Goal: Task Accomplishment & Management: Manage account settings

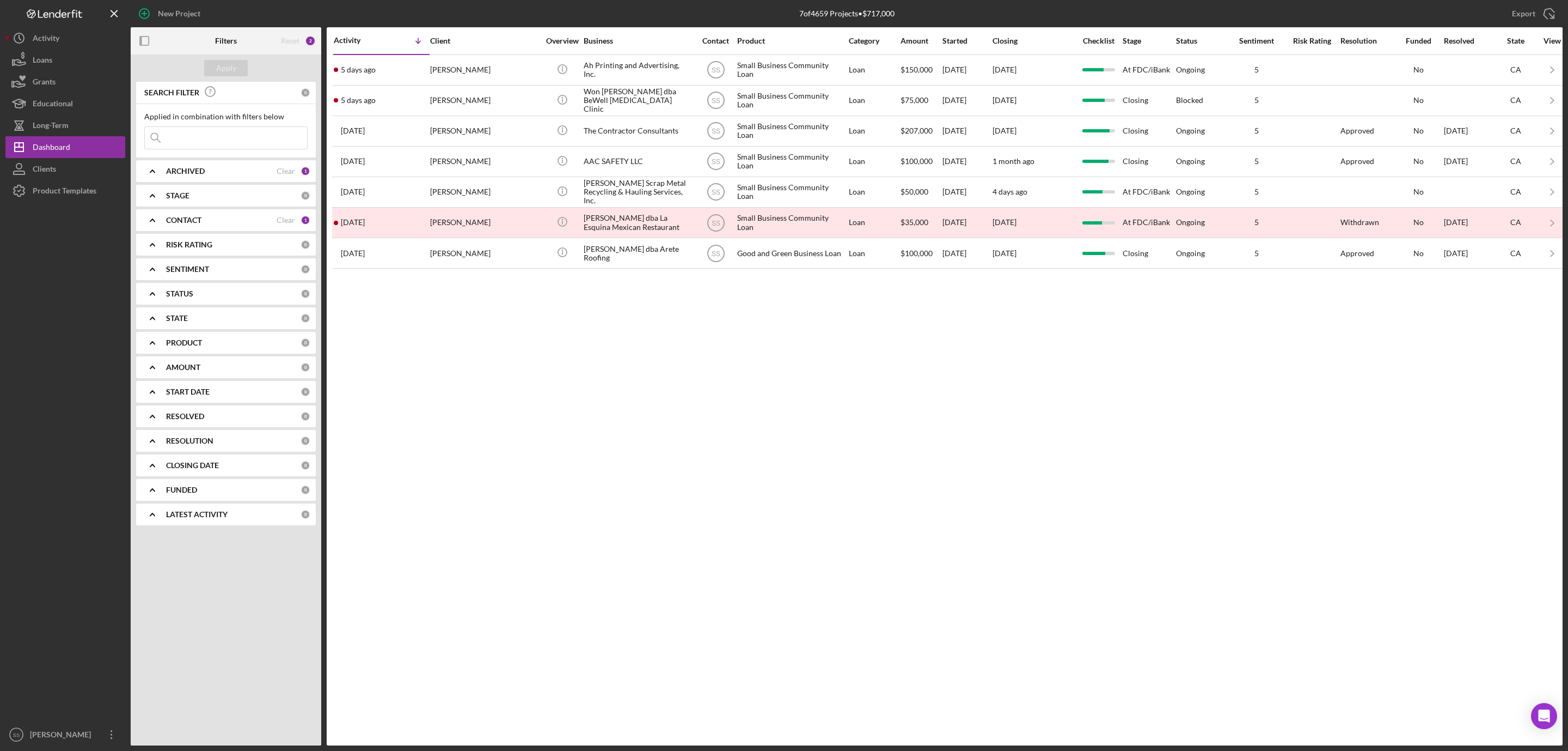
click at [245, 172] on div "ARCHIVED" at bounding box center [221, 171] width 110 height 9
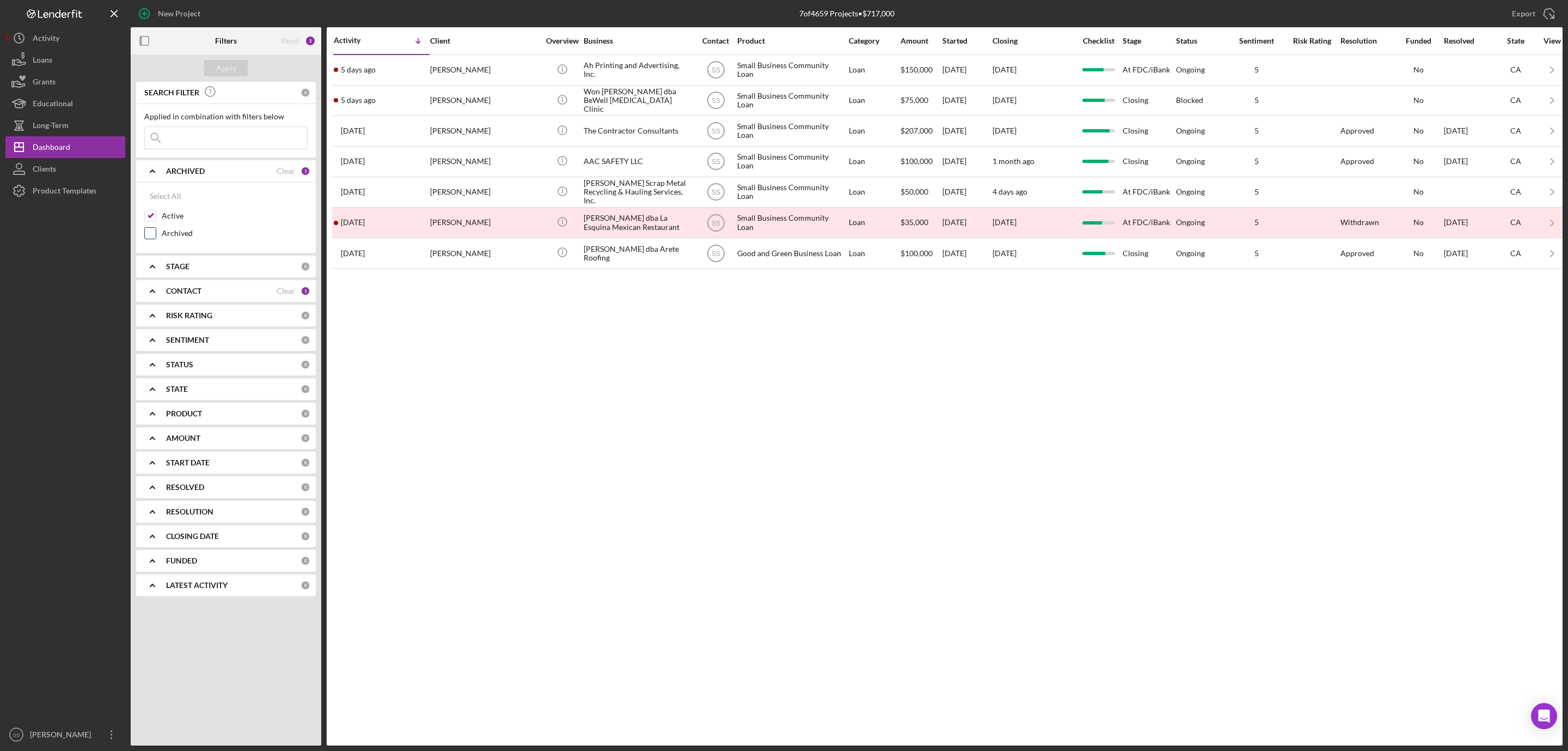
click at [145, 232] on input "Archived" at bounding box center [150, 233] width 11 height 11
checkbox input "true"
click at [194, 139] on input at bounding box center [225, 138] width 162 height 22
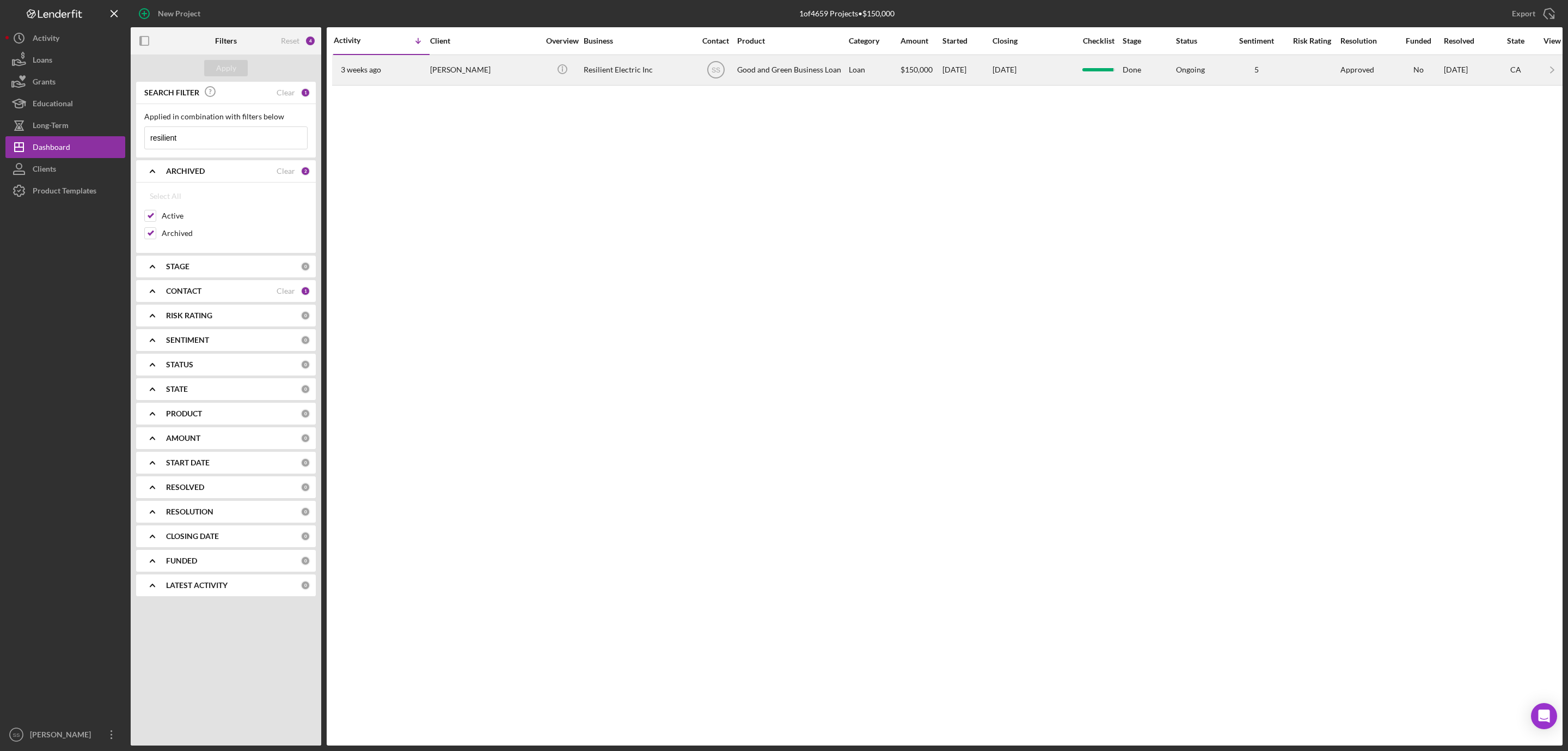
type input "resilient"
click at [638, 74] on div "Resilient Electric Inc" at bounding box center [638, 70] width 109 height 29
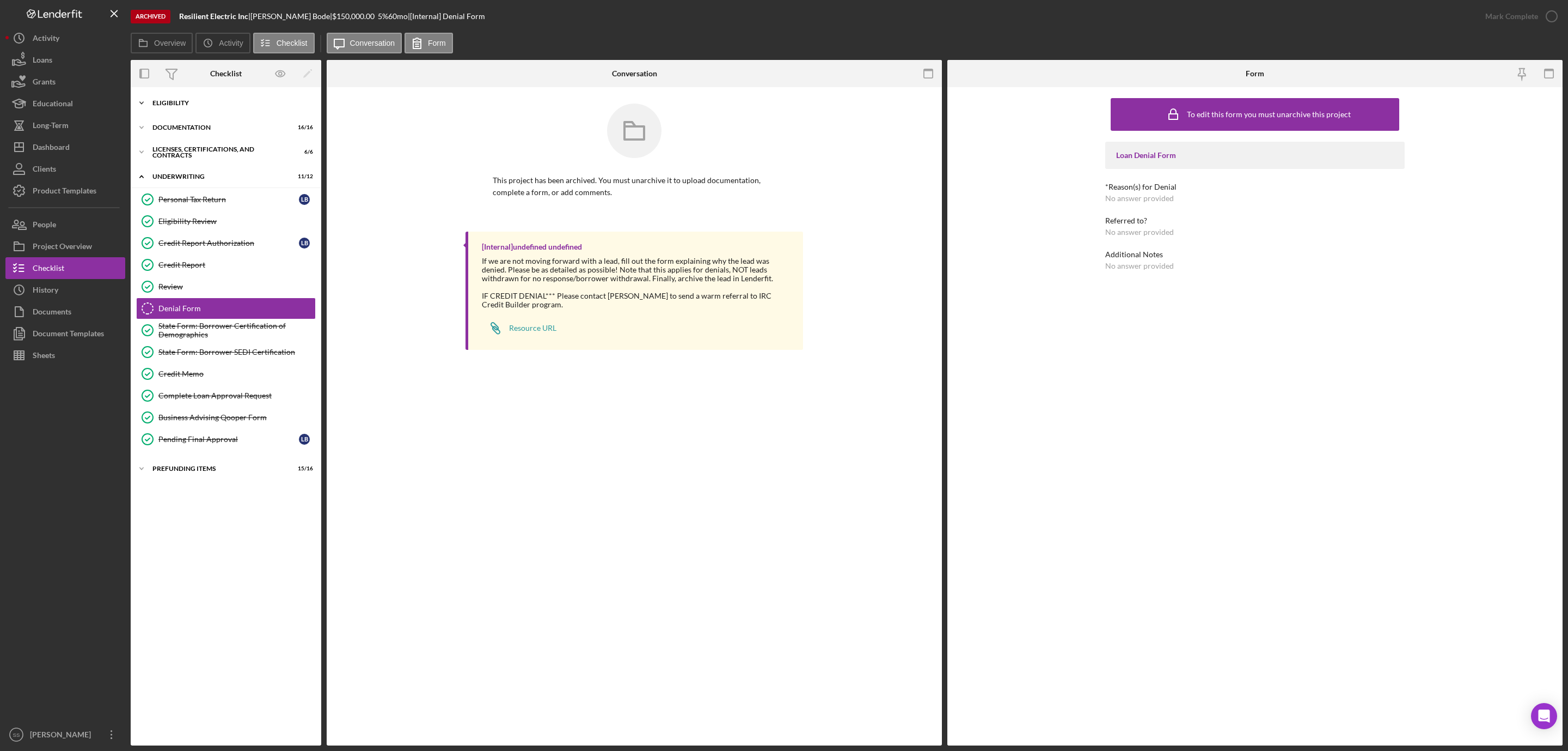
click at [185, 100] on div "Eligibility" at bounding box center [230, 103] width 155 height 6
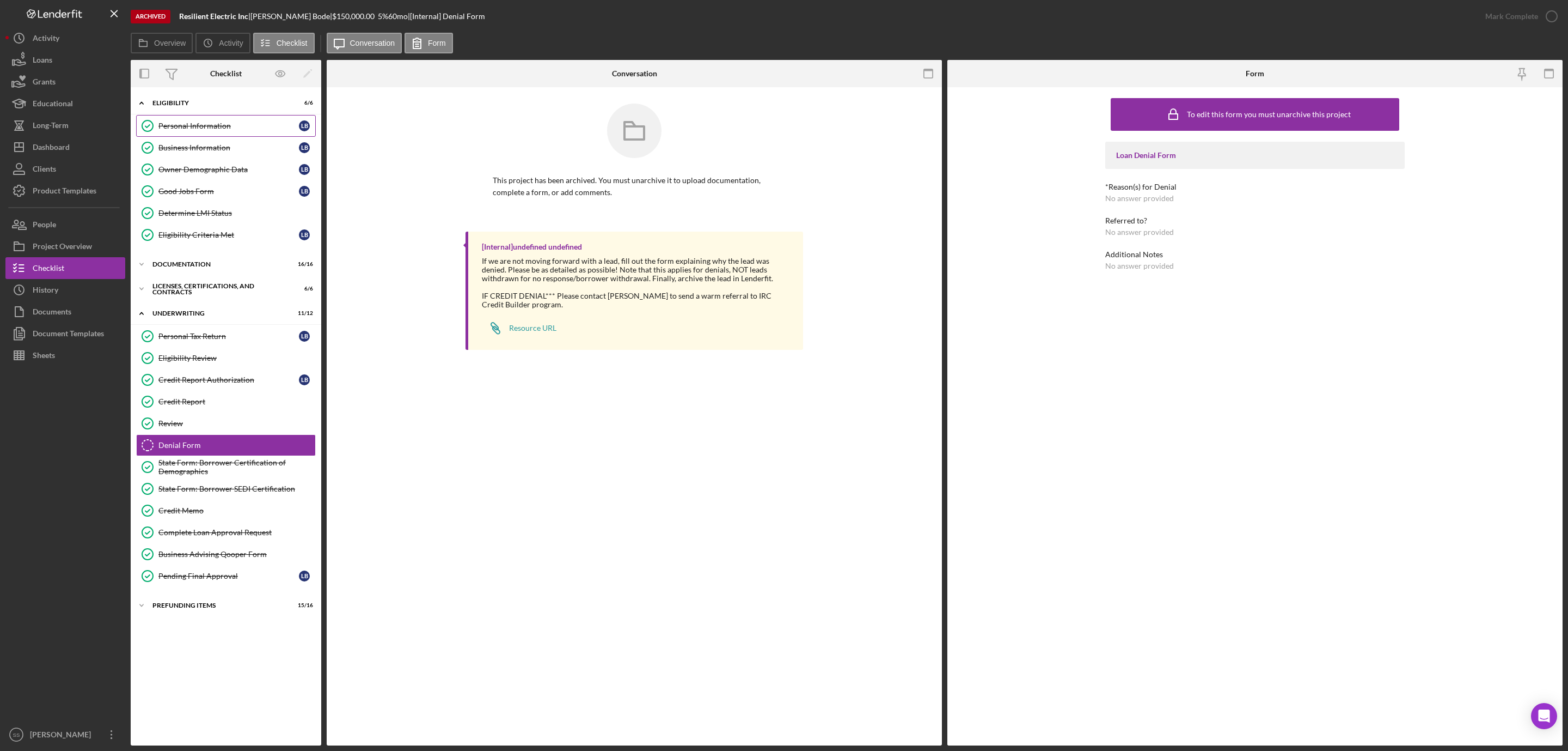
click at [196, 126] on div "Personal Information" at bounding box center [229, 126] width 141 height 9
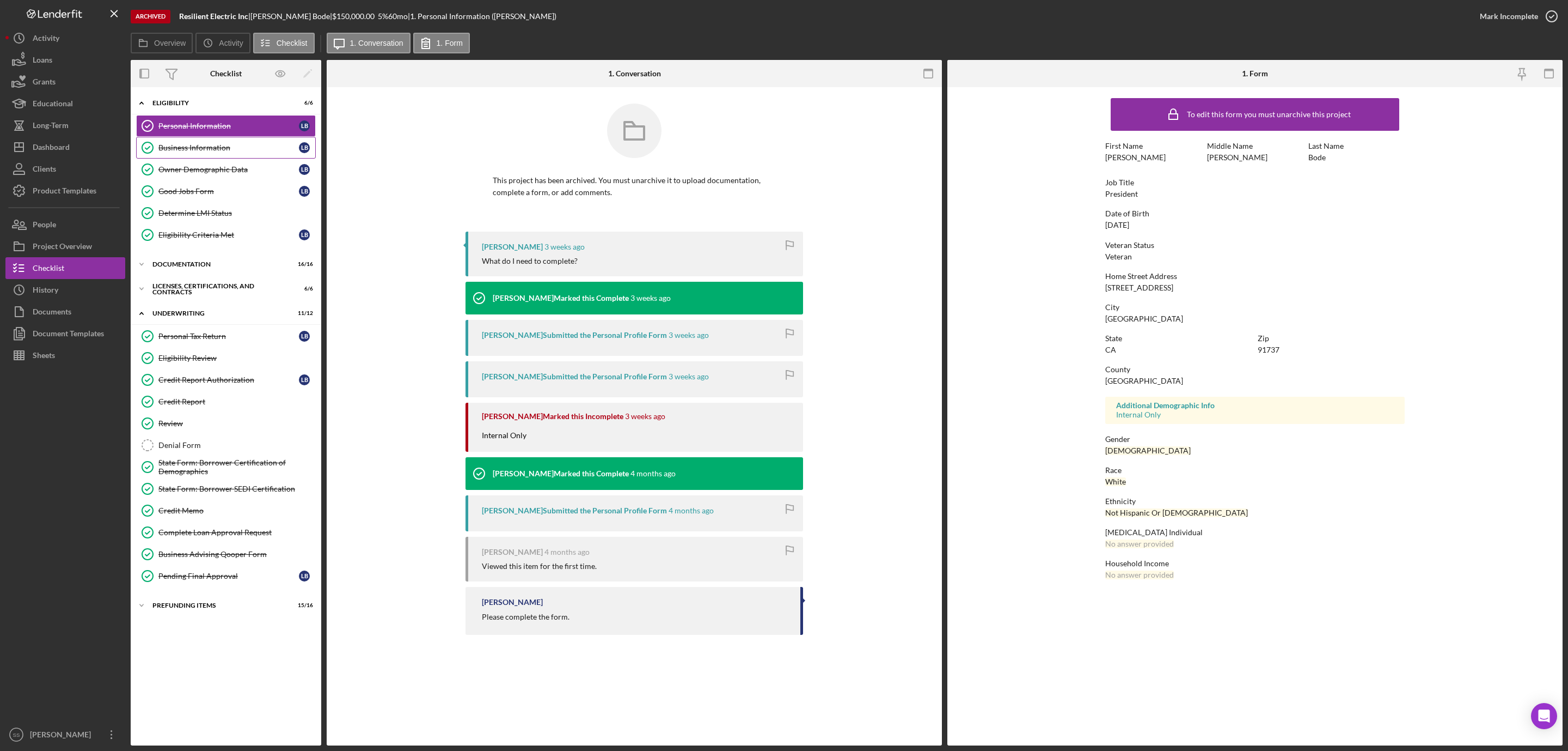
click at [194, 146] on div "Business Information" at bounding box center [229, 148] width 141 height 9
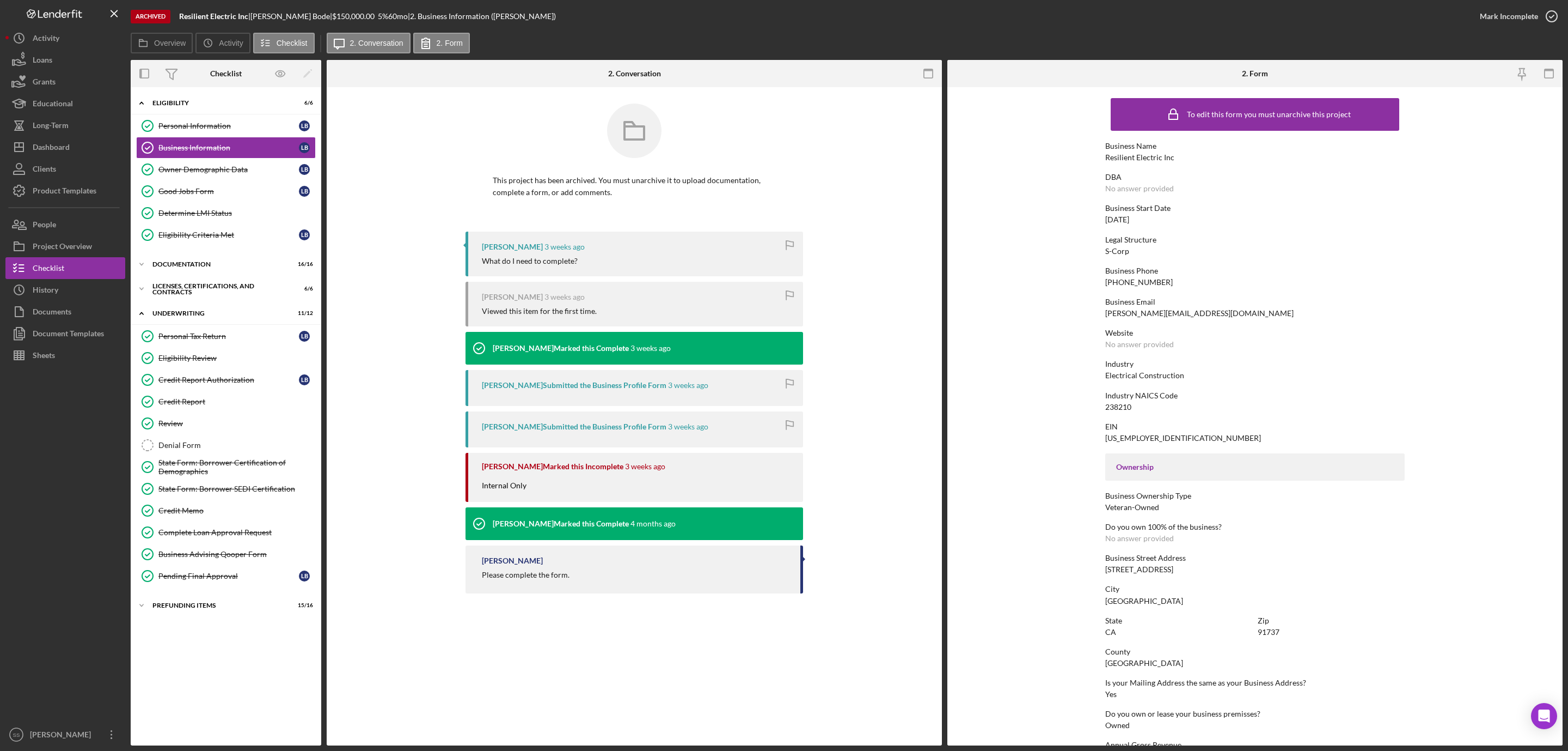
click at [1157, 314] on div "larrybode@resilientelectric.org" at bounding box center [1199, 313] width 188 height 9
copy div "larrybode@resilientelectric.org"
click at [61, 157] on div "Dashboard" at bounding box center [51, 149] width 37 height 25
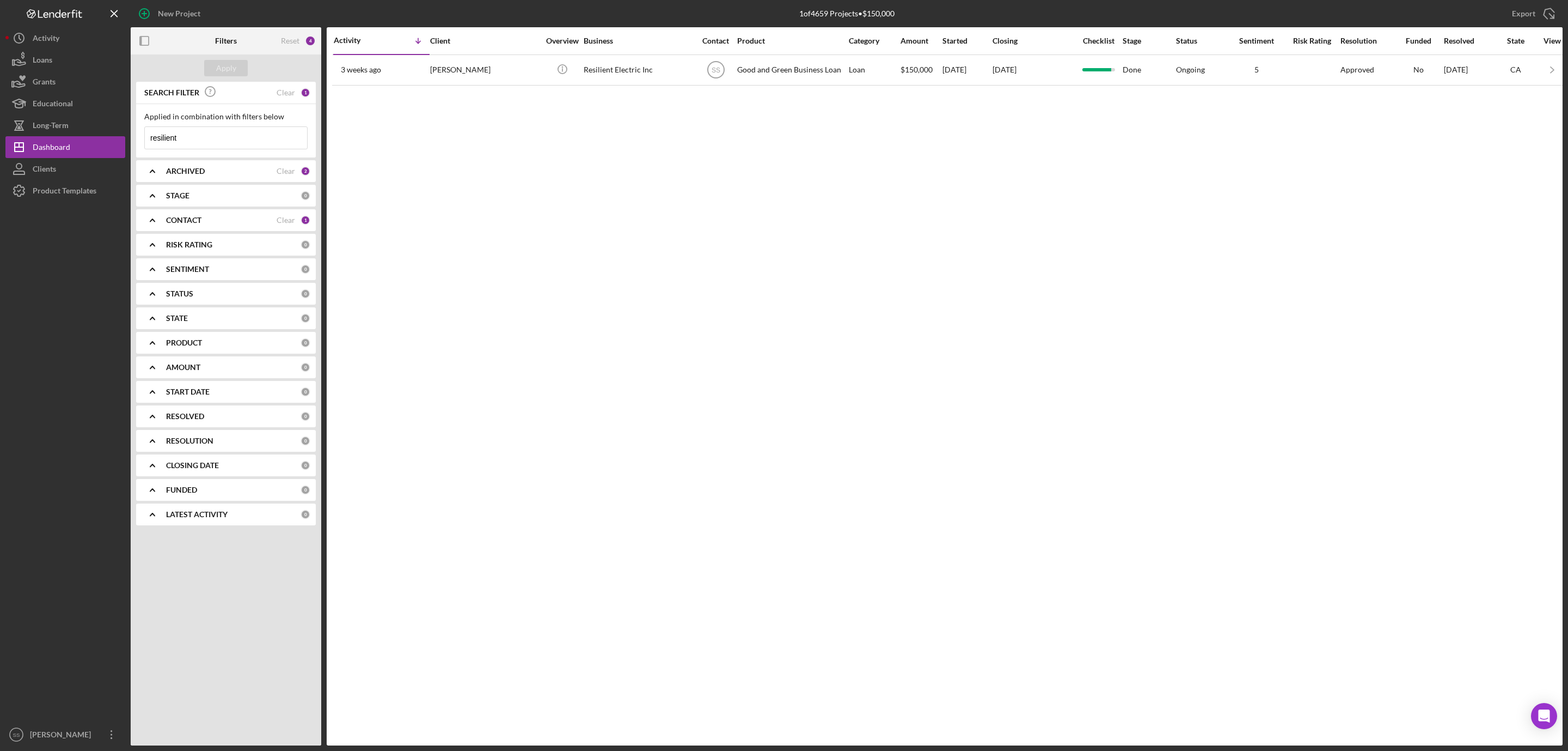
click at [221, 136] on input "resilient" at bounding box center [225, 138] width 162 height 22
drag, startPoint x: 183, startPoint y: 134, endPoint x: 76, endPoint y: 137, distance: 107.0
click at [76, 136] on div "New Project 1 of 4659 Projects • $150,000 resilient Export Icon/Export Filters …" at bounding box center [784, 372] width 1558 height 745
click at [217, 63] on div "Apply" at bounding box center [226, 68] width 20 height 17
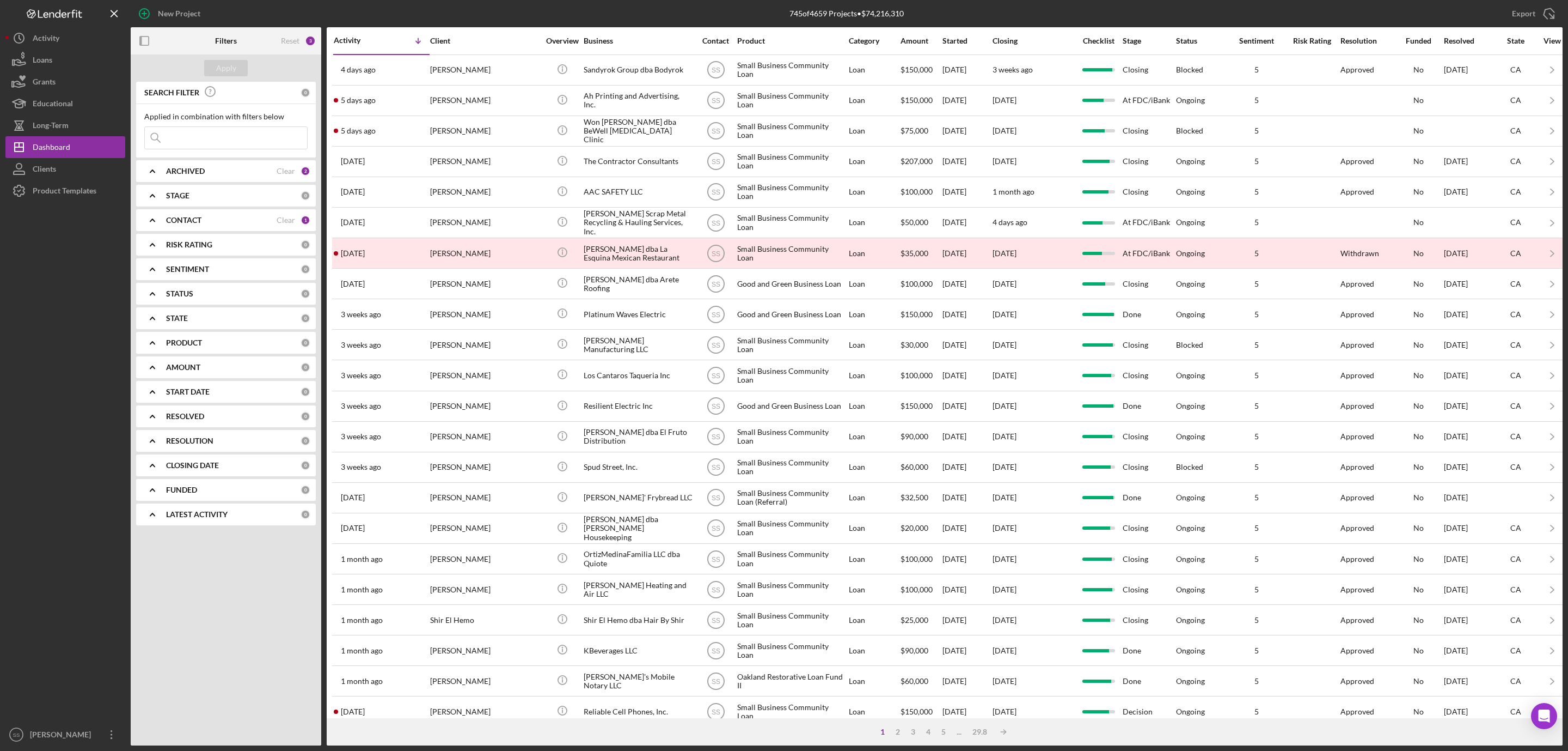
click at [243, 177] on div "ARCHIVED Clear 2" at bounding box center [238, 171] width 144 height 22
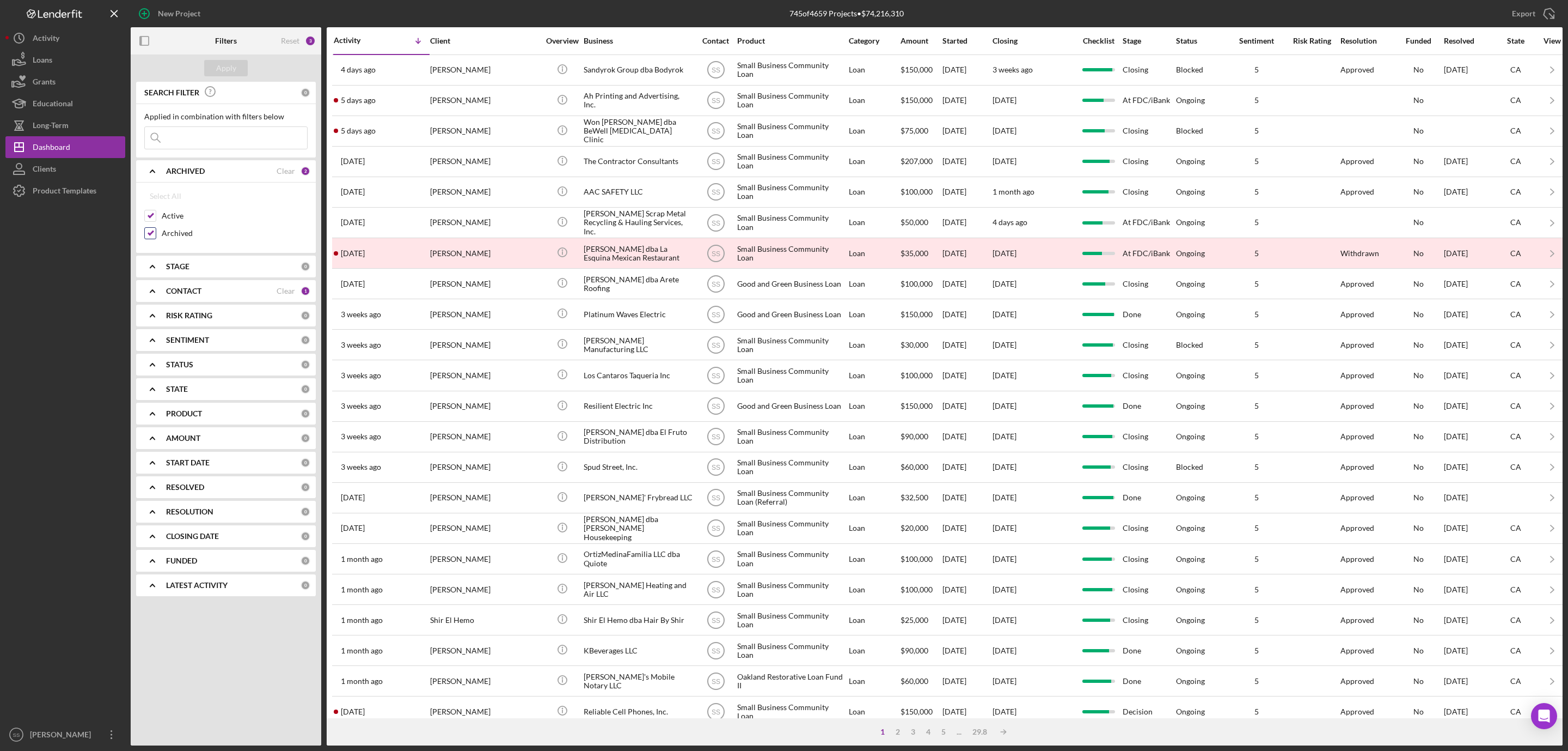
click at [152, 234] on input "Archived" at bounding box center [150, 233] width 11 height 11
checkbox input "false"
click at [225, 69] on div "Apply" at bounding box center [226, 68] width 20 height 17
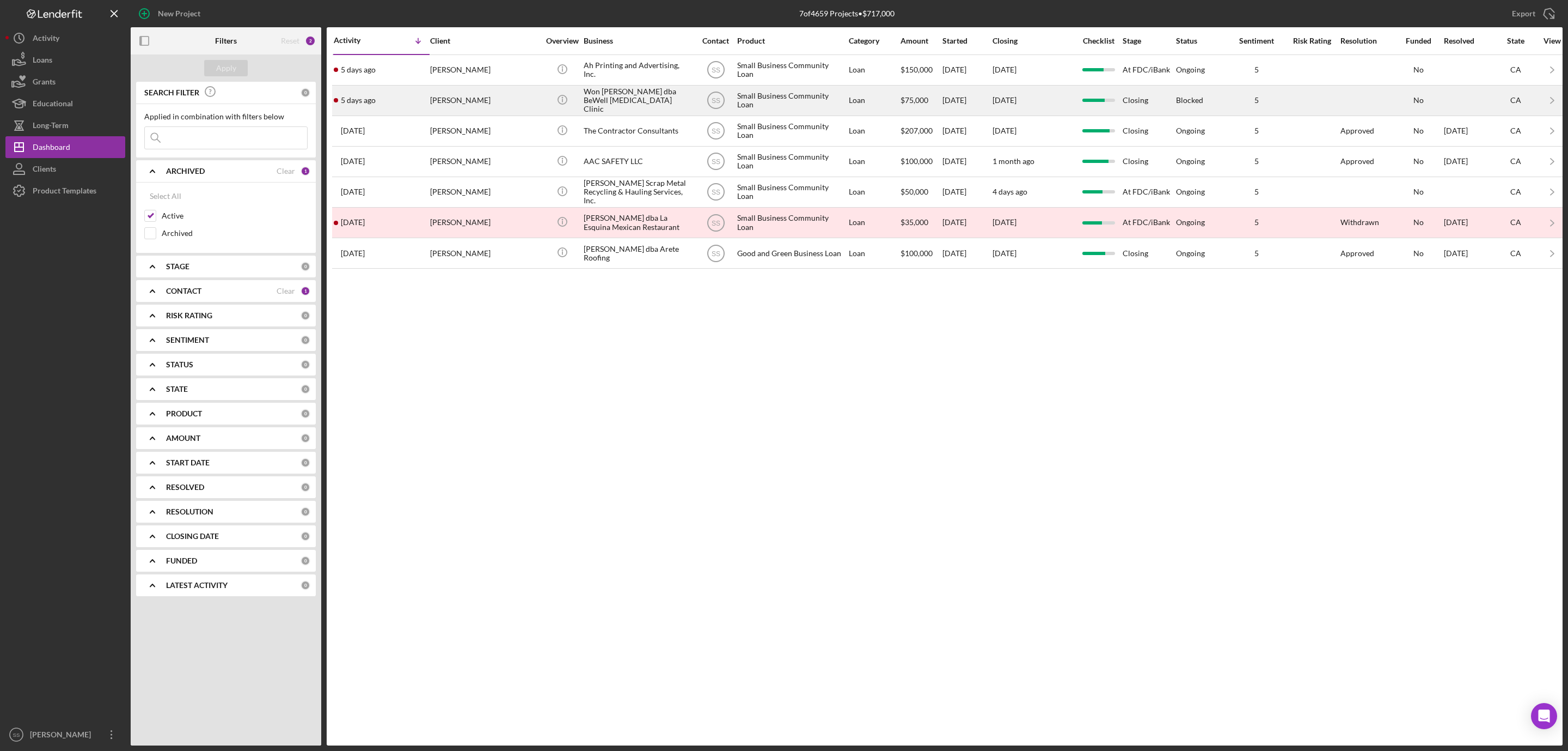
click at [477, 97] on div "[PERSON_NAME]" at bounding box center [485, 101] width 109 height 29
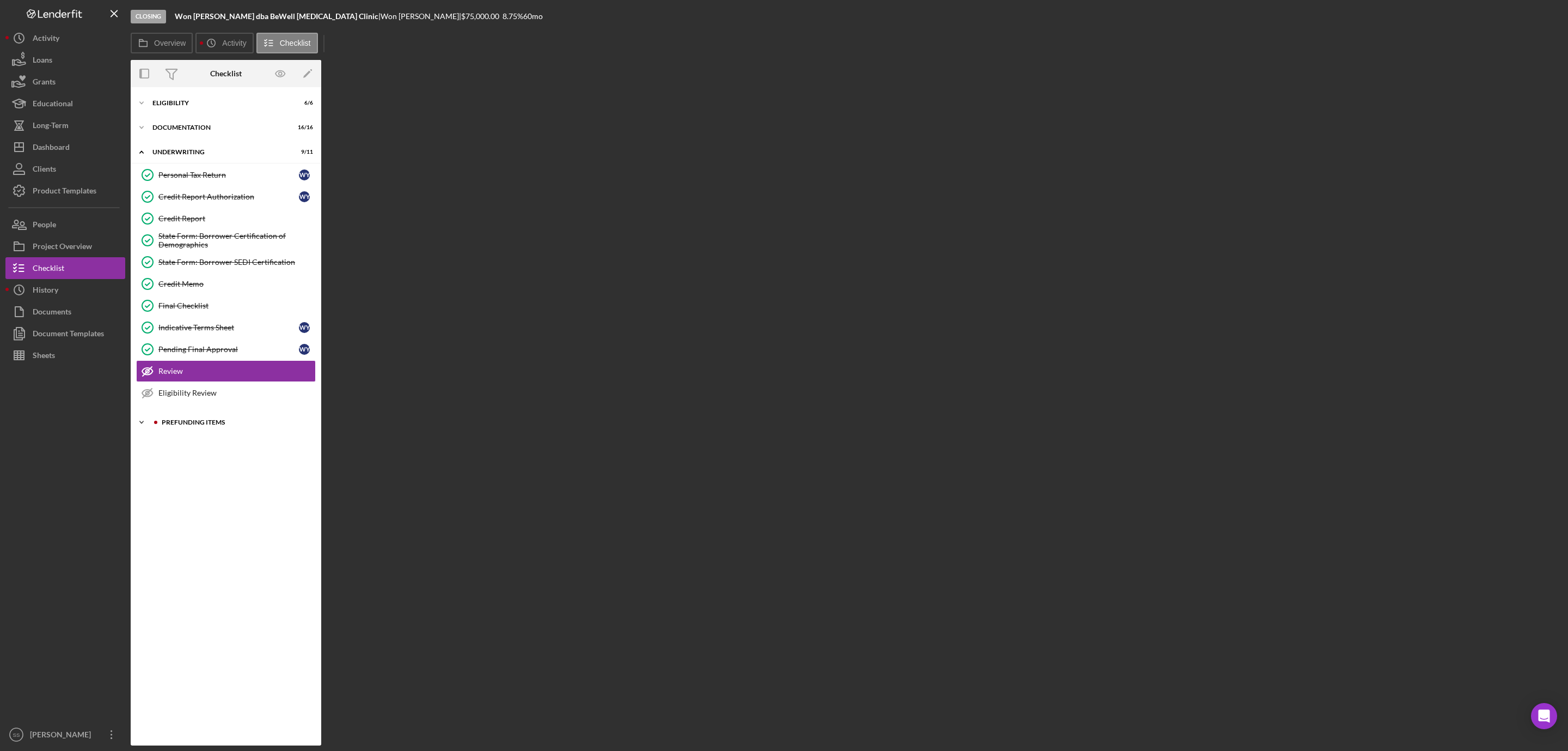
click at [159, 423] on div "Prefunding Items" at bounding box center [232, 422] width 161 height 6
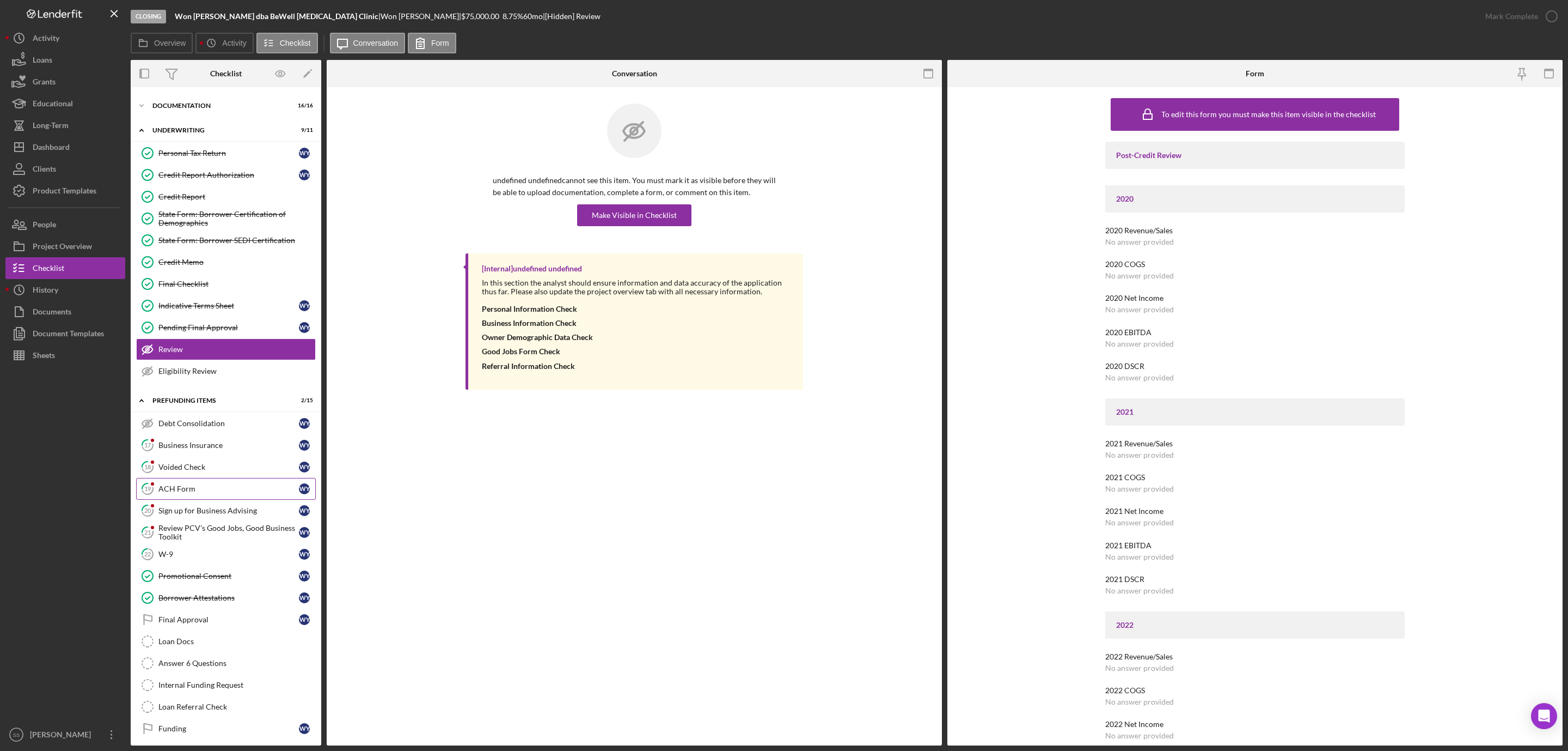
scroll to position [41, 0]
click at [176, 539] on link "22 W-9 W Y" at bounding box center [226, 550] width 180 height 22
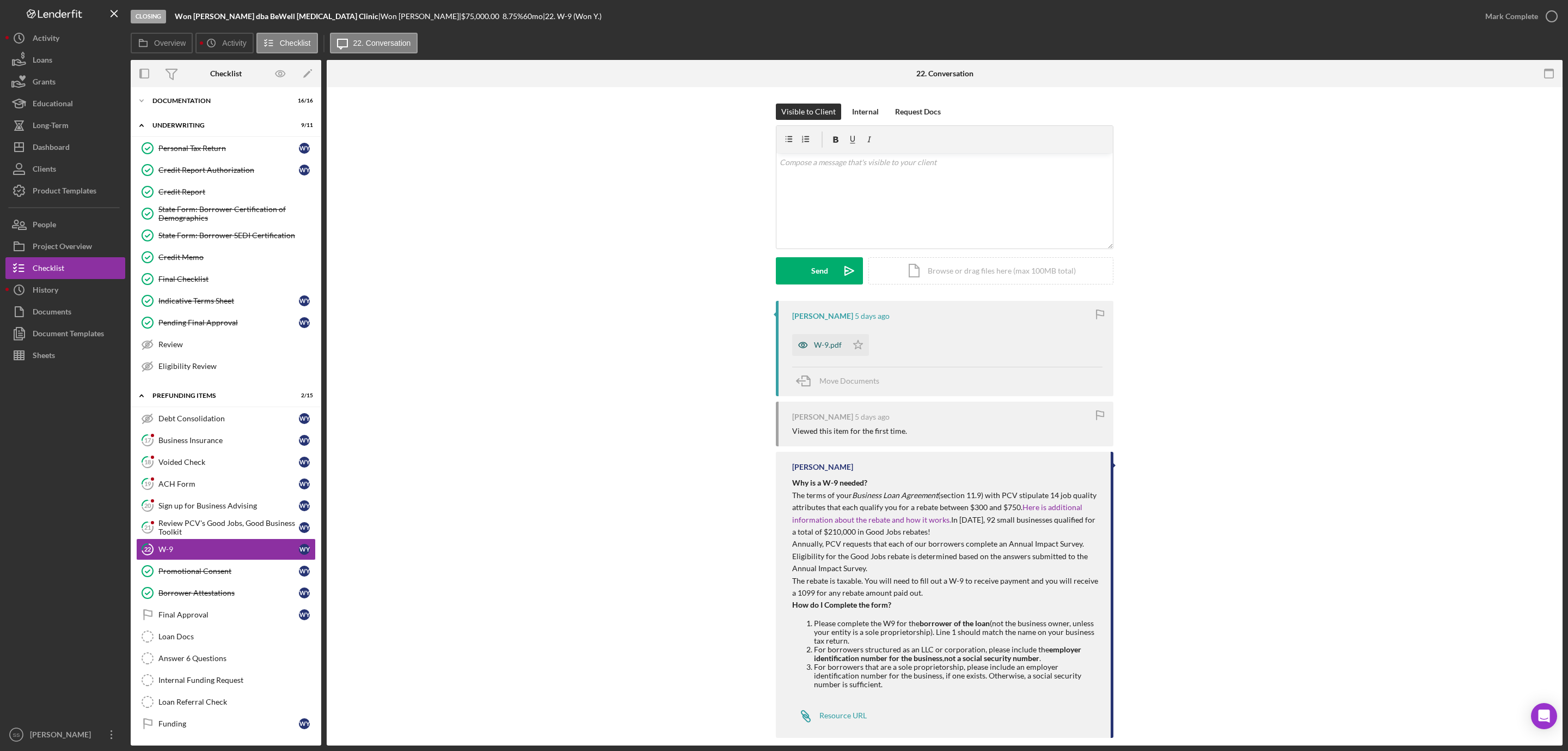
click at [822, 339] on div "W-9.pdf" at bounding box center [820, 345] width 55 height 22
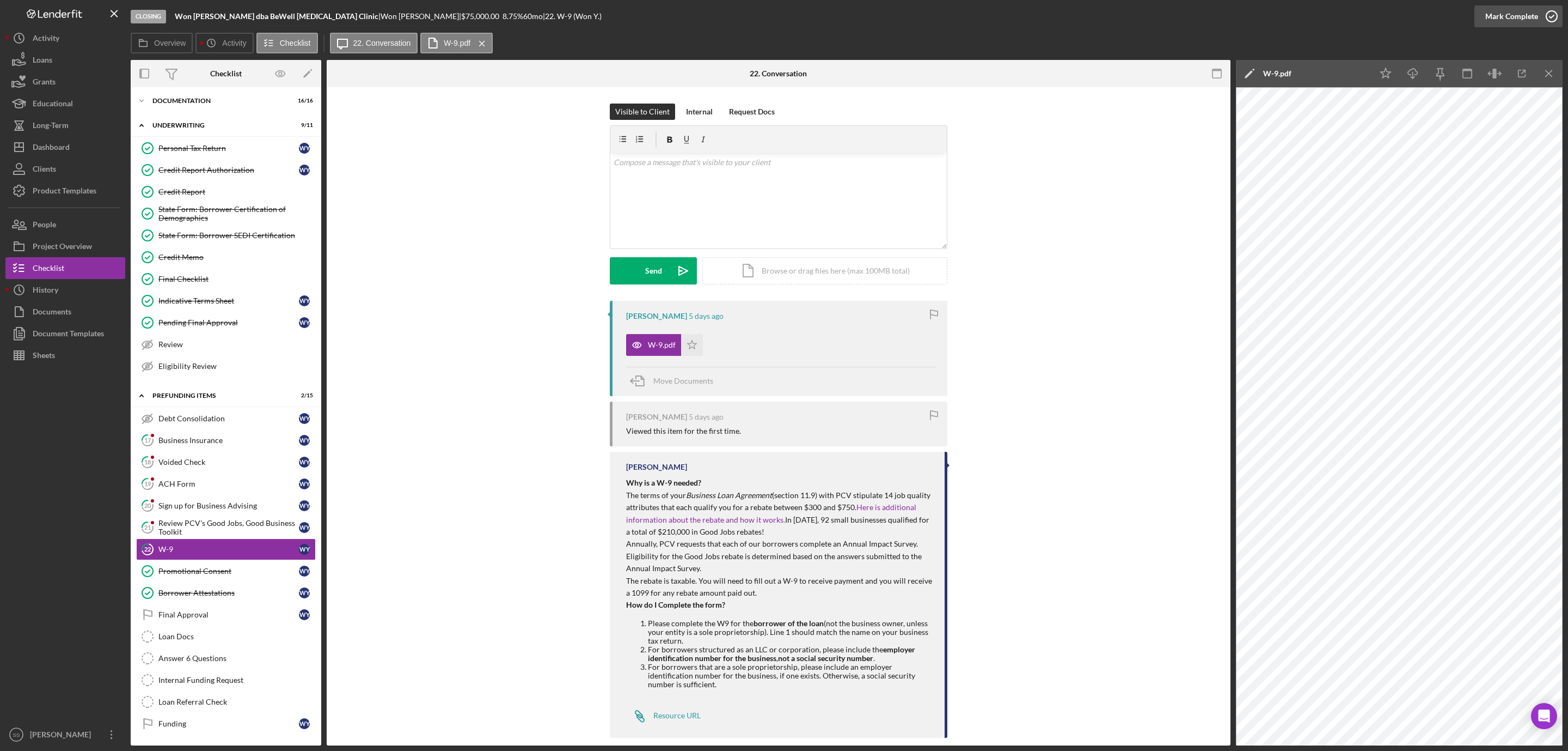
click at [1556, 14] on icon "button" at bounding box center [1552, 17] width 28 height 28
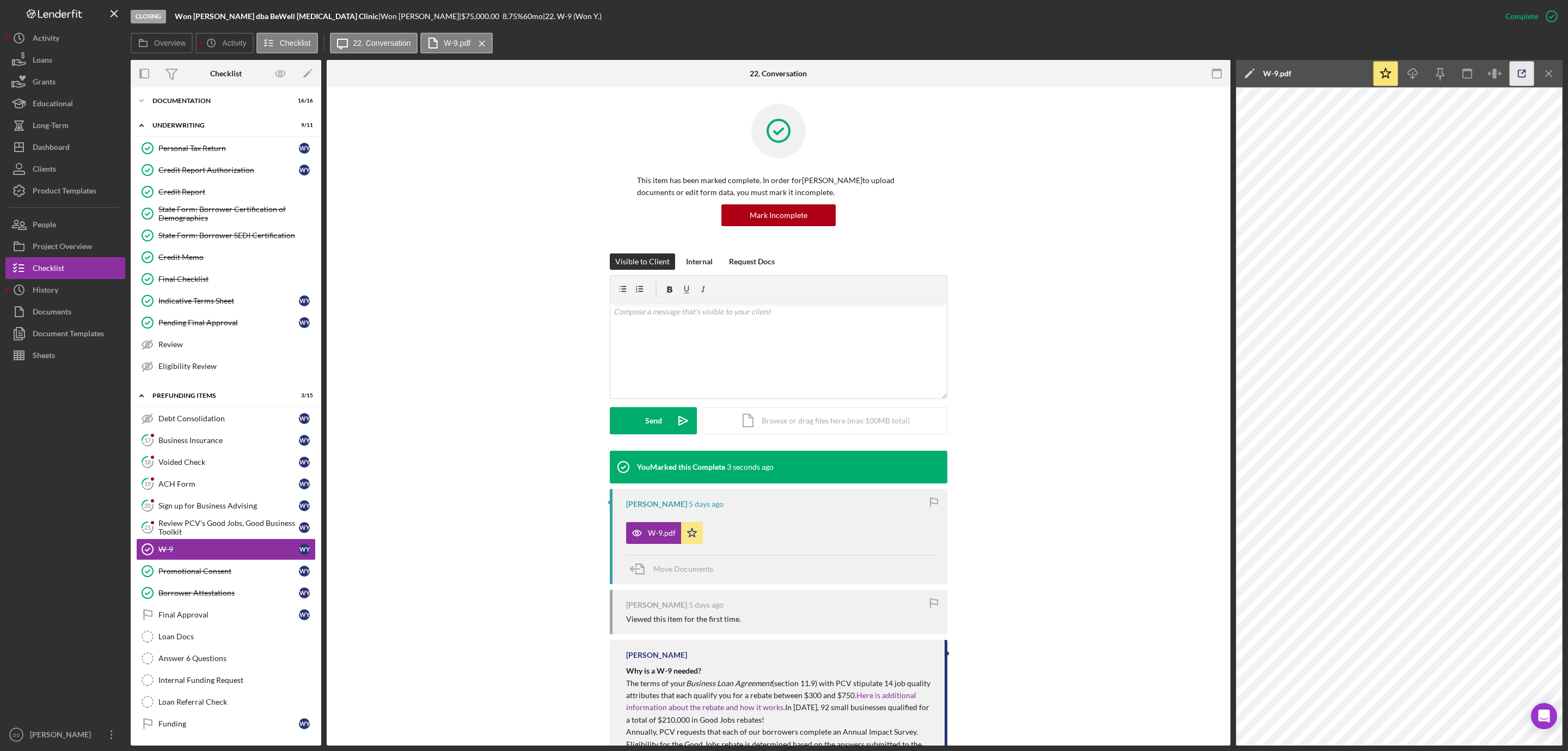
click at [1519, 68] on icon "button" at bounding box center [1523, 74] width 25 height 25
click at [780, 214] on div "Mark Incomplete" at bounding box center [779, 215] width 58 height 22
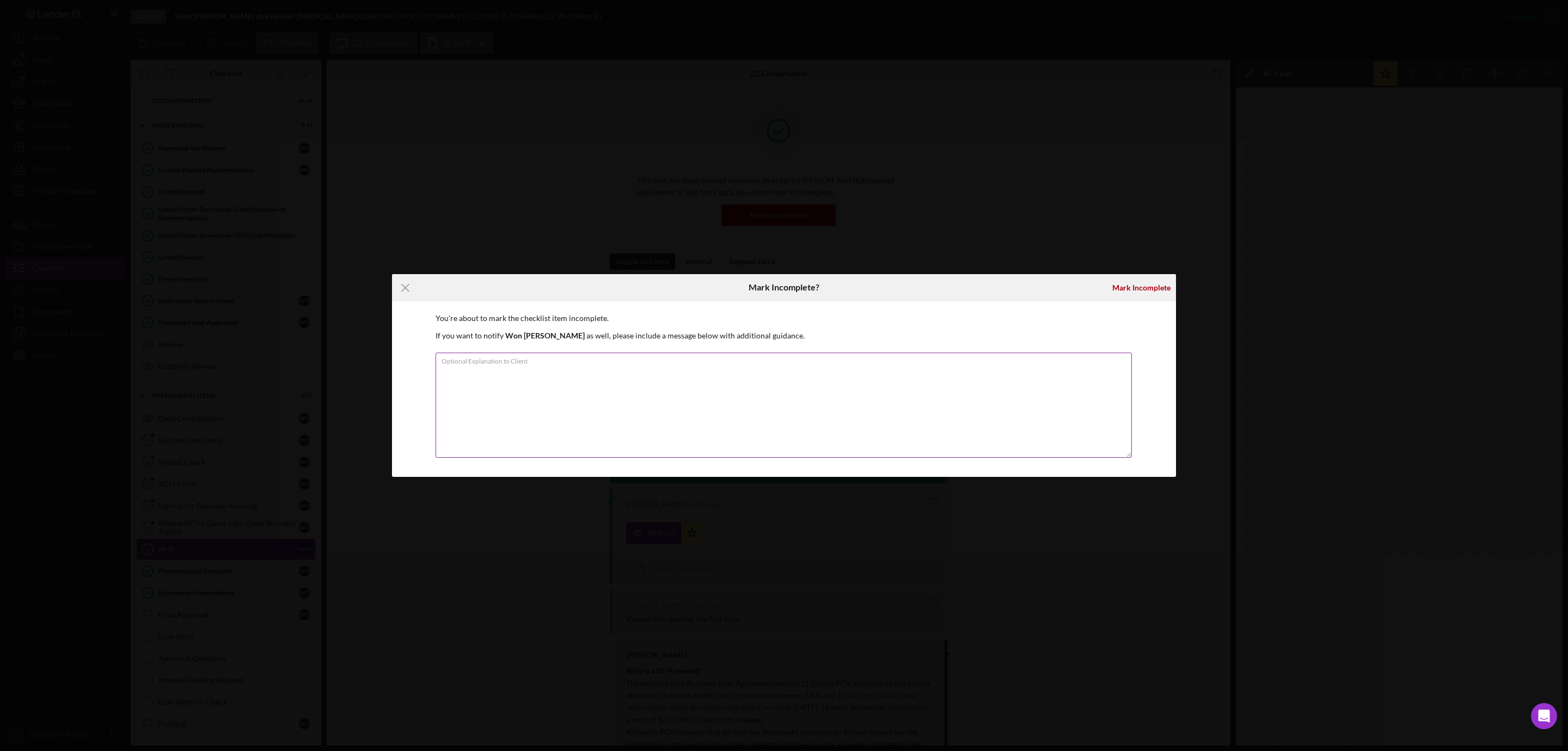
click at [624, 394] on textarea "Optional Explanation to Client" at bounding box center [784, 405] width 696 height 105
type textarea "Hi, Can you resubmit a current form? This is dated October 2024. Thank you!"
click at [1130, 281] on div "Mark Incomplete" at bounding box center [1141, 288] width 59 height 22
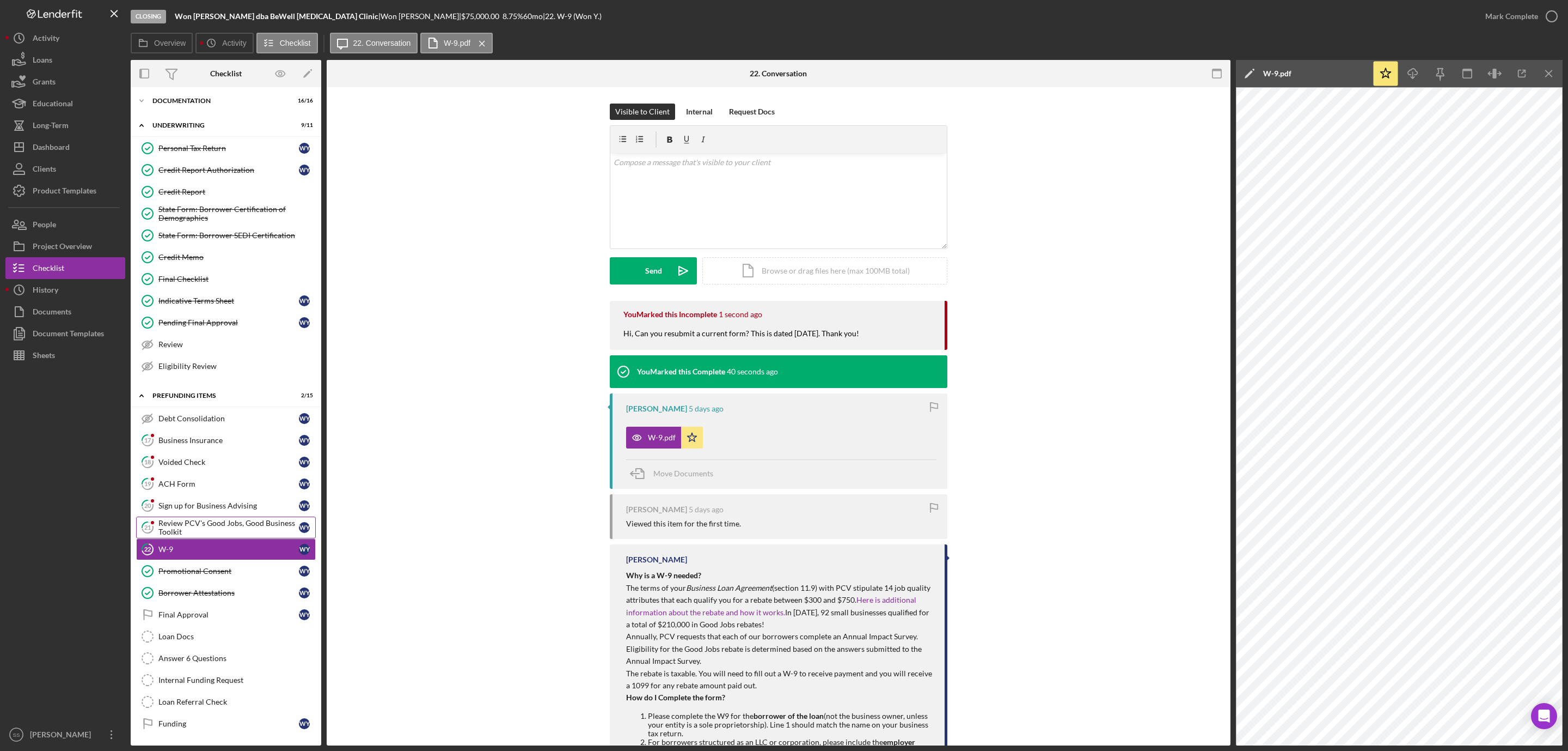
click at [190, 519] on div "Review PCV's Good Jobs, Good Business Toolkit" at bounding box center [229, 527] width 141 height 17
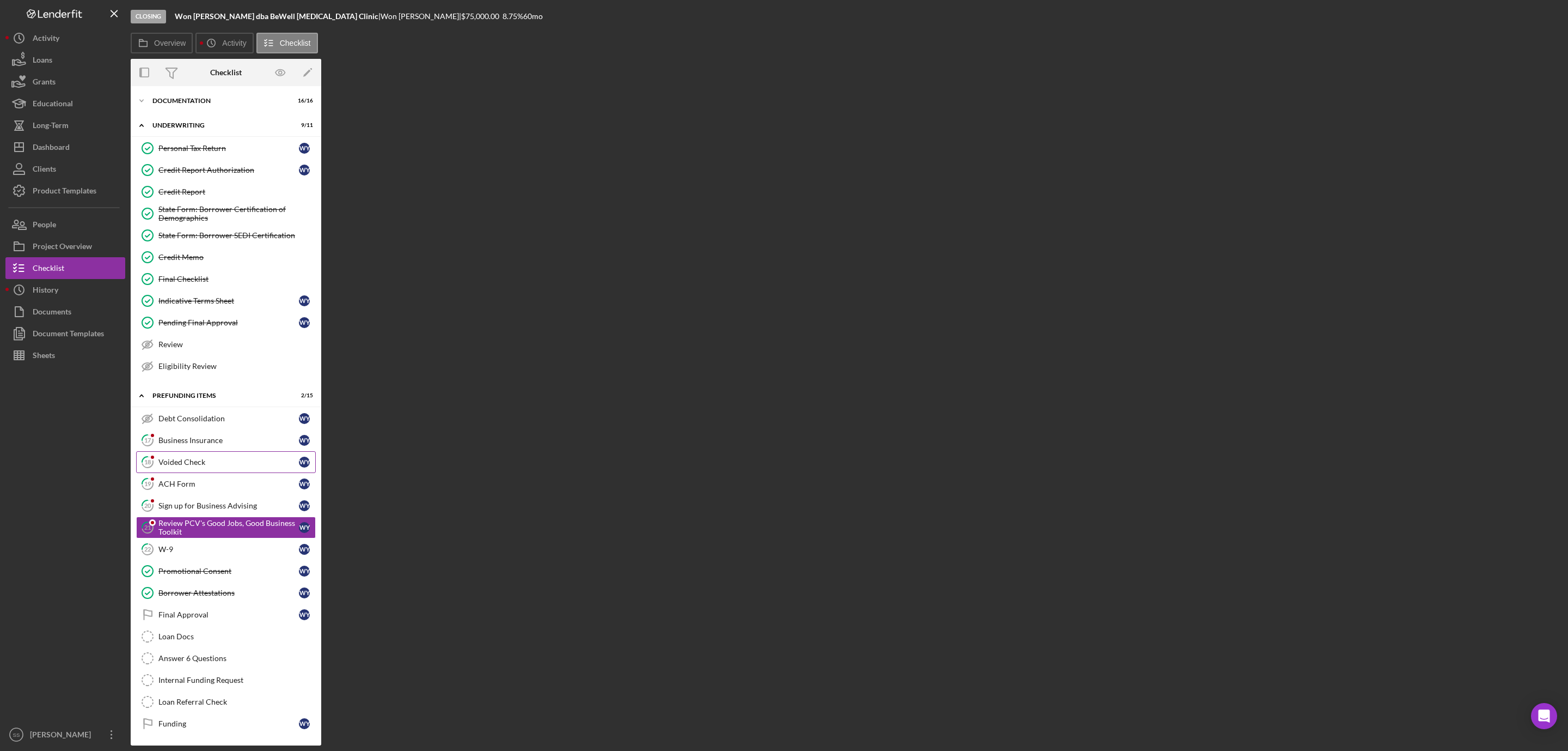
scroll to position [41, 0]
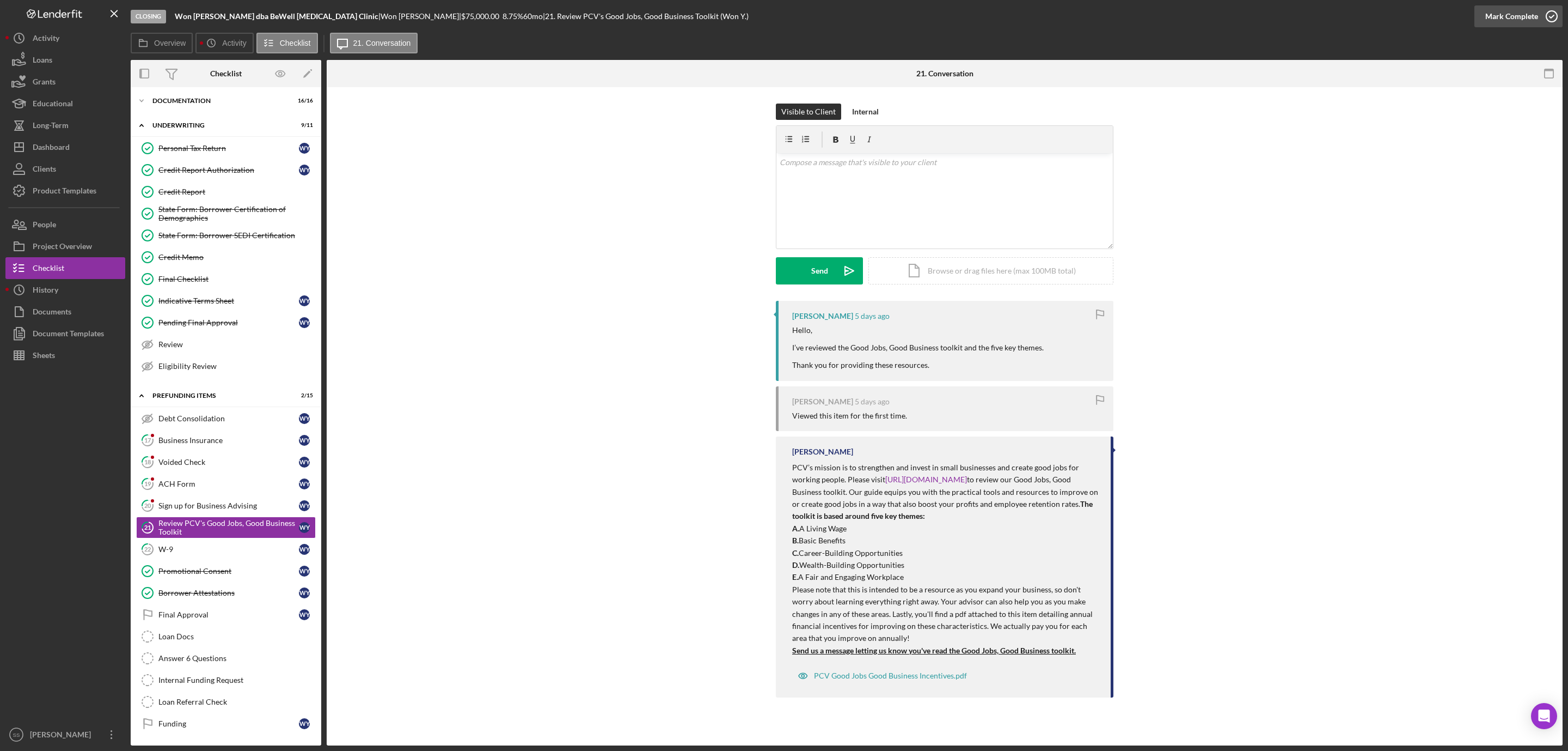
click at [1549, 14] on icon "button" at bounding box center [1552, 17] width 28 height 28
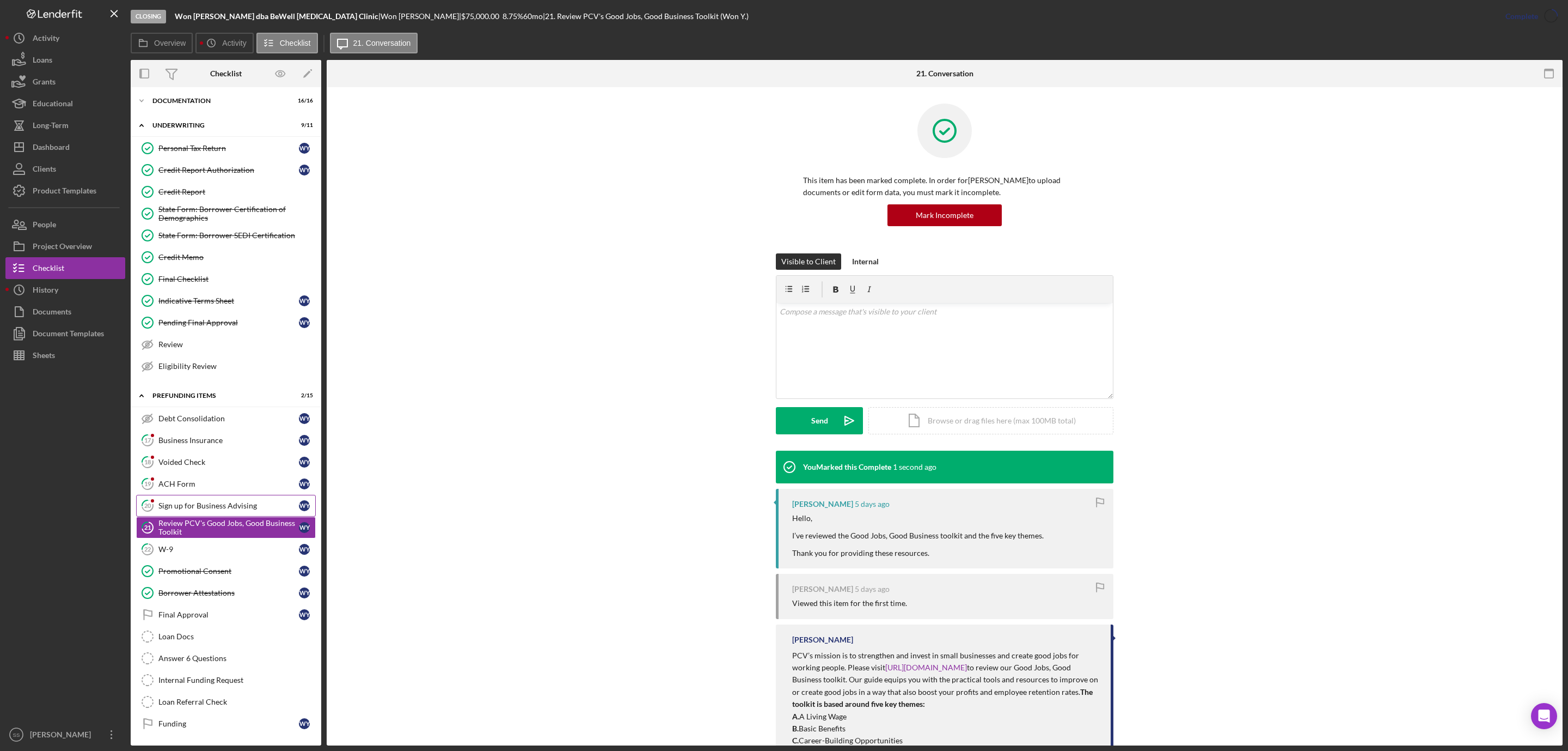
click at [223, 504] on div "Sign up for Business Advising" at bounding box center [229, 505] width 141 height 9
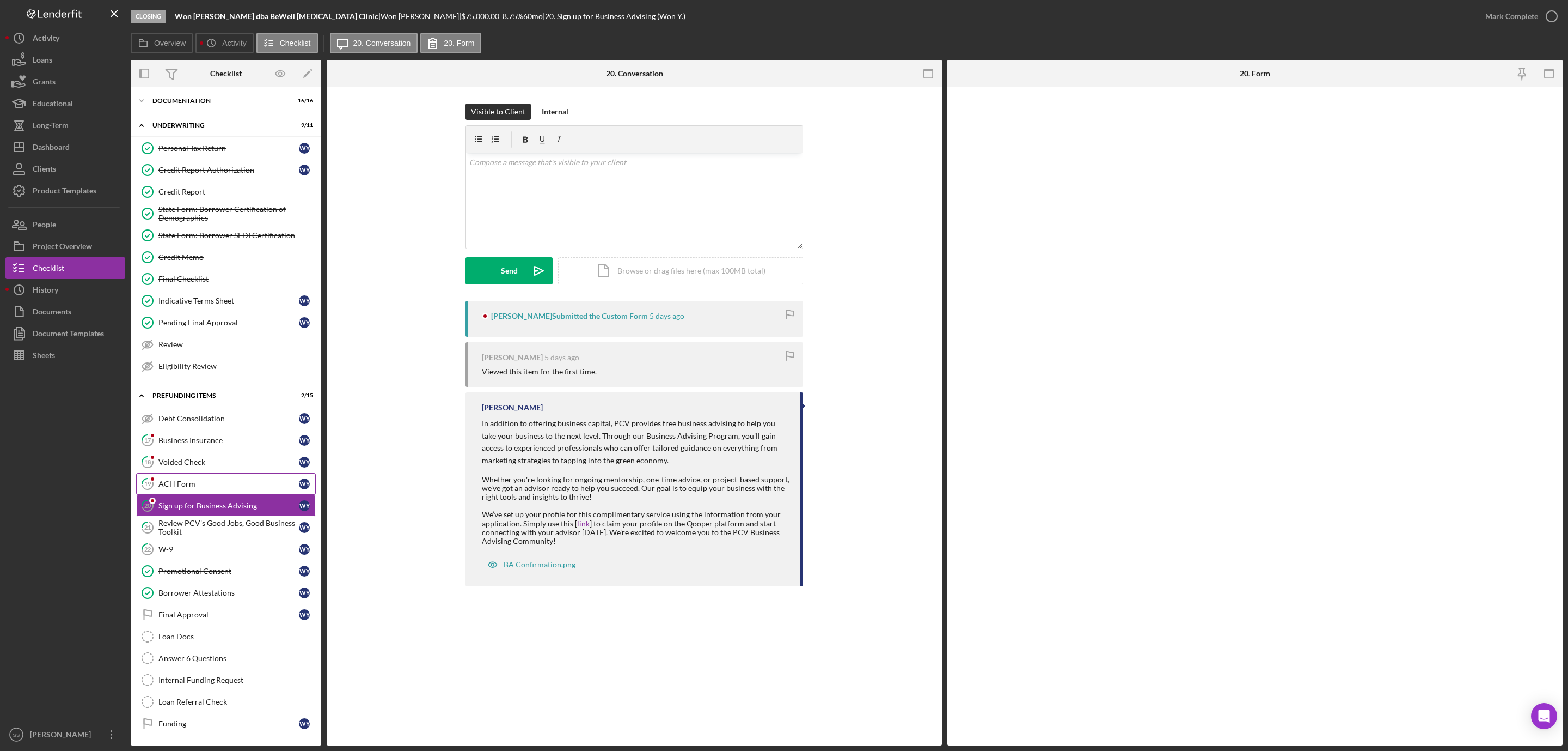
scroll to position [41, 0]
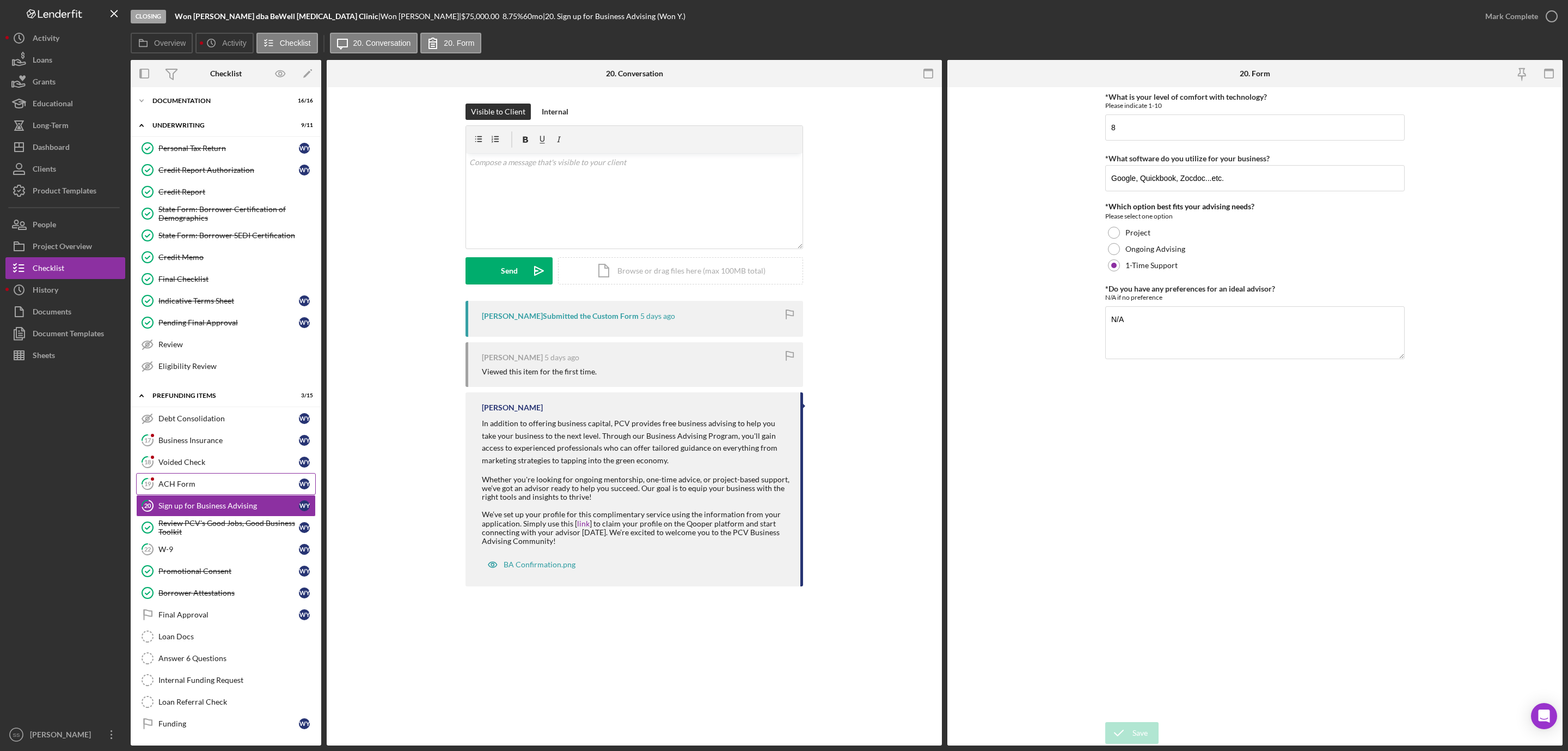
click at [185, 479] on div "ACH Form" at bounding box center [229, 483] width 141 height 9
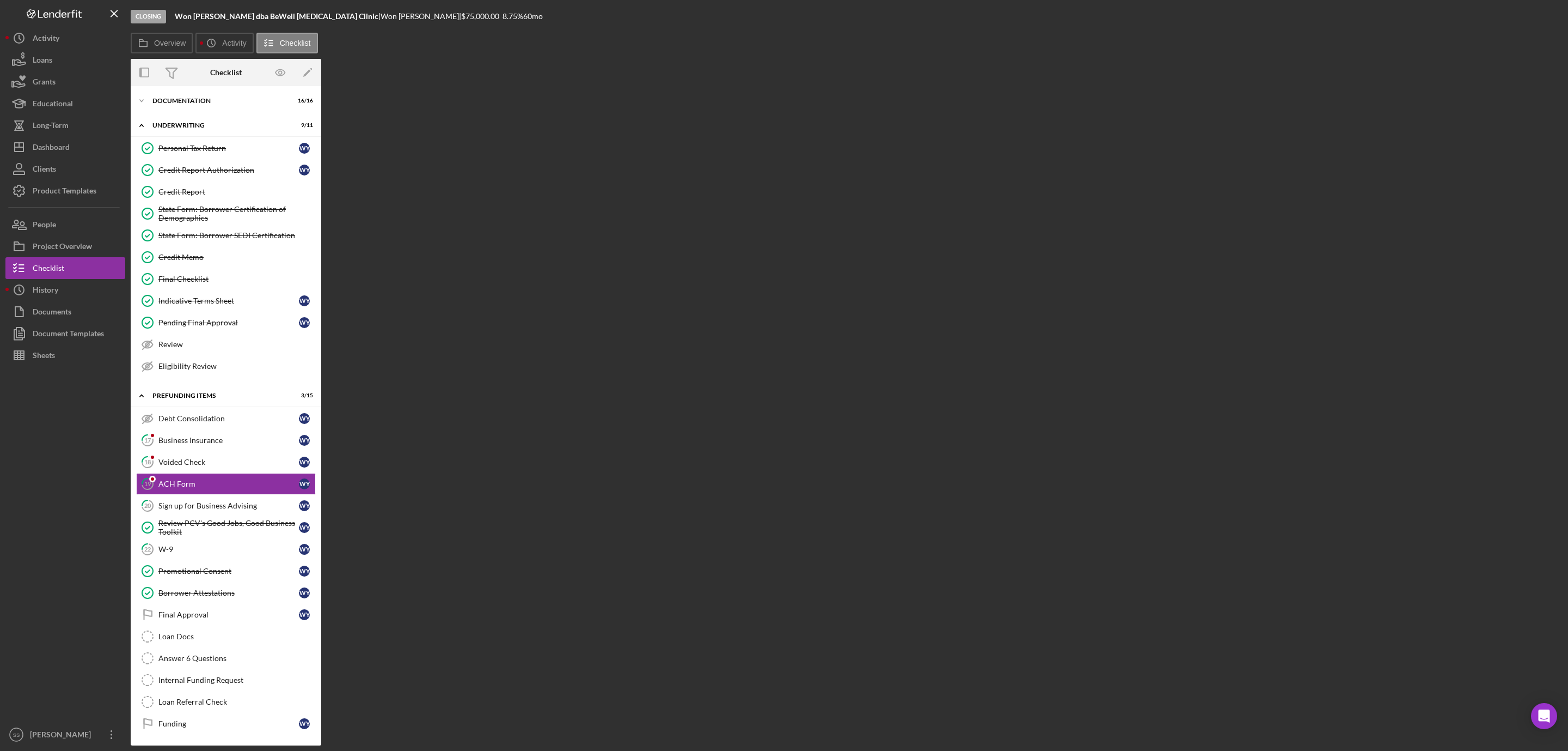
scroll to position [41, 0]
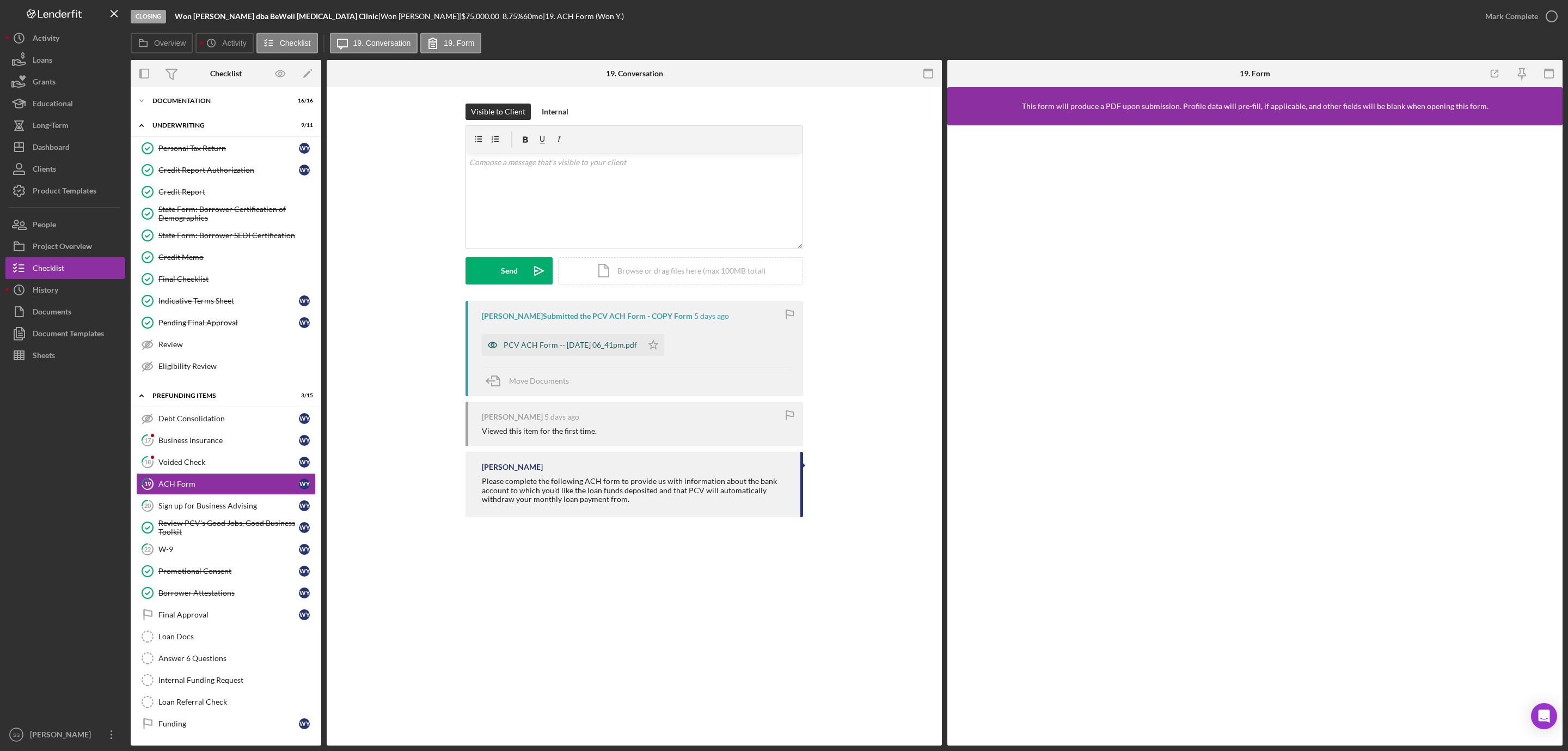
click at [613, 349] on div "PCV ACH Form -- 2025-08-20 06_41pm.pdf" at bounding box center [571, 345] width 134 height 9
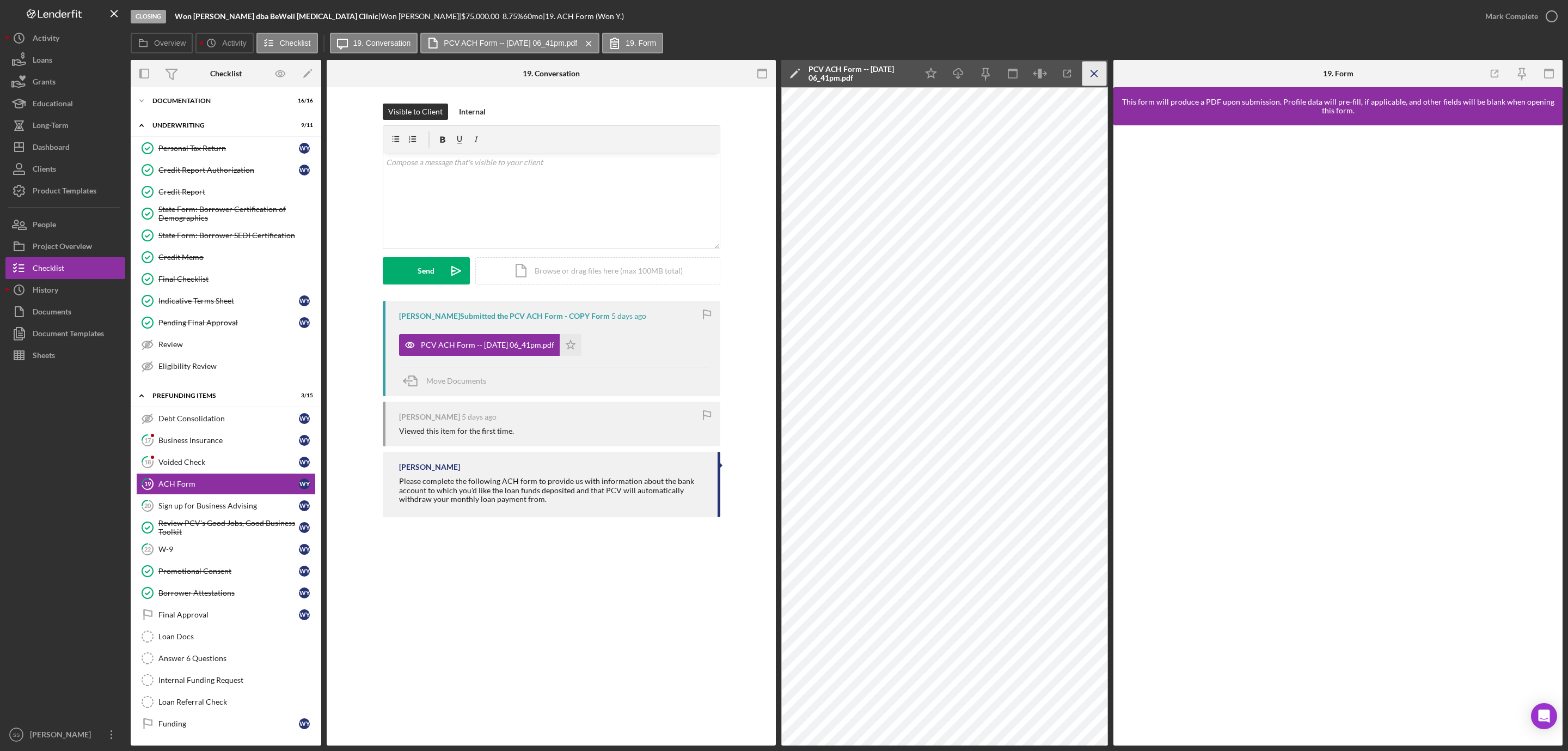
click at [1083, 74] on icon "Icon/Menu Close" at bounding box center [1095, 74] width 25 height 25
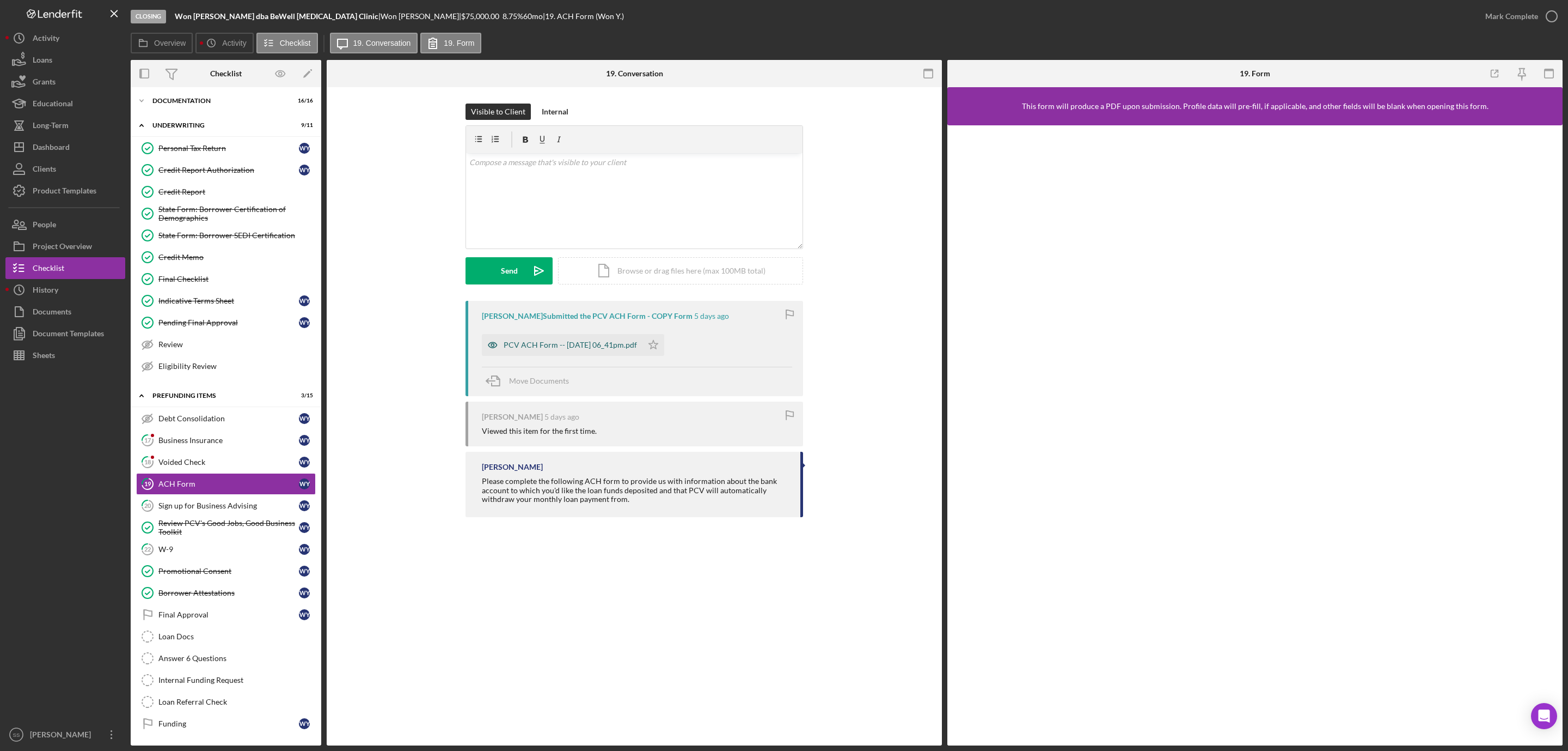
click at [604, 346] on div "PCV ACH Form -- 2025-08-20 06_41pm.pdf" at bounding box center [571, 345] width 134 height 9
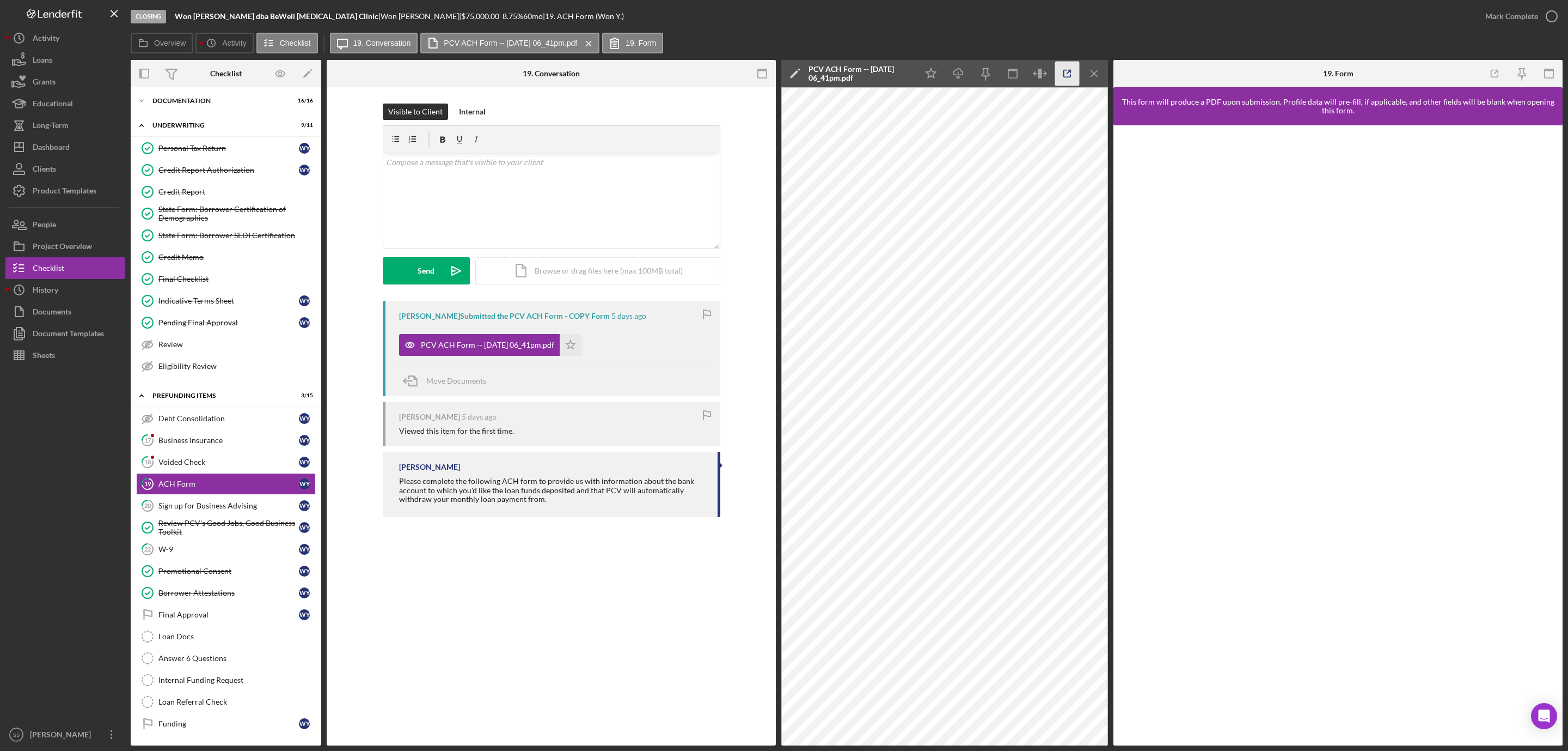
click at [1065, 69] on icon "button" at bounding box center [1068, 74] width 25 height 25
click at [172, 461] on link "18 Voided Check W Y" at bounding box center [226, 462] width 180 height 22
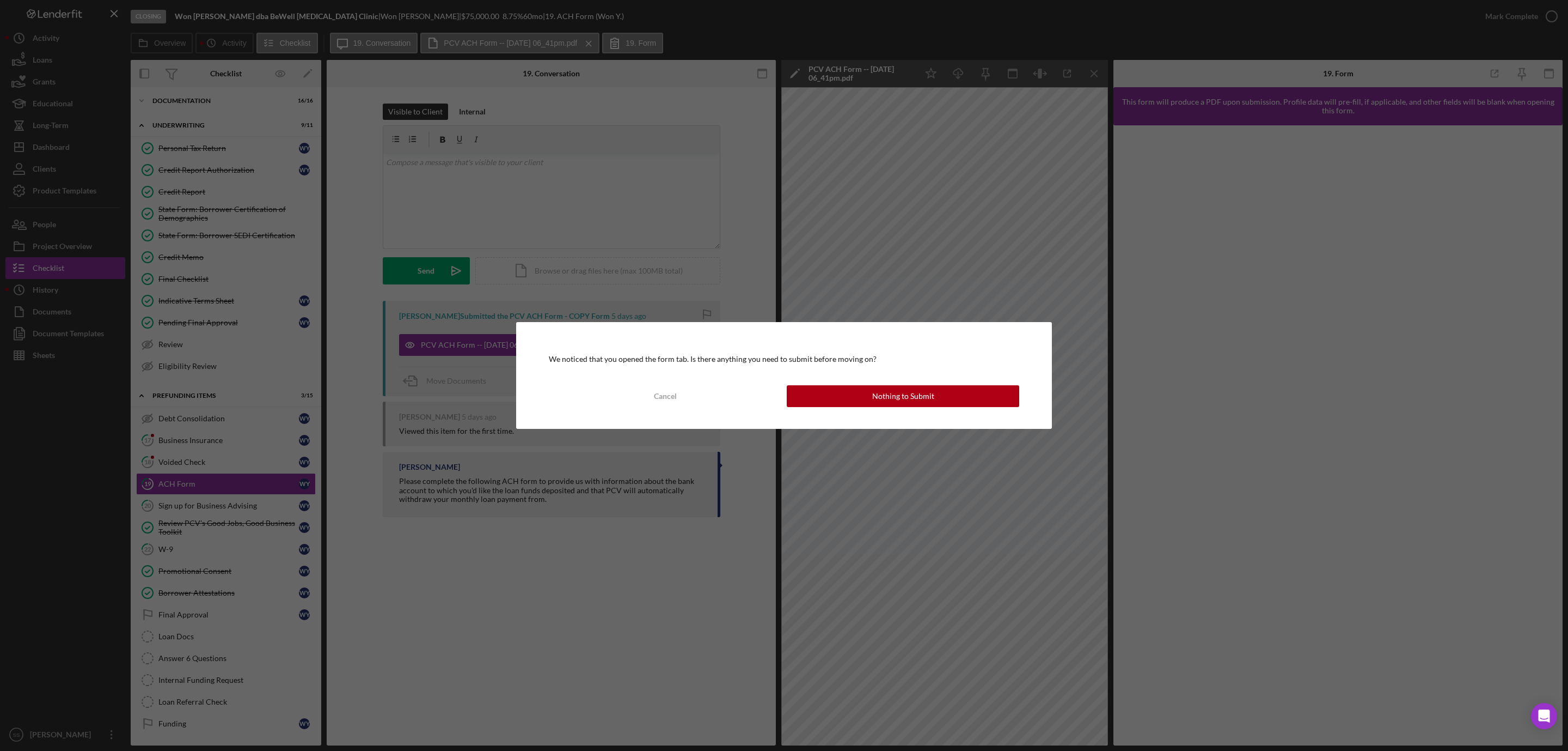
click at [896, 414] on div "We noticed that you opened the form tab. Is there anything you need to submit b…" at bounding box center [784, 375] width 536 height 107
click at [893, 402] on div "Nothing to Submit" at bounding box center [904, 397] width 62 height 22
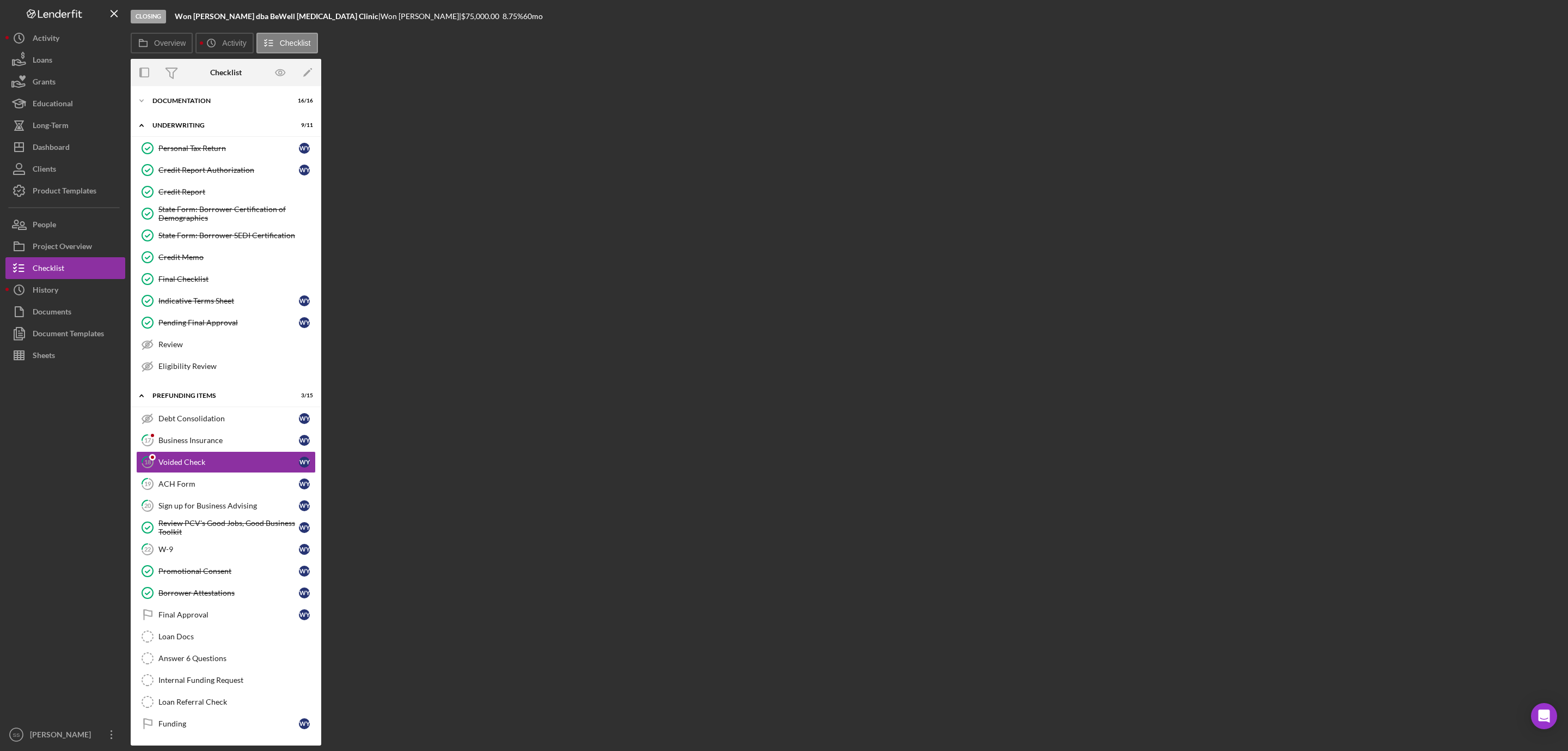
scroll to position [41, 0]
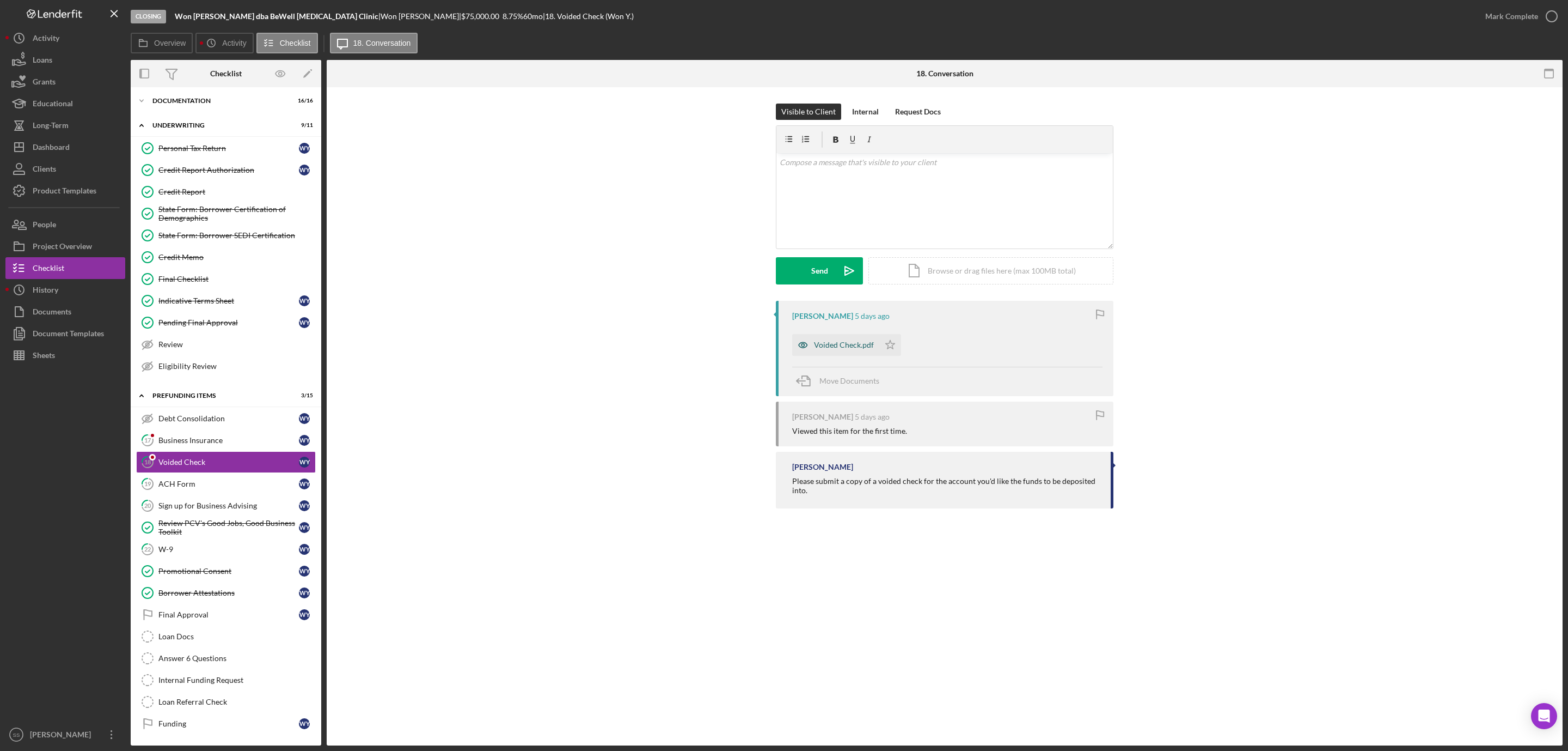
click at [839, 341] on div "Voided Check.pdf" at bounding box center [844, 345] width 60 height 9
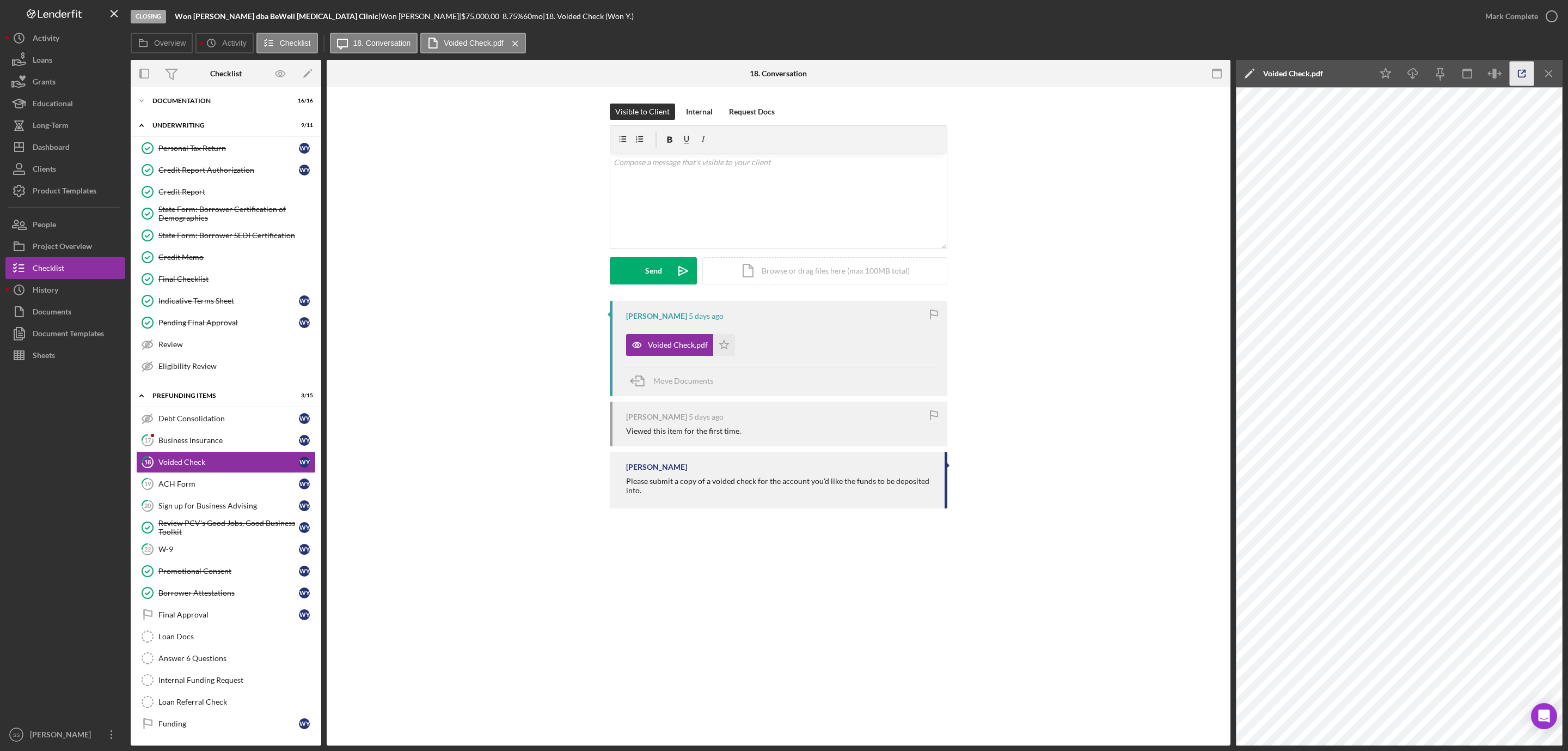
click at [1523, 75] on icon "button" at bounding box center [1523, 74] width 25 height 25
click at [1529, 68] on icon "button" at bounding box center [1523, 74] width 25 height 25
drag, startPoint x: 185, startPoint y: 479, endPoint x: 307, endPoint y: 392, distance: 149.8
click at [186, 479] on div "ACH Form" at bounding box center [229, 483] width 141 height 9
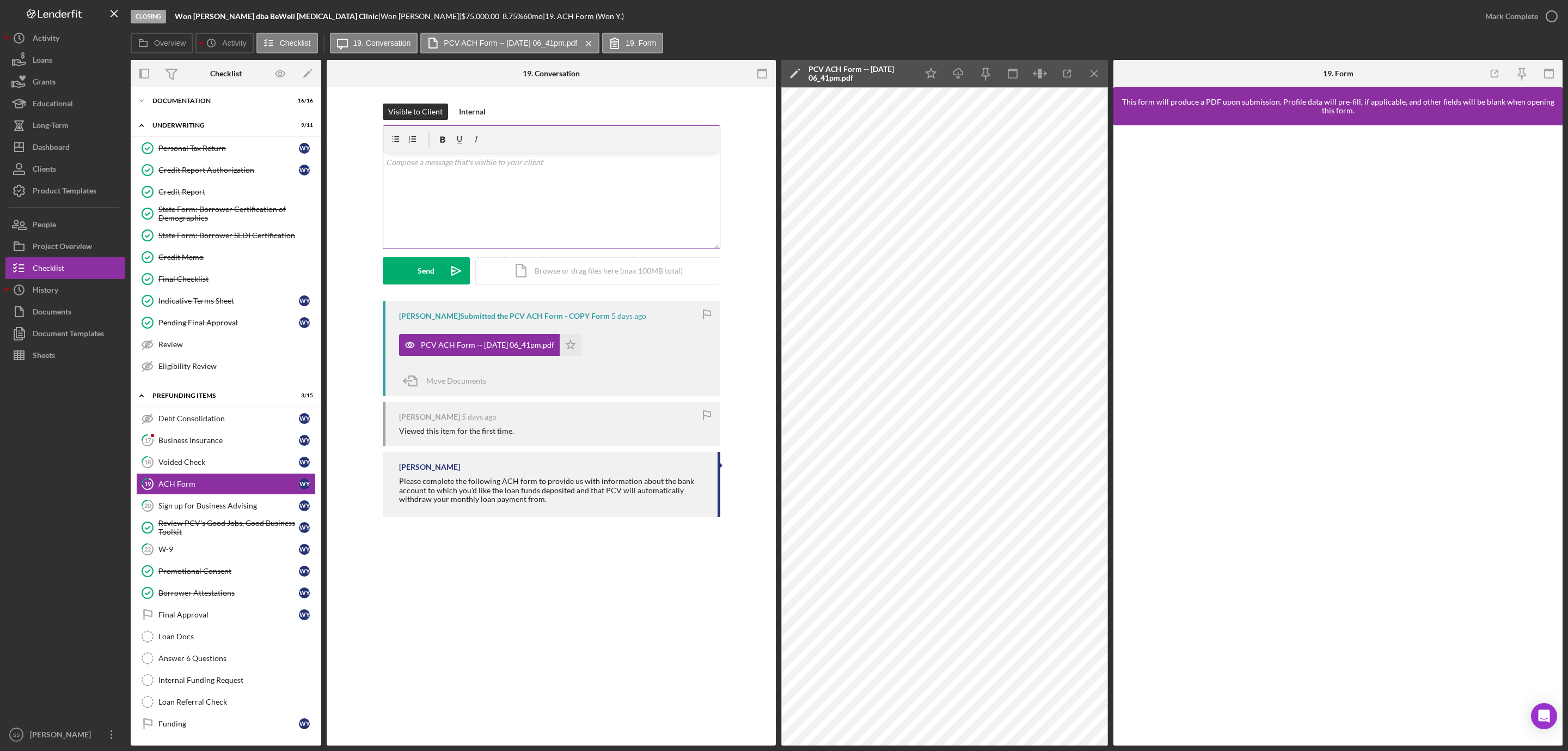
click at [574, 208] on div "v Color teal Color pink Remove color Add row above Add row below Add column bef…" at bounding box center [551, 201] width 336 height 95
click at [393, 269] on button "Send Icon/icon-invite-send" at bounding box center [426, 271] width 87 height 28
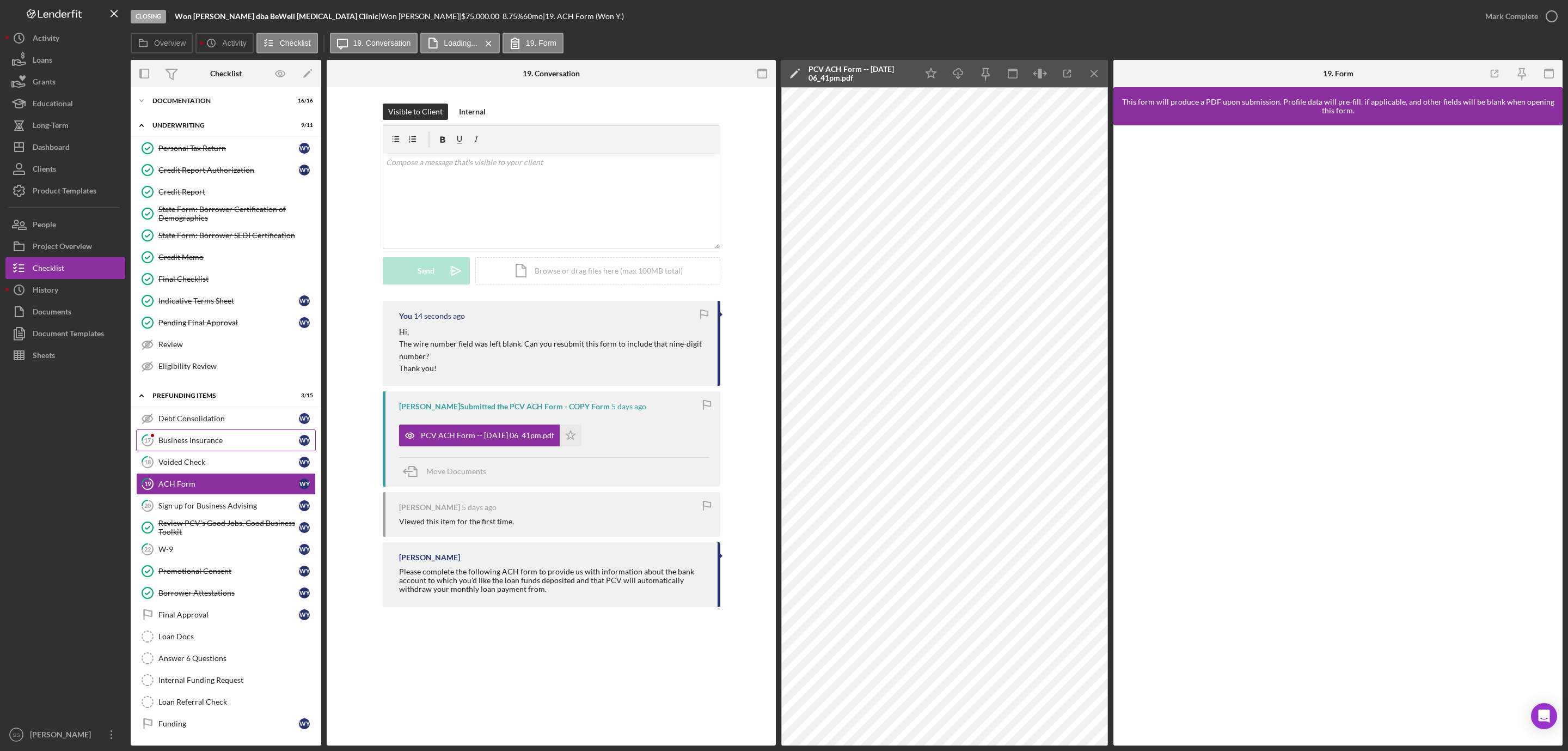
click at [204, 436] on div "Business Insurance" at bounding box center [229, 440] width 141 height 9
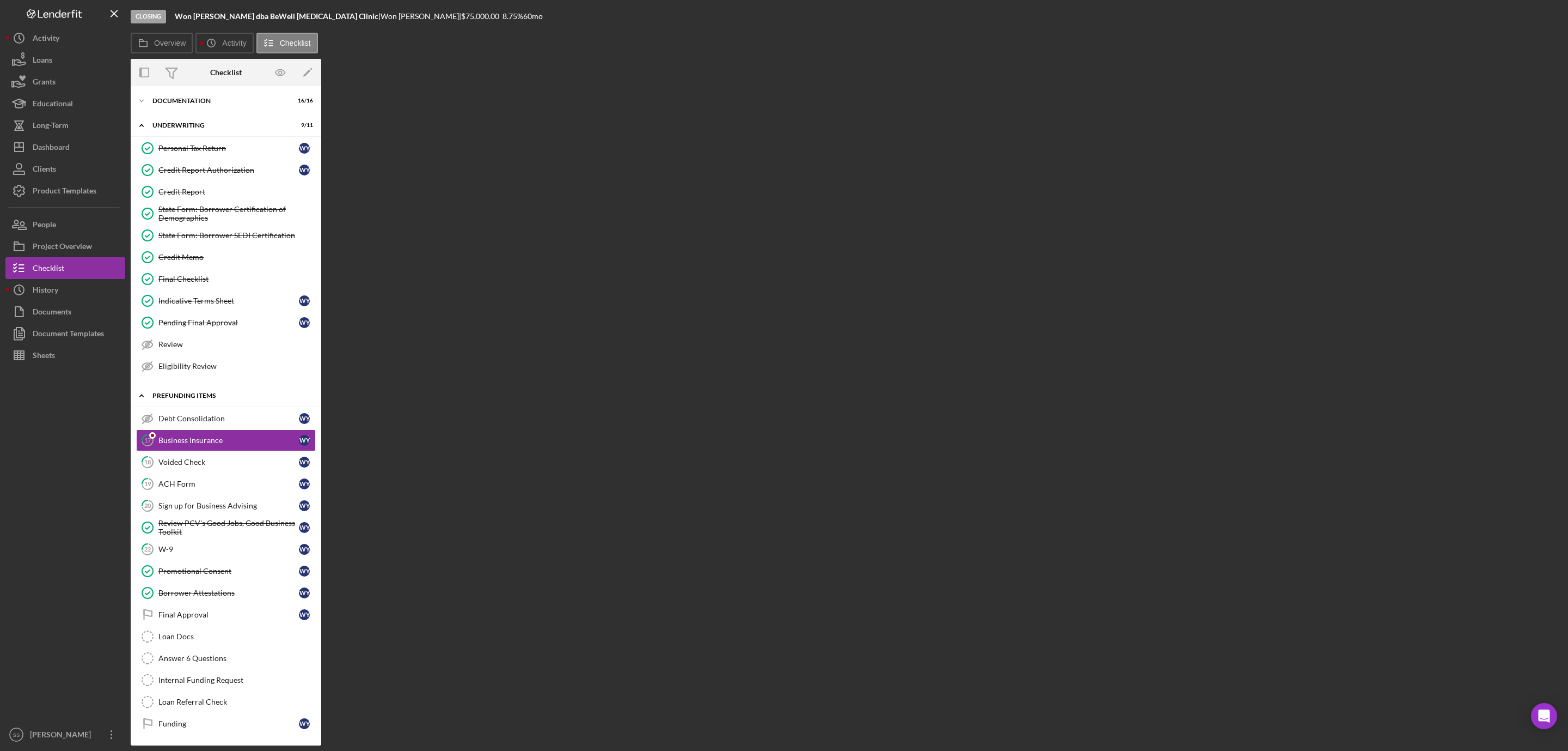
scroll to position [41, 0]
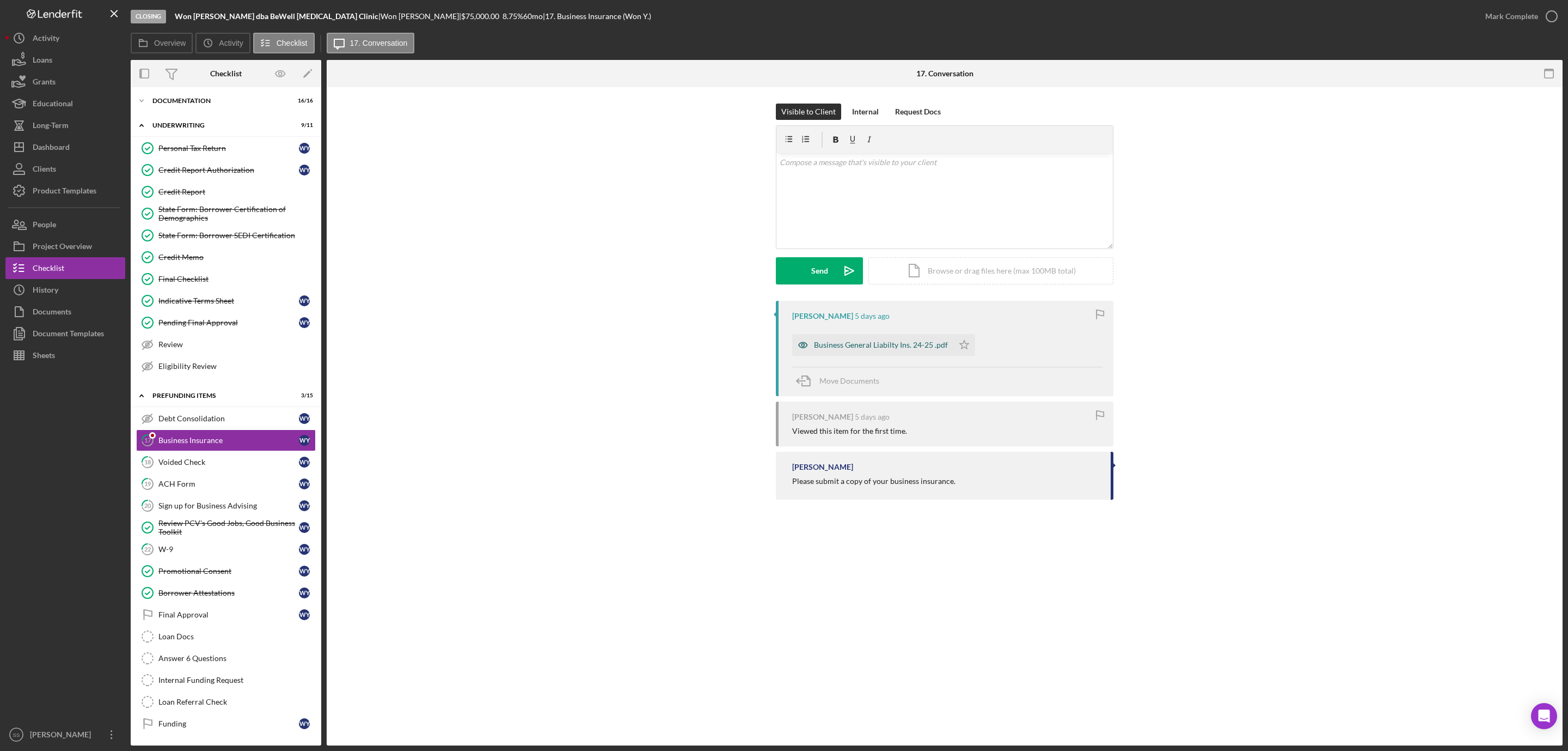
click at [884, 347] on div "Business General Liabilty Ins. 24-25 .pdf" at bounding box center [881, 345] width 134 height 9
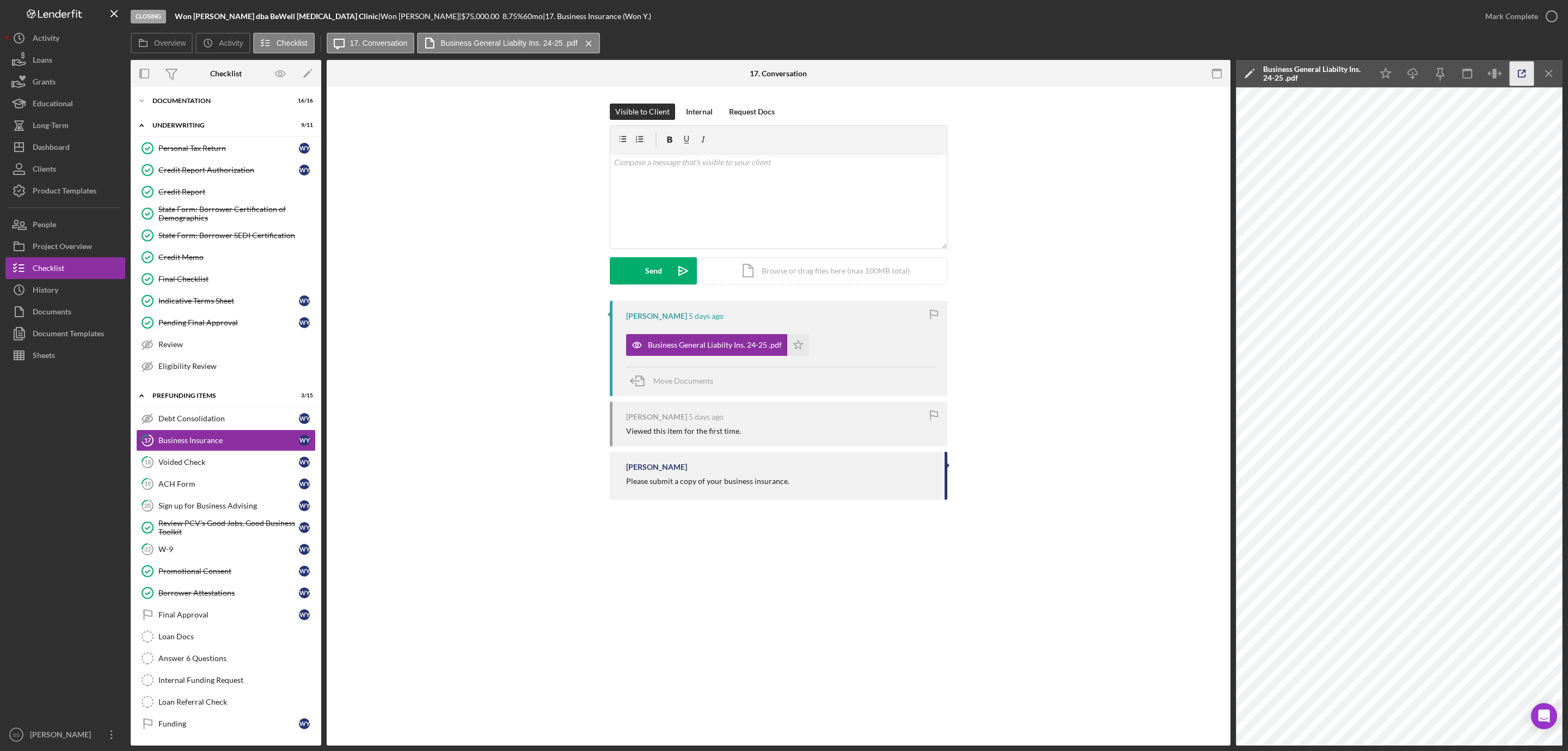
click at [1516, 69] on icon "button" at bounding box center [1523, 74] width 25 height 25
click at [1544, 14] on icon "button" at bounding box center [1552, 17] width 28 height 28
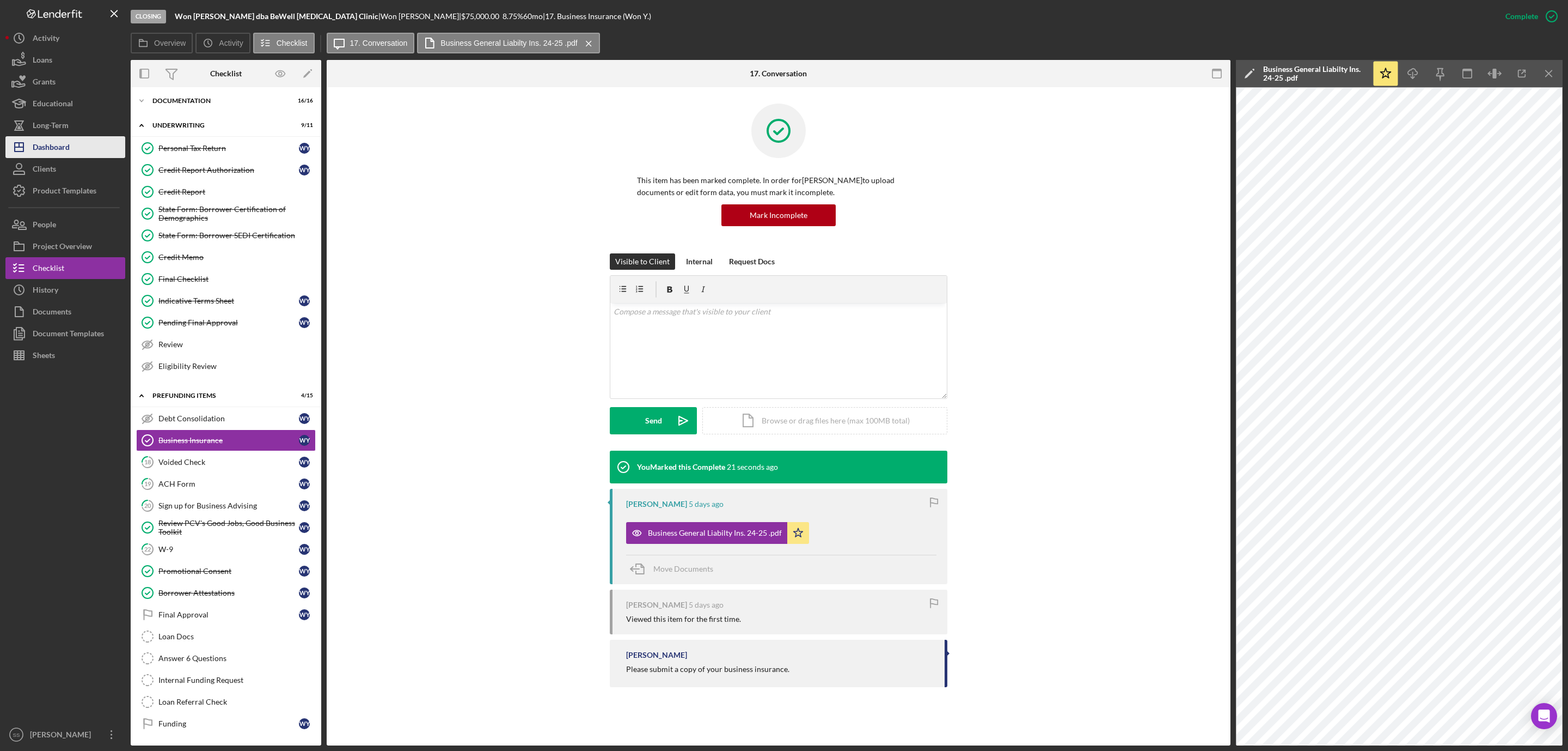
click at [54, 144] on div "Dashboard" at bounding box center [51, 149] width 37 height 25
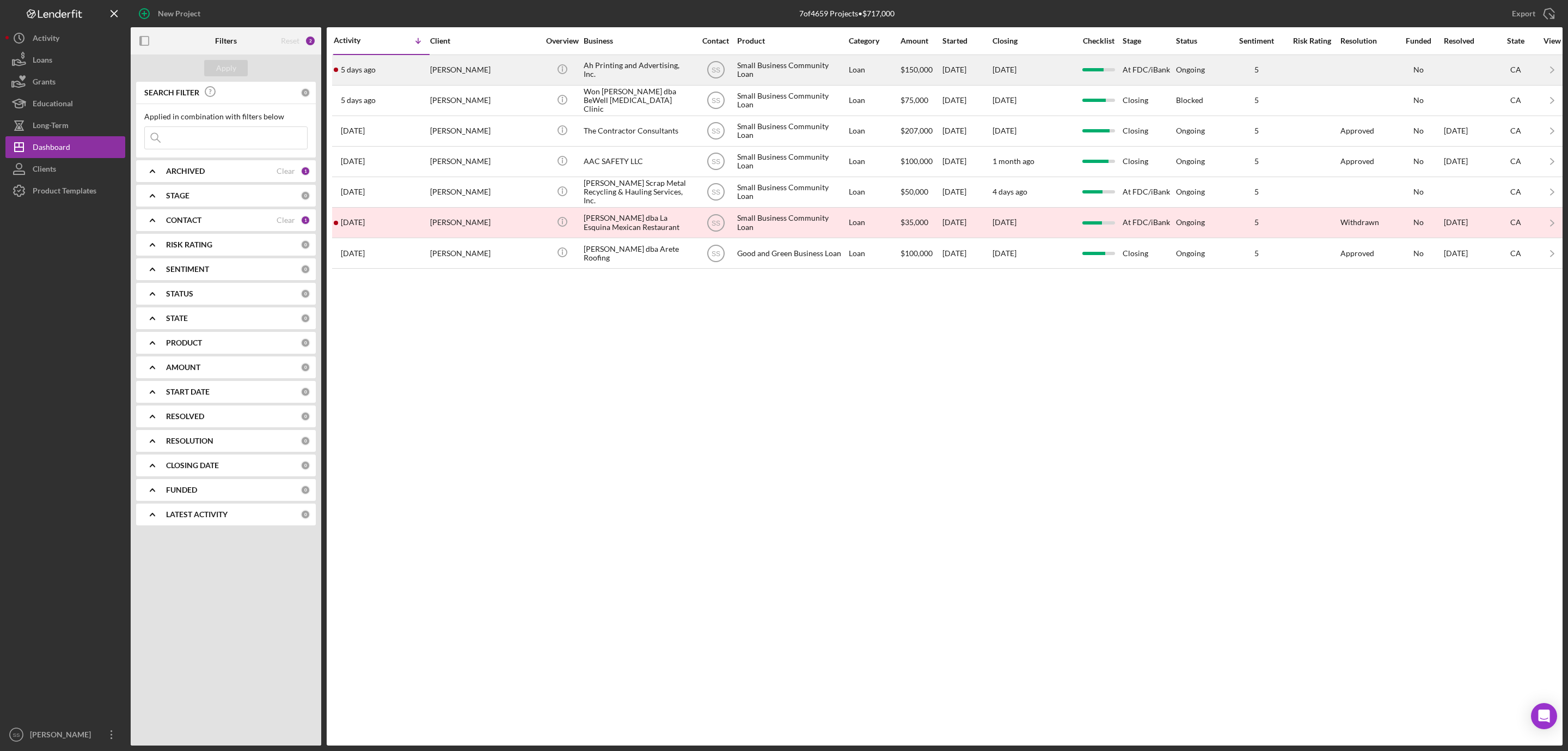
click at [464, 77] on div "Aleksandr Shoshin" at bounding box center [485, 70] width 109 height 29
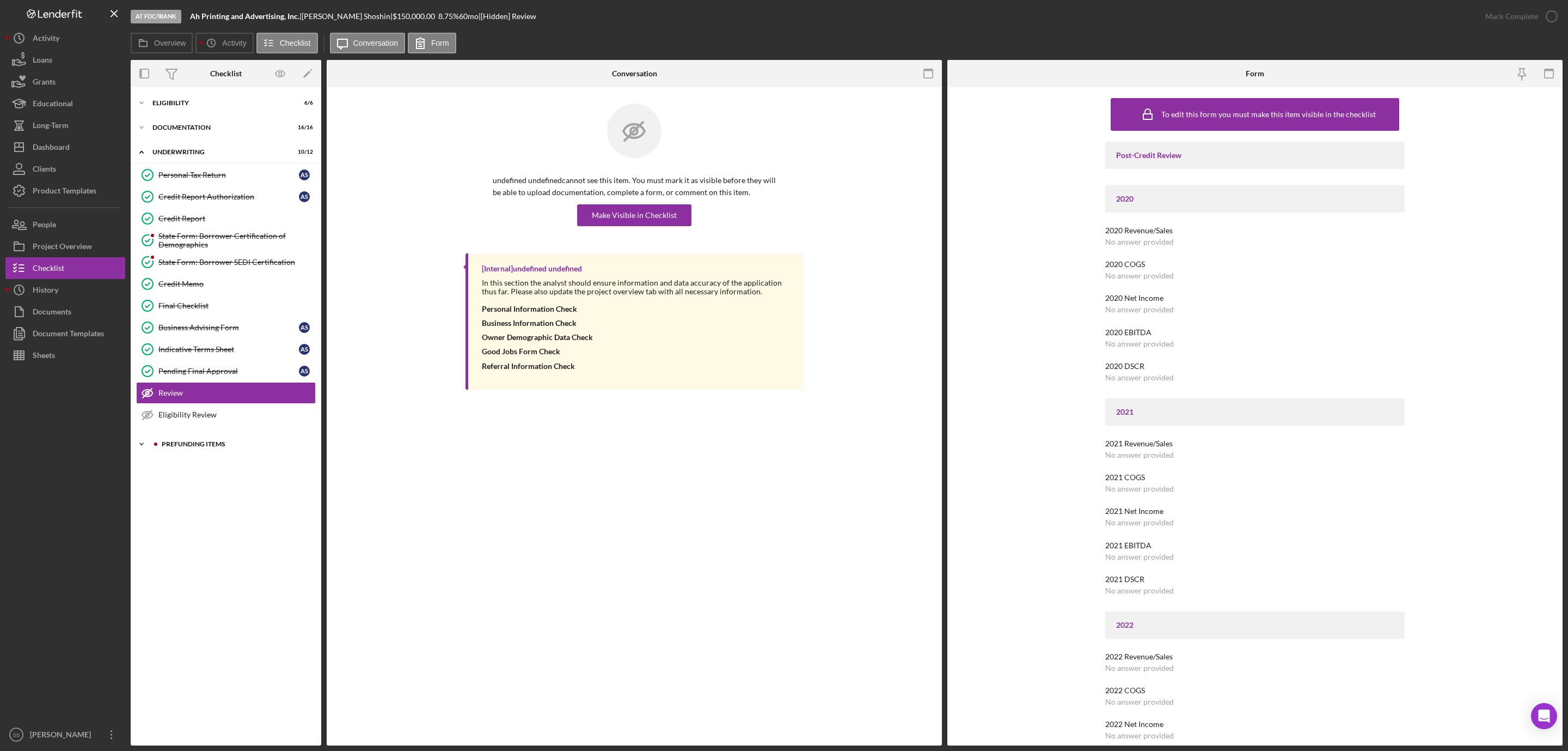
click at [199, 454] on div "Icon/Expander Prefunding Items 0 / 15" at bounding box center [226, 444] width 191 height 22
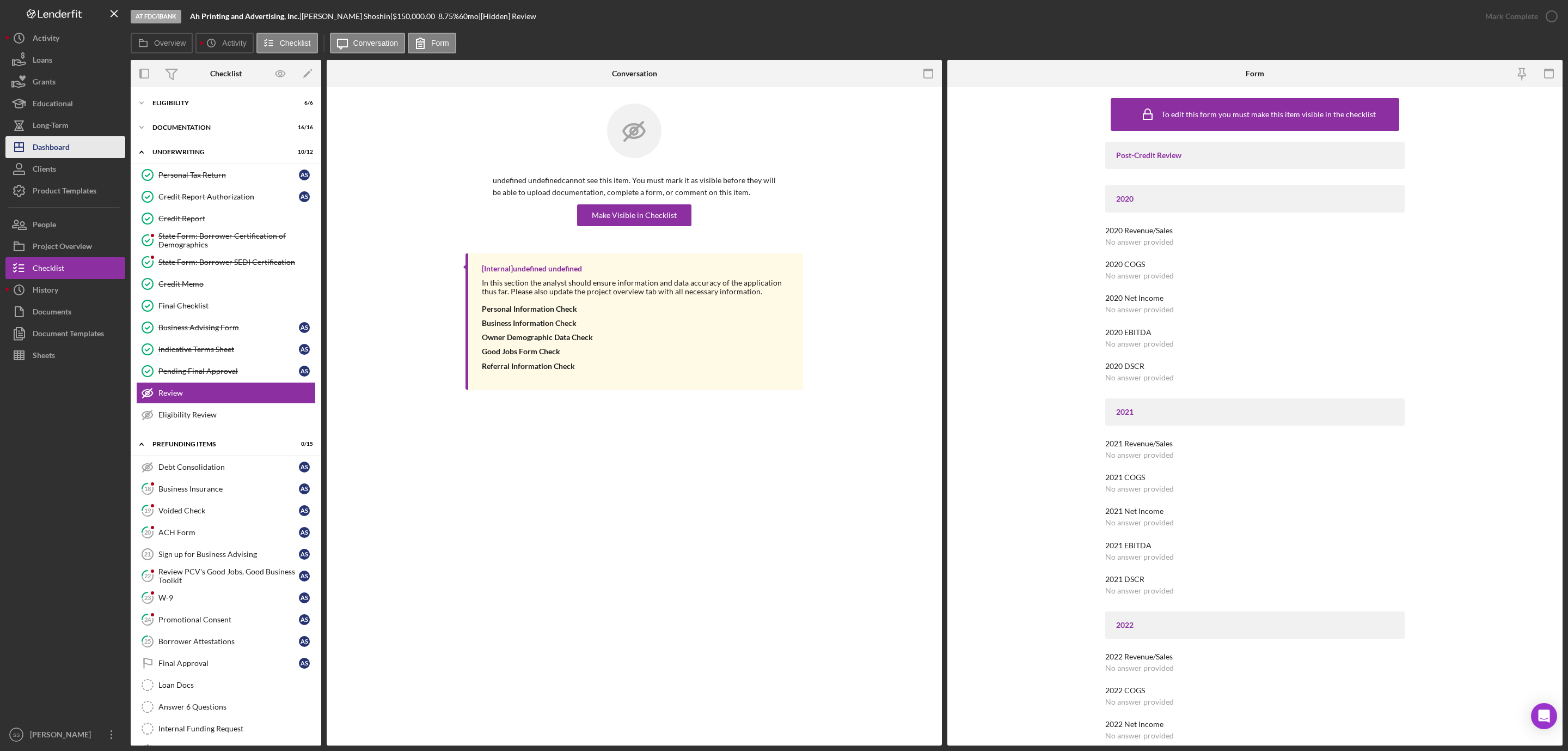
click at [58, 155] on div "Dashboard" at bounding box center [51, 149] width 37 height 25
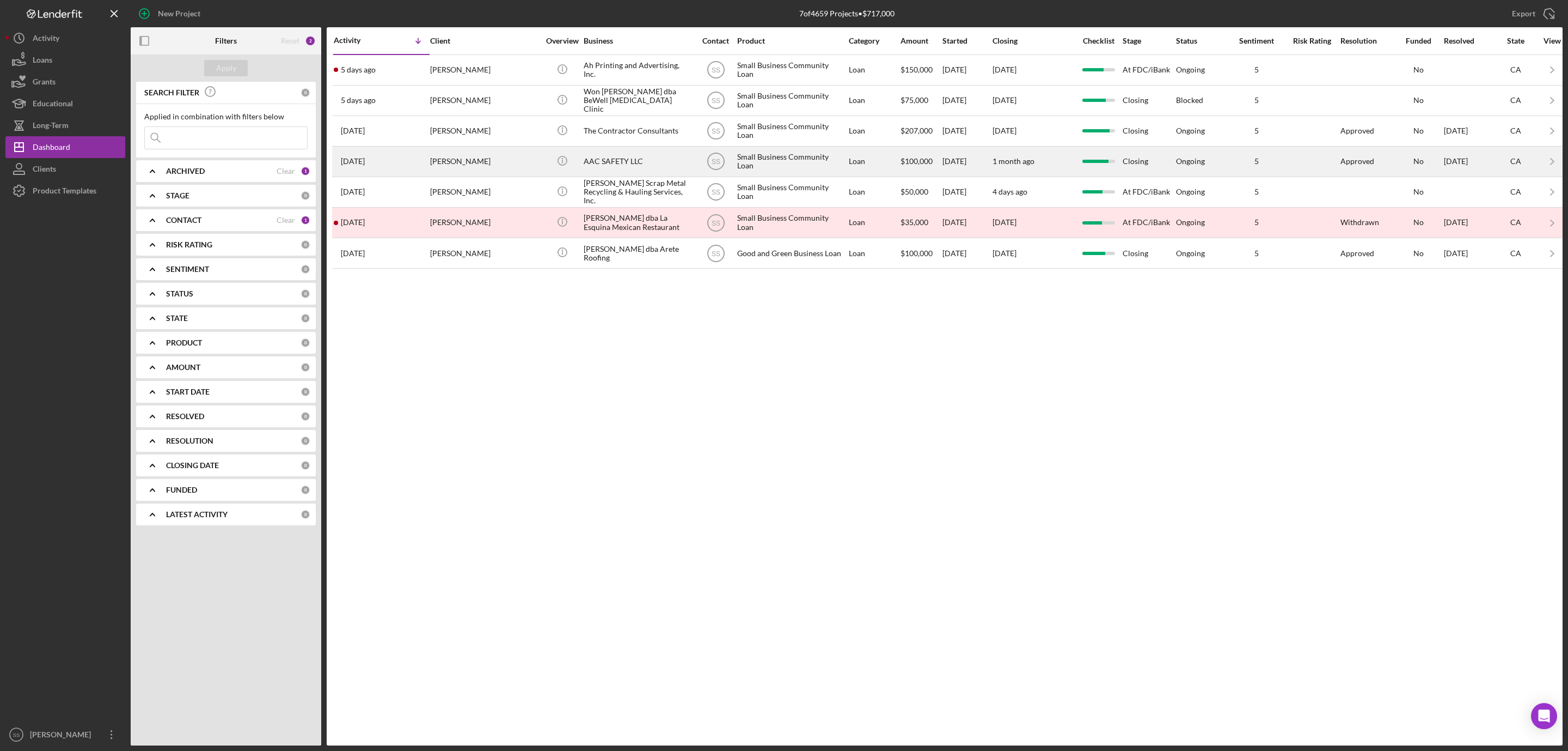
click at [515, 169] on div "ALBERTO GUADARRAMA" at bounding box center [485, 161] width 109 height 29
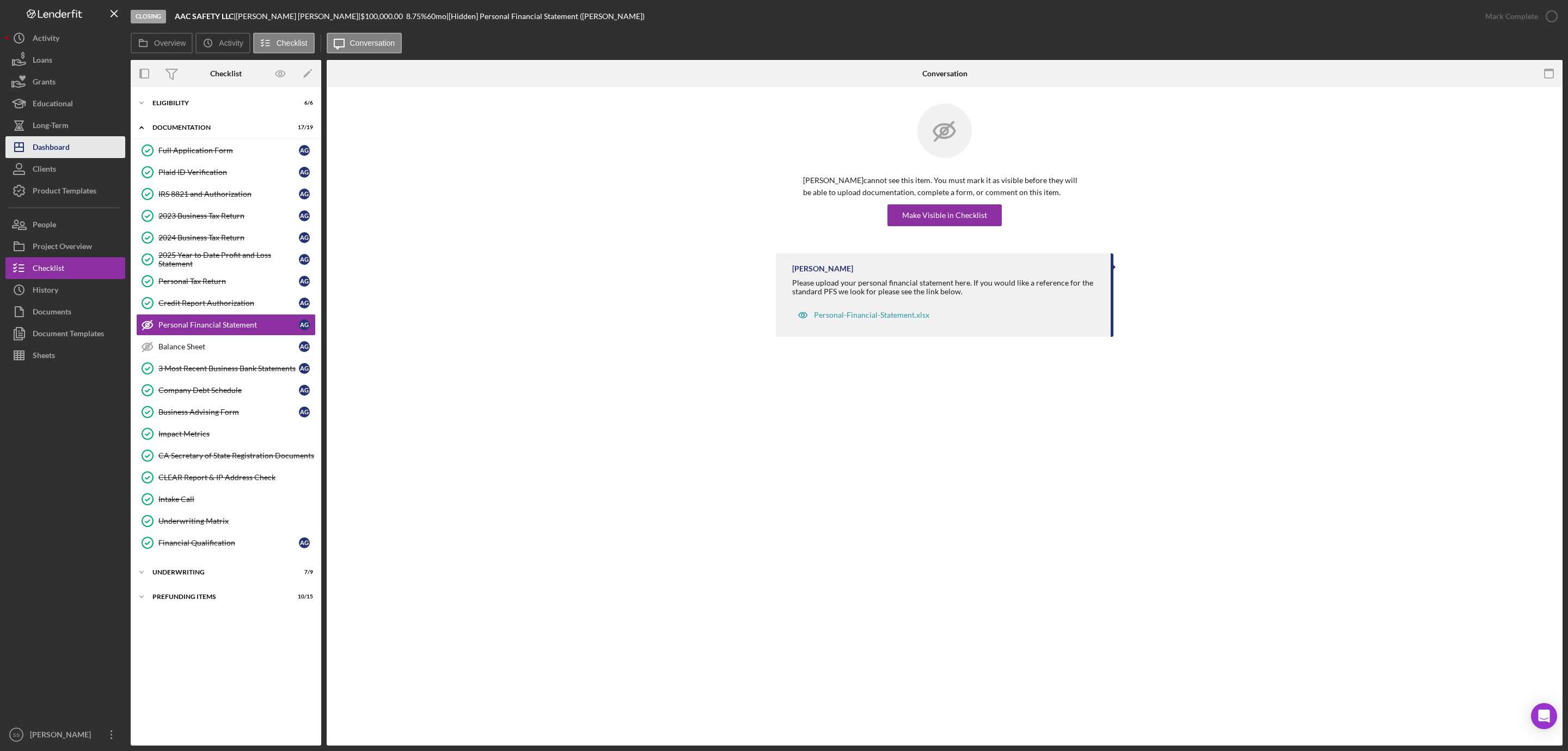
drag, startPoint x: 43, startPoint y: 151, endPoint x: 53, endPoint y: 144, distance: 12.2
click at [43, 151] on div "Dashboard" at bounding box center [51, 149] width 37 height 25
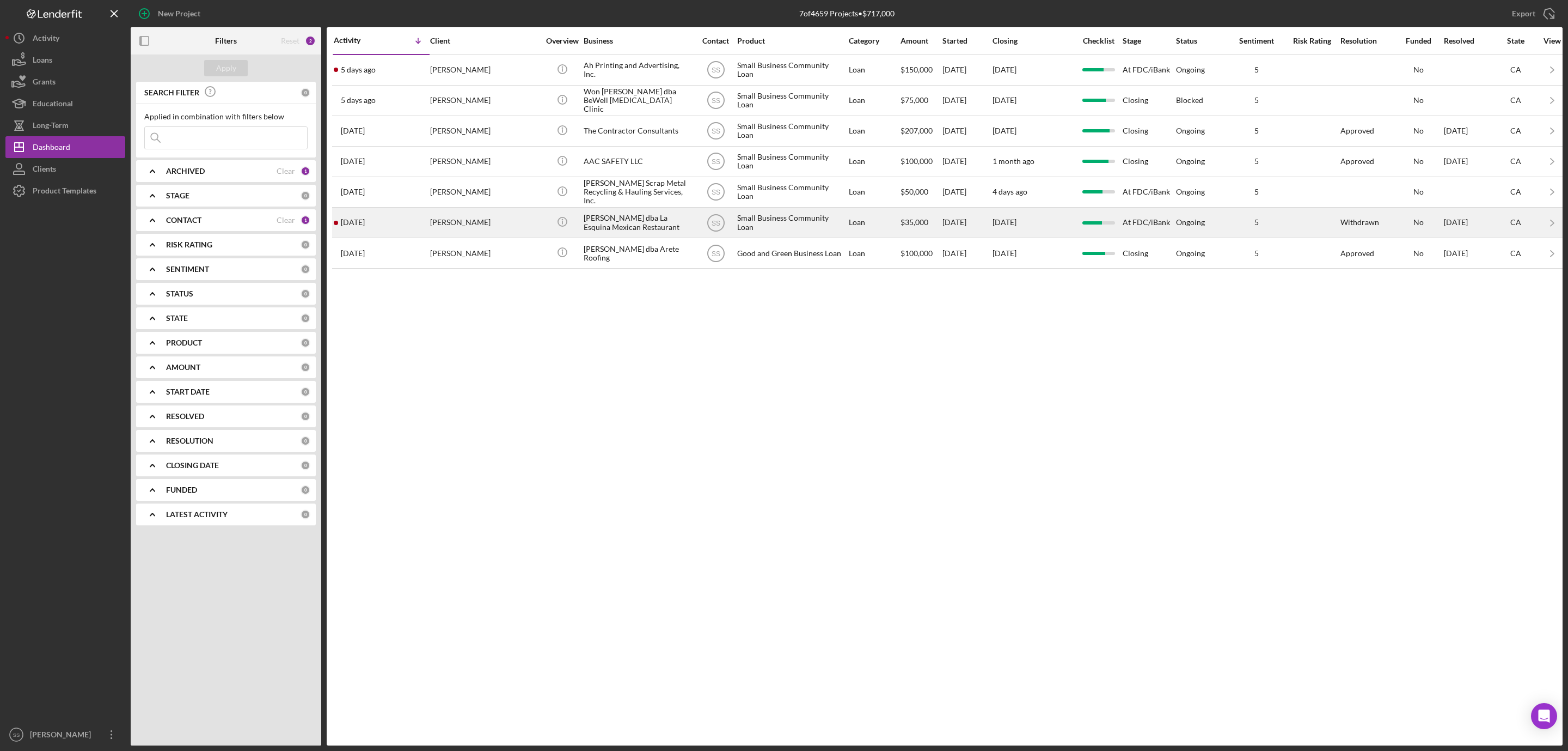
click at [533, 227] on div "Benjamin Romero" at bounding box center [485, 223] width 109 height 29
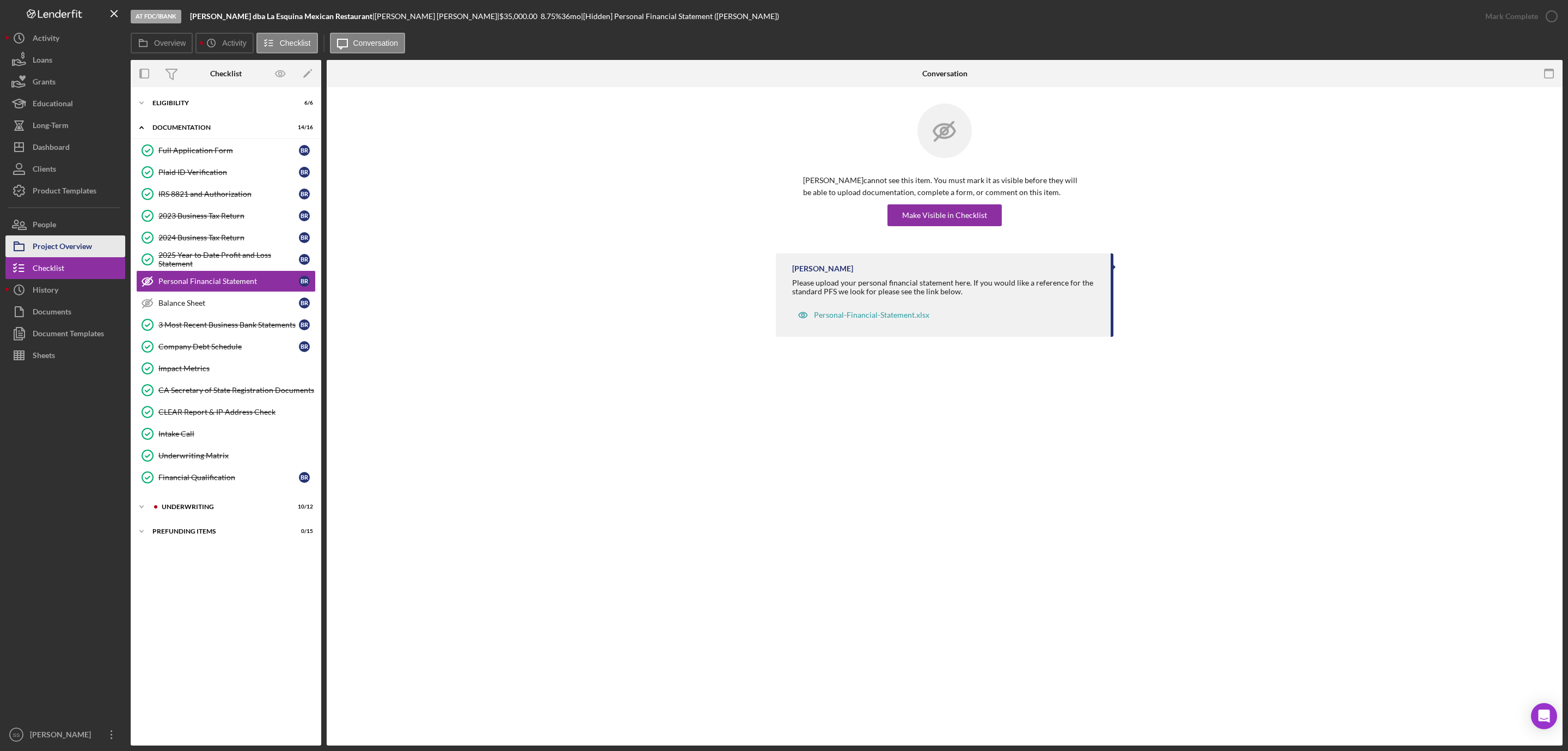
click at [67, 243] on div "Project Overview" at bounding box center [62, 248] width 59 height 25
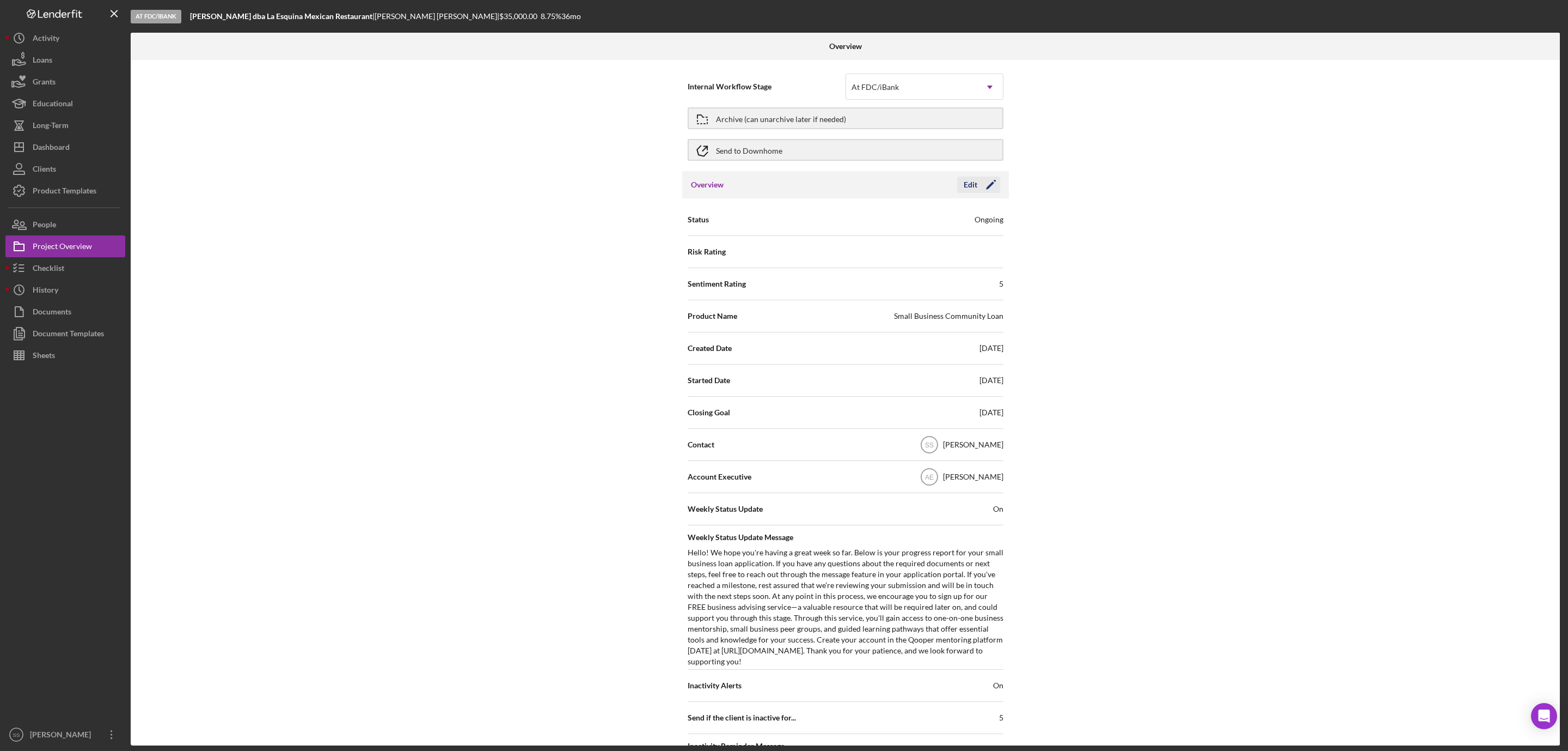
click at [979, 183] on icon "Icon/Edit" at bounding box center [991, 185] width 28 height 28
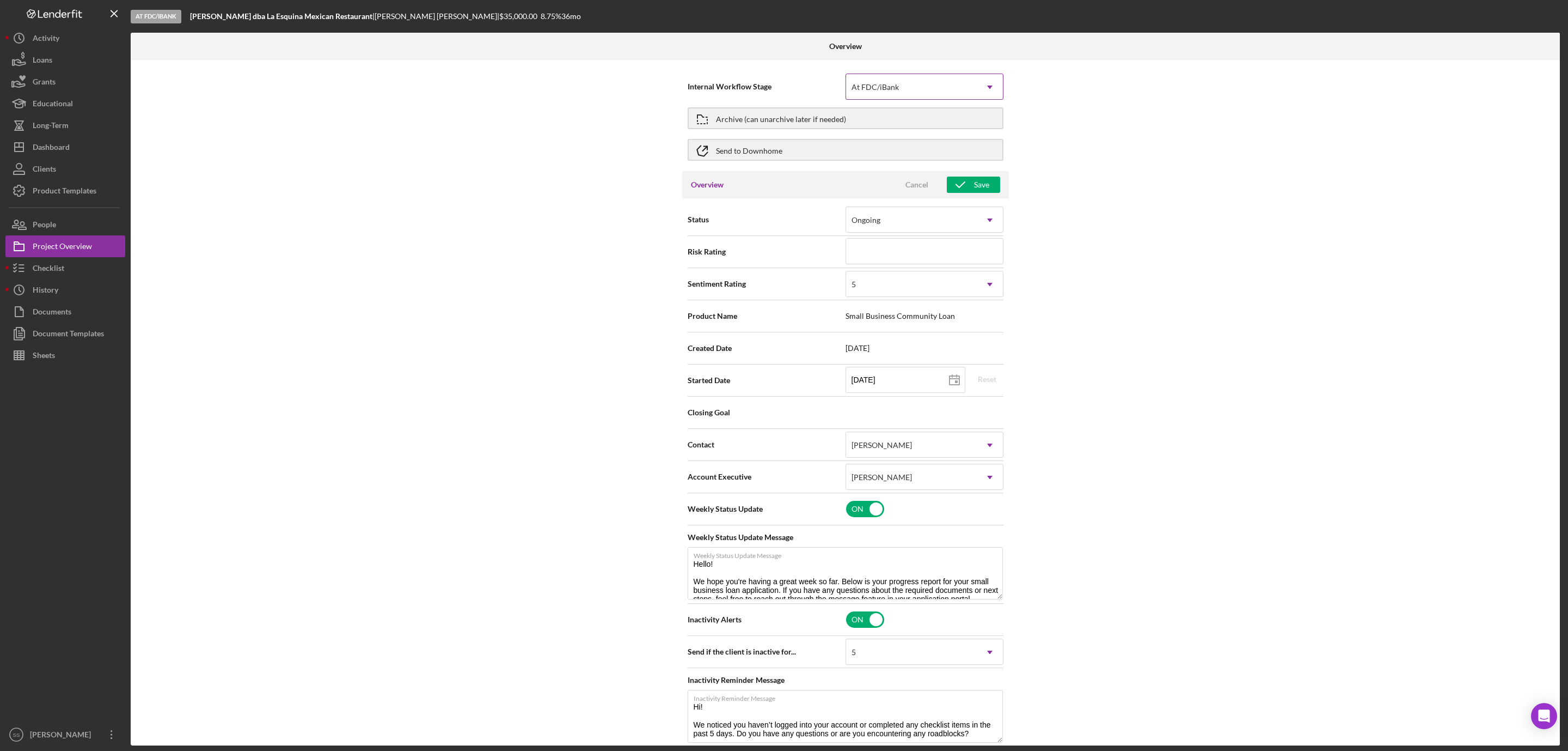
click at [987, 87] on use at bounding box center [990, 87] width 6 height 3
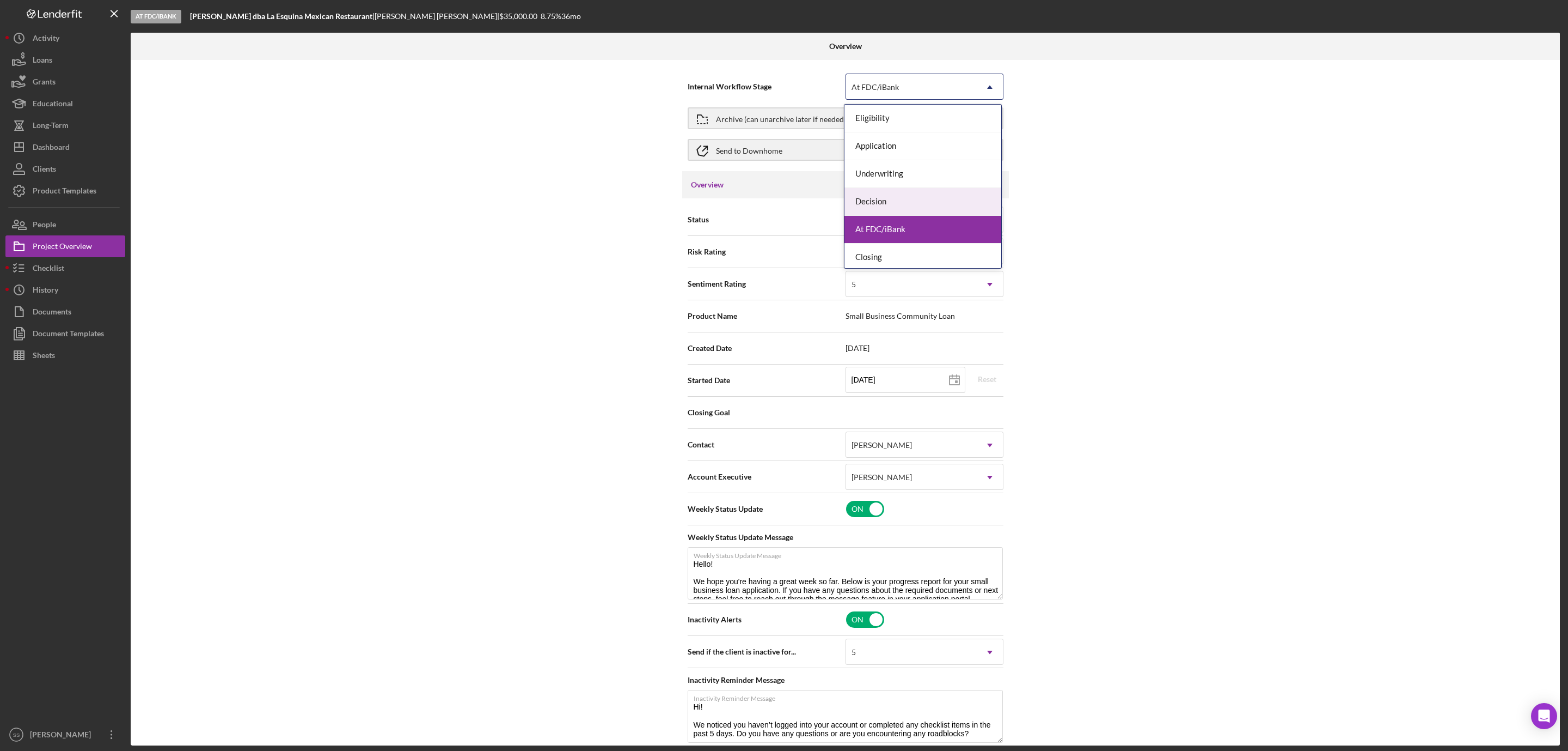
scroll to position [32, 0]
click at [945, 227] on div "Closing" at bounding box center [923, 226] width 157 height 28
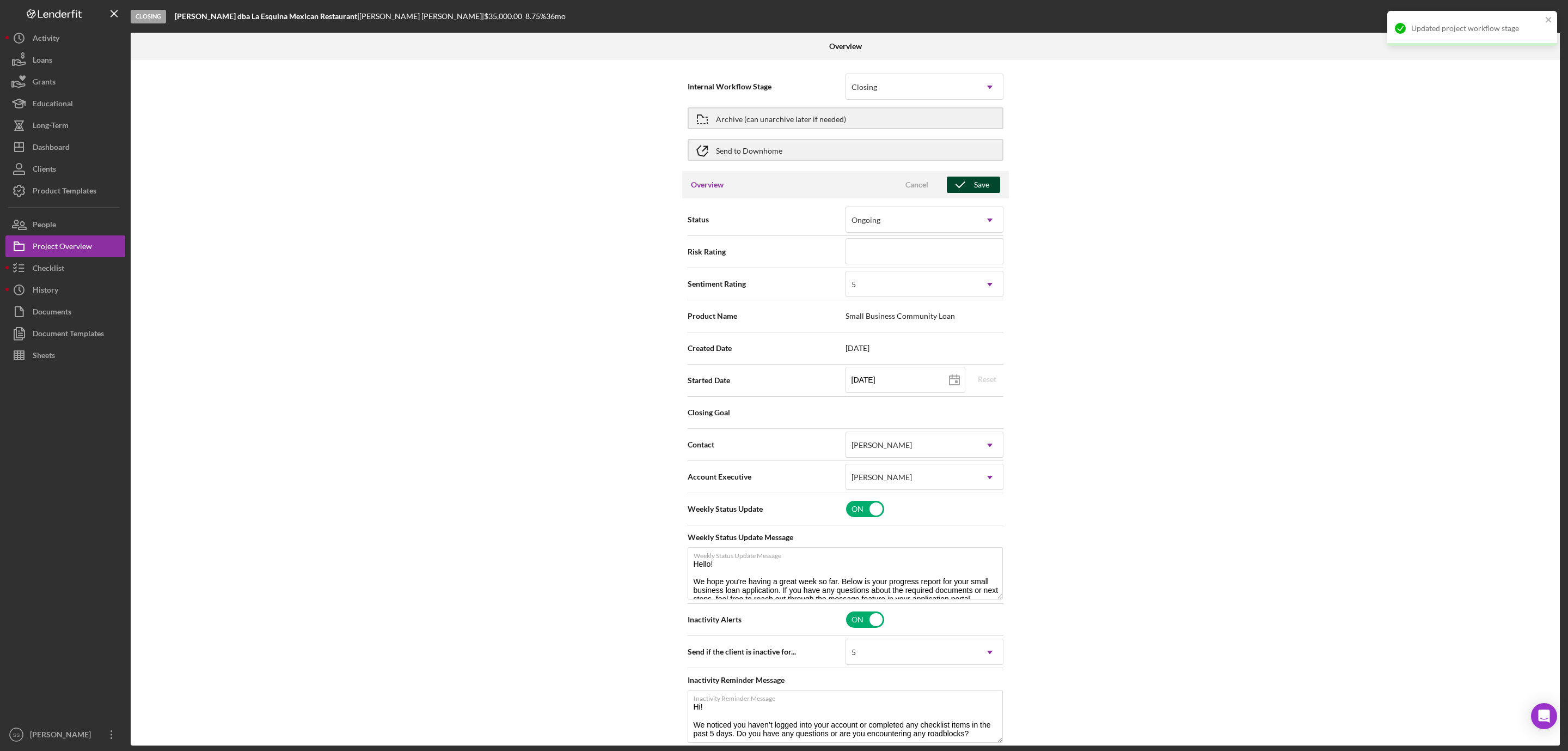
click at [979, 182] on div "Save" at bounding box center [981, 185] width 15 height 17
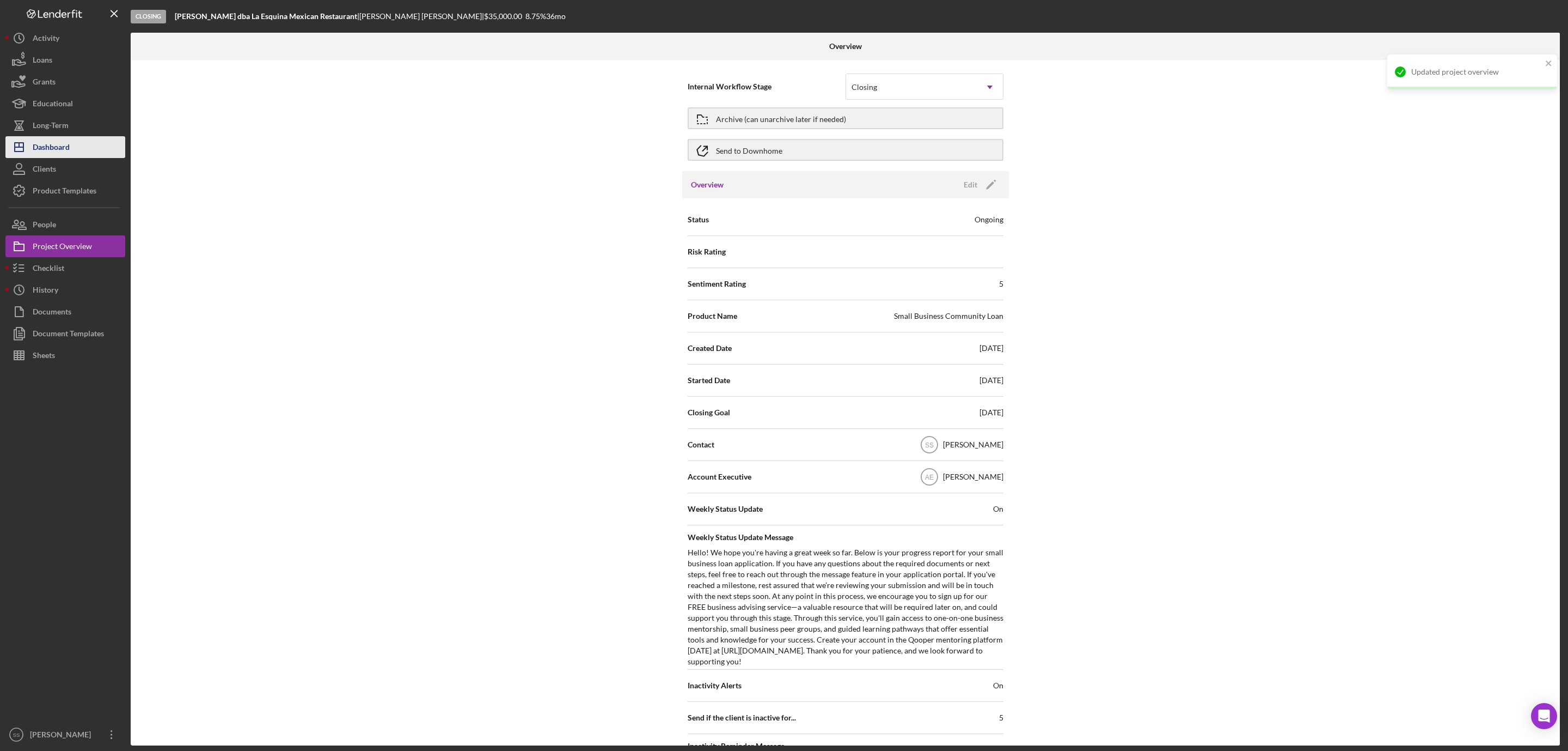
click at [83, 154] on button "Icon/Dashboard Dashboard" at bounding box center [65, 148] width 120 height 22
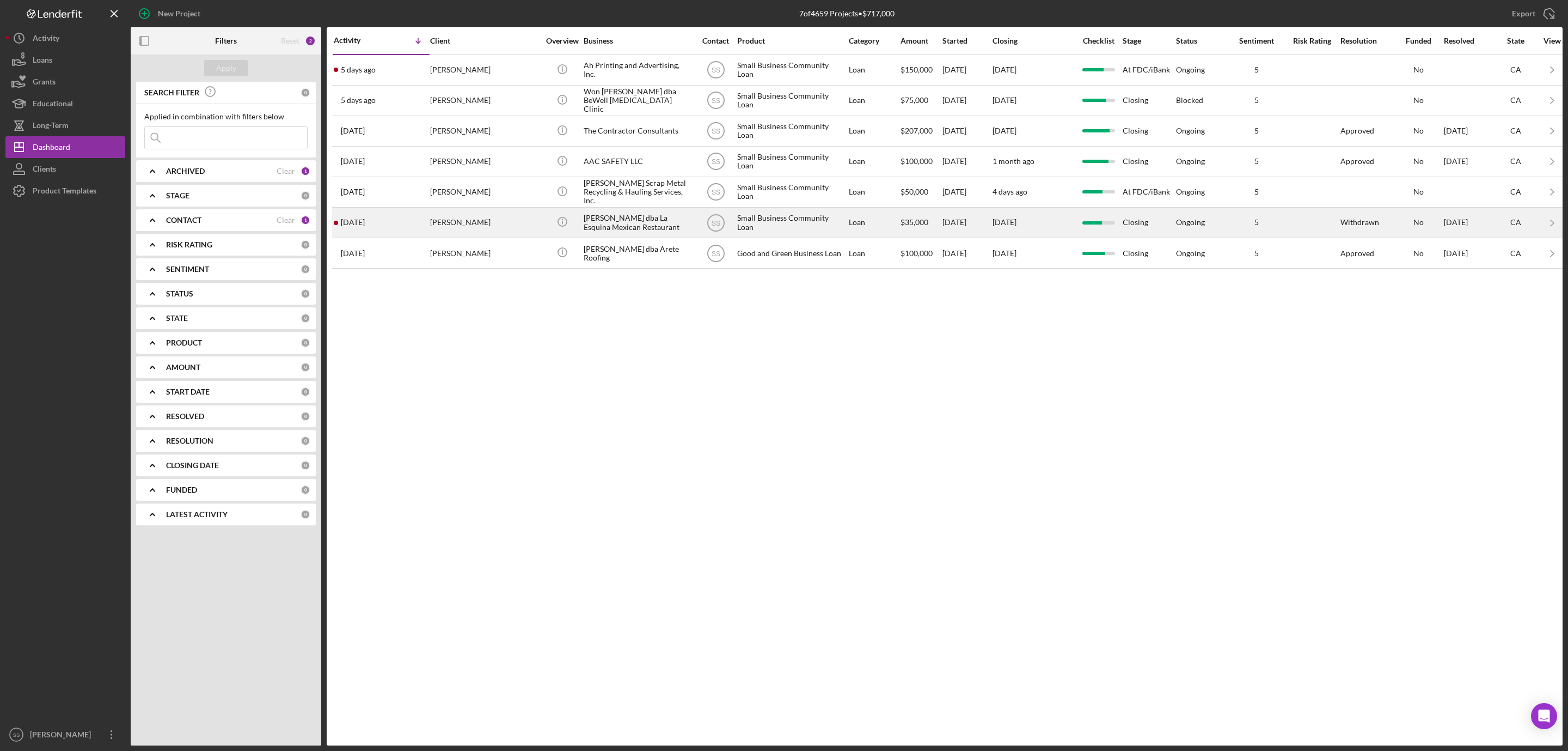
click at [1356, 232] on div "Withdrawn" at bounding box center [1367, 223] width 52 height 29
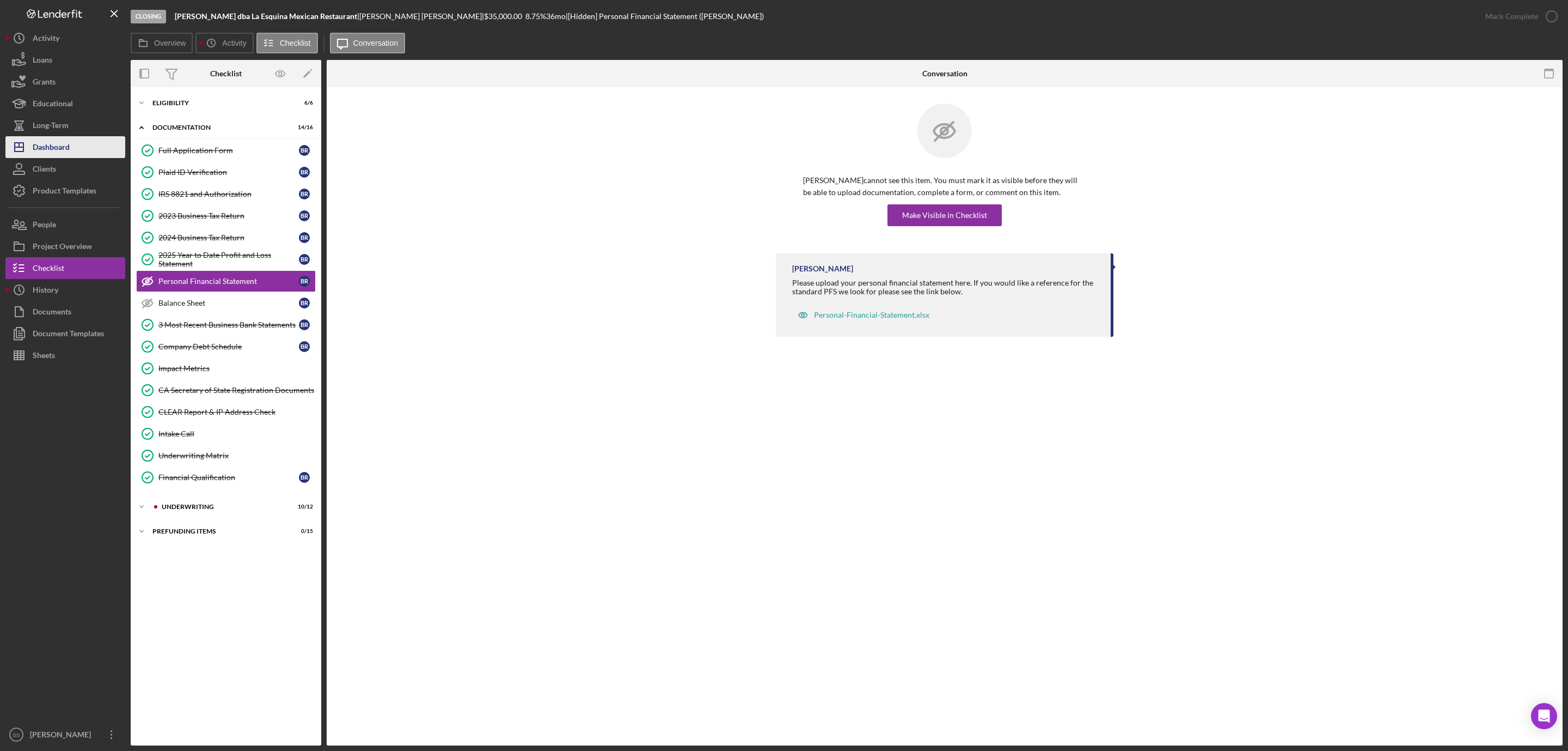
click at [68, 141] on div "Dashboard" at bounding box center [51, 149] width 37 height 25
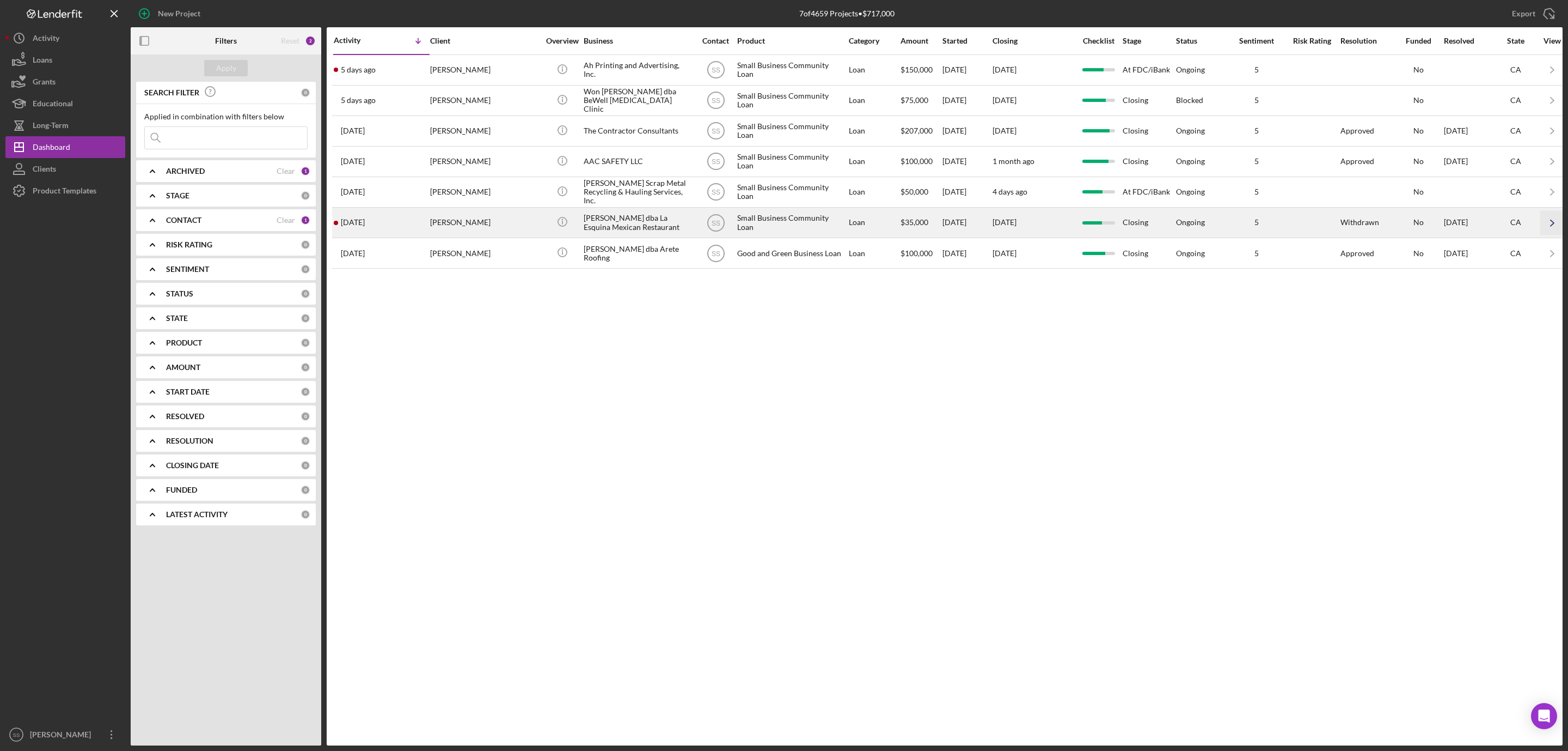
click at [1551, 228] on icon "Icon/Navigate" at bounding box center [1553, 223] width 25 height 25
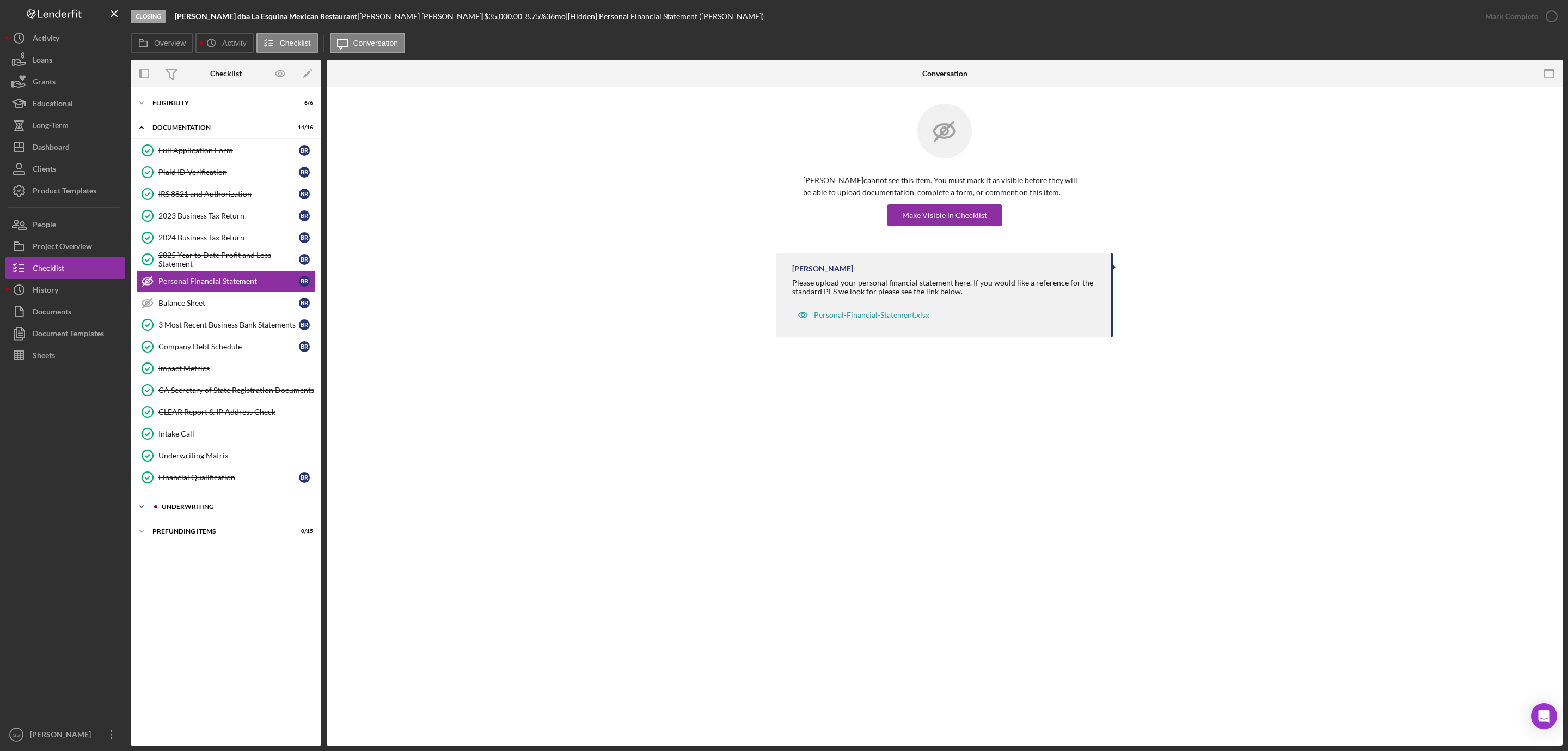
click at [191, 510] on div "Underwriting" at bounding box center [235, 506] width 146 height 6
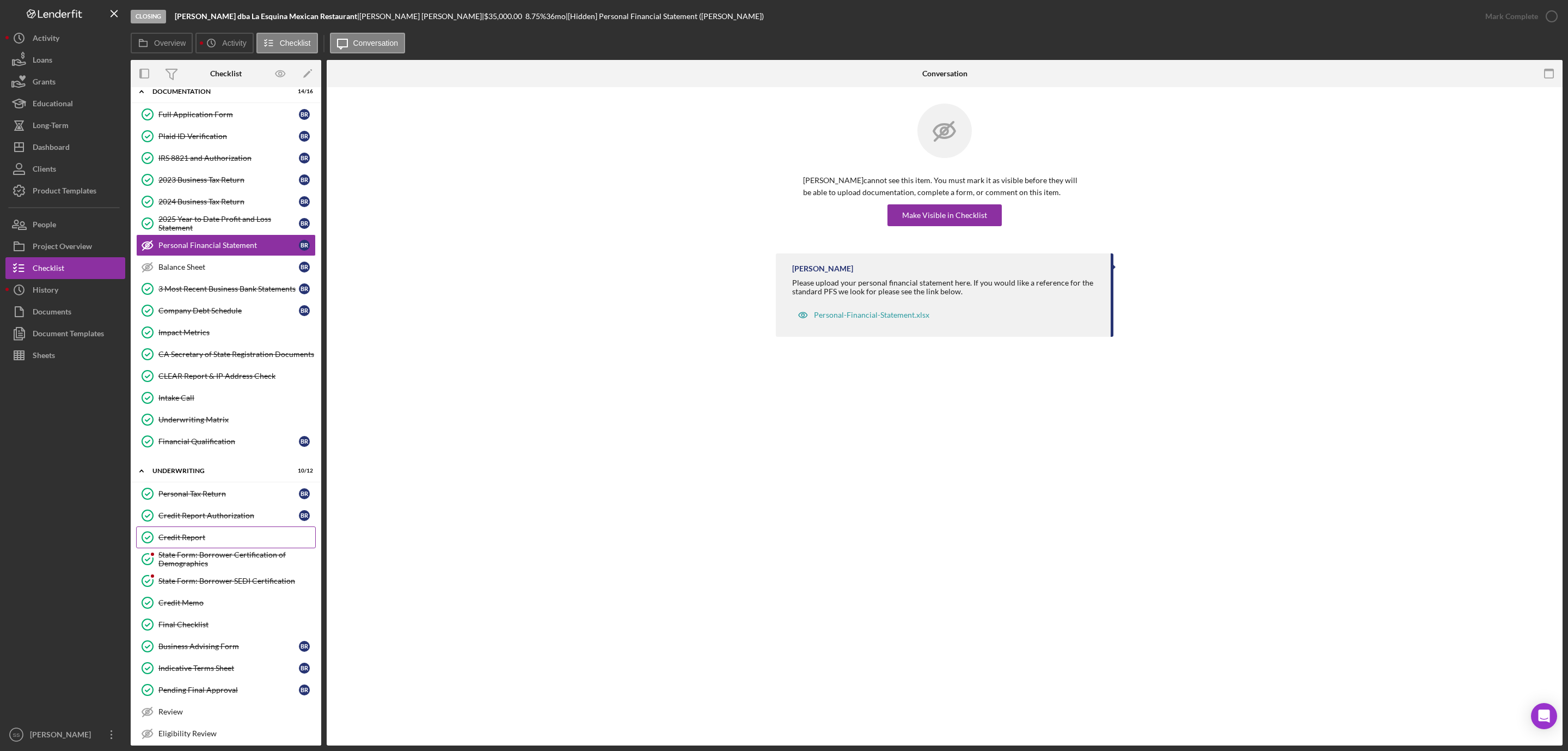
scroll to position [85, 0]
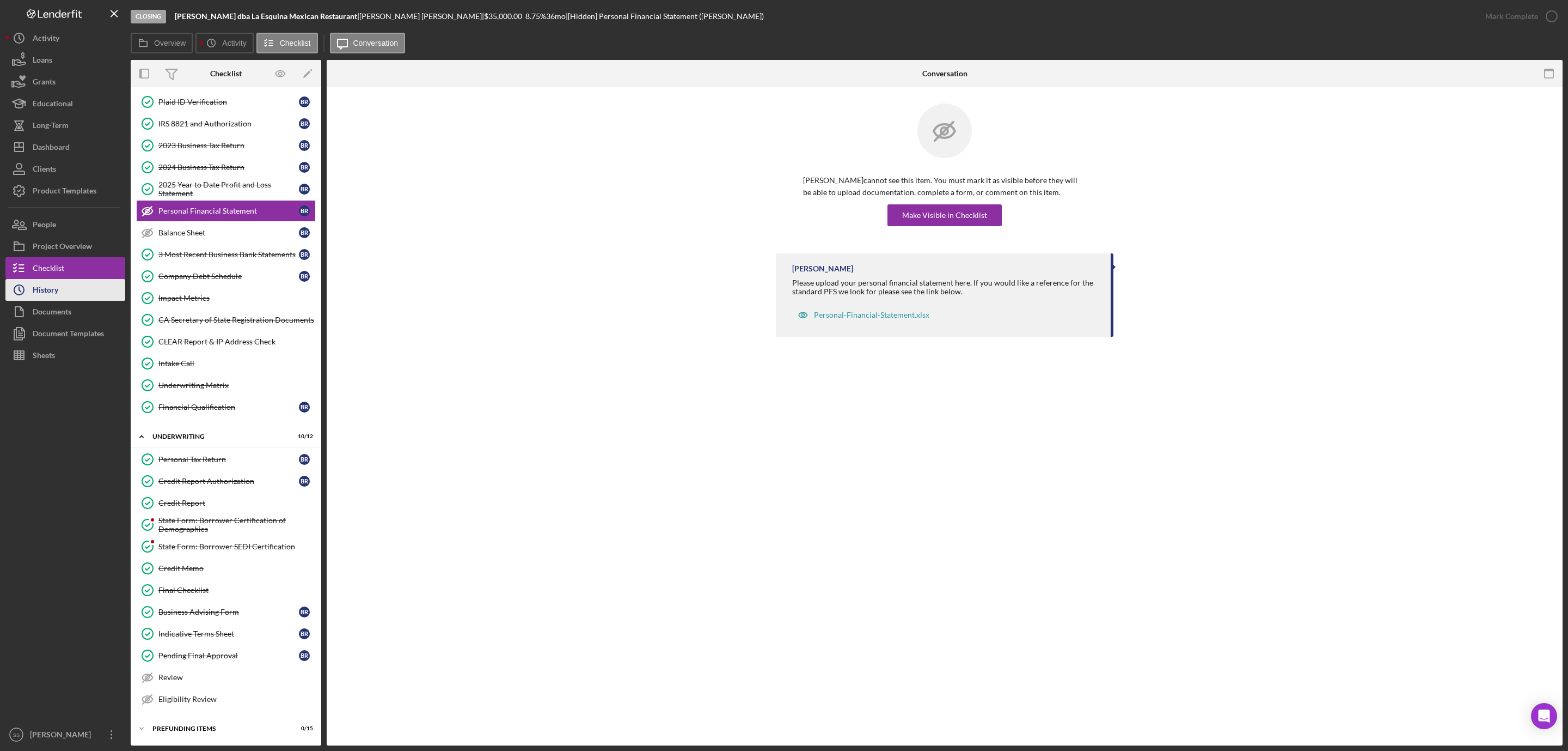
click at [79, 294] on button "Icon/History History" at bounding box center [65, 290] width 120 height 22
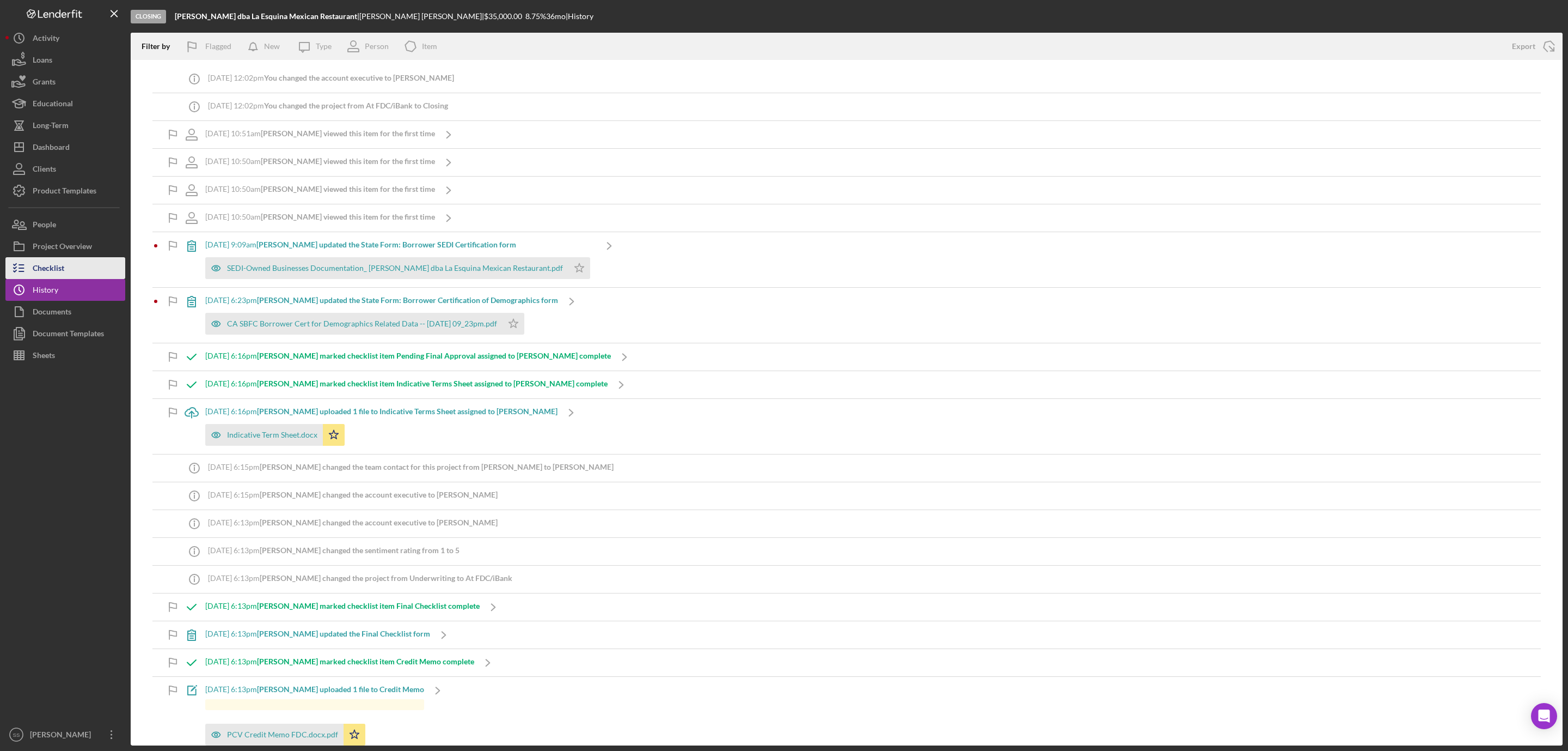
click at [69, 261] on button "Checklist" at bounding box center [65, 268] width 120 height 22
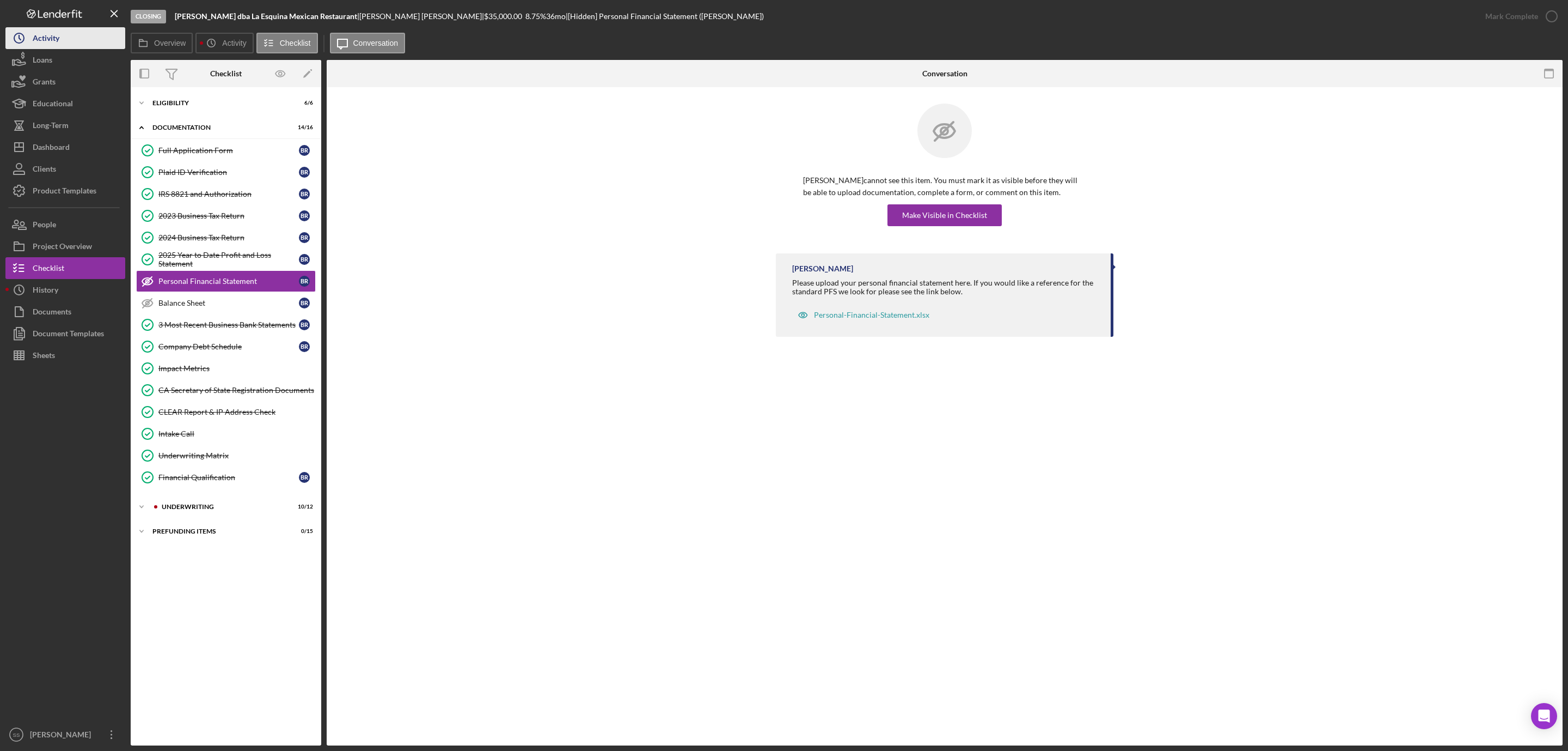
click at [64, 38] on button "Icon/History Activity" at bounding box center [65, 39] width 120 height 22
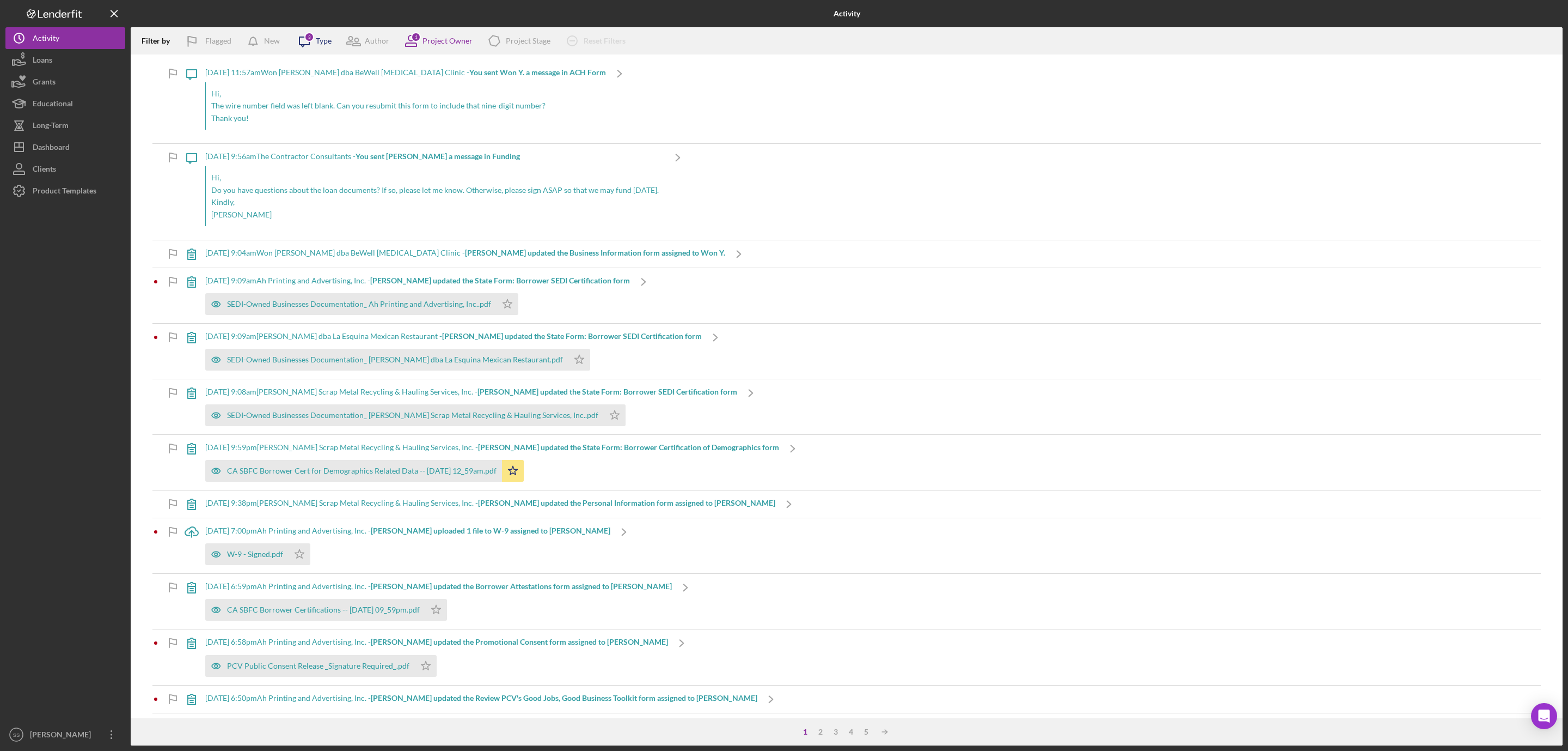
click at [315, 39] on icon "Icon/Message" at bounding box center [305, 41] width 28 height 28
click at [425, 37] on div "Project Owner" at bounding box center [447, 41] width 50 height 9
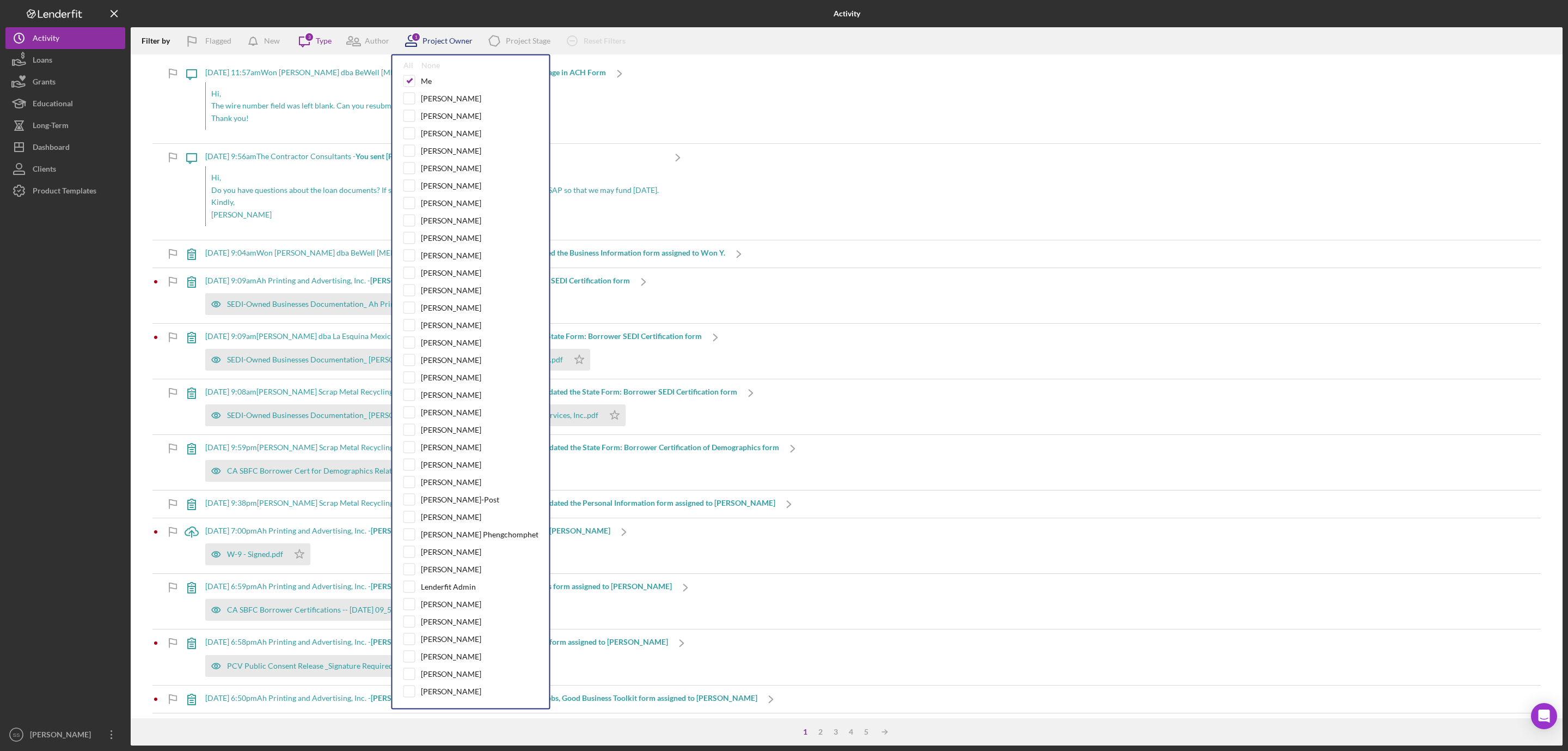
click at [425, 37] on div "Project Owner" at bounding box center [447, 41] width 50 height 9
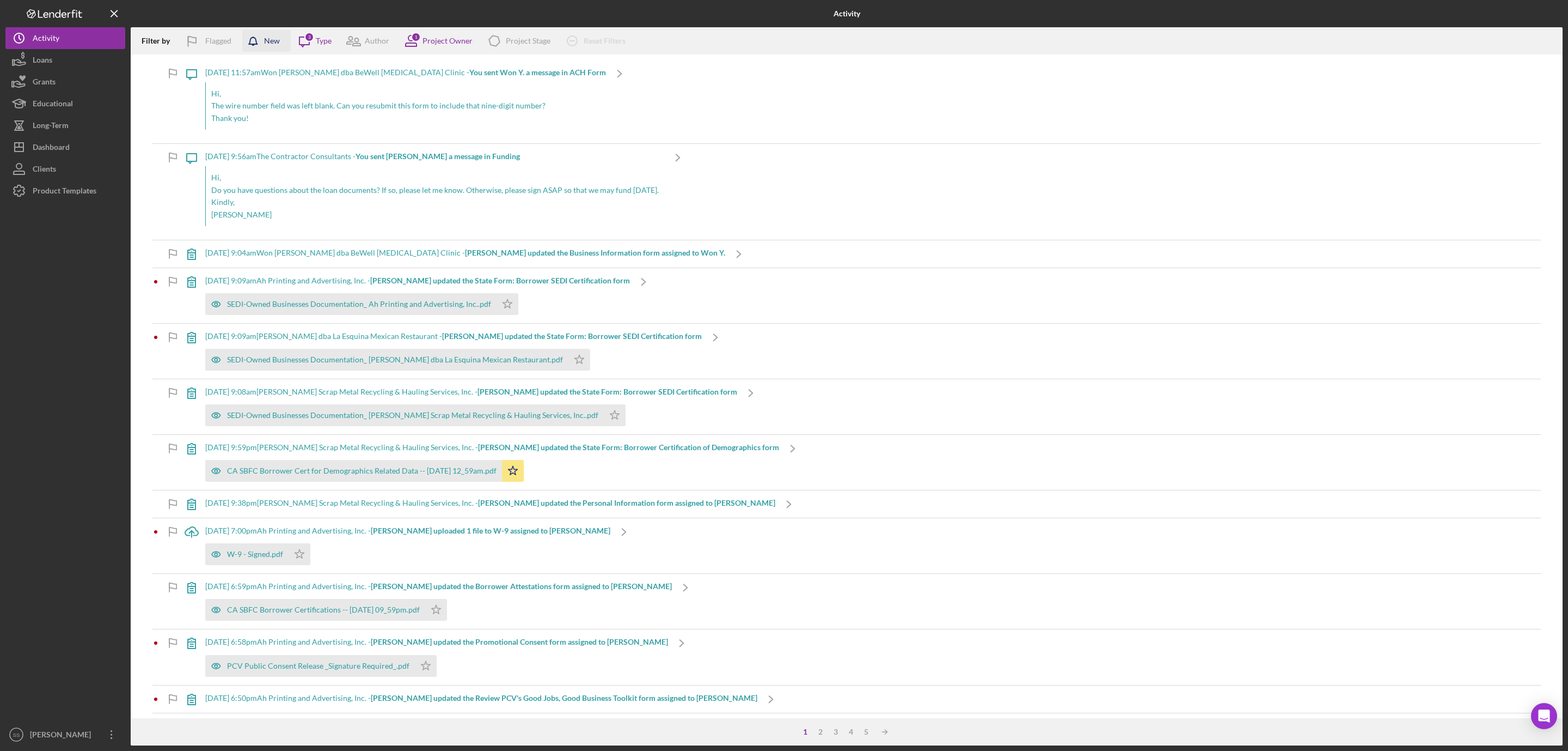
click at [256, 43] on icon "button" at bounding box center [256, 43] width 28 height 28
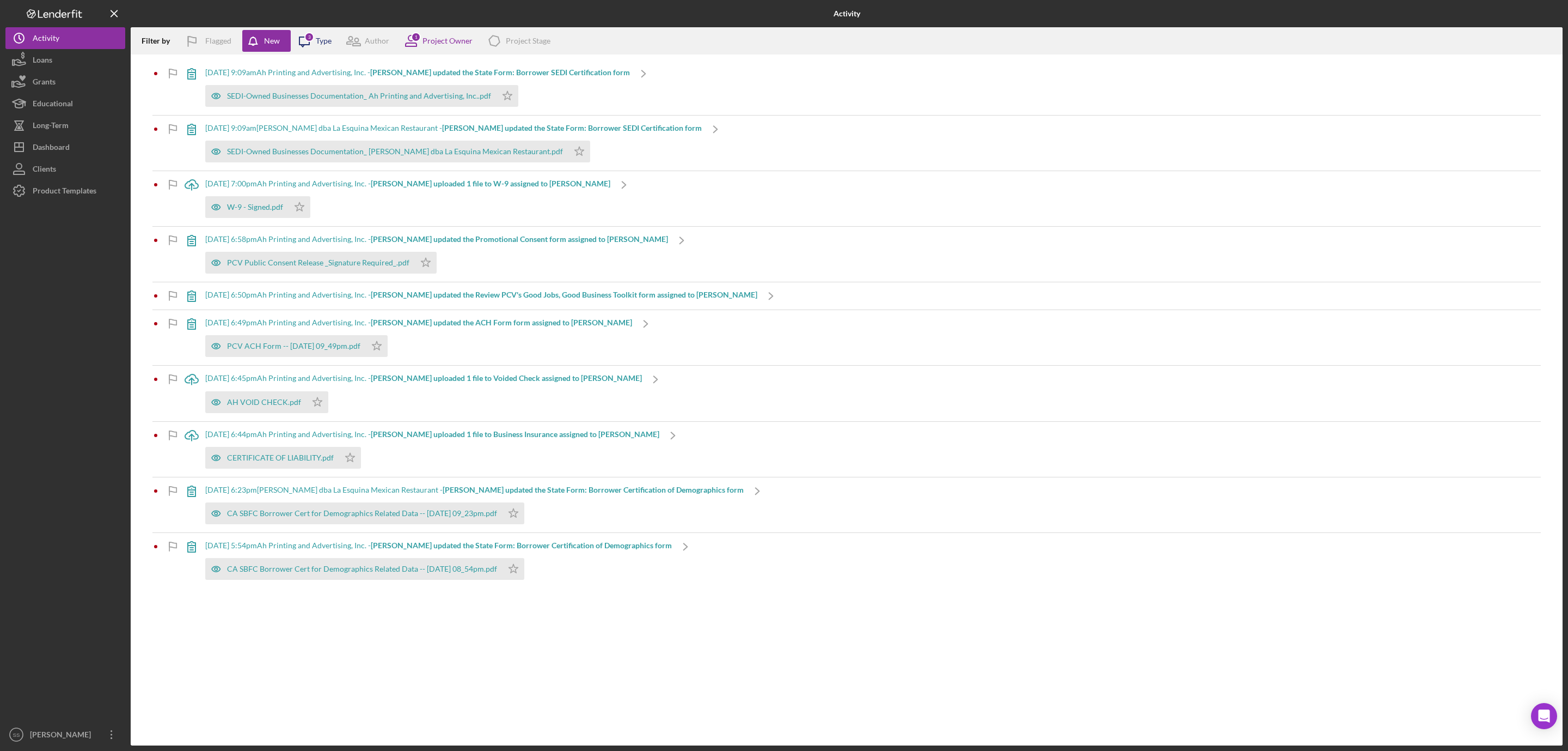
click at [307, 45] on icon at bounding box center [305, 42] width 10 height 10
click at [368, 39] on div "Author" at bounding box center [377, 41] width 25 height 9
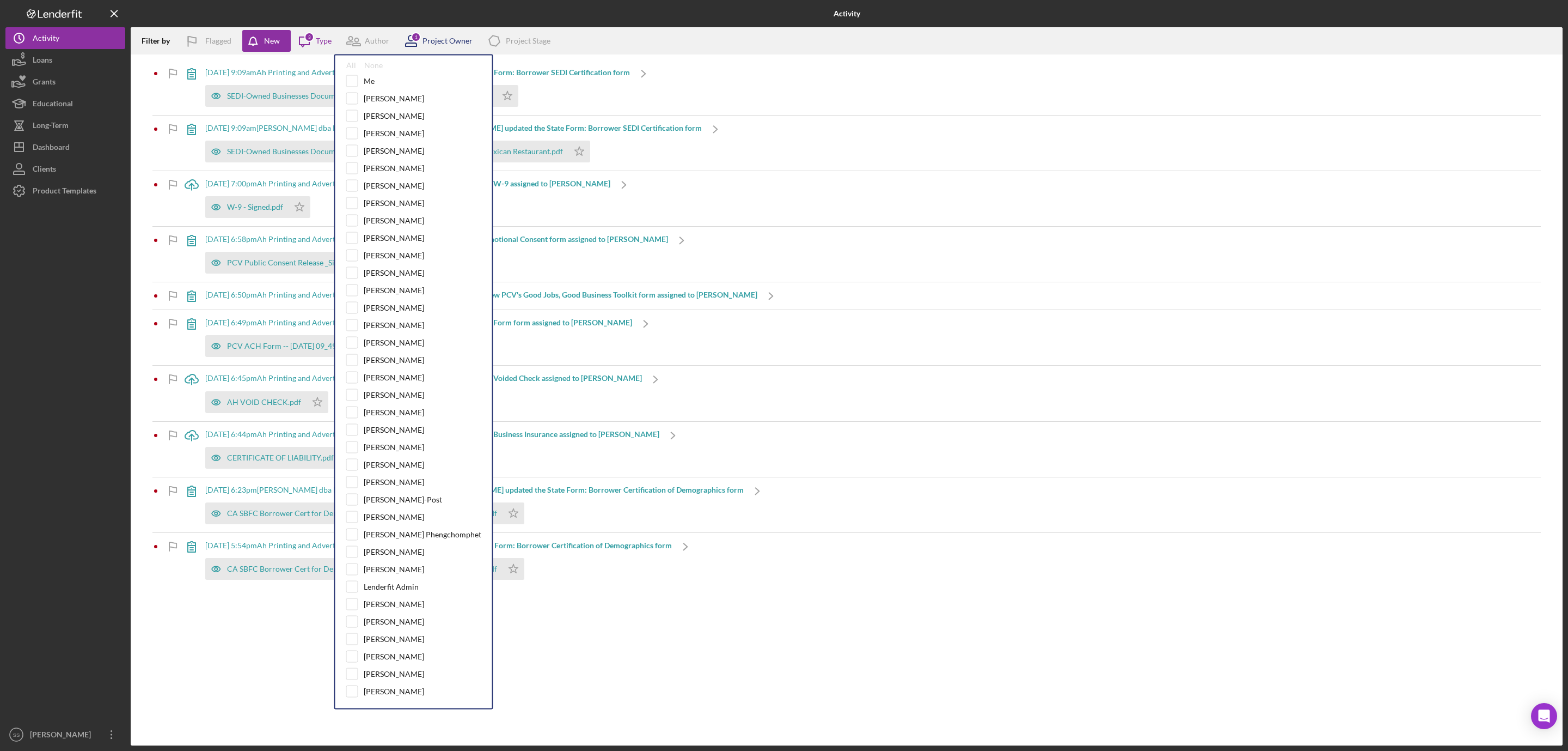
click at [427, 33] on div "1 Project Owner" at bounding box center [435, 41] width 75 height 28
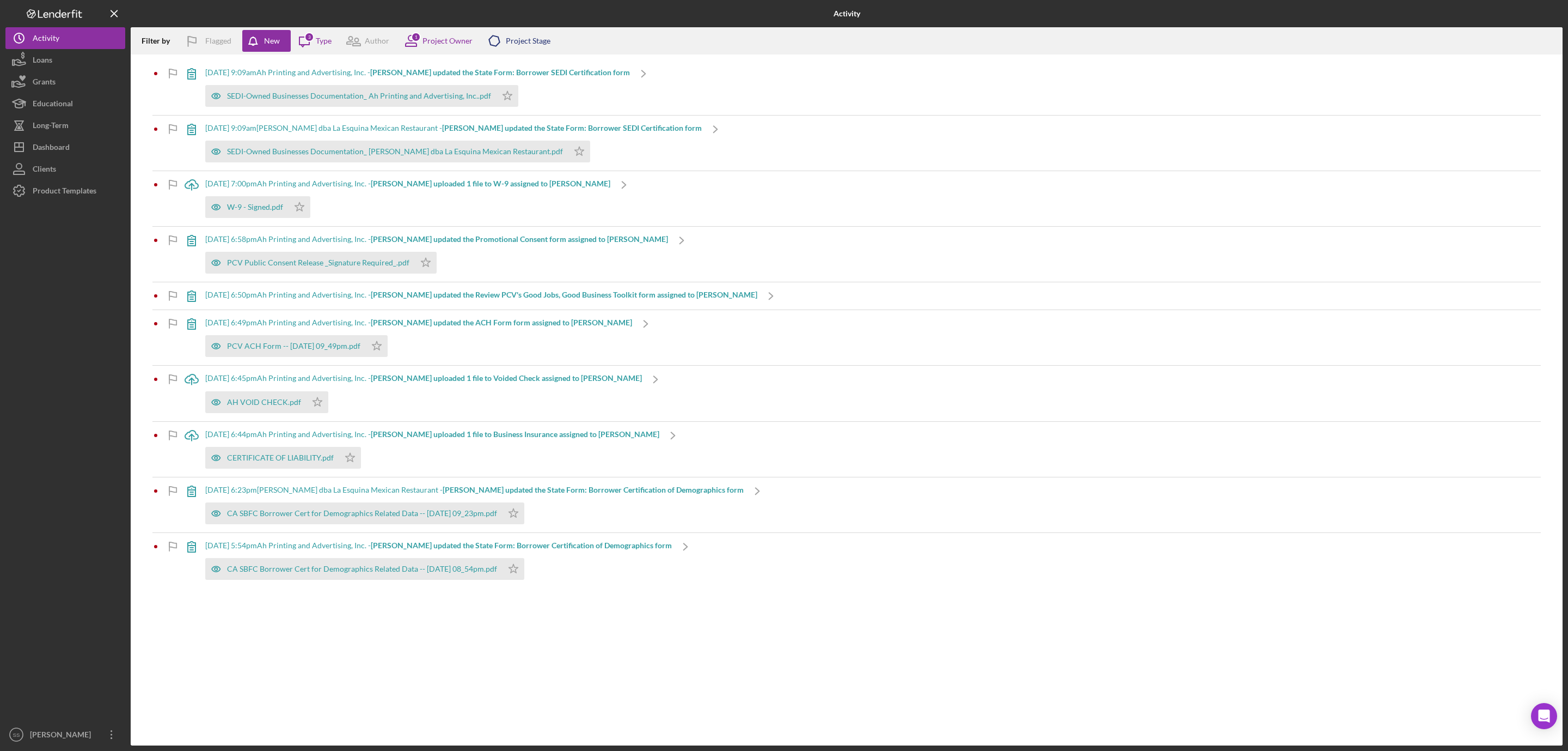
click at [503, 38] on icon "Icon/Product" at bounding box center [495, 41] width 28 height 28
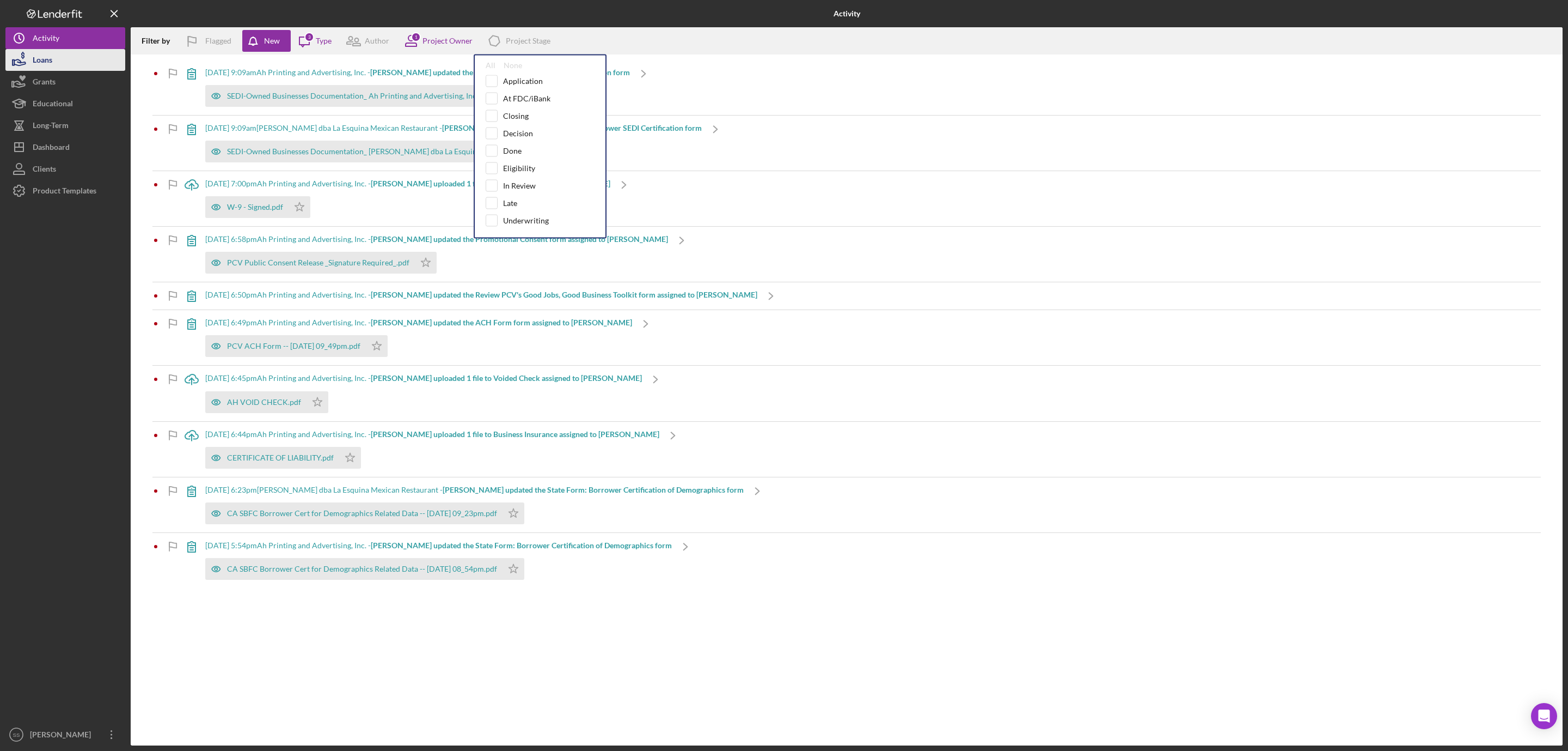
click at [62, 62] on button "Loans" at bounding box center [65, 60] width 120 height 22
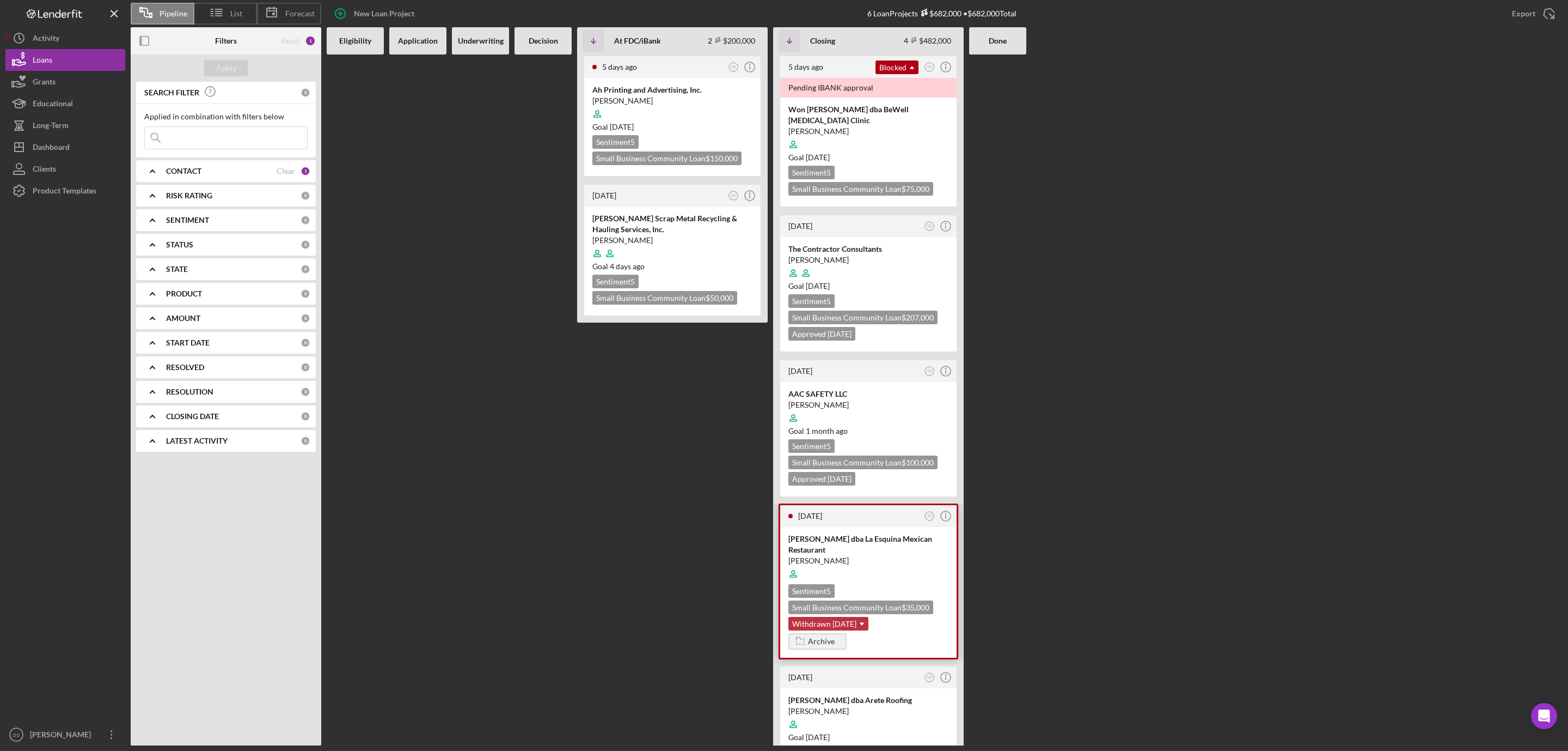
click at [866, 613] on icon "Icon/Dropdown Arrow" at bounding box center [862, 624] width 22 height 22
click at [863, 613] on icon "Icon/Dropdown Arrow" at bounding box center [862, 624] width 22 height 22
click at [951, 508] on icon "Icon/Info" at bounding box center [946, 516] width 28 height 28
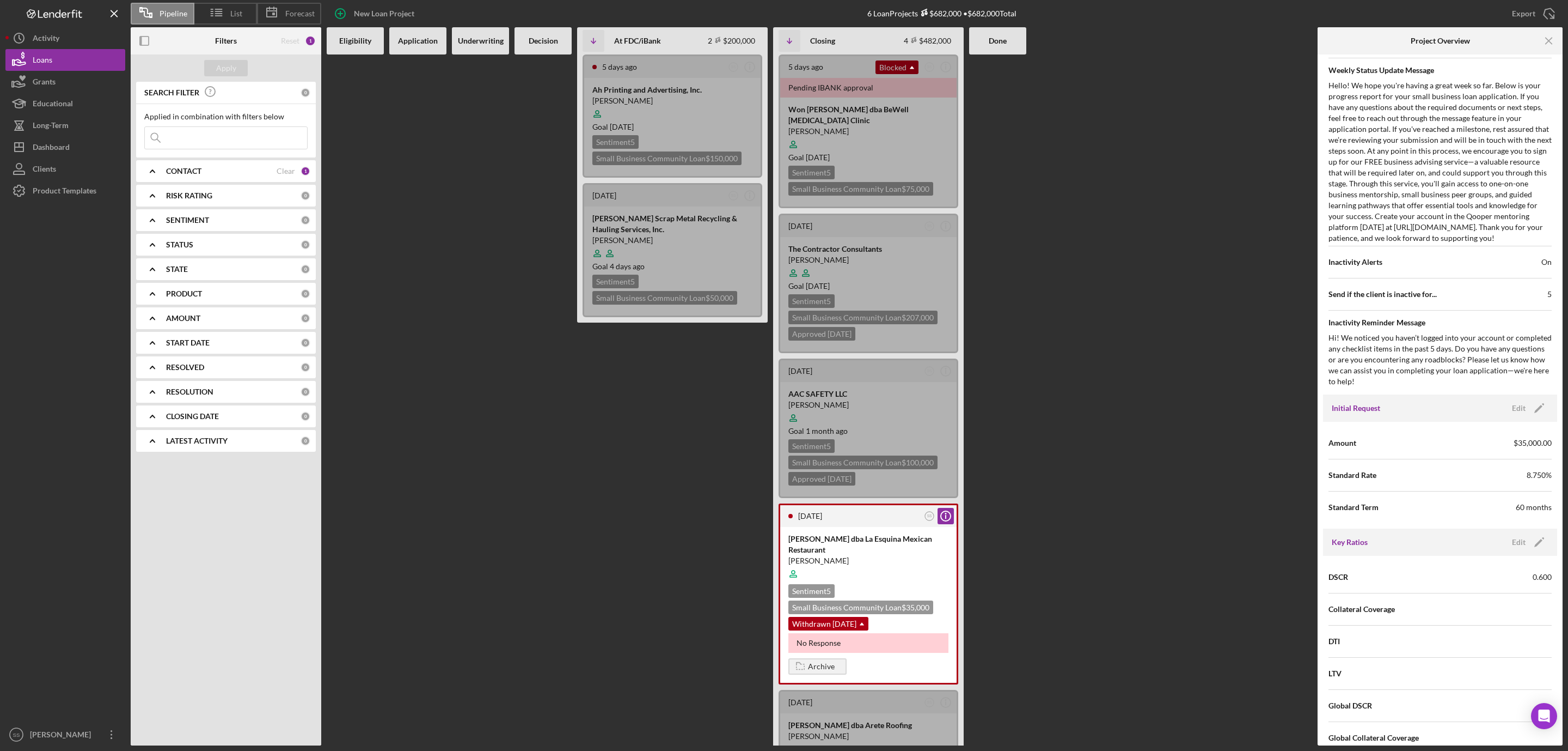
scroll to position [490, 0]
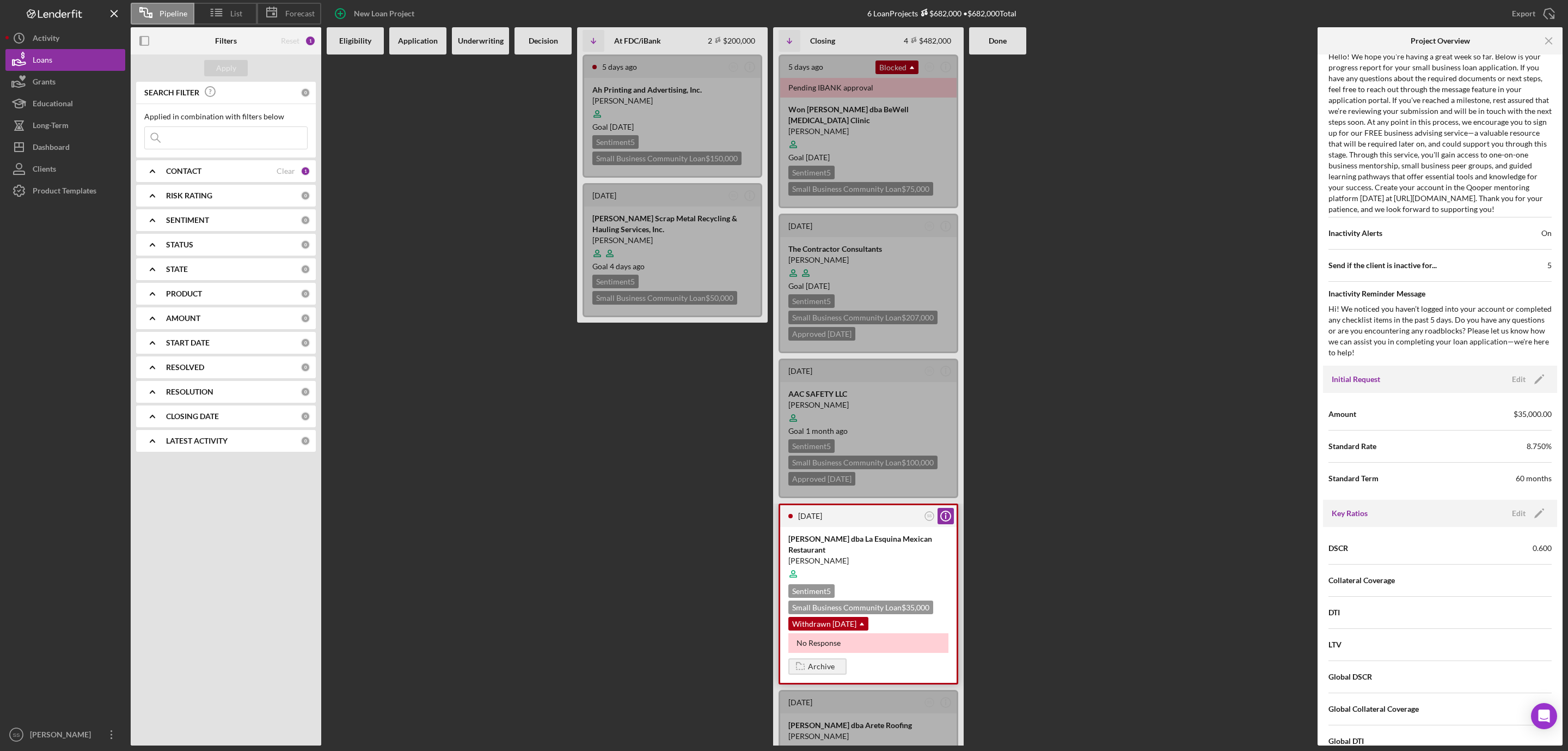
click at [844, 634] on div "No Response" at bounding box center [868, 643] width 160 height 19
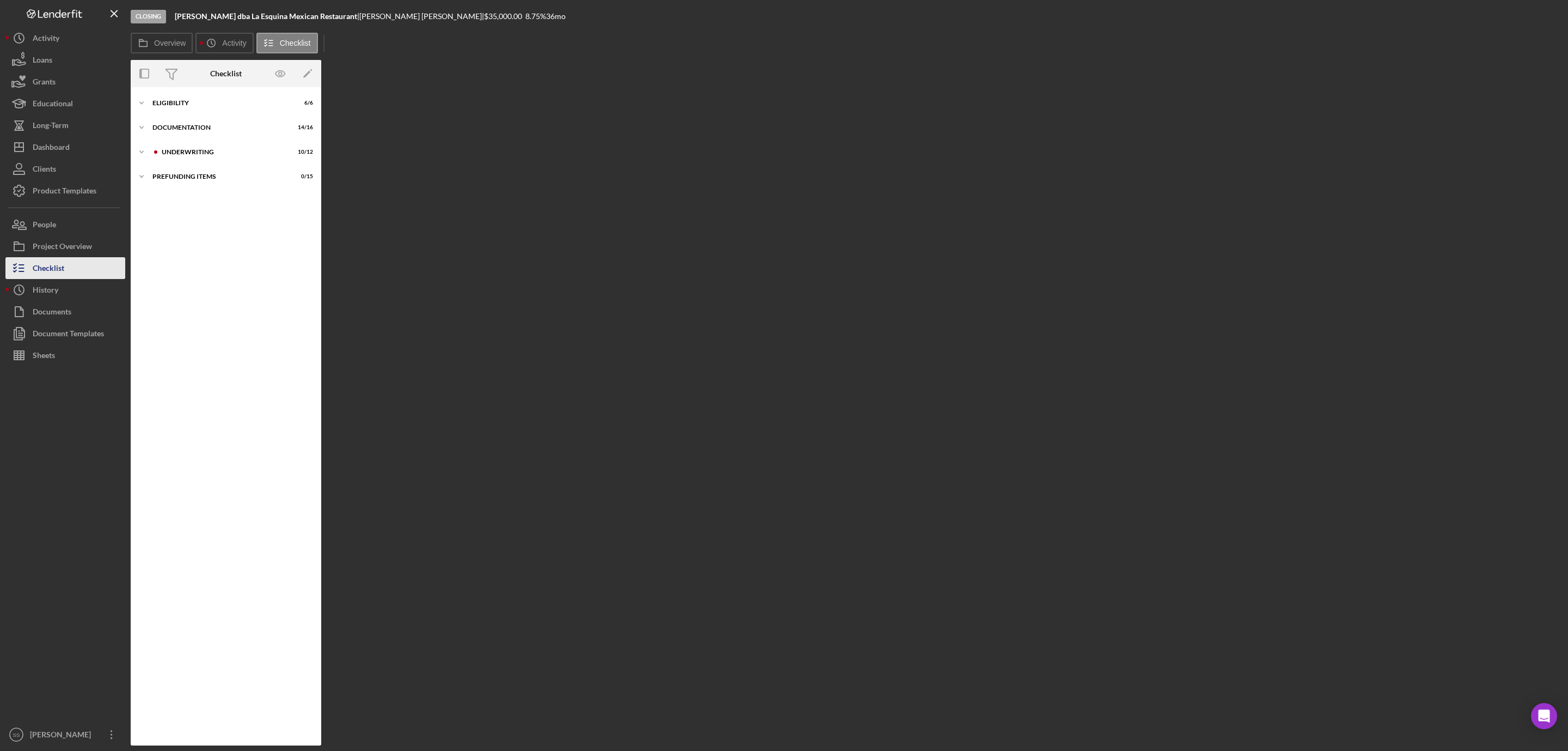
click at [46, 274] on div "Checklist" at bounding box center [48, 270] width 32 height 25
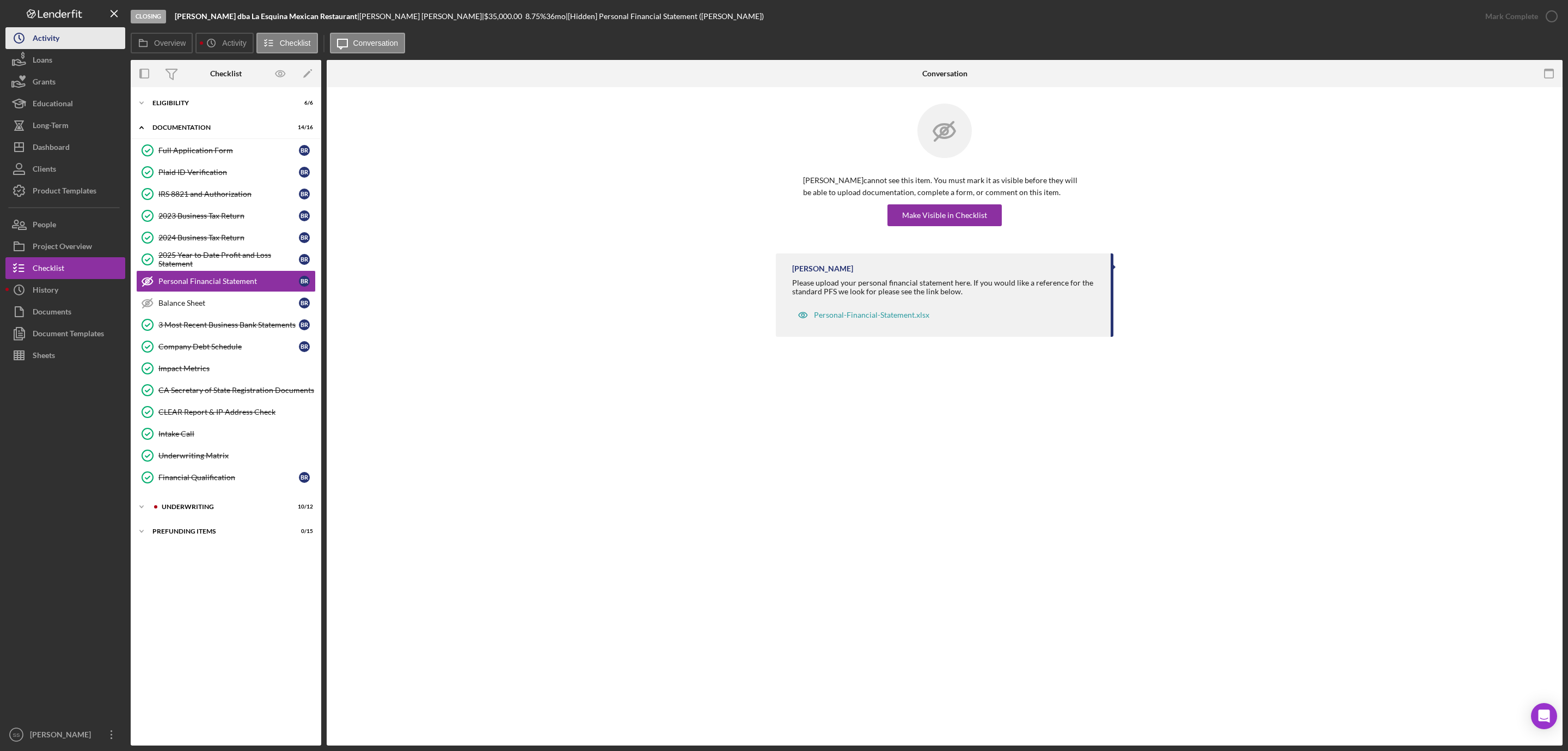
click at [41, 41] on div "Activity" at bounding box center [45, 40] width 27 height 25
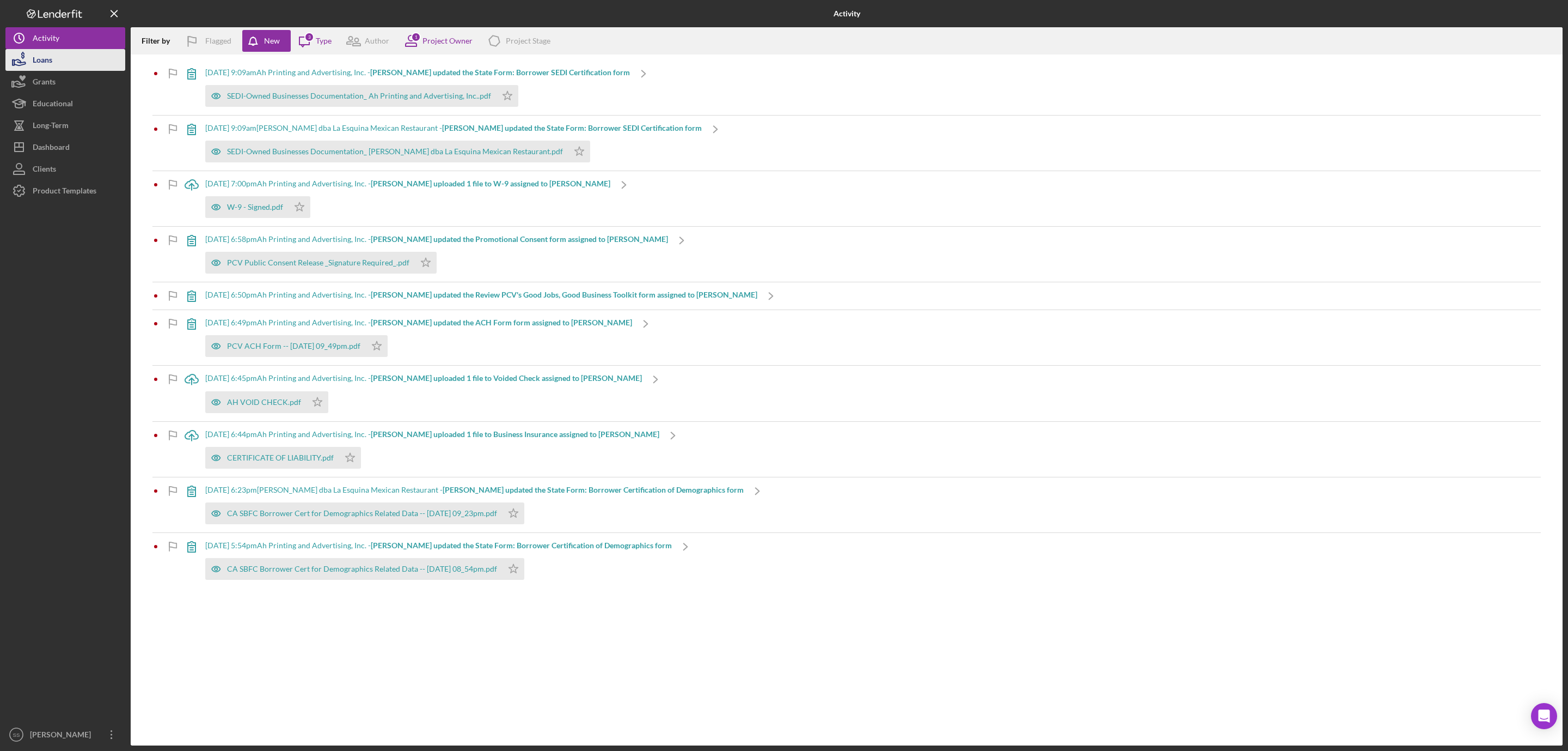
click at [46, 61] on div "Loans" at bounding box center [42, 61] width 19 height 25
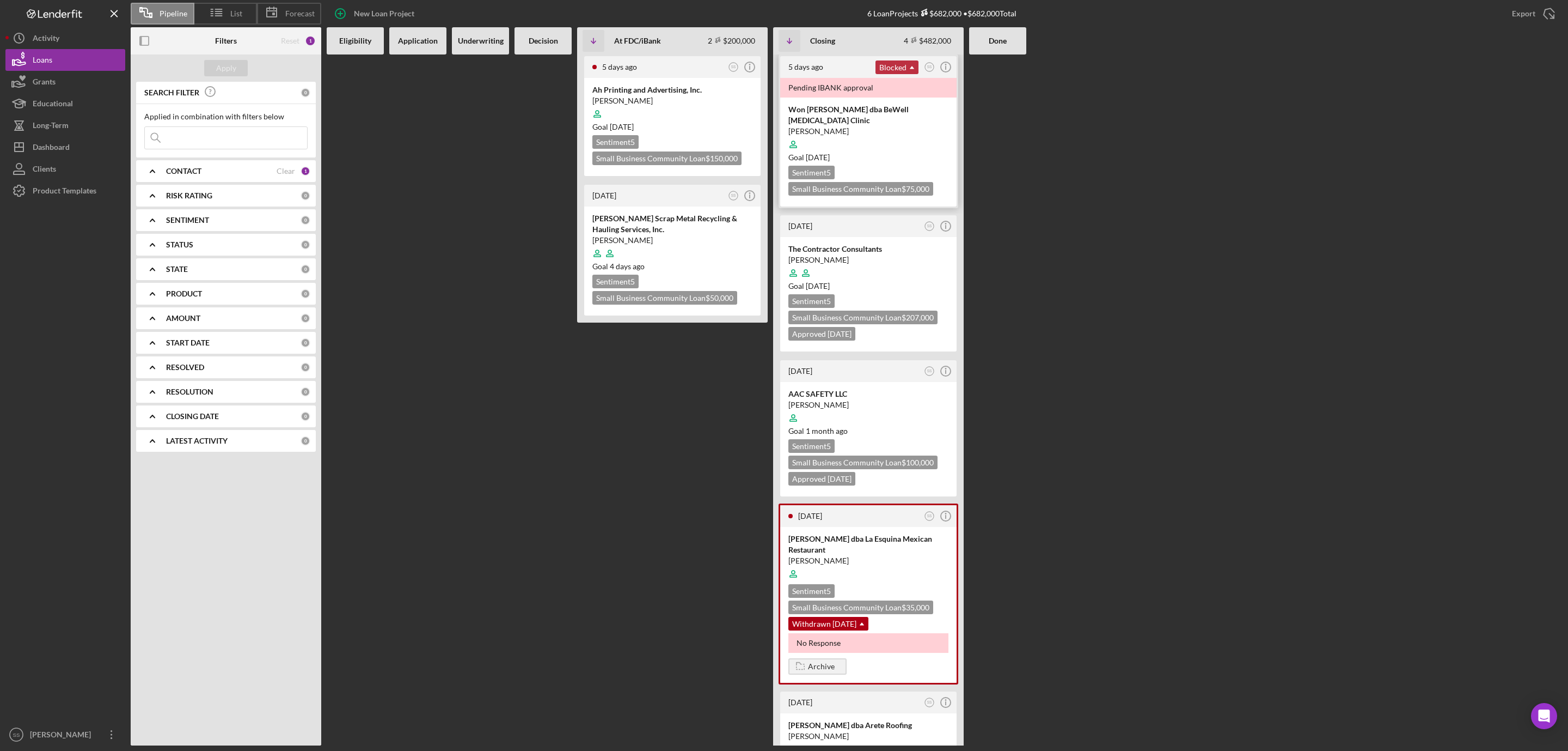
click at [912, 67] on icon "Icon/Dropdown Arrow" at bounding box center [913, 68] width 22 height 22
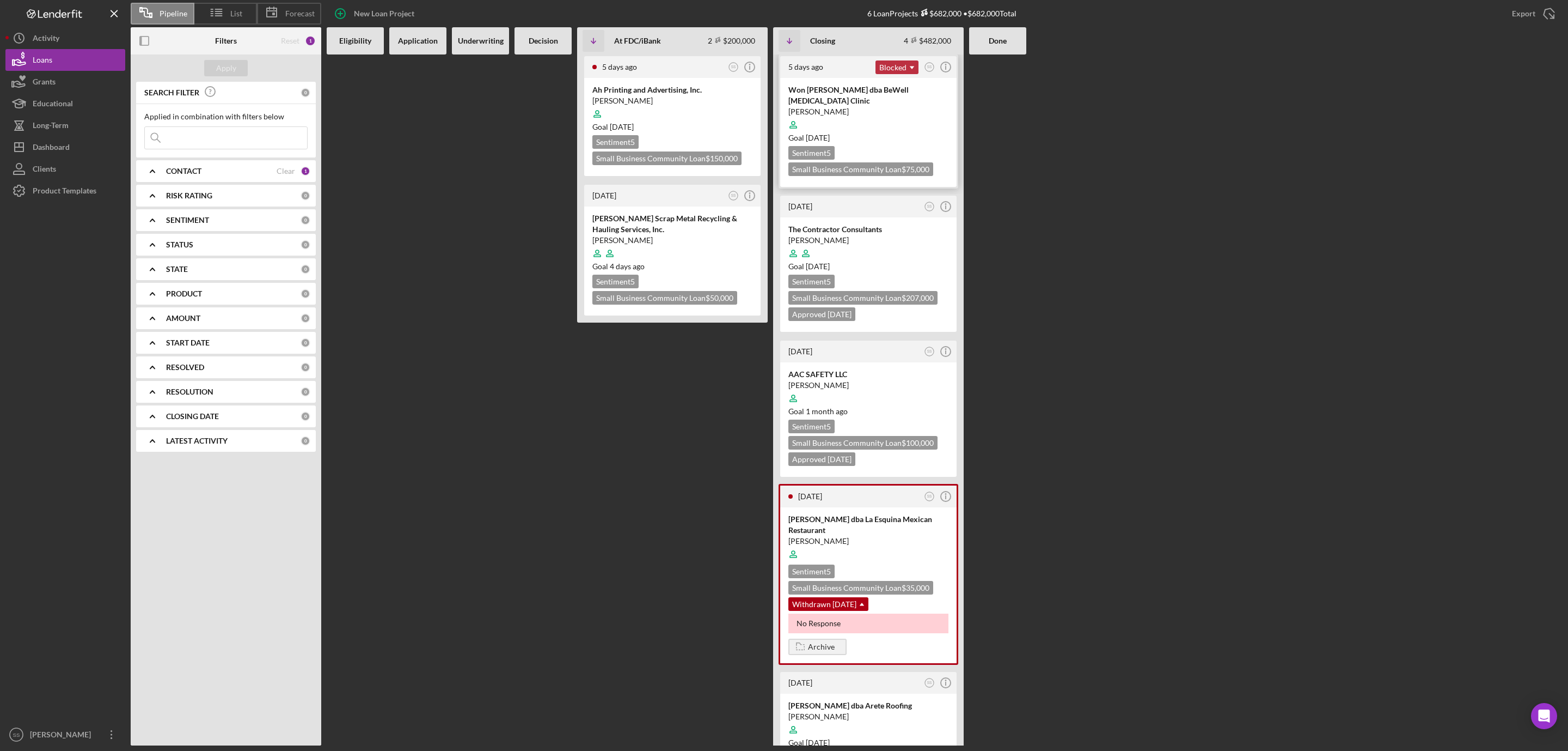
click at [912, 67] on use at bounding box center [912, 68] width 4 height 3
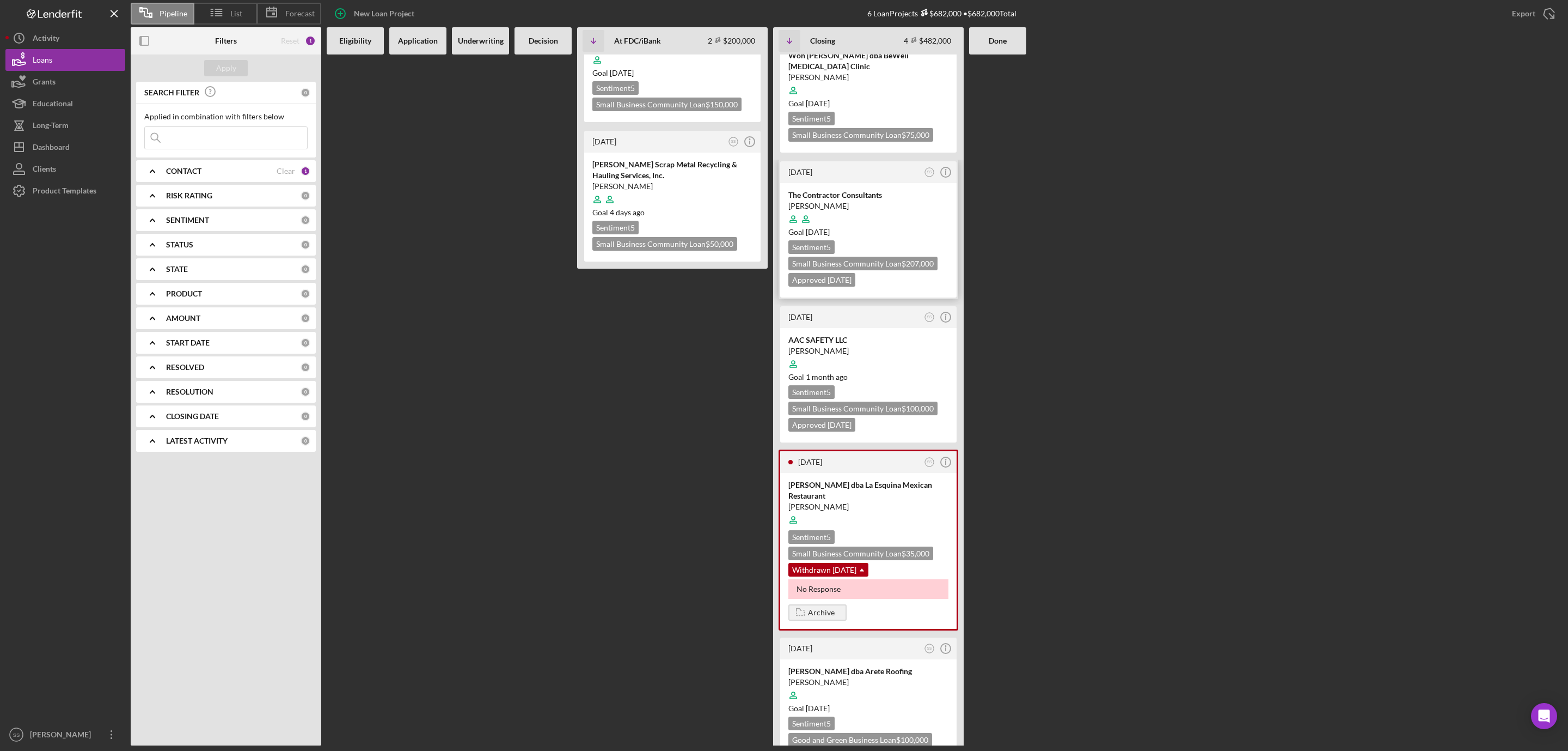
scroll to position [77, 0]
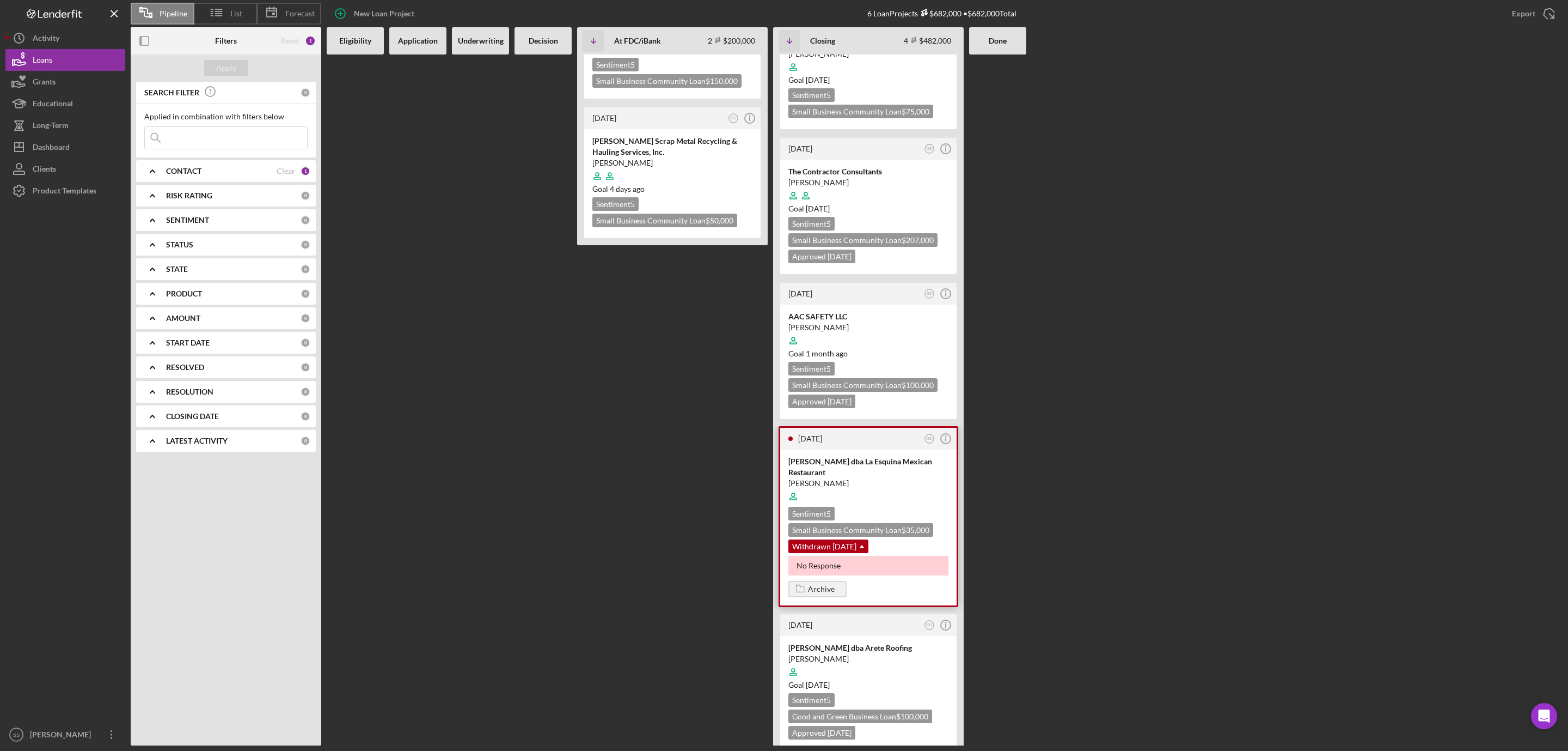
click at [908, 478] on div "Benjamin Romero" at bounding box center [868, 483] width 160 height 11
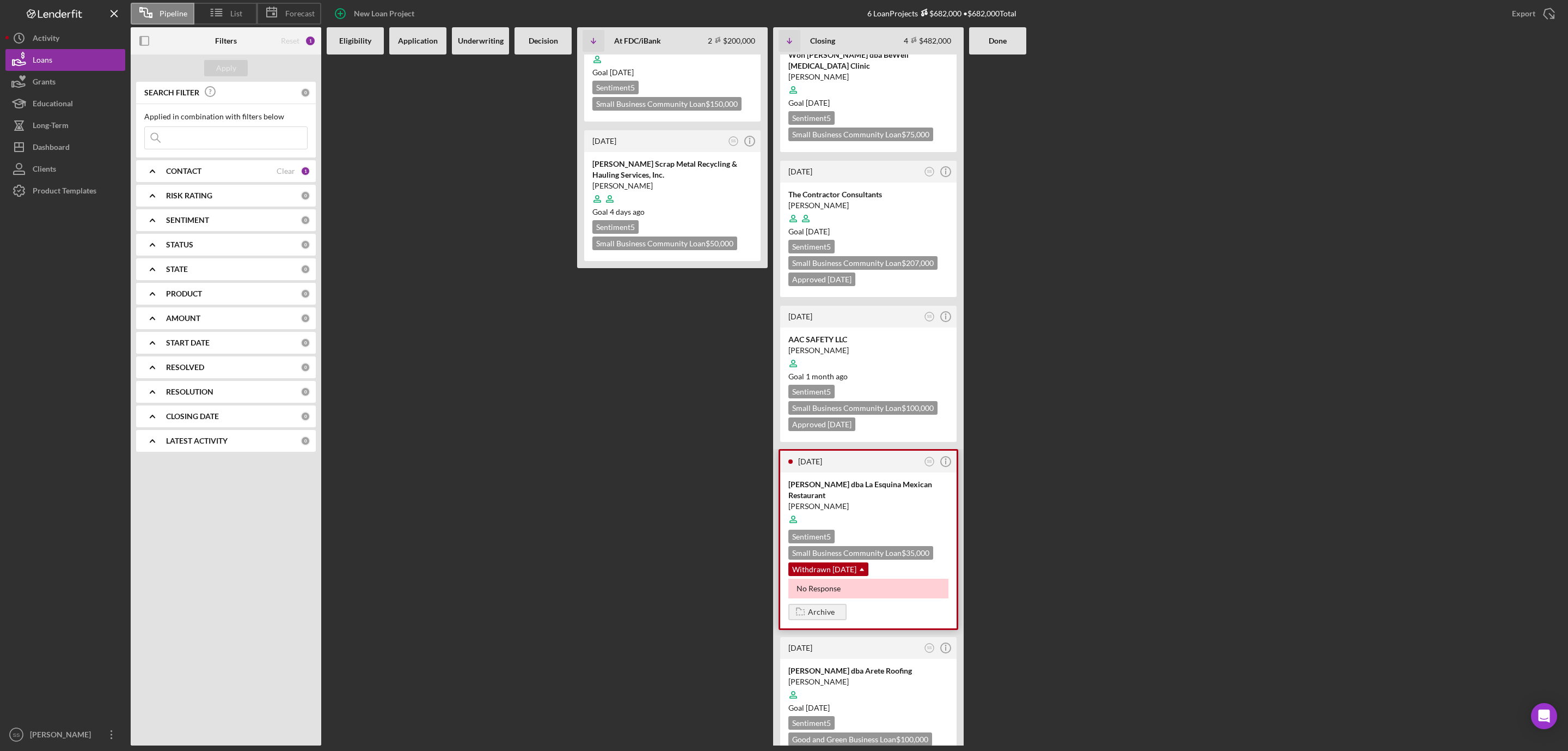
scroll to position [77, 0]
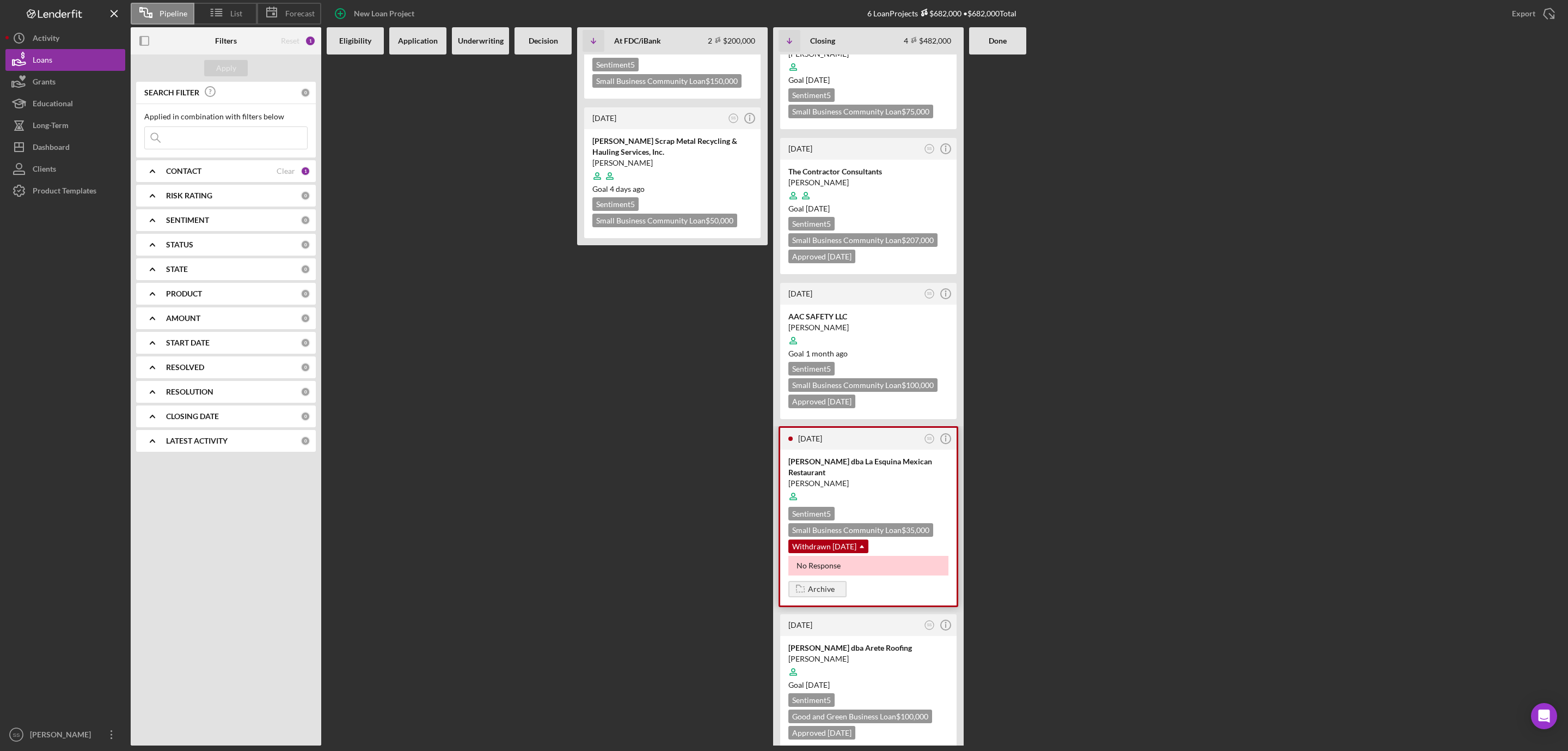
click at [881, 559] on div "No Response" at bounding box center [868, 565] width 160 height 19
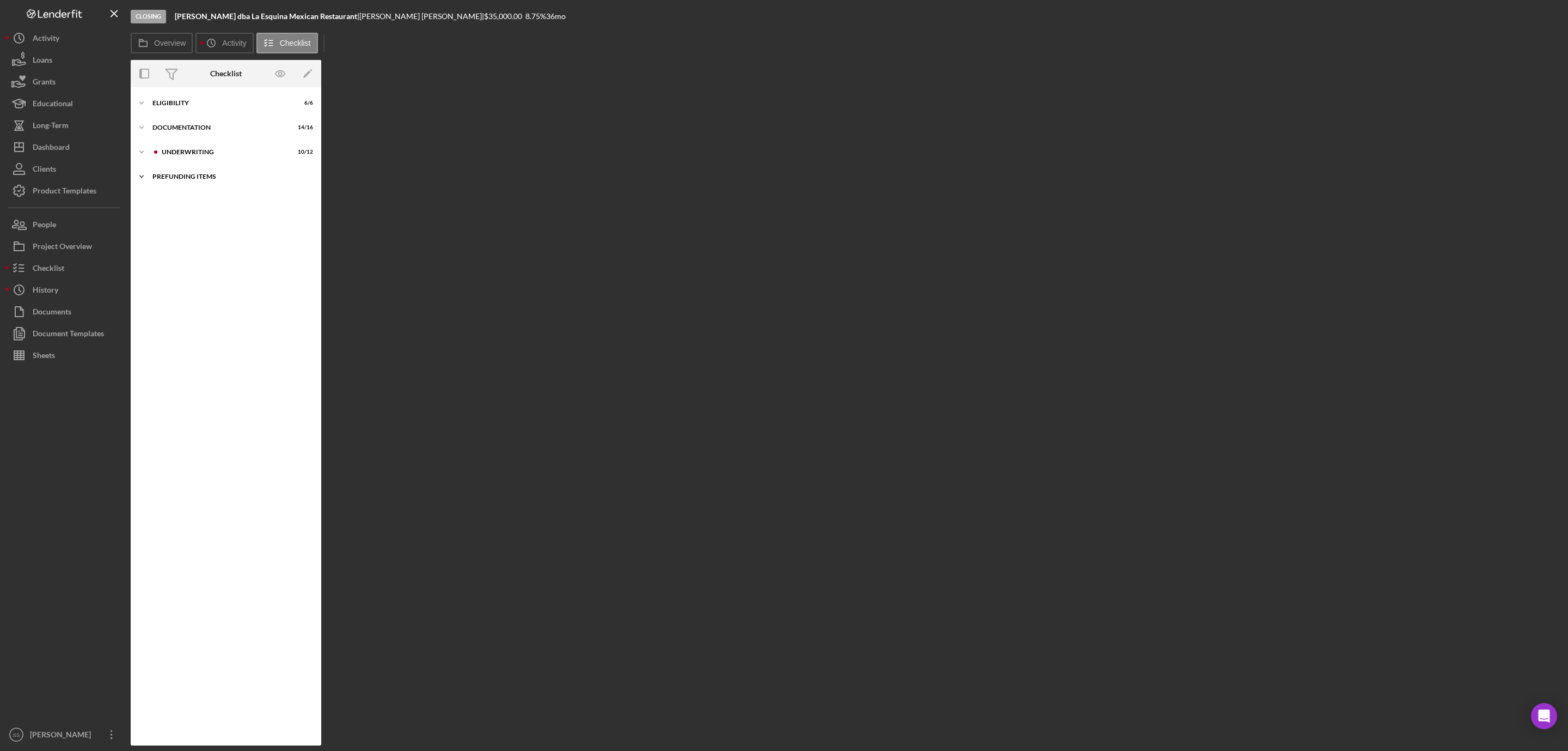
click at [173, 168] on div "Icon/Expander Prefunding Items 0 / 15" at bounding box center [226, 177] width 191 height 22
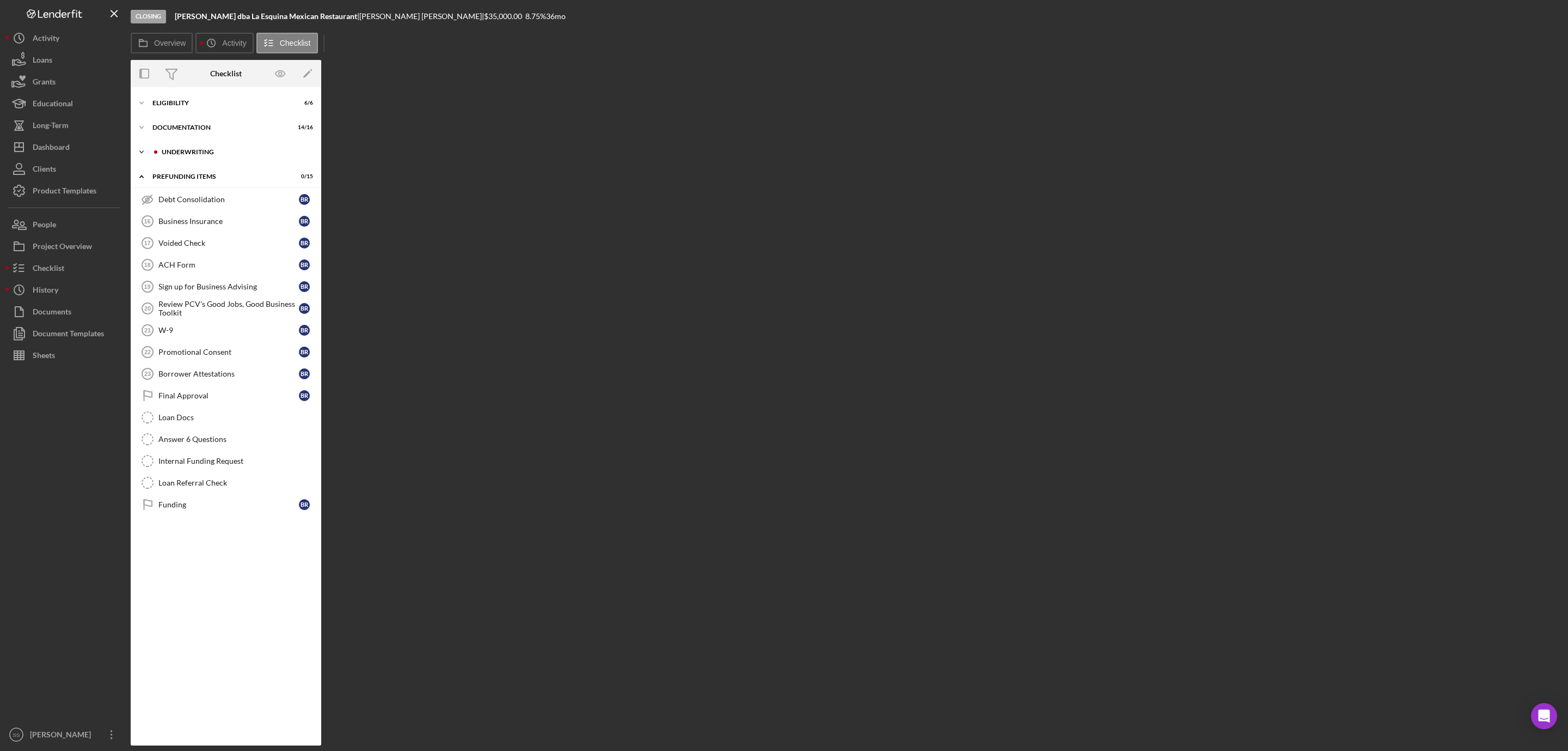
click at [183, 144] on div "Icon/Expander Underwriting 10 / 12" at bounding box center [226, 152] width 191 height 22
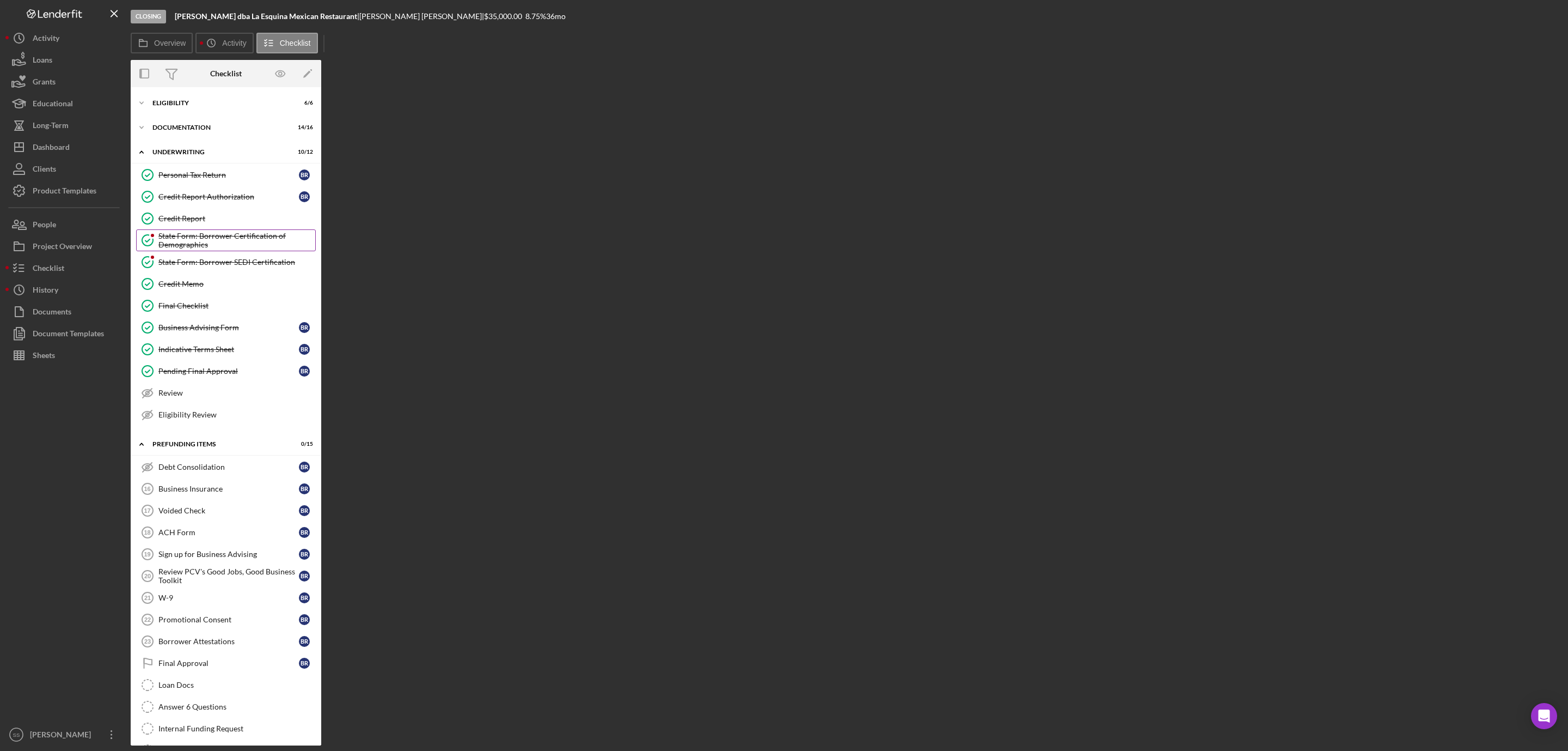
click at [178, 239] on div "State Form: Borrower Certification of Demographics" at bounding box center [237, 240] width 157 height 17
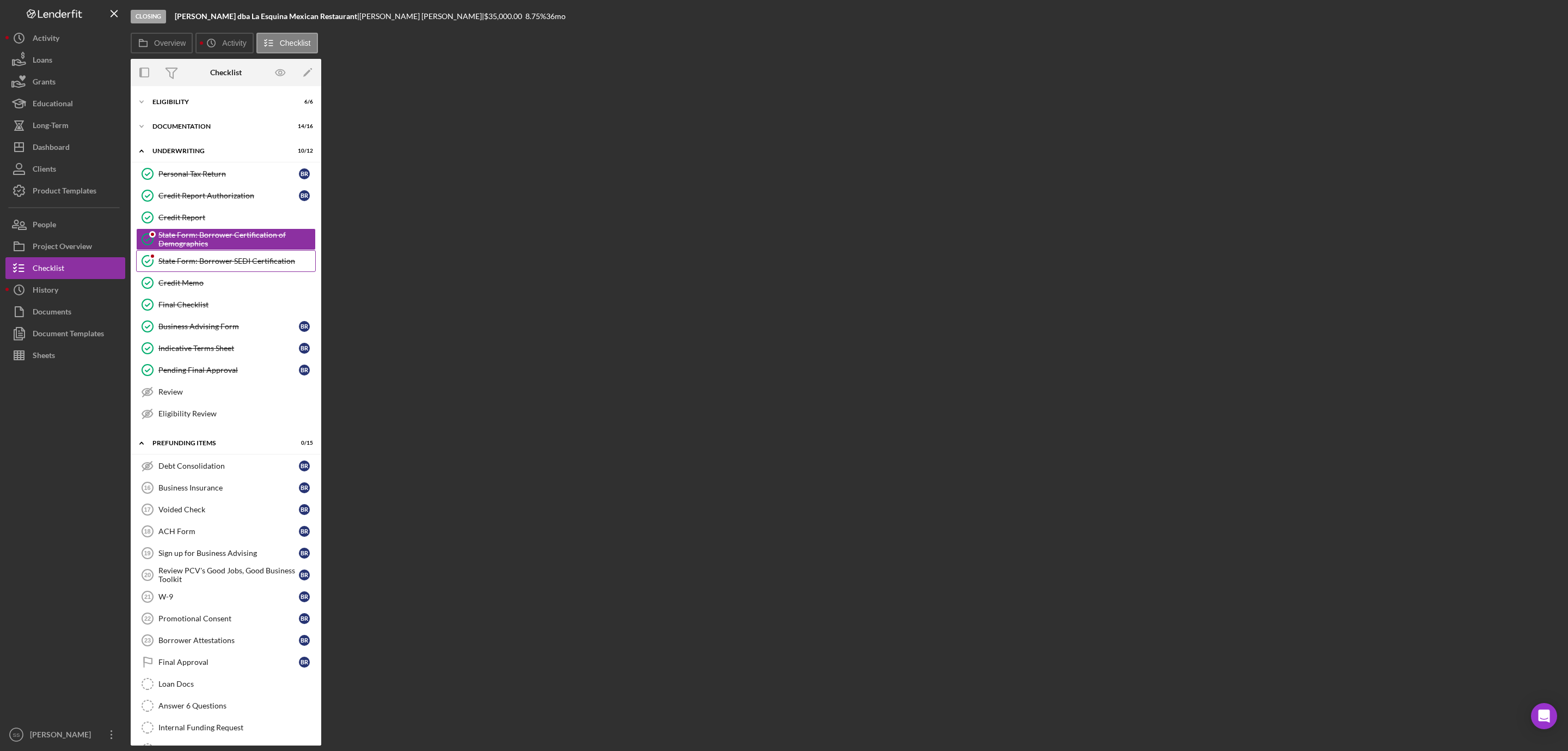
click at [179, 266] on div "State Form: Borrower SEDI Certification" at bounding box center [237, 261] width 157 height 9
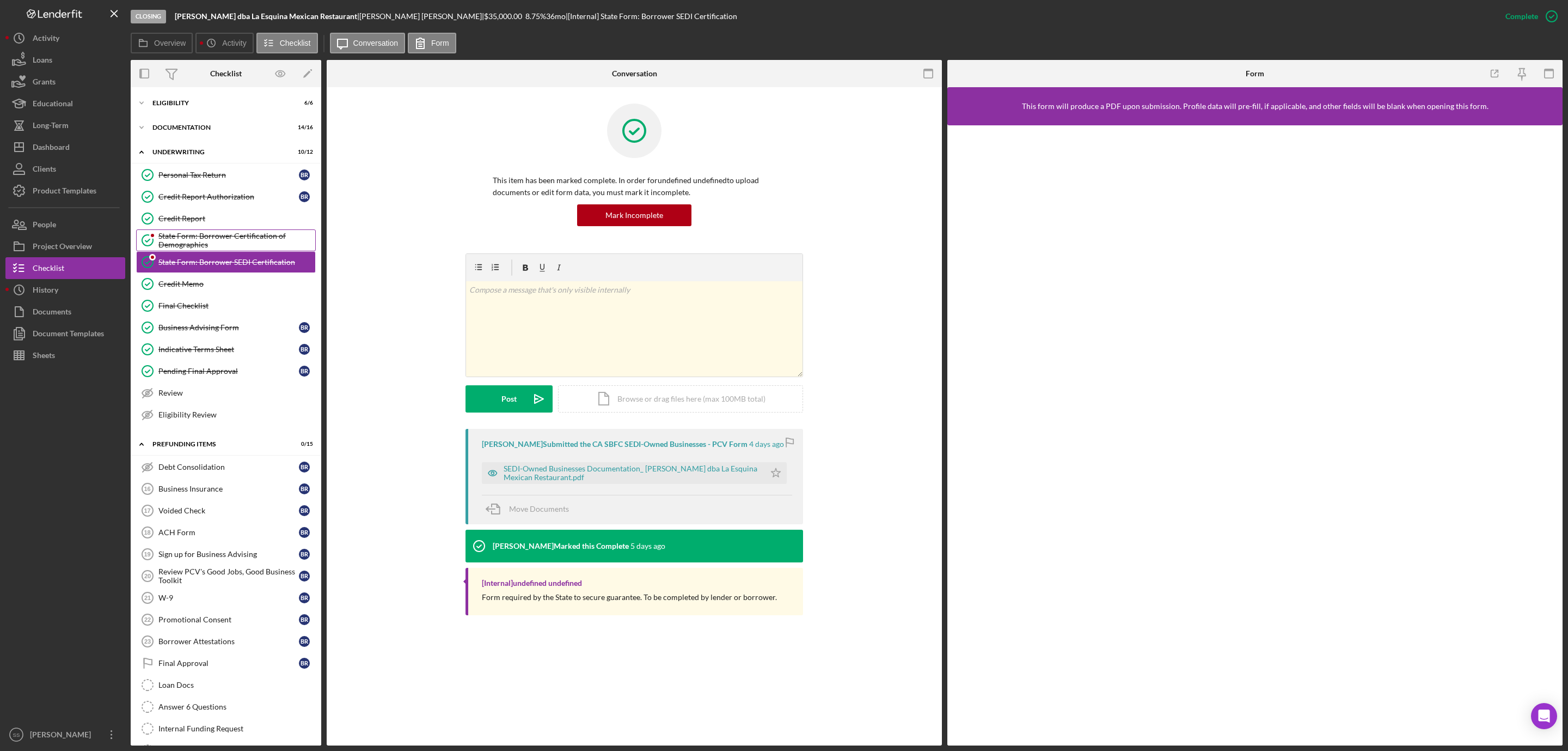
click at [186, 231] on link "State Form: Borrower Certification of Demographics State Form: Borrower Certifi…" at bounding box center [226, 241] width 180 height 22
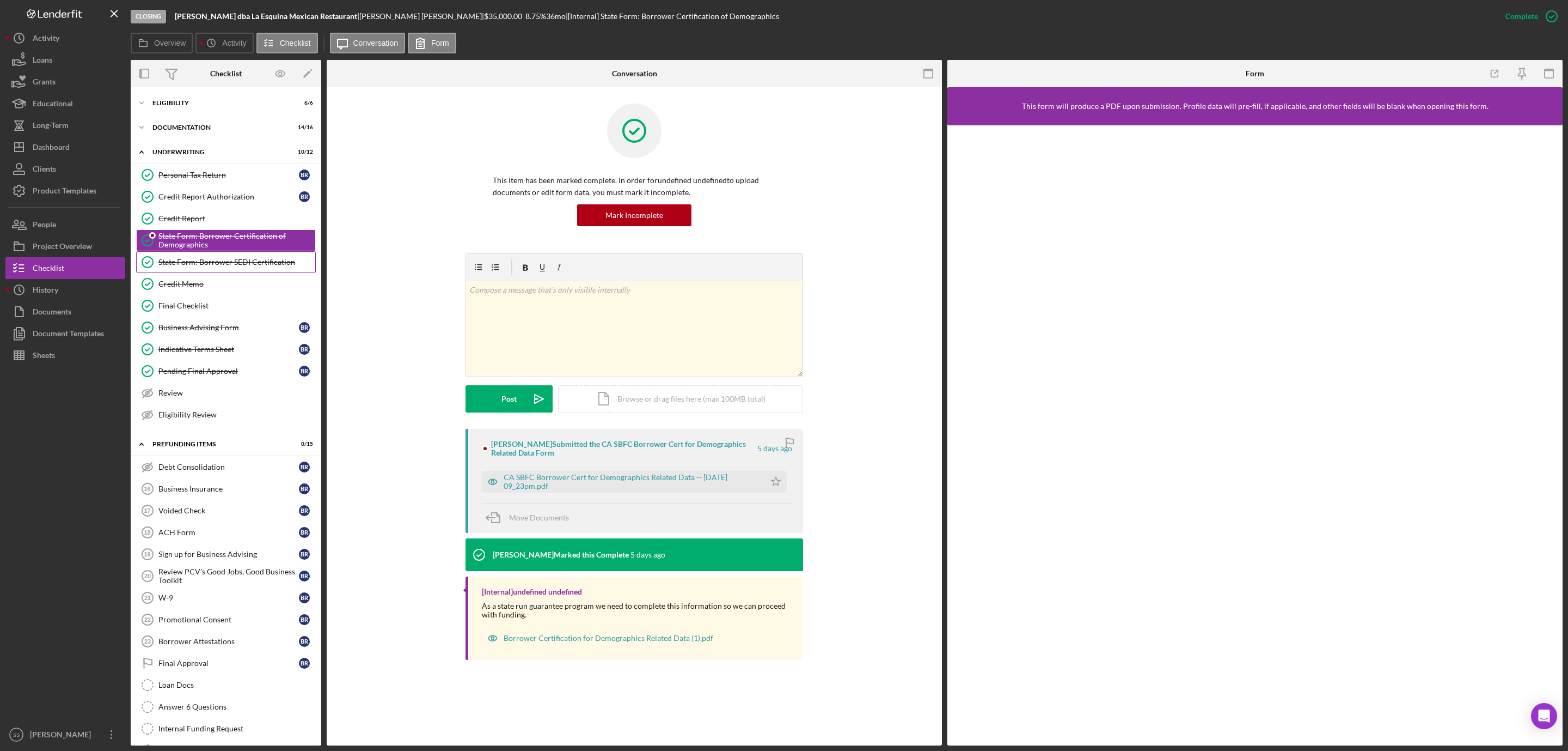
click at [186, 261] on div "State Form: Borrower SEDI Certification" at bounding box center [237, 262] width 157 height 9
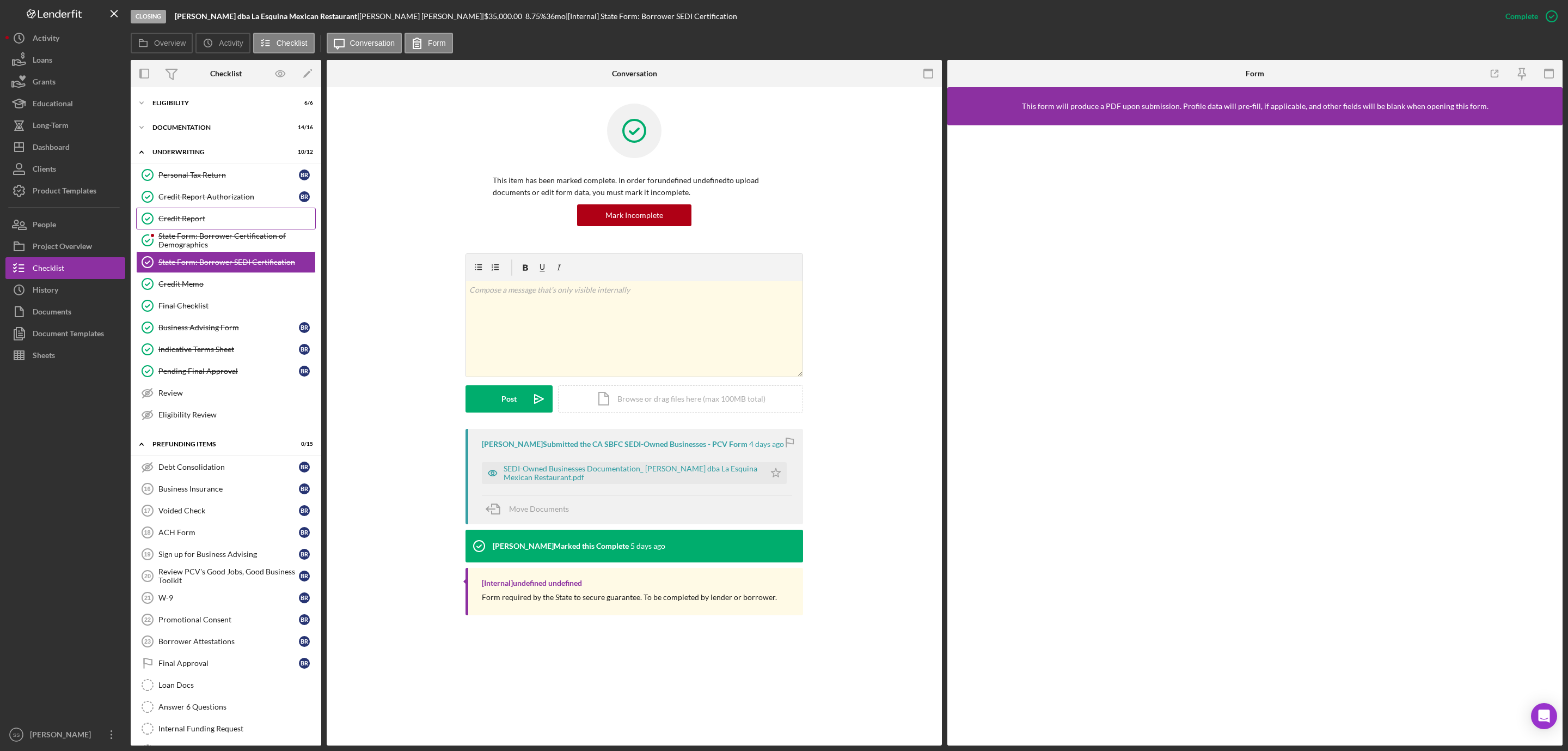
click at [193, 221] on div "Credit Report" at bounding box center [237, 218] width 157 height 9
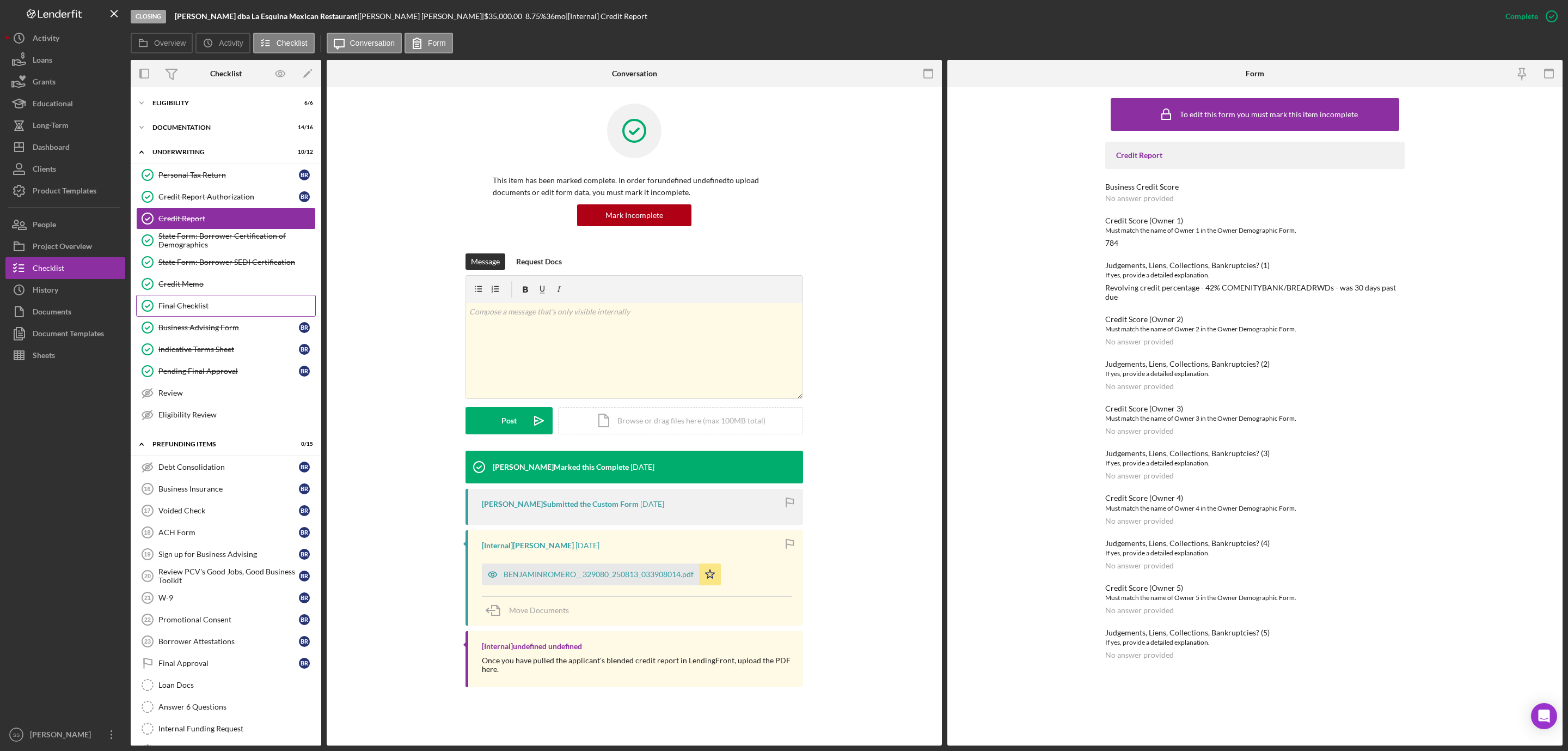
click at [181, 299] on link "Final Checklist Final Checklist" at bounding box center [226, 306] width 180 height 22
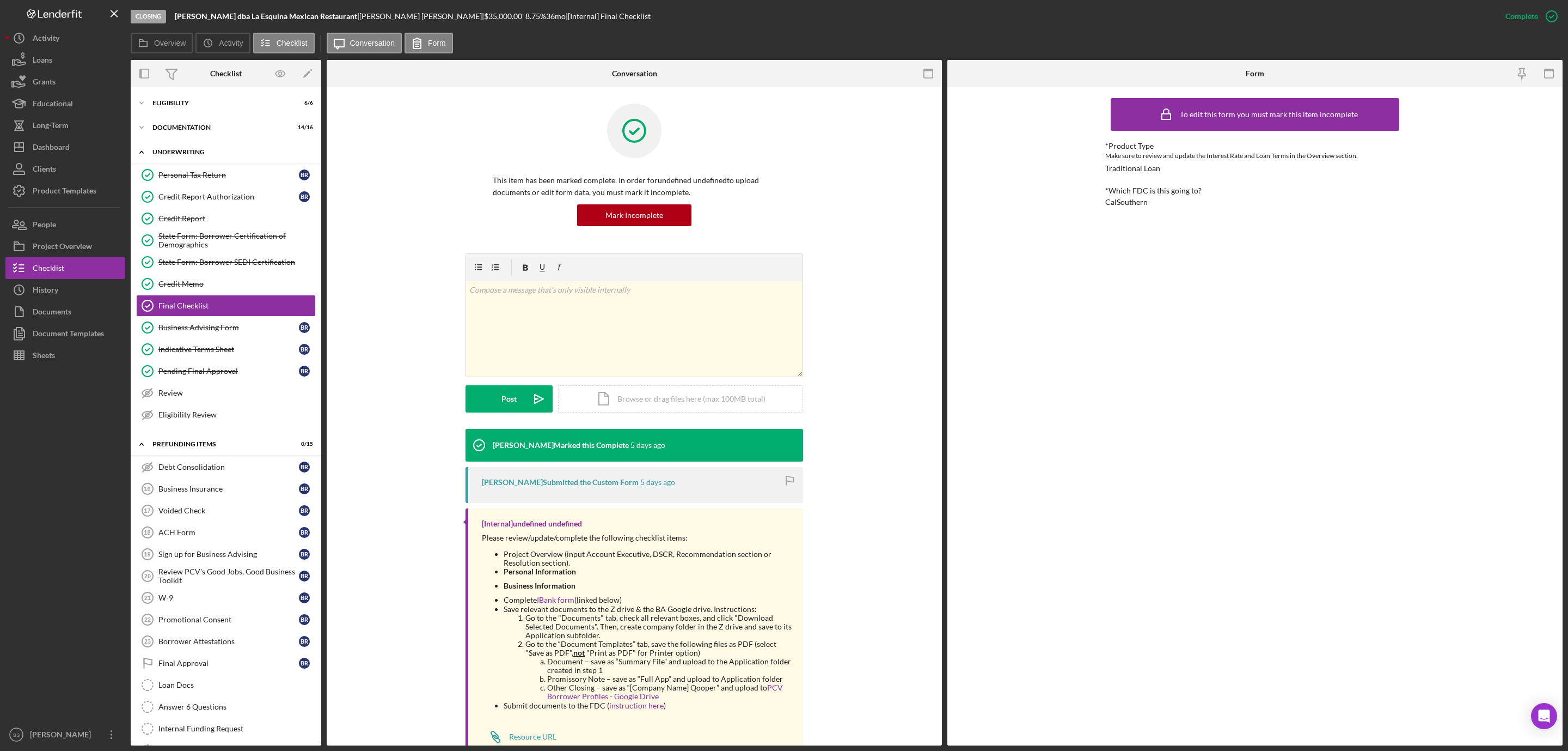
click at [201, 149] on div "Underwriting" at bounding box center [230, 152] width 155 height 6
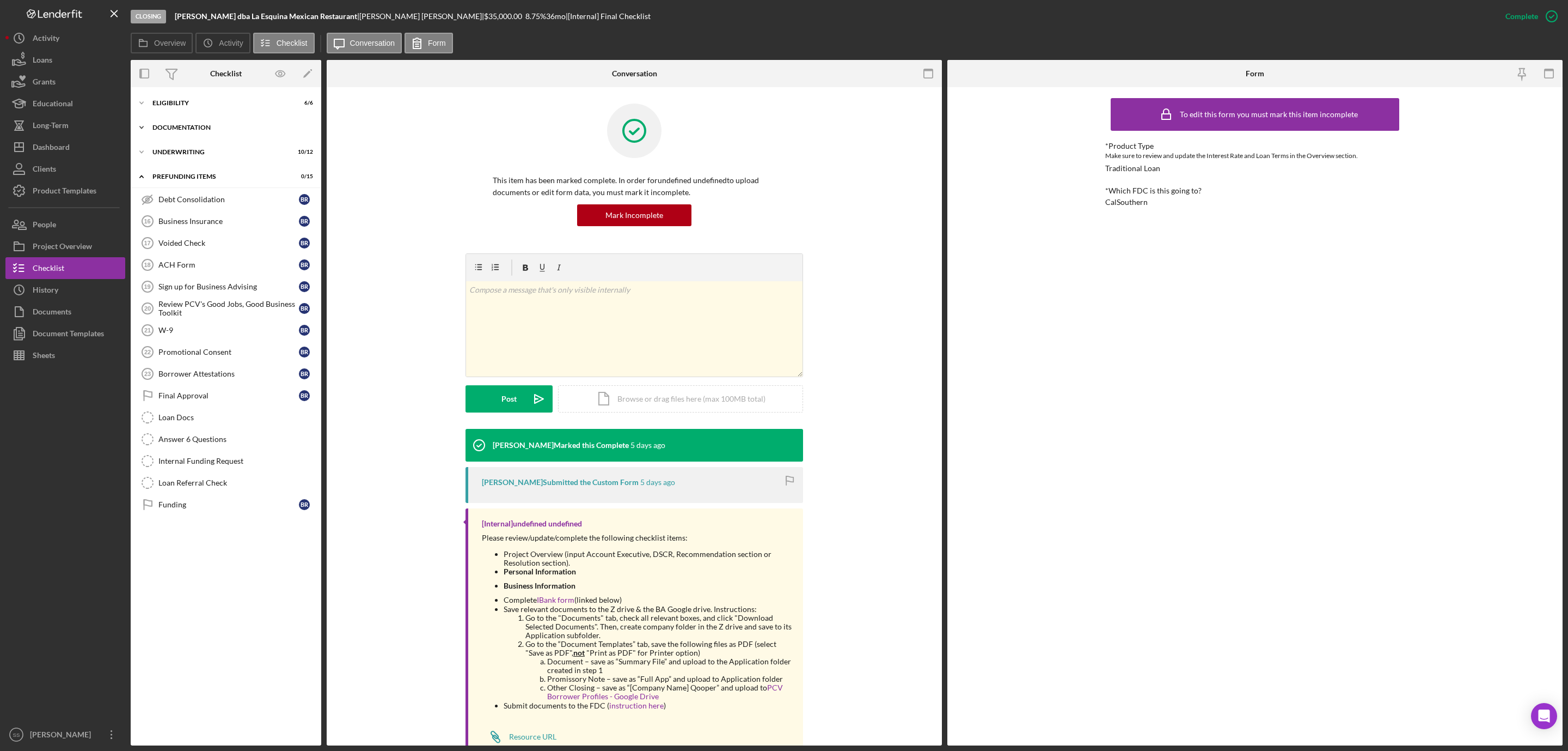
click at [201, 126] on div "Documentation" at bounding box center [230, 127] width 155 height 6
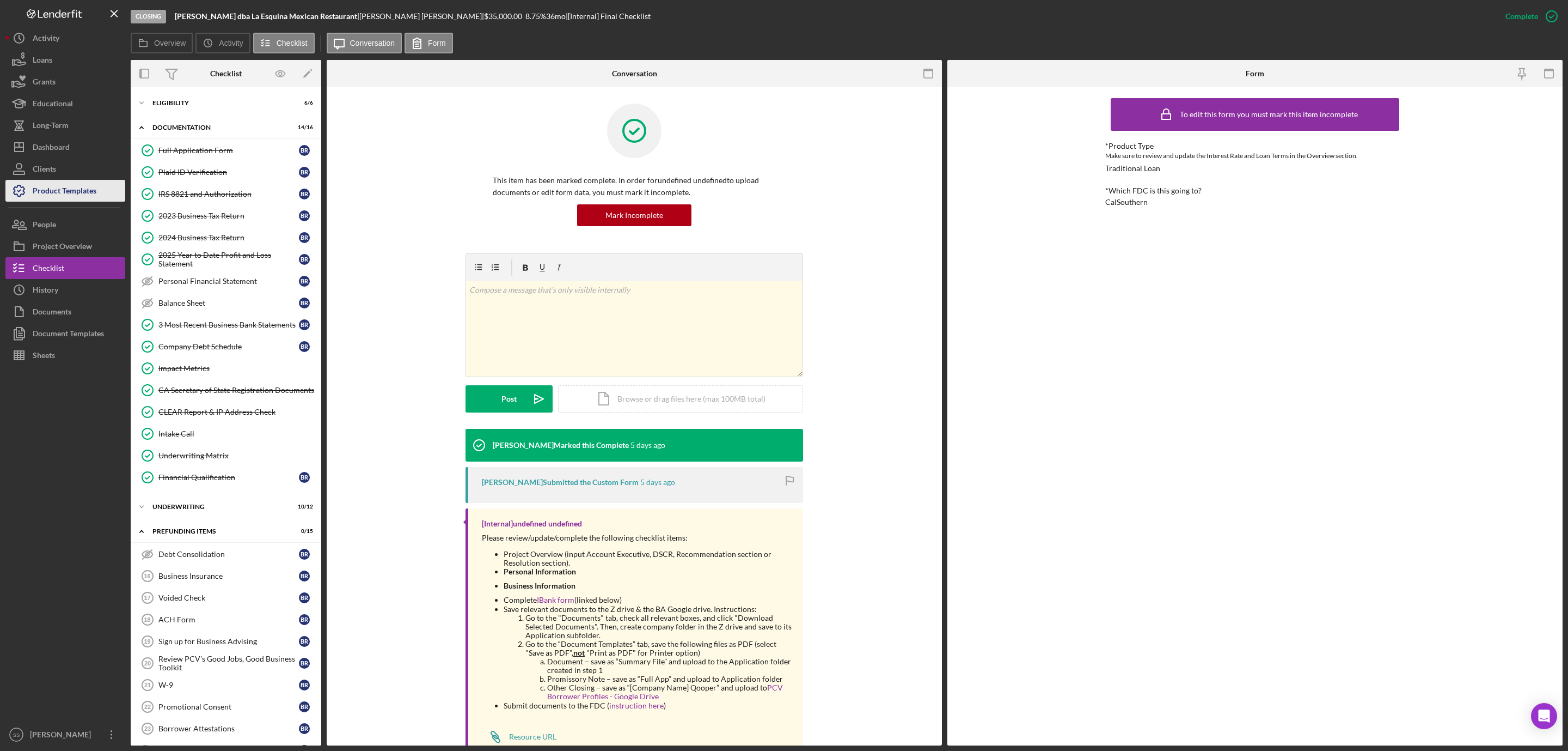
click at [81, 186] on div "Product Templates" at bounding box center [64, 192] width 63 height 25
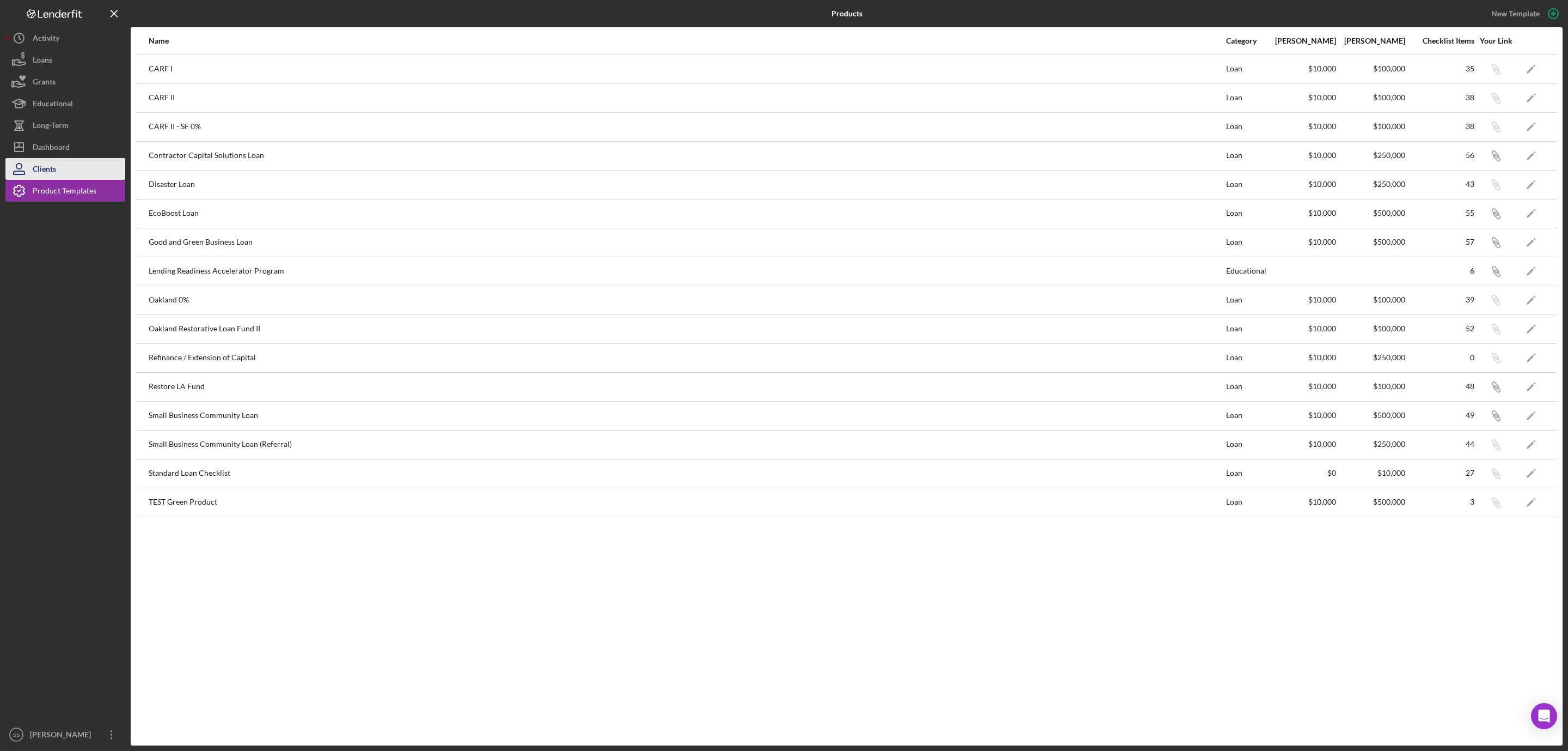
click at [72, 172] on button "Clients" at bounding box center [65, 169] width 120 height 22
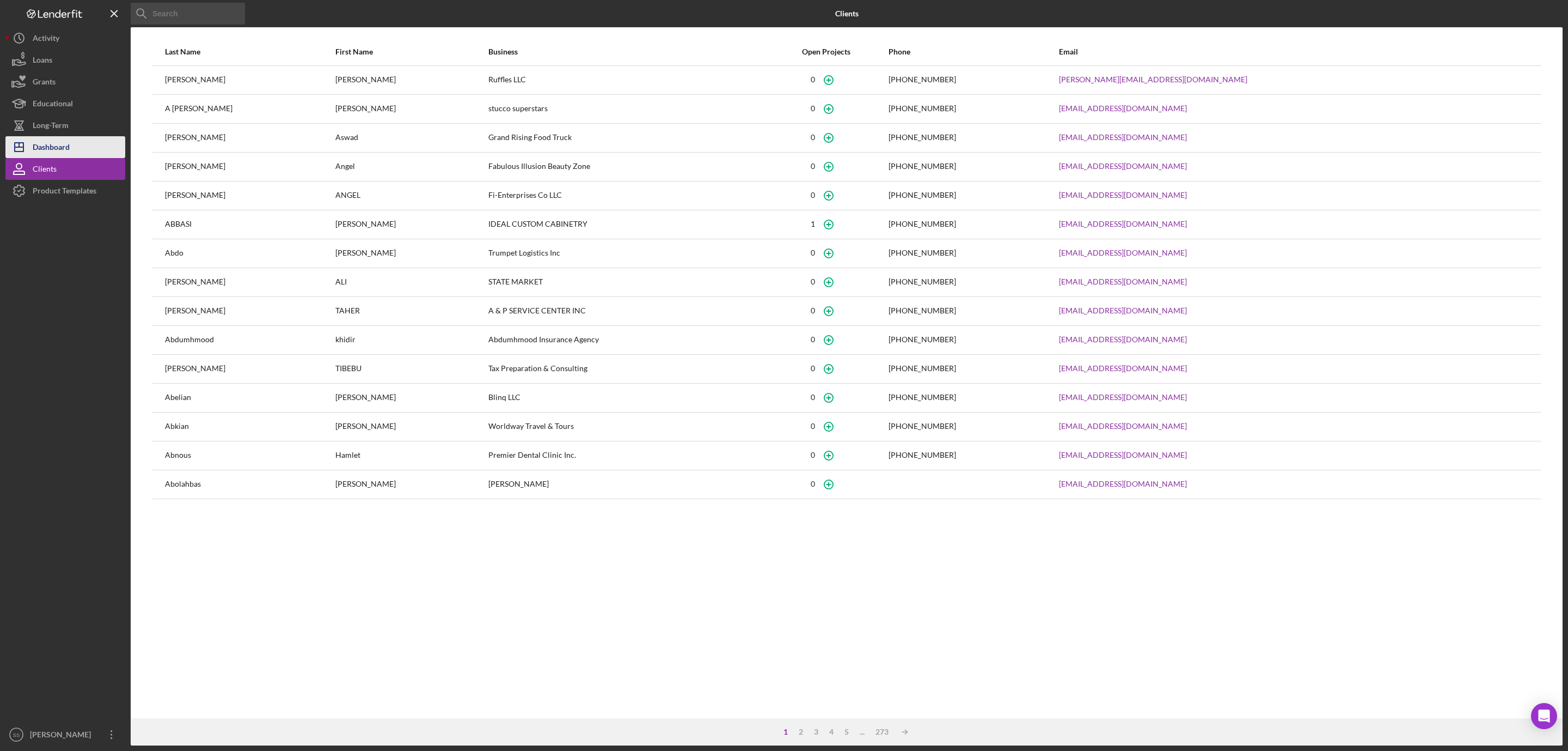
click at [77, 143] on button "Icon/Dashboard Dashboard" at bounding box center [65, 148] width 120 height 22
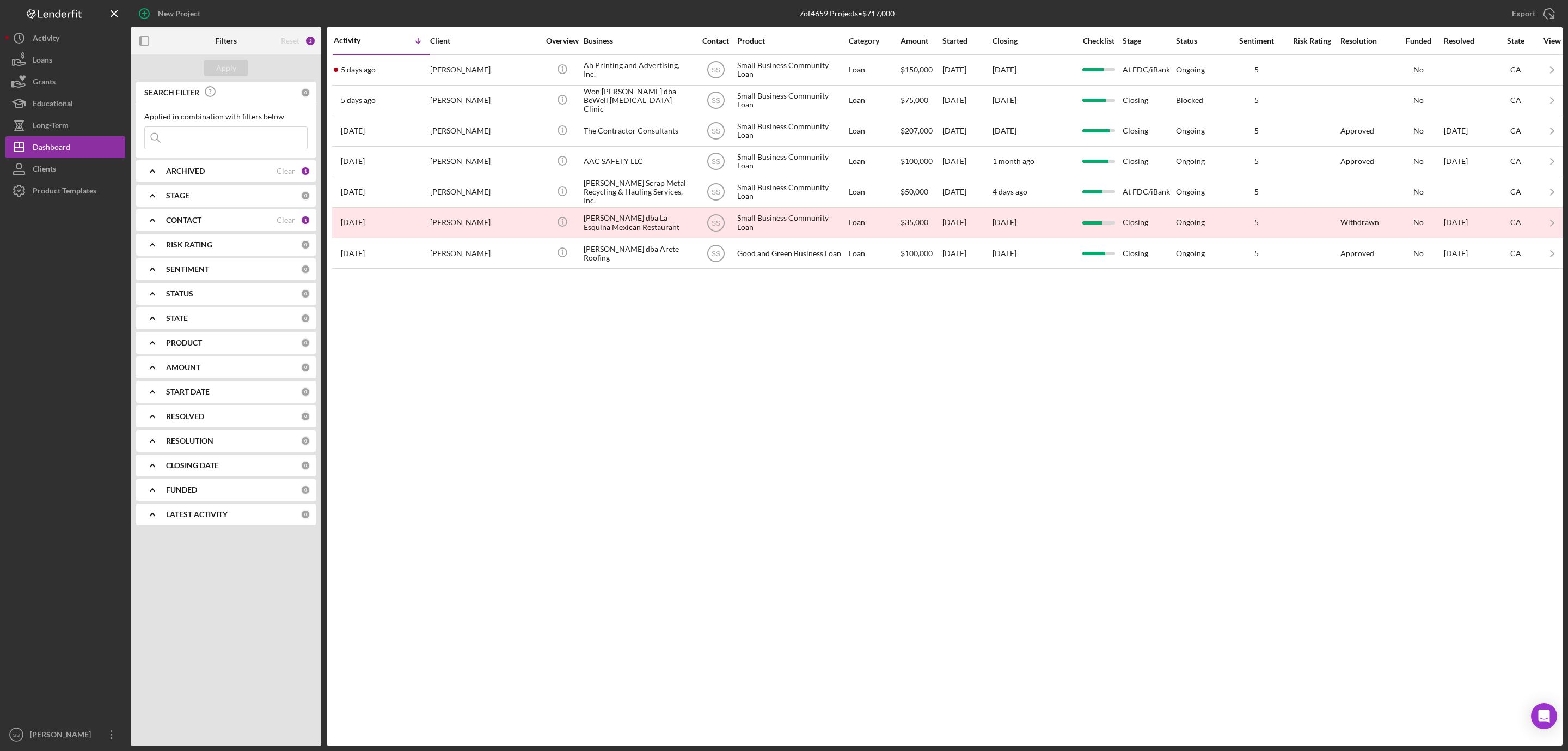
click at [237, 441] on div "RESOLUTION" at bounding box center [233, 441] width 134 height 9
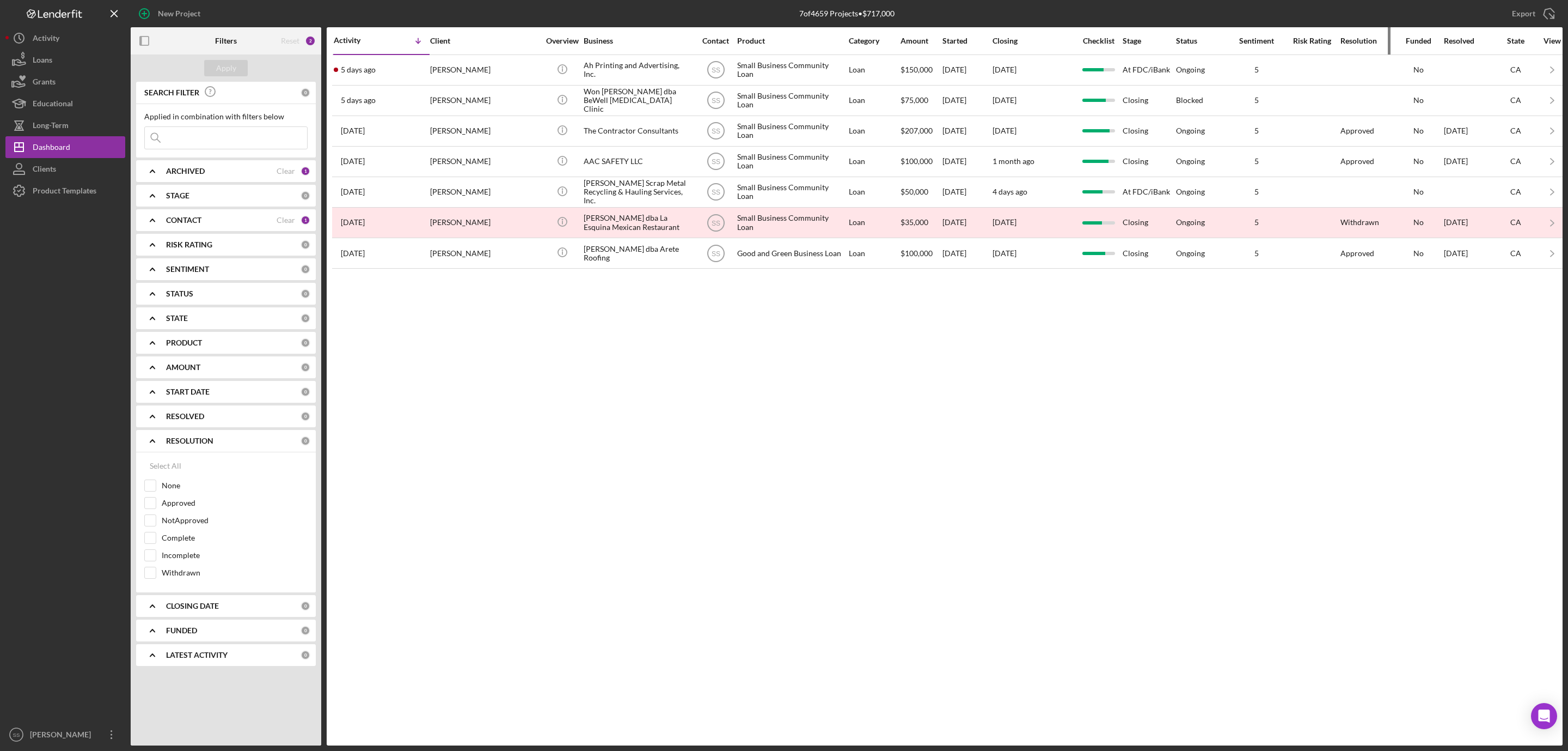
click at [1348, 38] on div "Resolution" at bounding box center [1367, 41] width 52 height 9
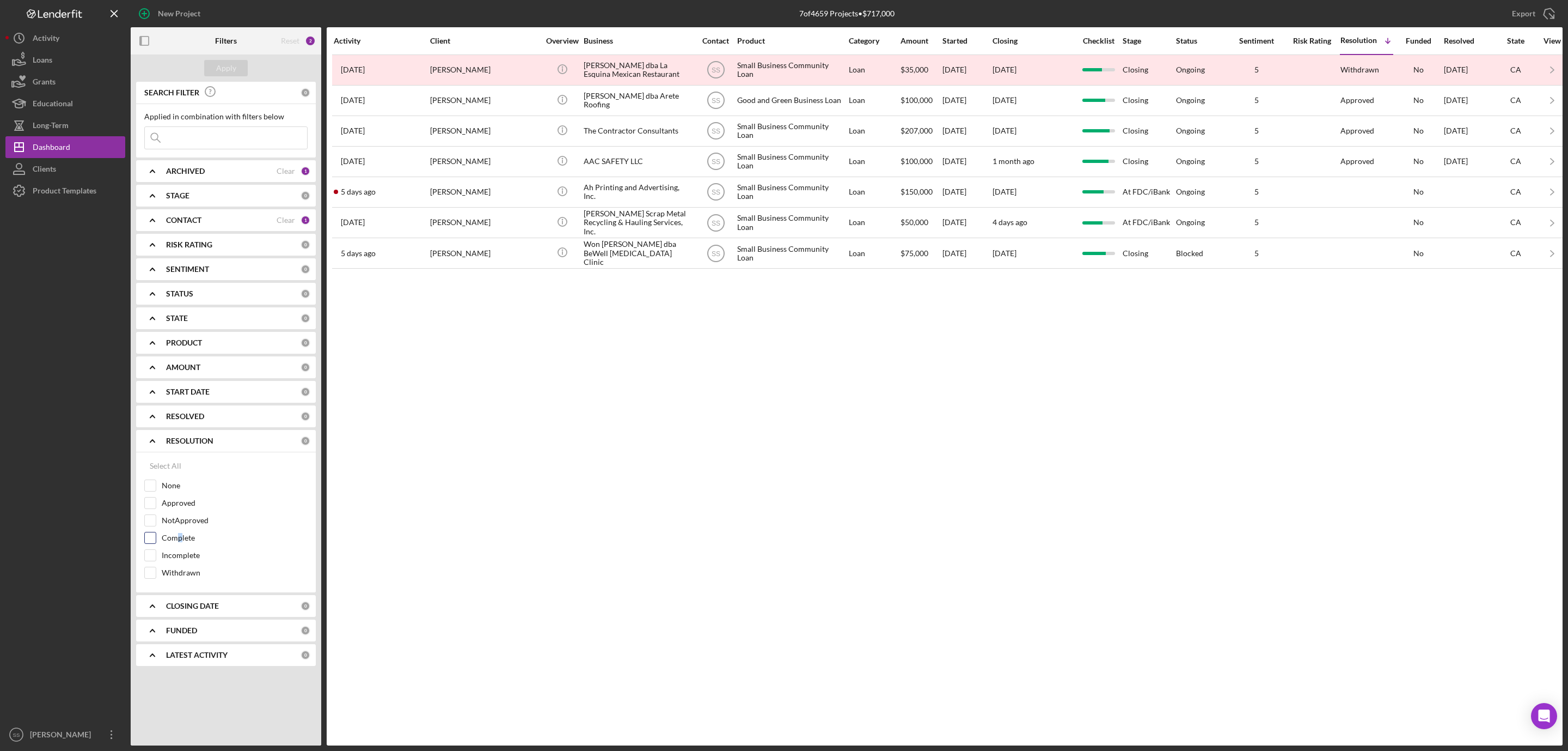
click at [176, 549] on div "Complete" at bounding box center [225, 540] width 163 height 17
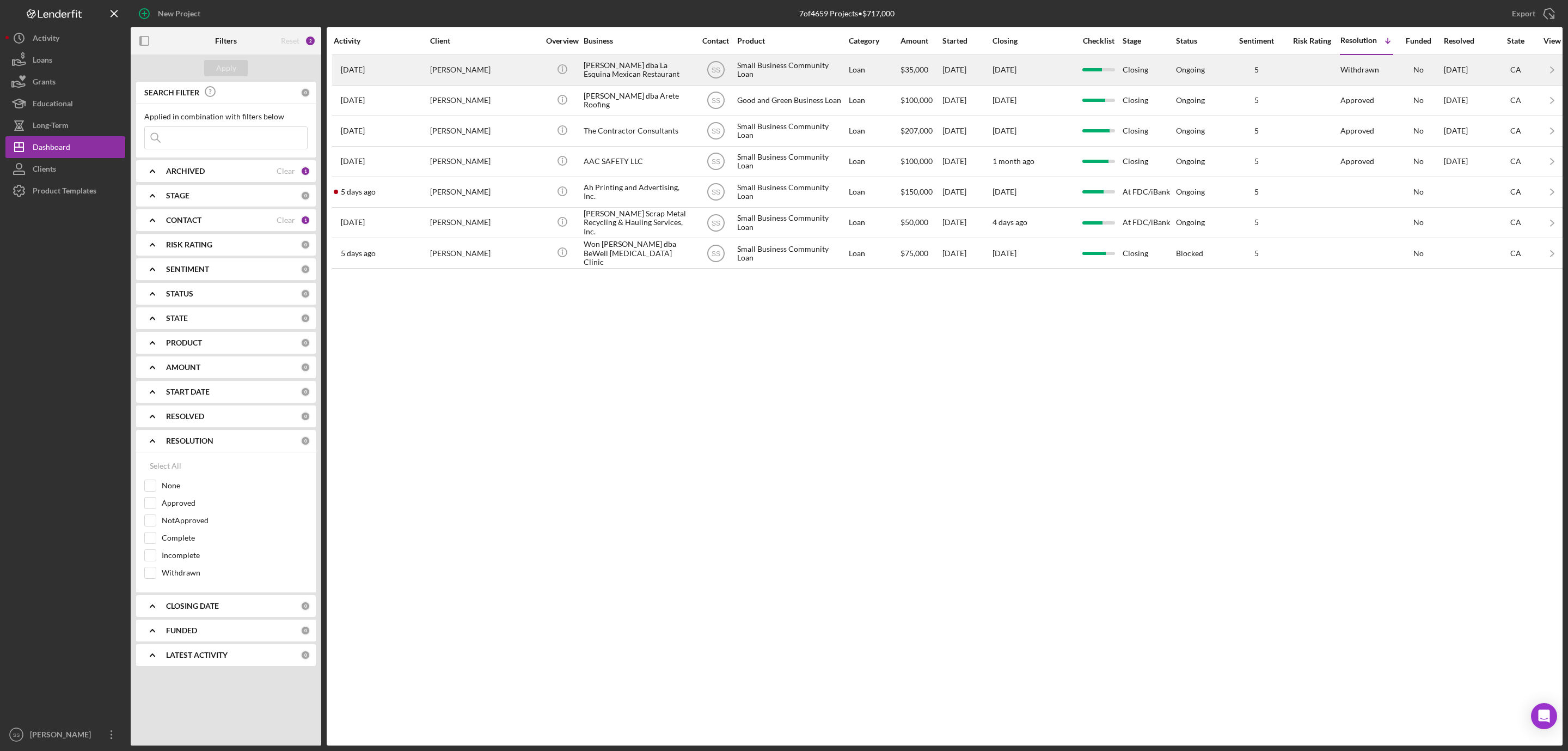
click at [499, 72] on div "Benjamin Romero" at bounding box center [485, 70] width 109 height 29
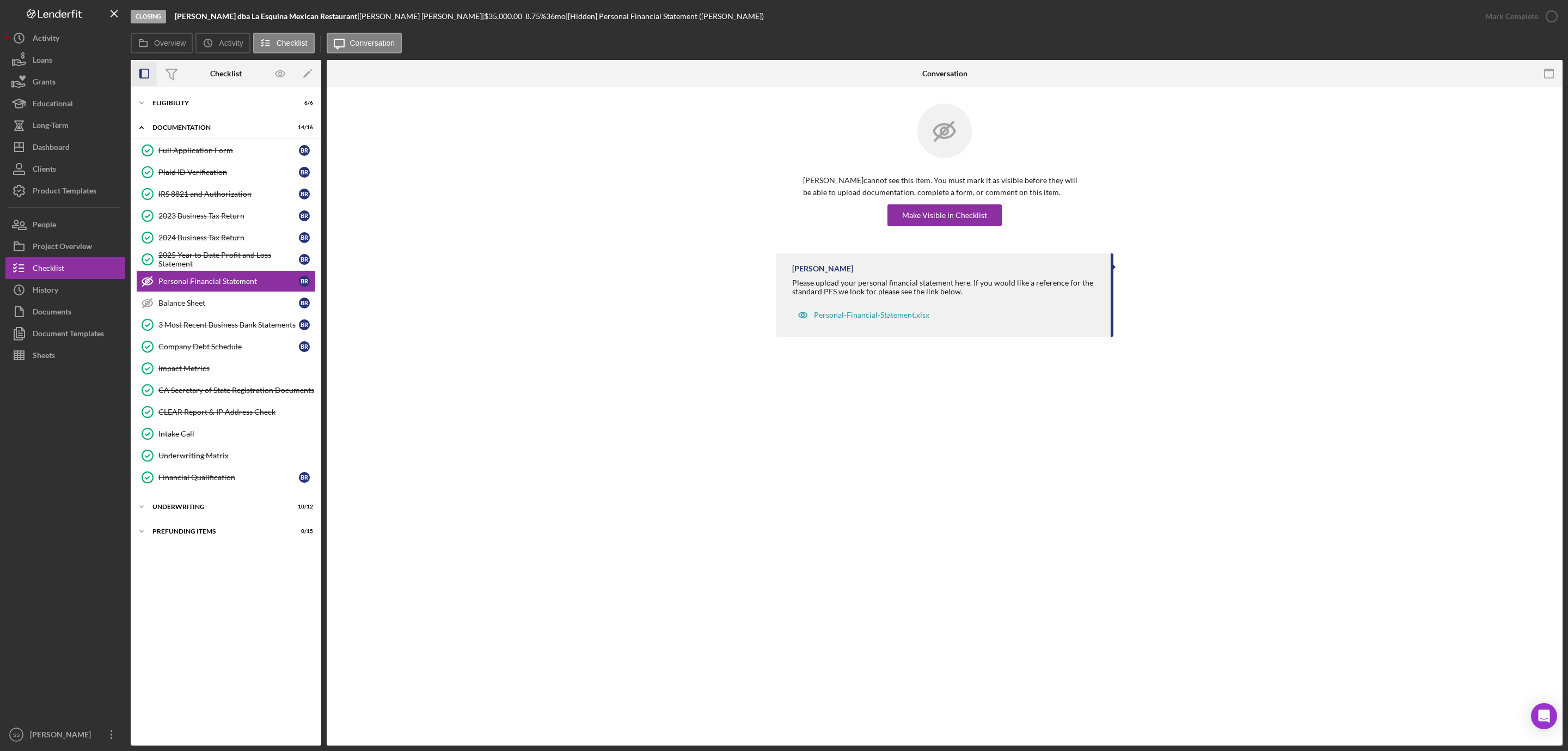
click at [142, 70] on icon "button" at bounding box center [145, 74] width 25 height 25
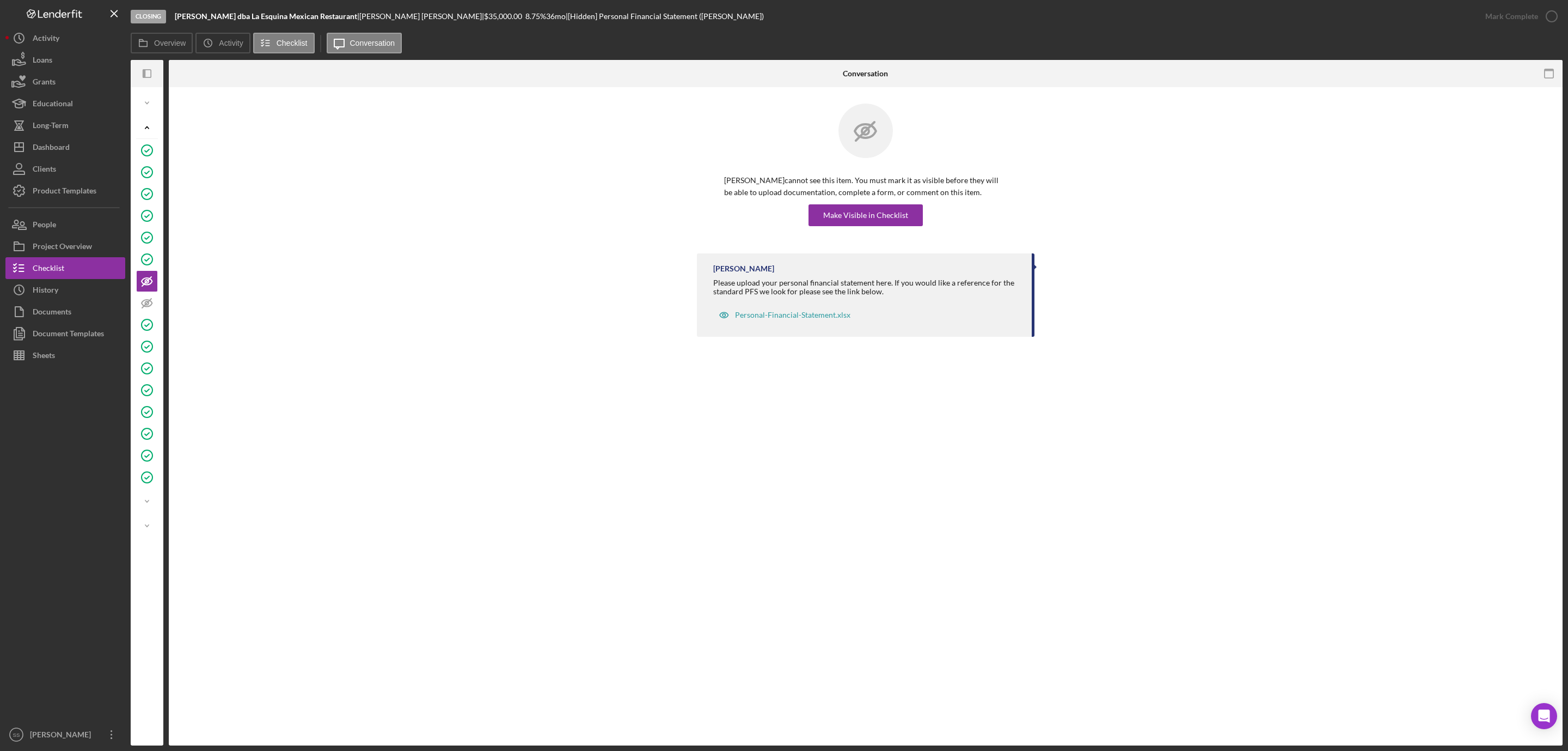
click at [142, 70] on icon "Icon/Panel Side Expand" at bounding box center [147, 74] width 25 height 25
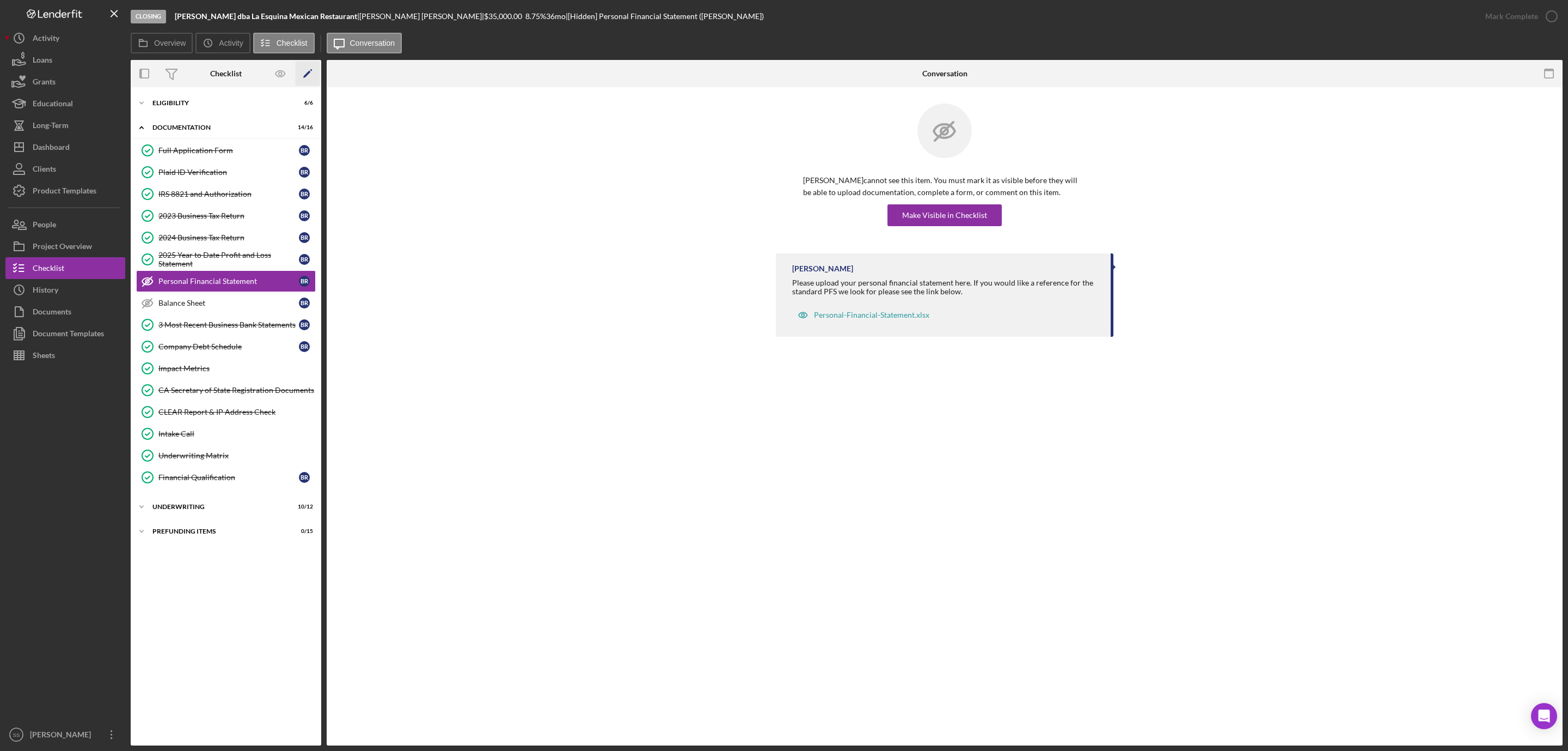
click at [302, 69] on icon "Icon/Edit" at bounding box center [308, 74] width 25 height 25
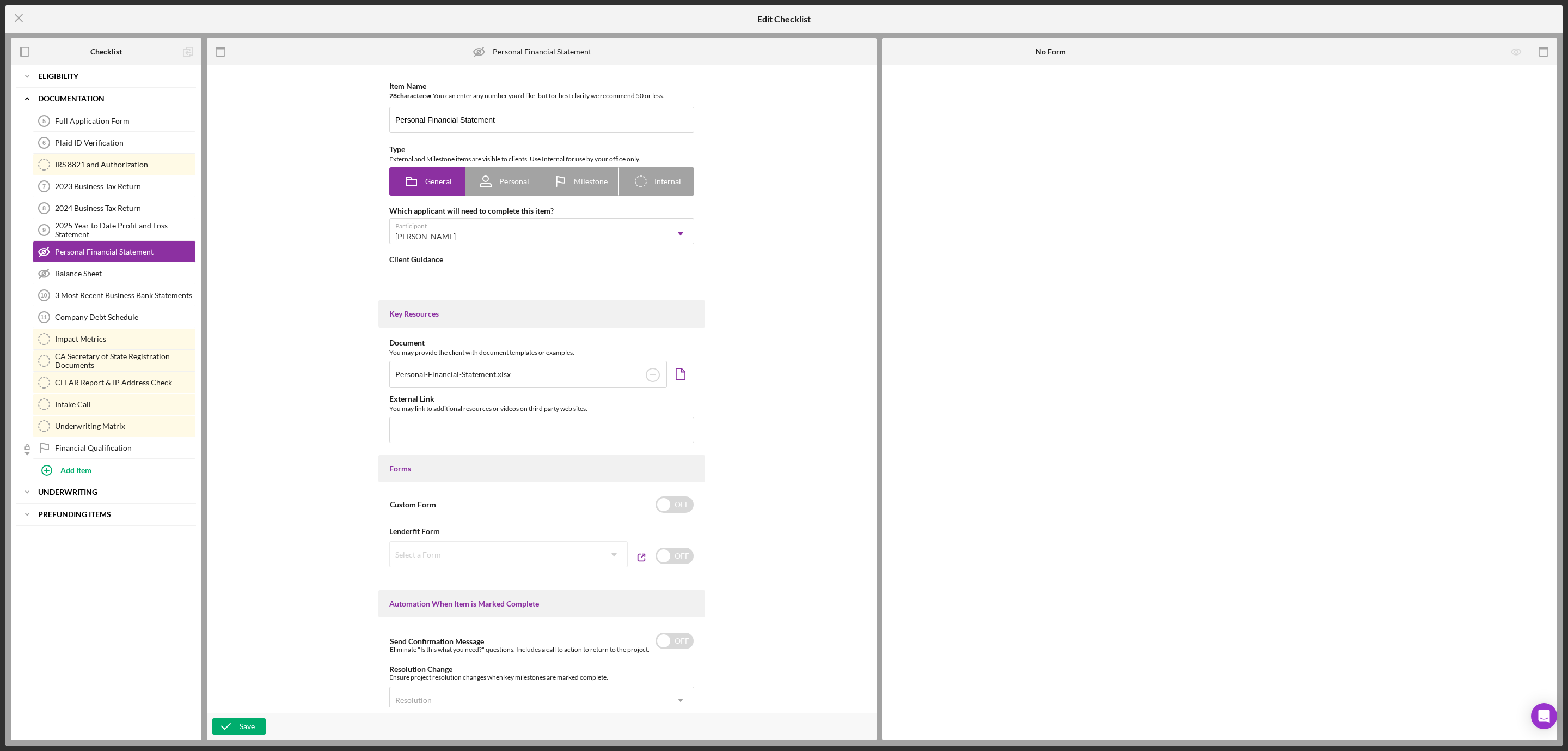
type textarea "<div>Please upload your personal financial statement here. If you would like a …"
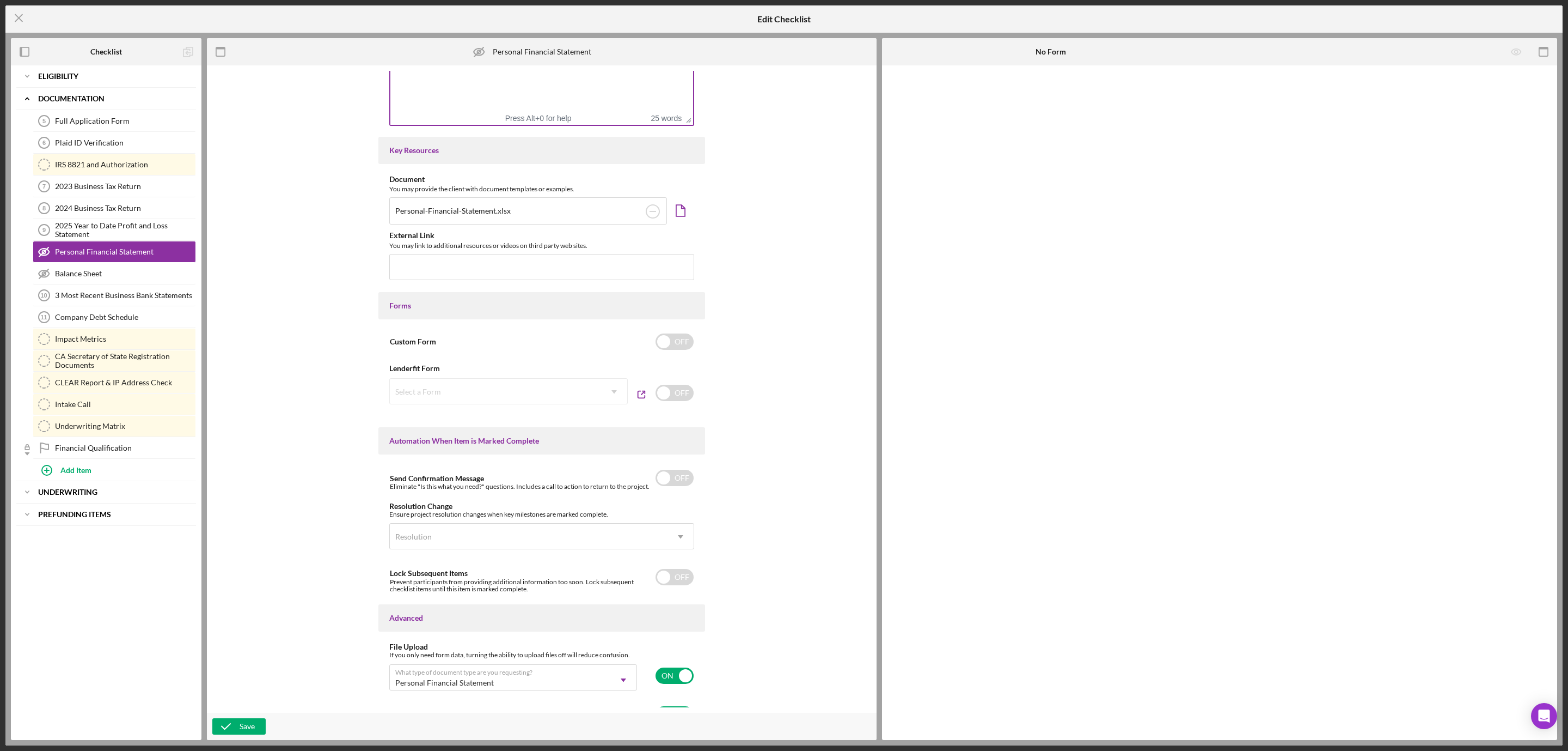
scroll to position [384, 0]
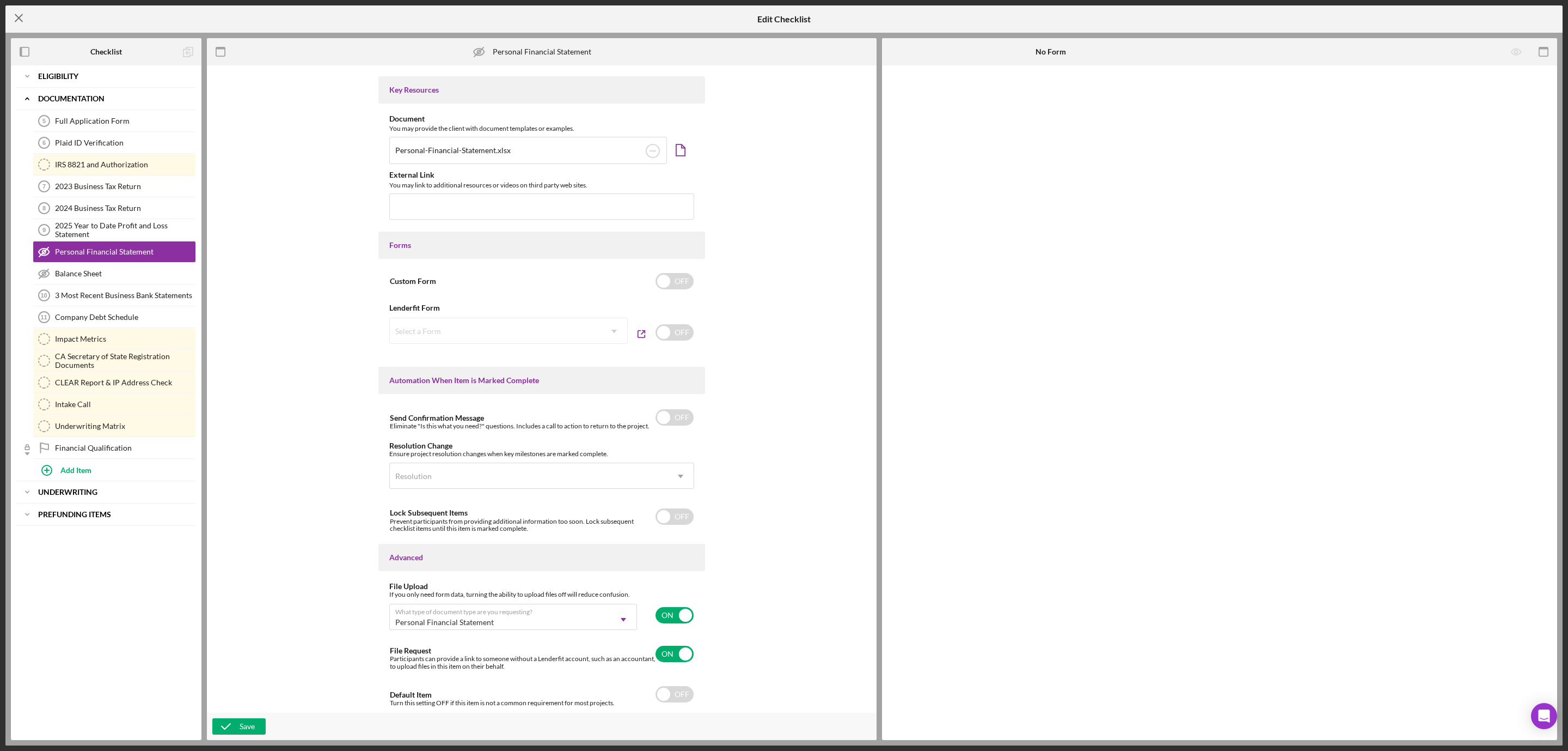
click at [22, 14] on icon "Icon/Menu Close" at bounding box center [19, 18] width 28 height 28
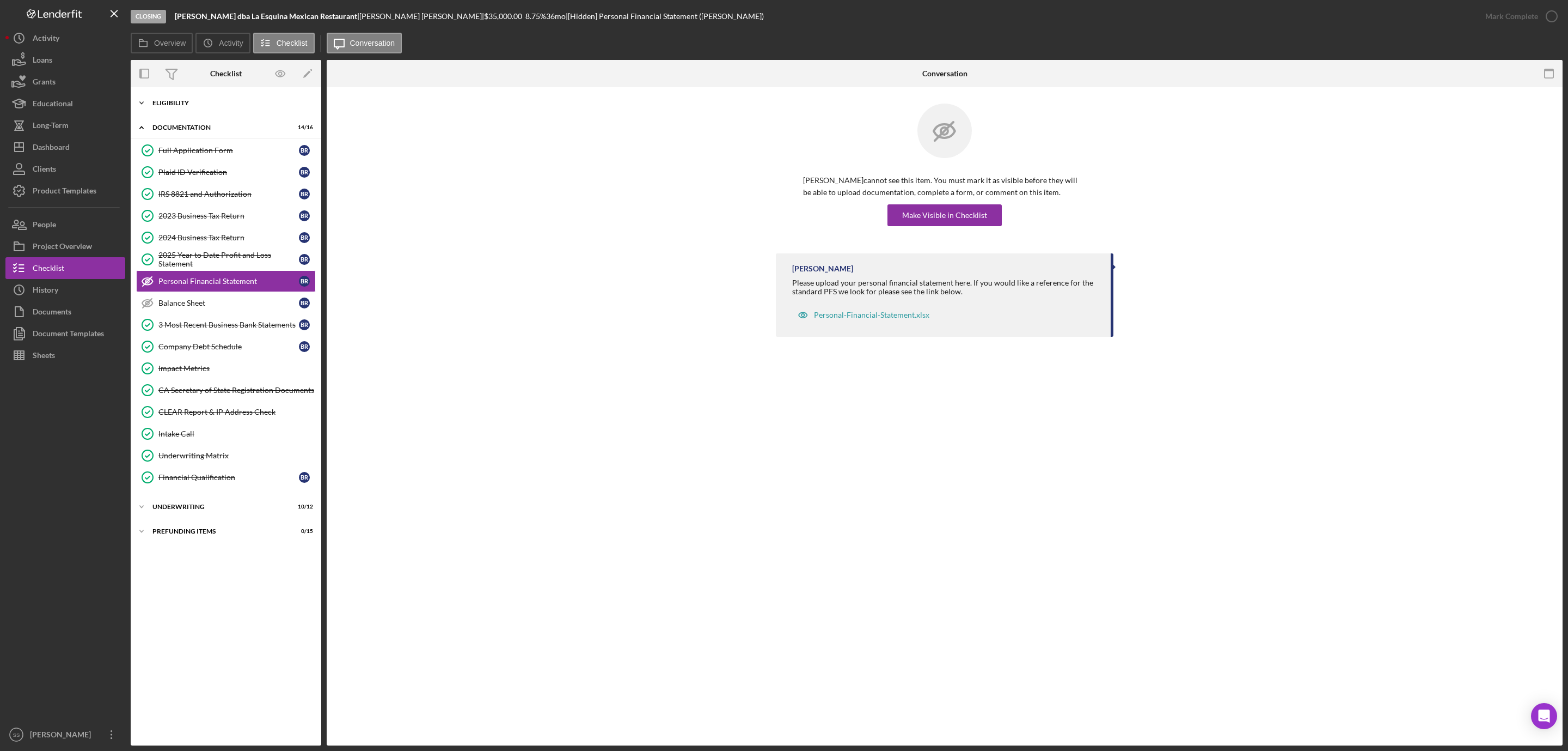
click at [208, 97] on div "Icon/Expander Eligibility 6 / 6" at bounding box center [226, 103] width 191 height 22
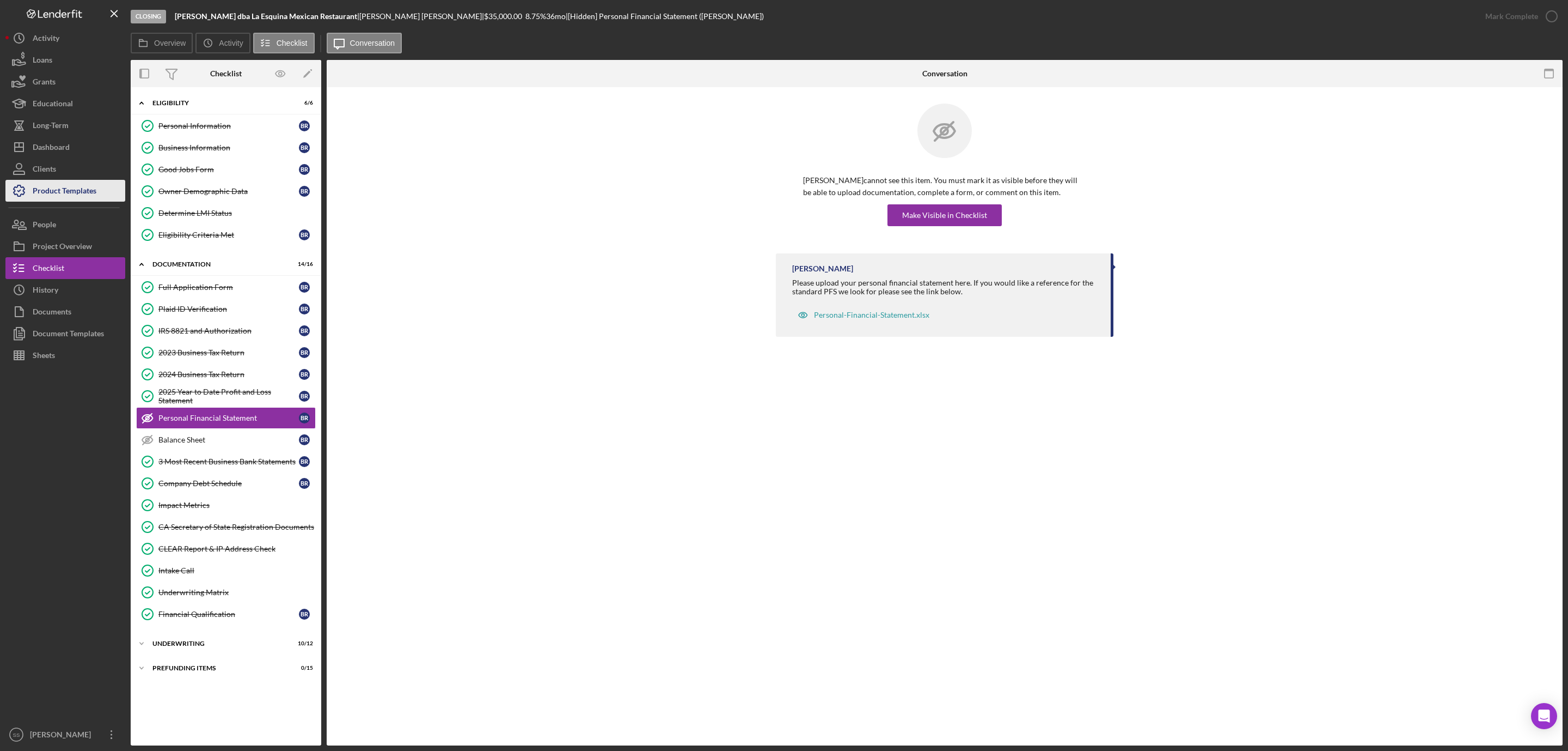
click at [74, 188] on div "Product Templates" at bounding box center [64, 192] width 63 height 25
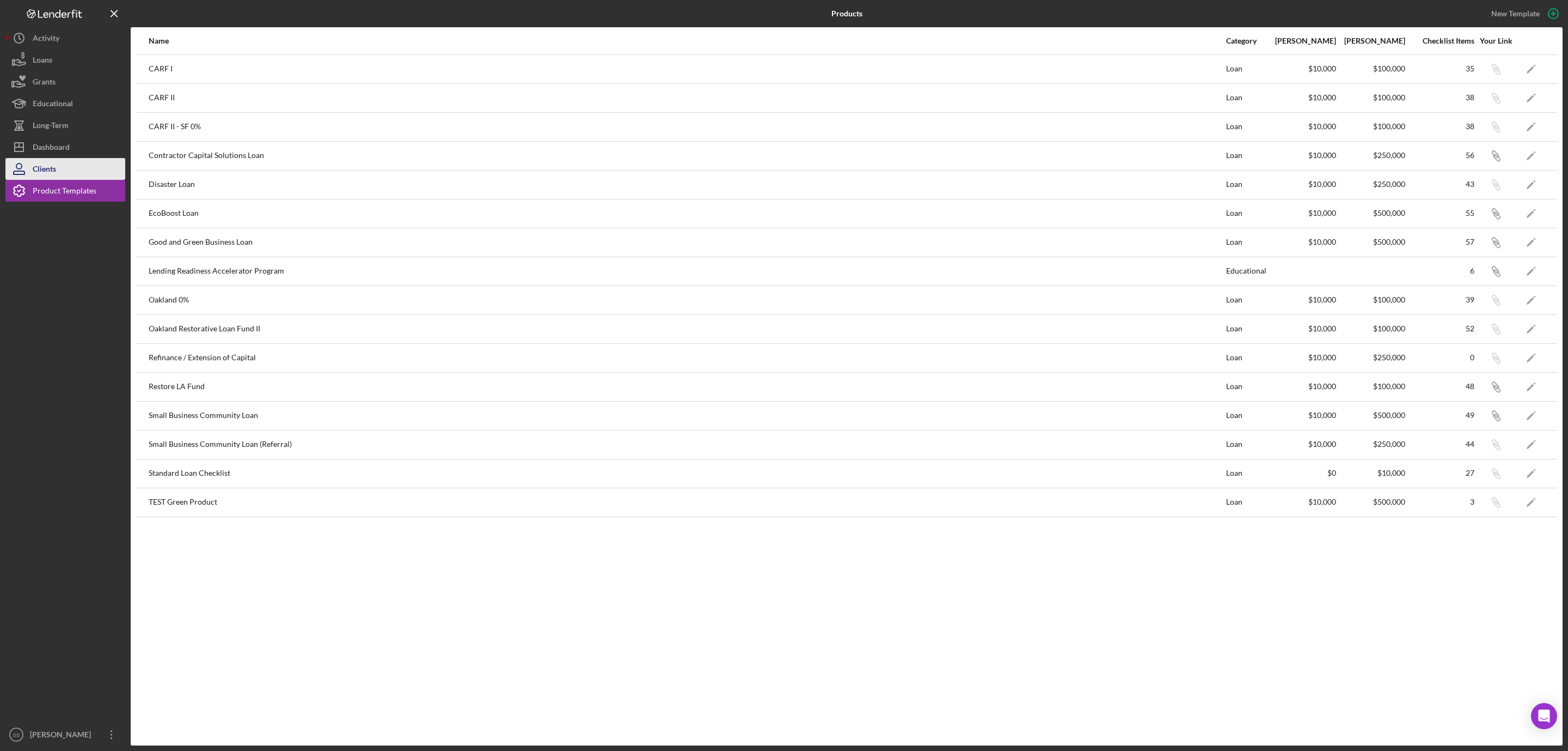
click at [72, 165] on button "Clients" at bounding box center [65, 169] width 120 height 22
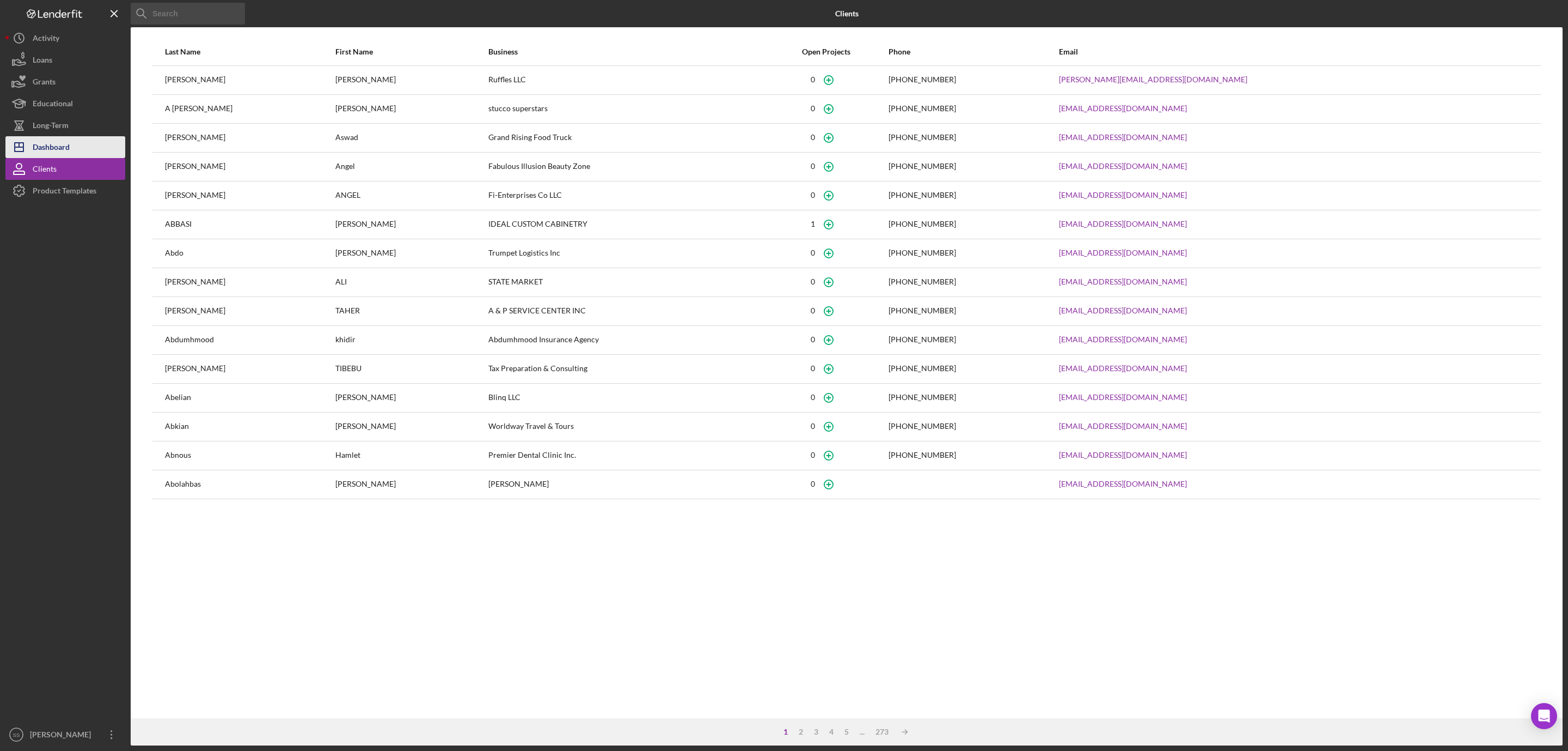
click at [72, 144] on button "Icon/Dashboard Dashboard" at bounding box center [65, 148] width 120 height 22
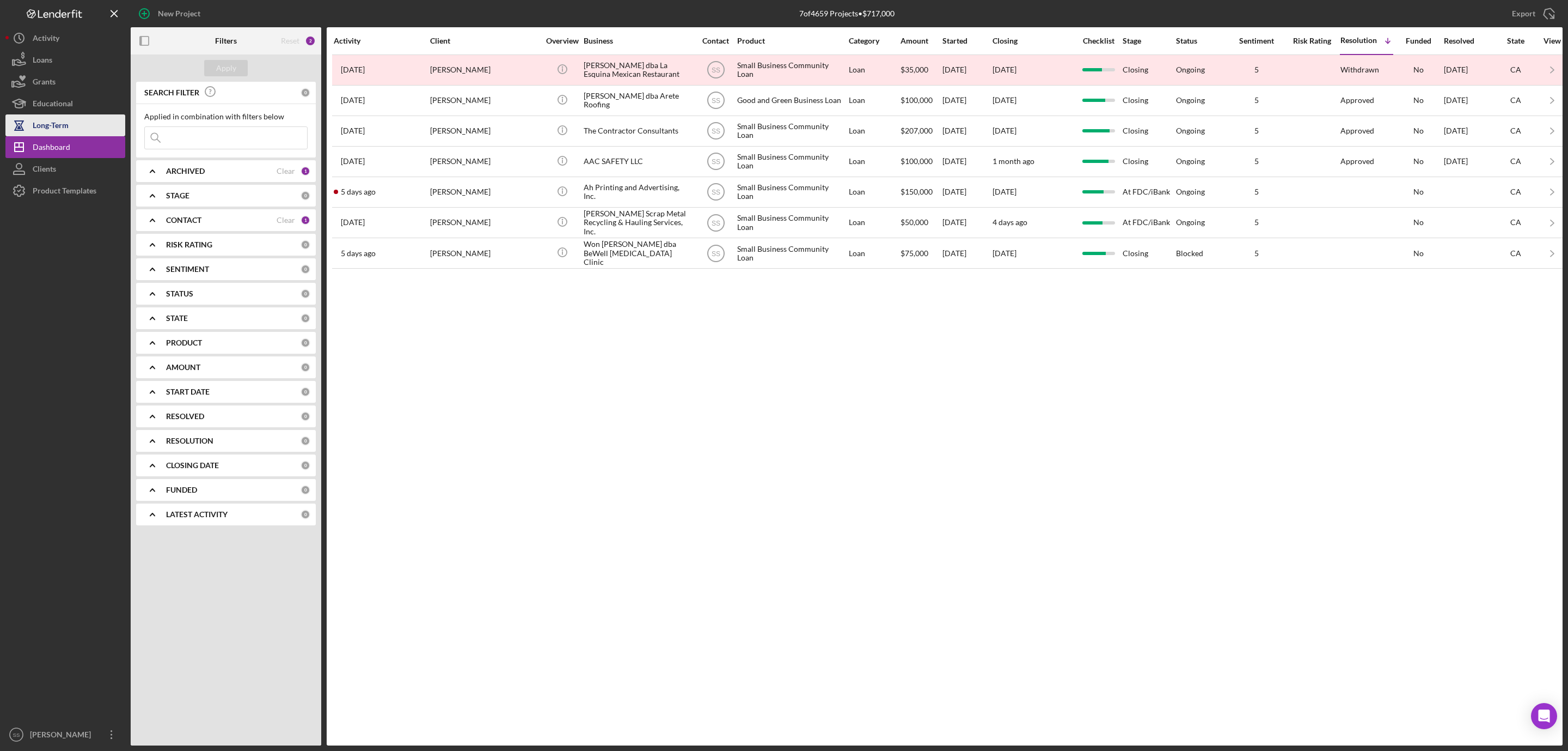
click at [74, 128] on button "Long-Term" at bounding box center [65, 126] width 120 height 22
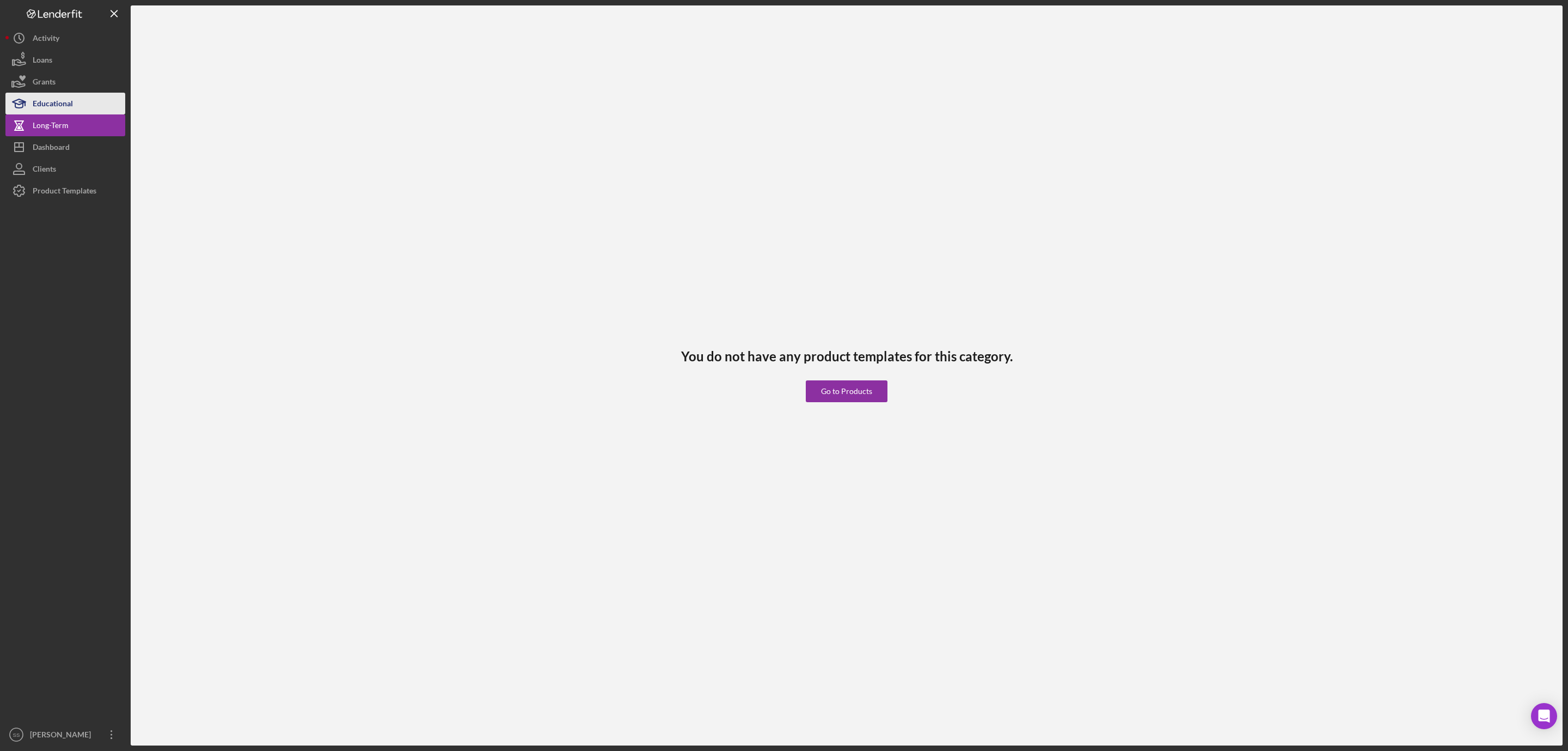
click at [72, 105] on div "Educational" at bounding box center [52, 105] width 40 height 25
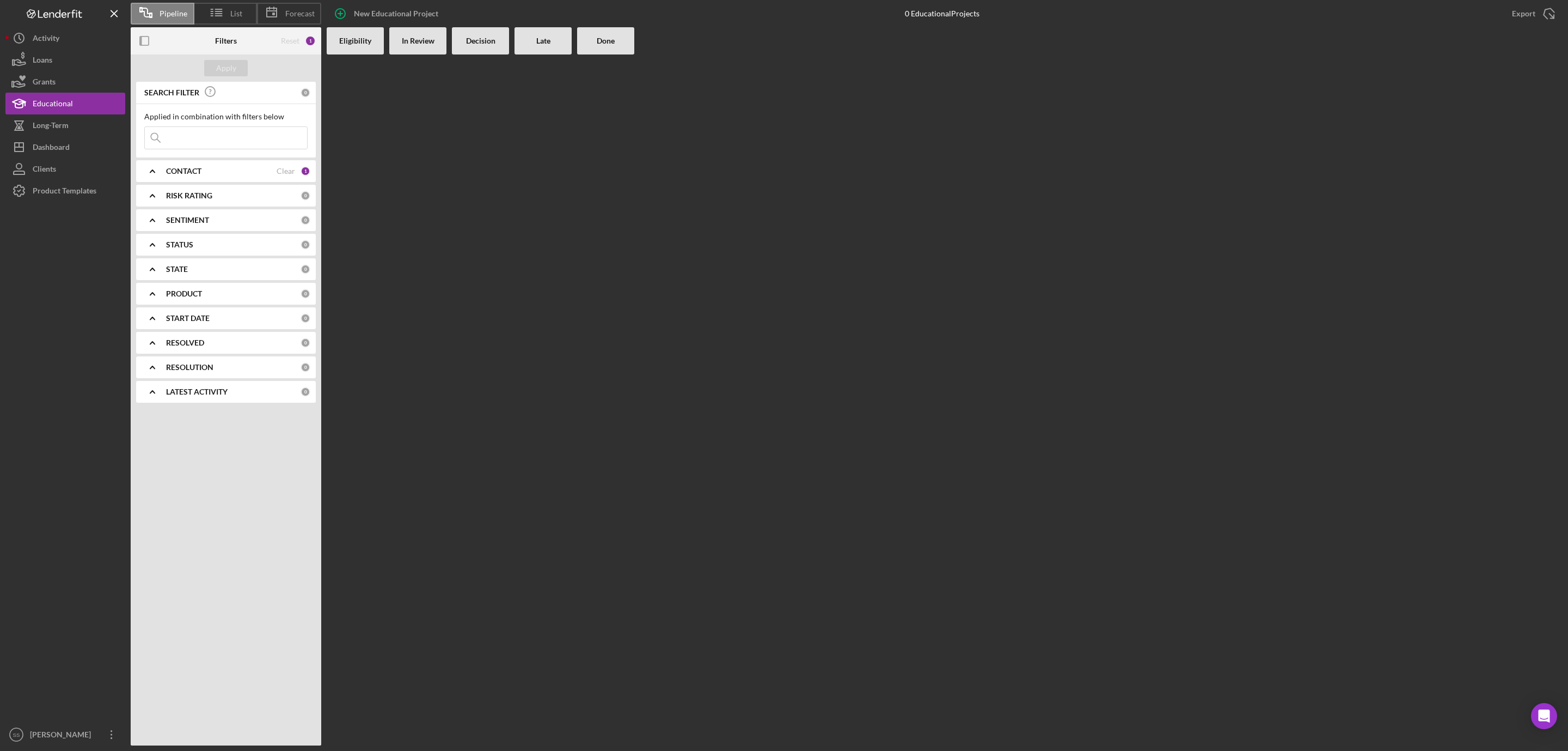
click at [173, 368] on b "RESOLUTION" at bounding box center [190, 367] width 48 height 9
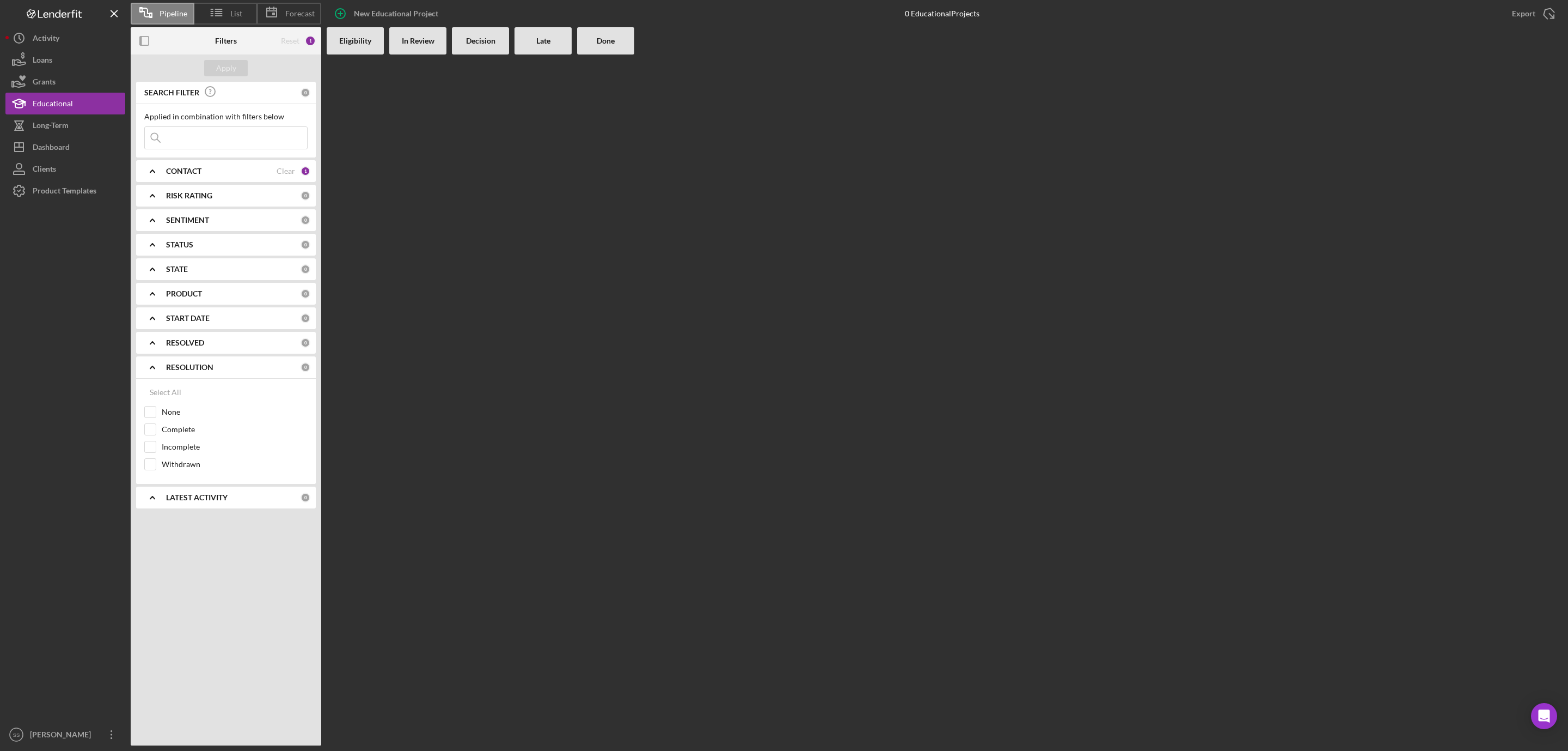
click at [307, 366] on div "0" at bounding box center [305, 367] width 10 height 10
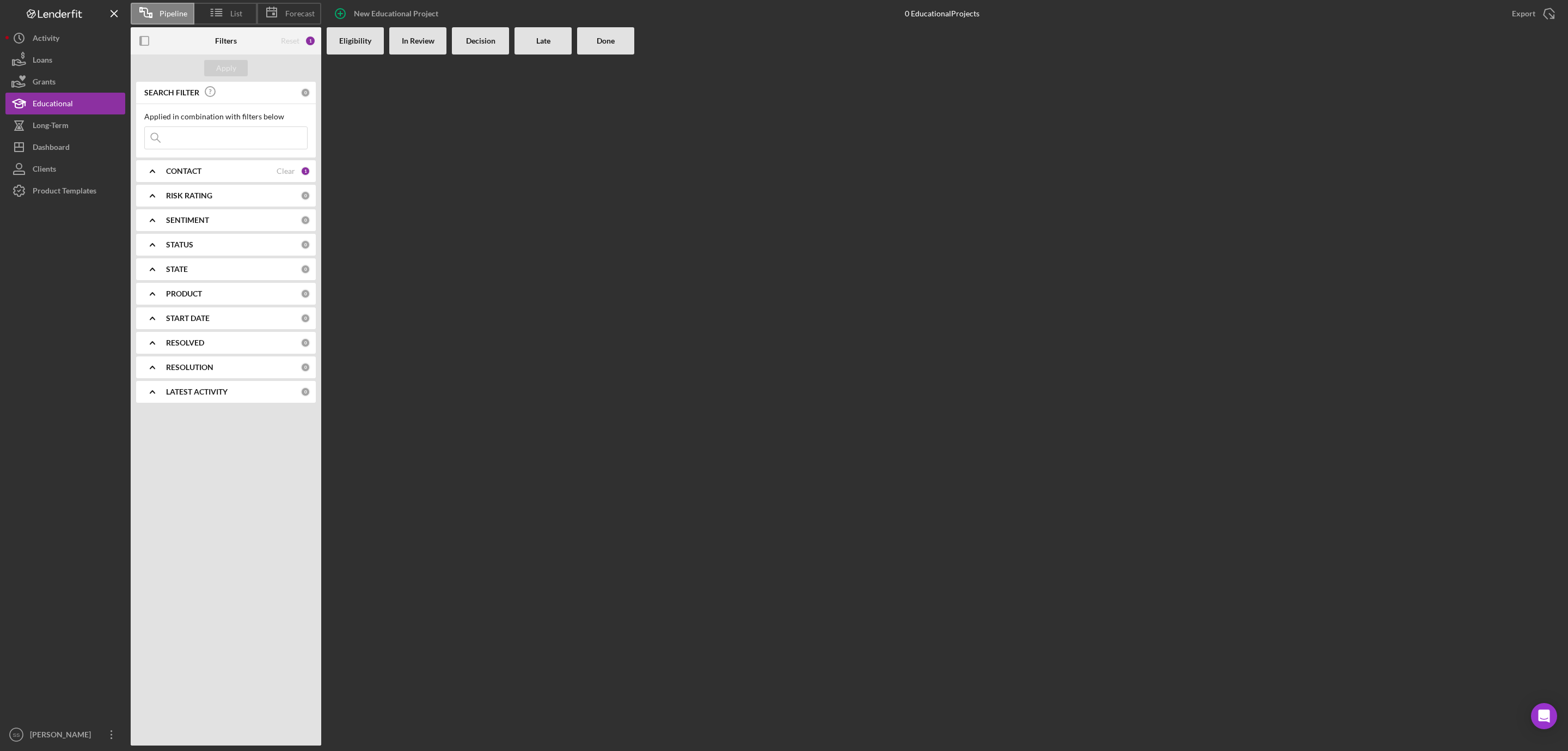
click at [307, 366] on div "0" at bounding box center [305, 367] width 10 height 10
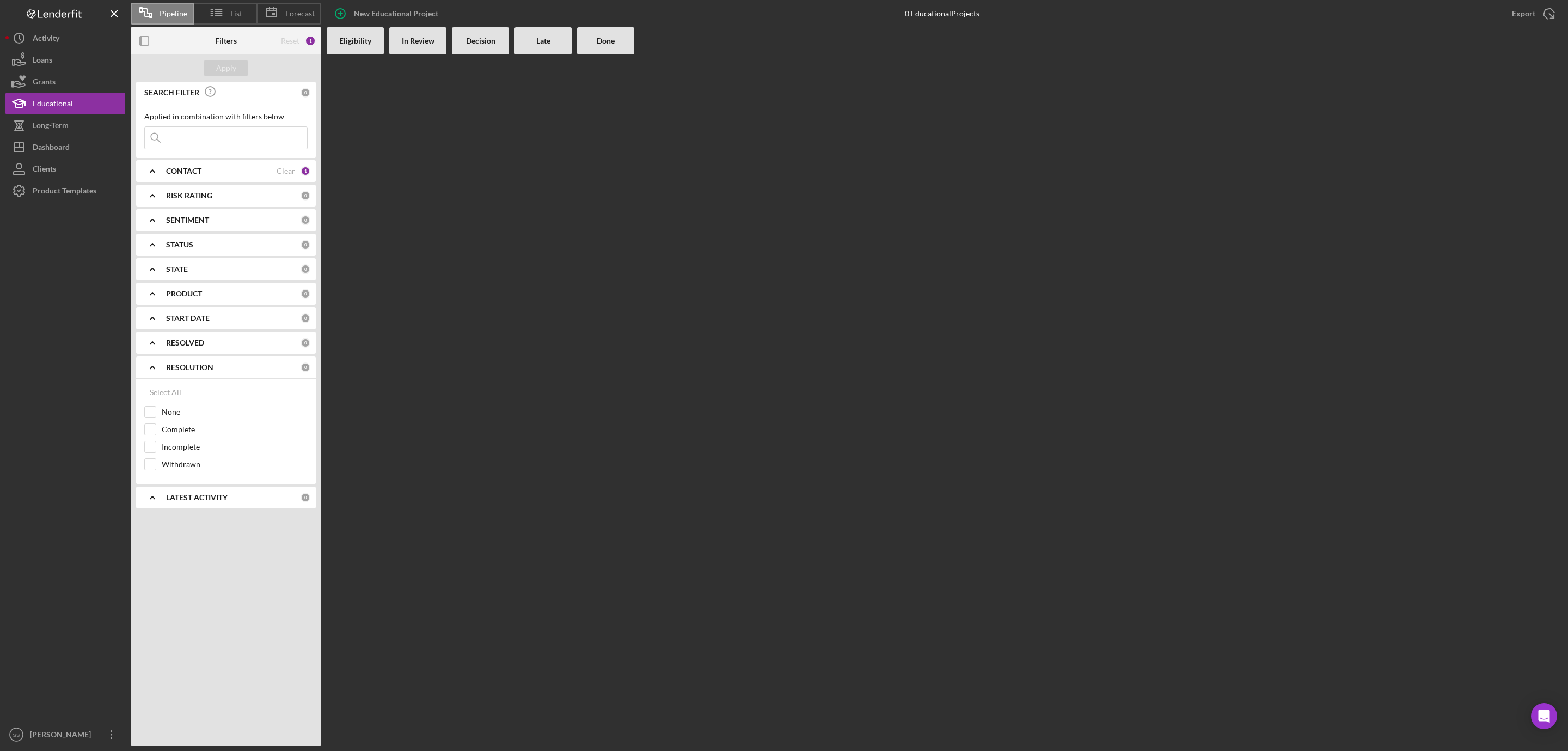
click at [362, 45] on b "Eligibility" at bounding box center [355, 41] width 32 height 9
click at [54, 92] on div "Educational" at bounding box center [52, 105] width 40 height 25
click at [54, 81] on div "Grants" at bounding box center [43, 83] width 23 height 25
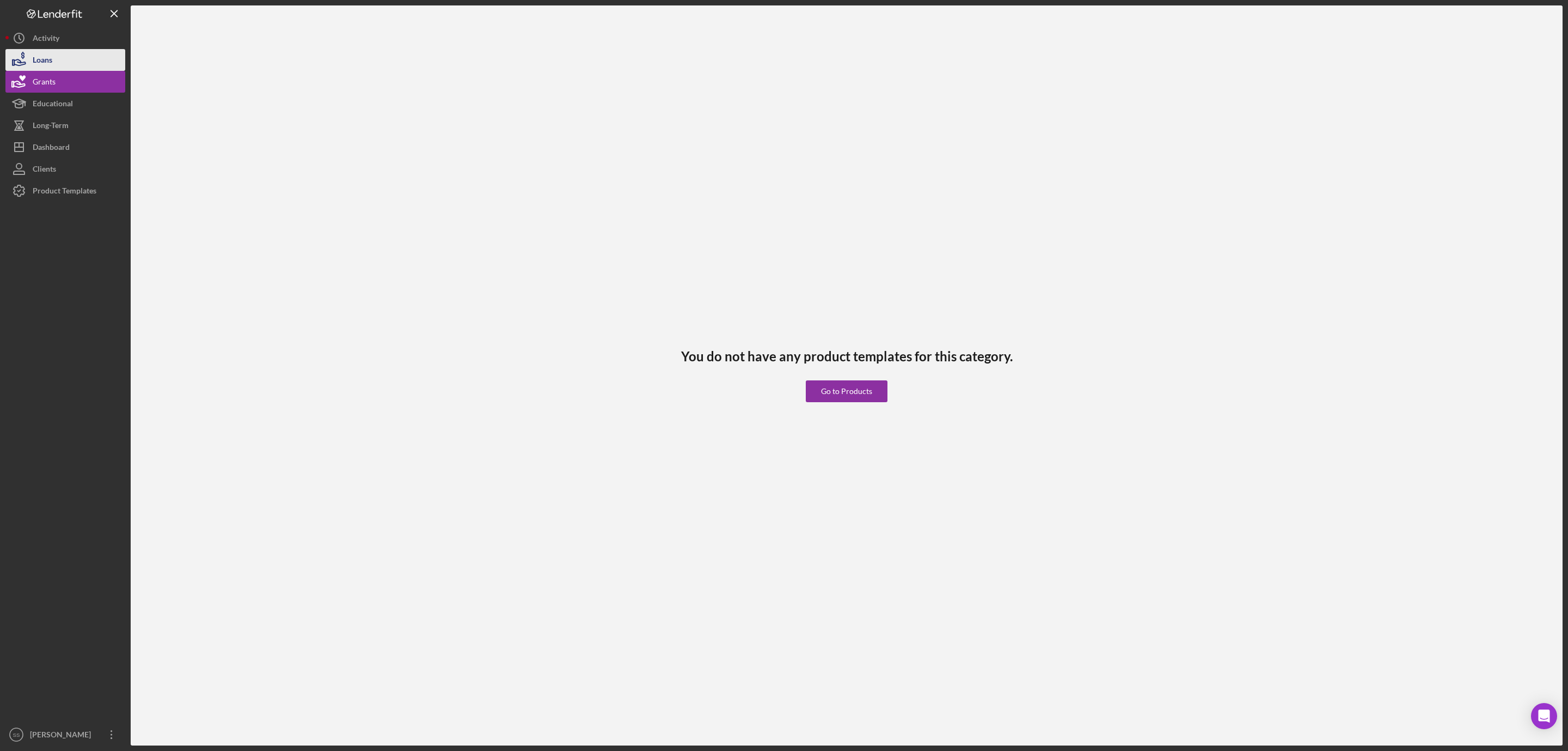
click at [63, 59] on button "Loans" at bounding box center [65, 60] width 120 height 22
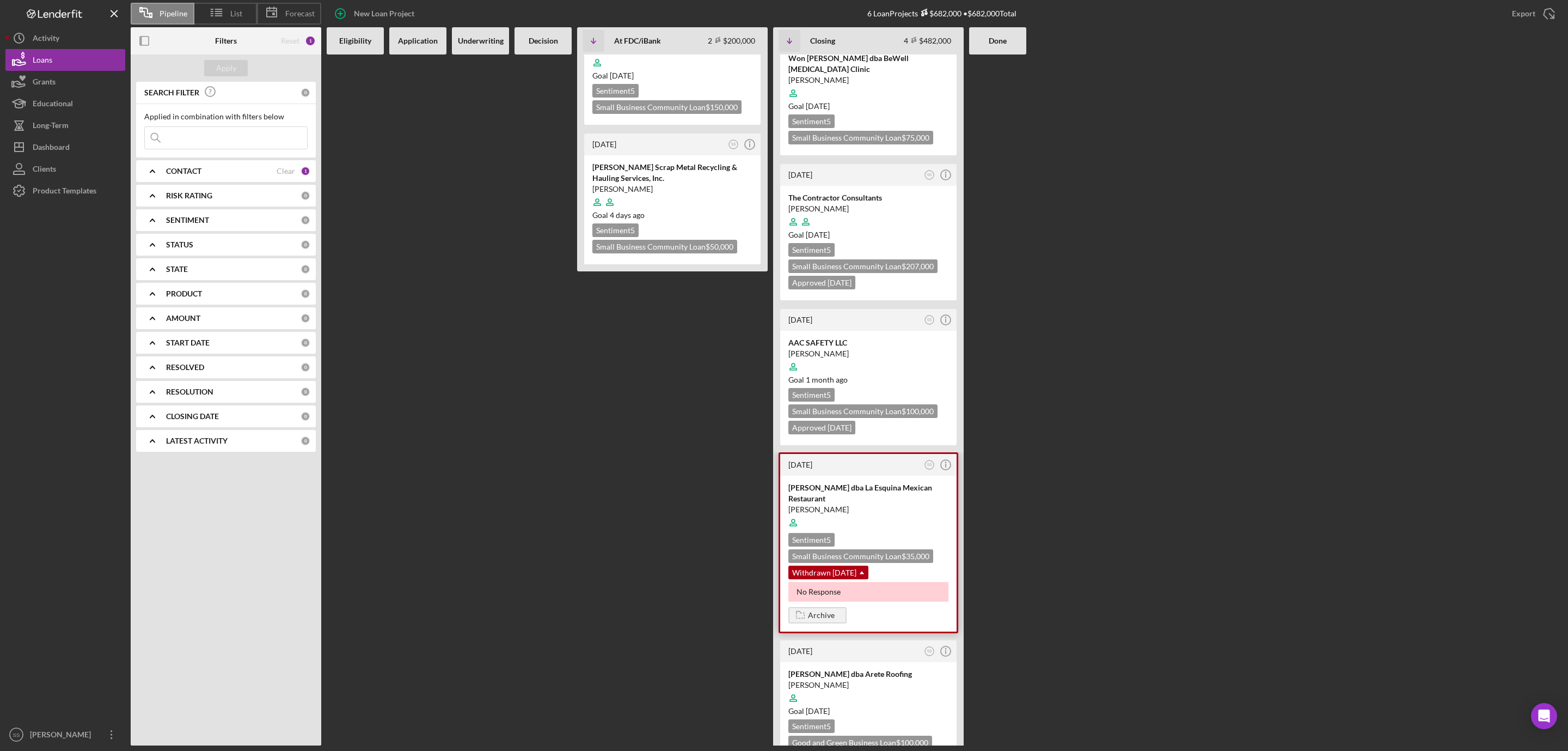
scroll to position [77, 0]
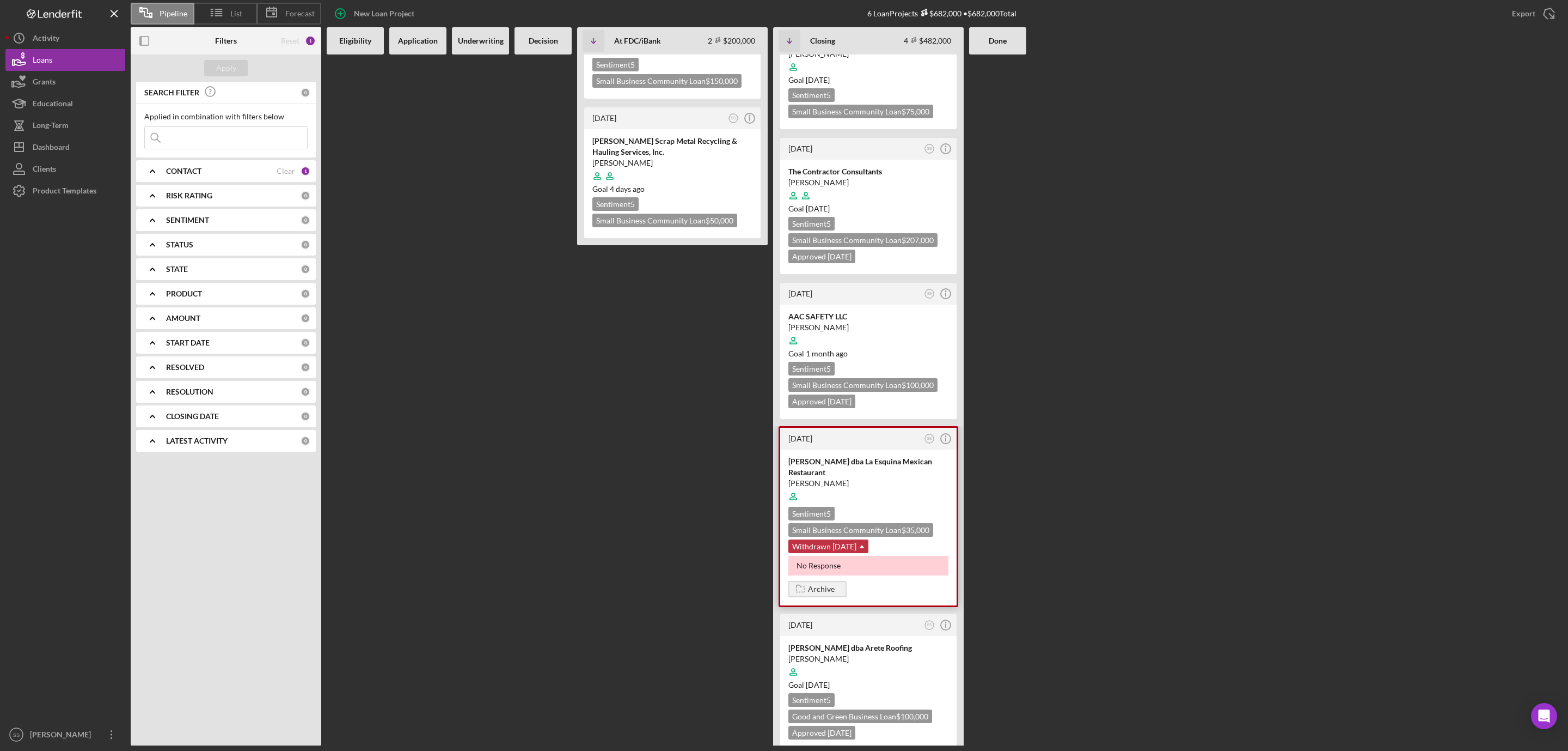
click at [864, 545] on use at bounding box center [862, 546] width 4 height 3
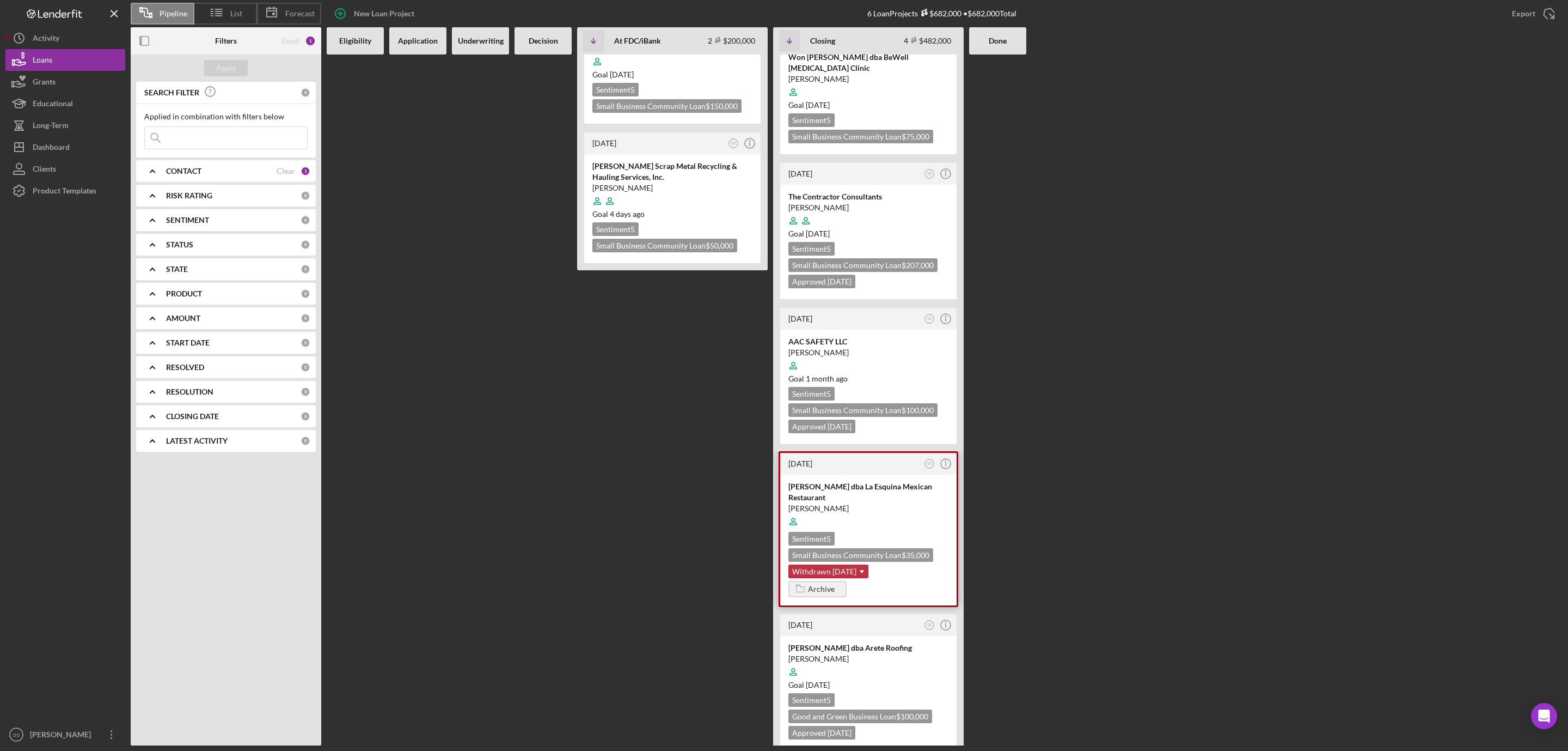
click at [864, 570] on use at bounding box center [862, 572] width 4 height 3
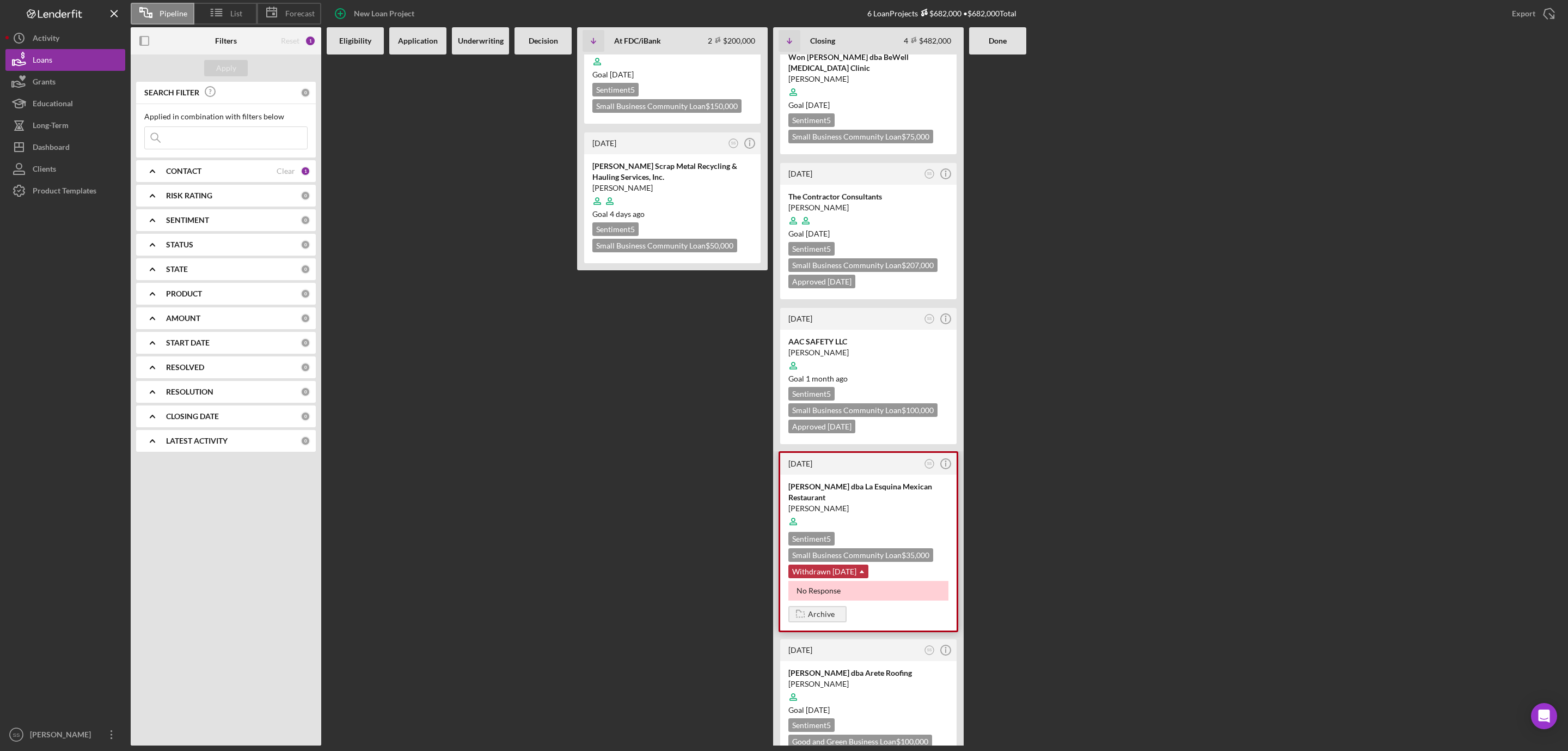
scroll to position [77, 0]
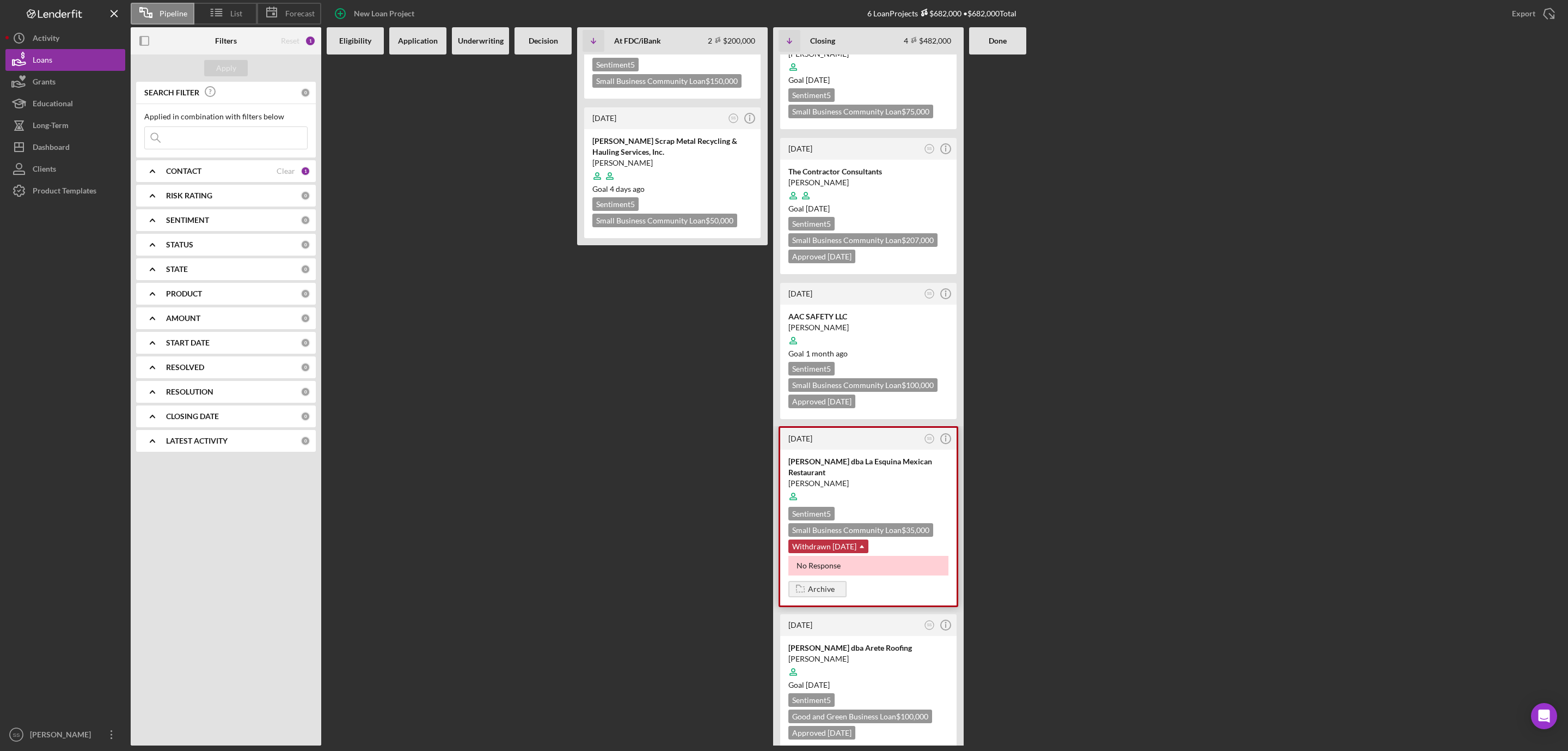
click at [864, 545] on use at bounding box center [862, 546] width 4 height 3
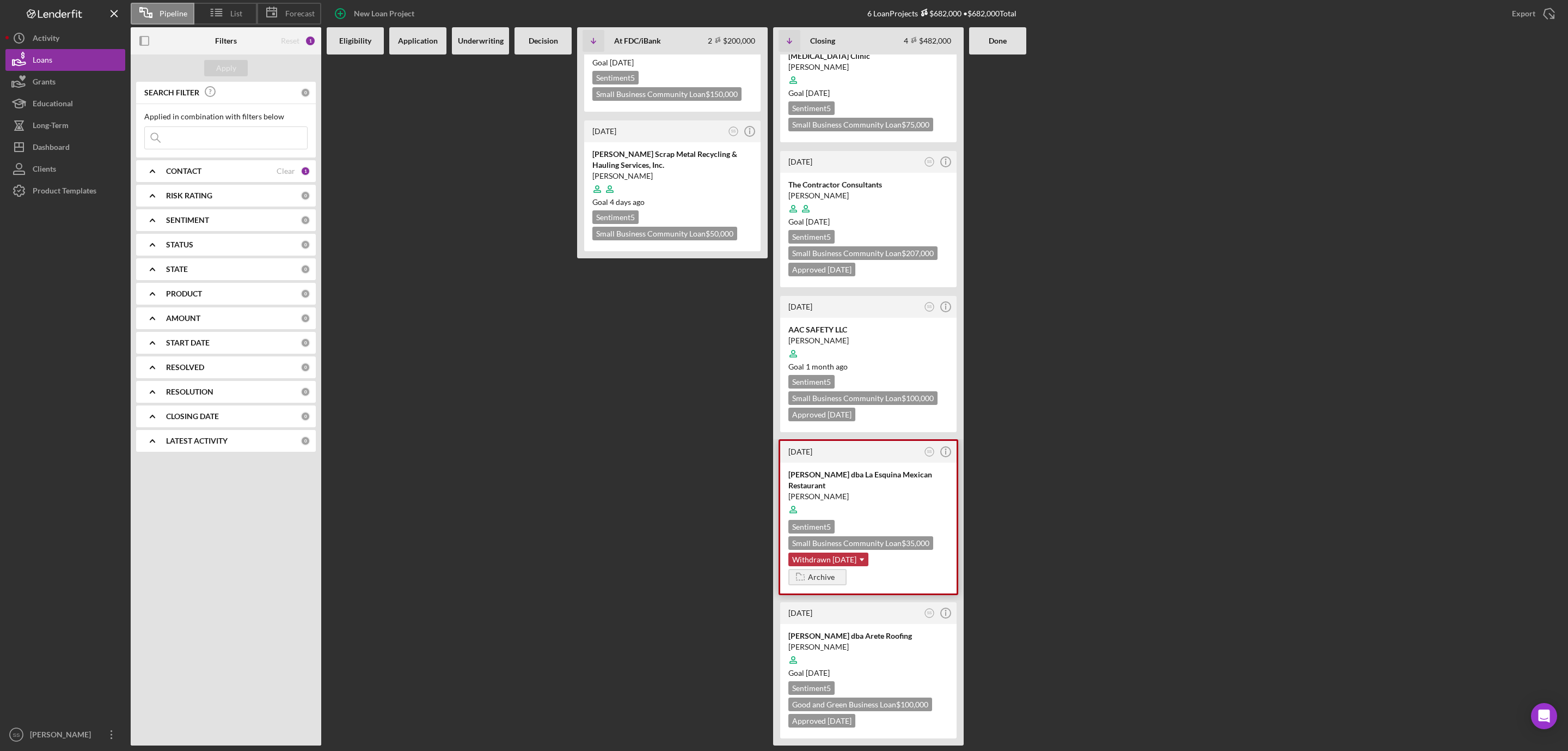
scroll to position [52, 0]
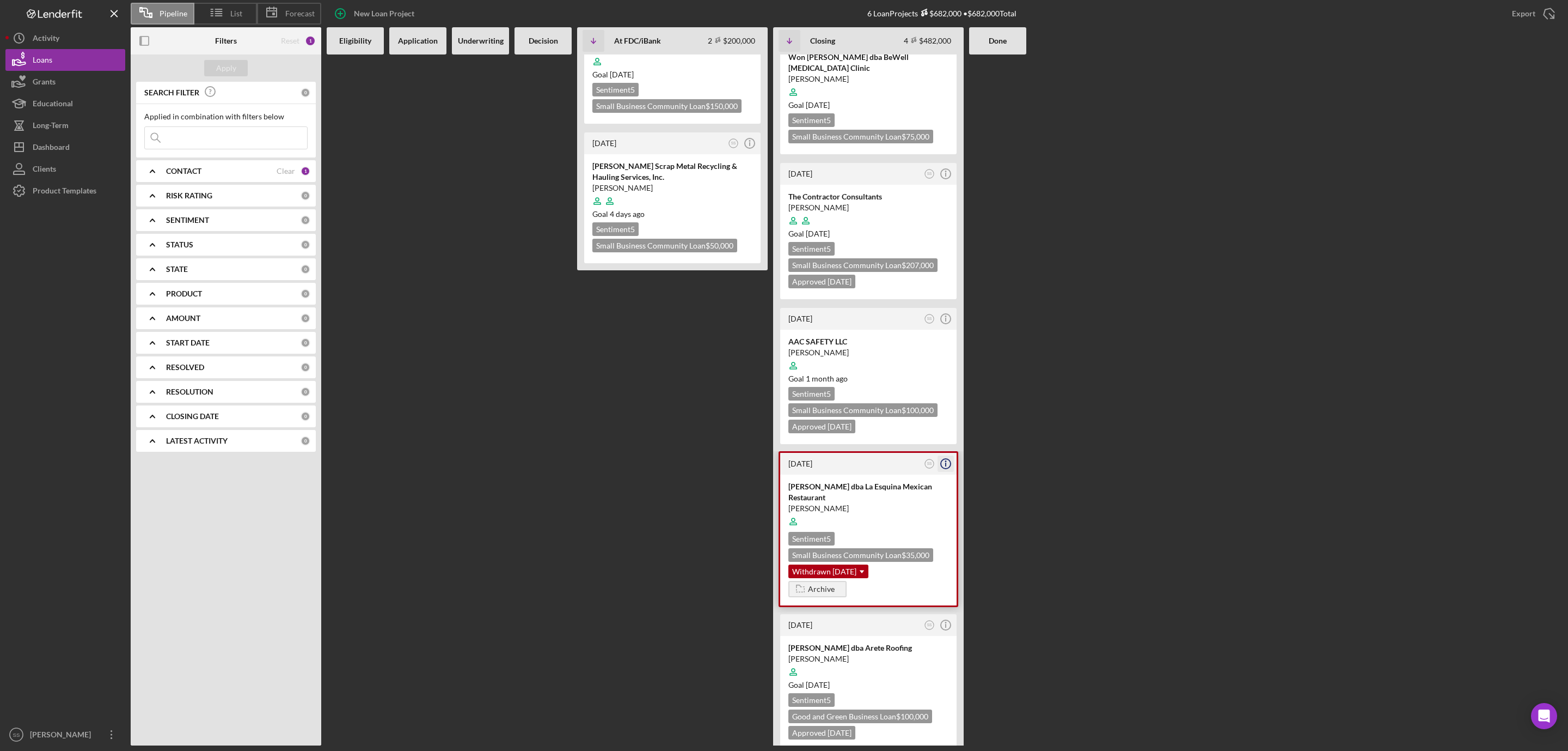
click at [946, 454] on icon "Icon/Info" at bounding box center [946, 464] width 28 height 28
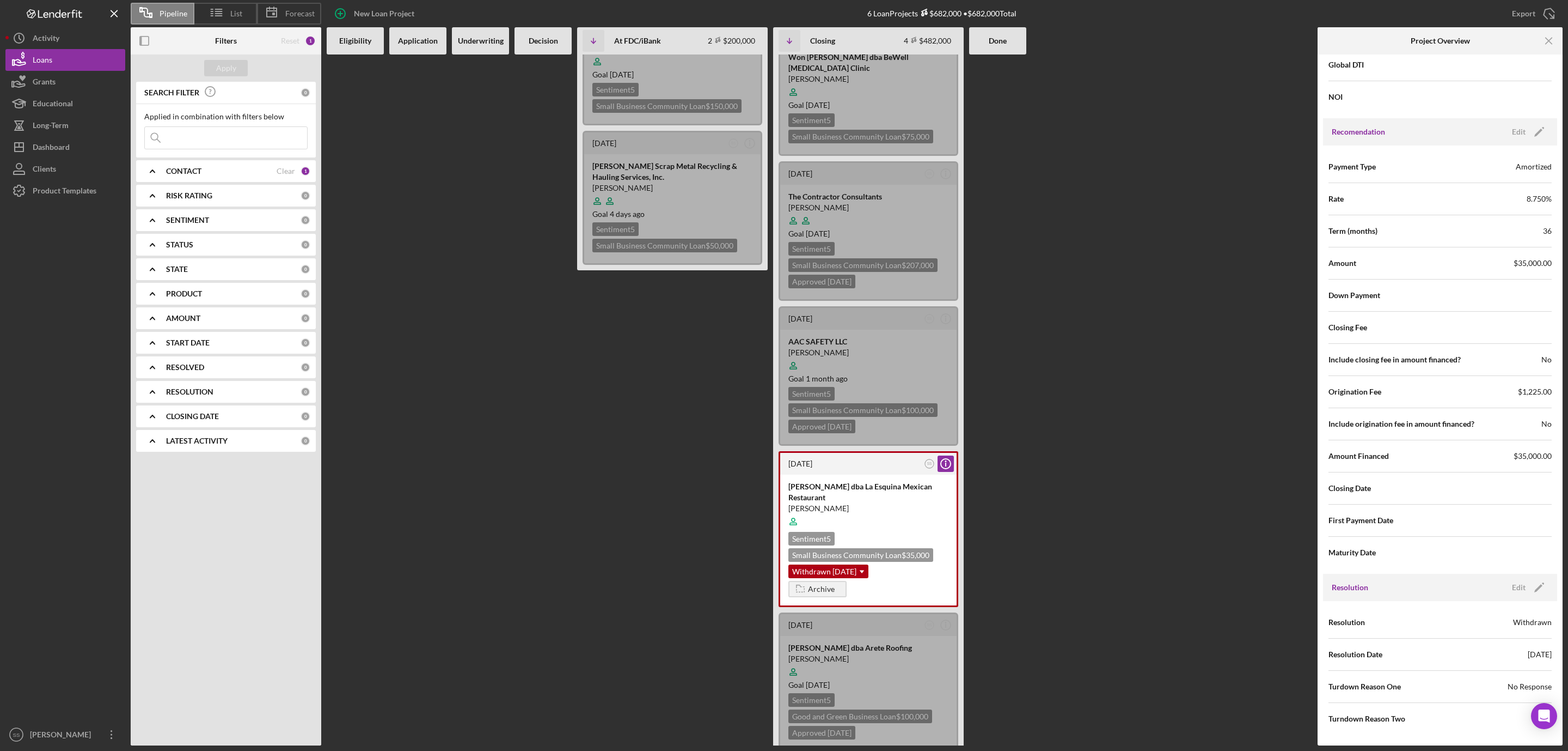
scroll to position [1185, 0]
click at [1521, 582] on div "Edit" at bounding box center [1519, 588] width 14 height 17
click at [1531, 615] on icon "Icon/Dropdown Arrow" at bounding box center [1538, 623] width 26 height 26
click at [1498, 649] on div "Approved" at bounding box center [1494, 650] width 109 height 28
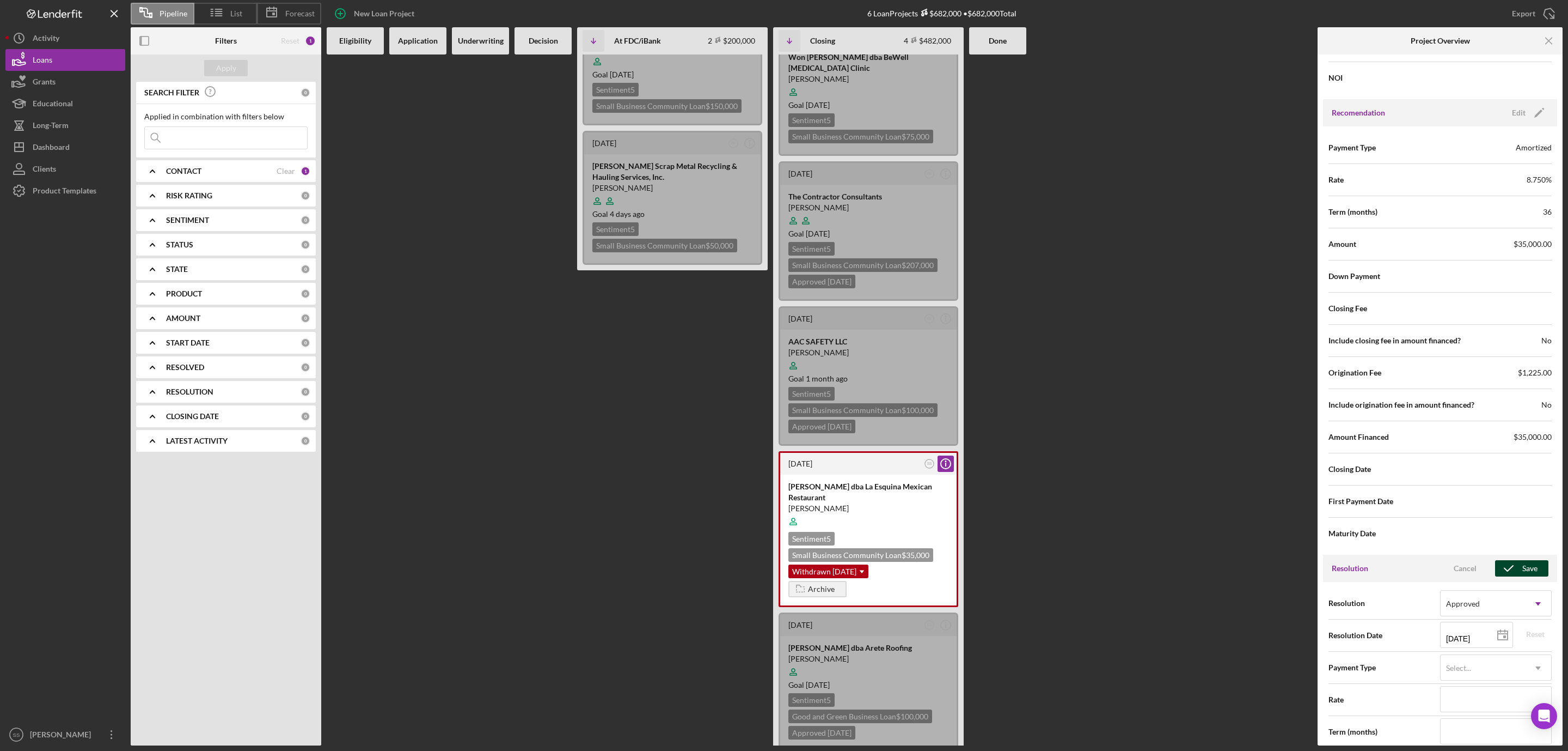
click at [1523, 577] on div "Save" at bounding box center [1530, 568] width 15 height 17
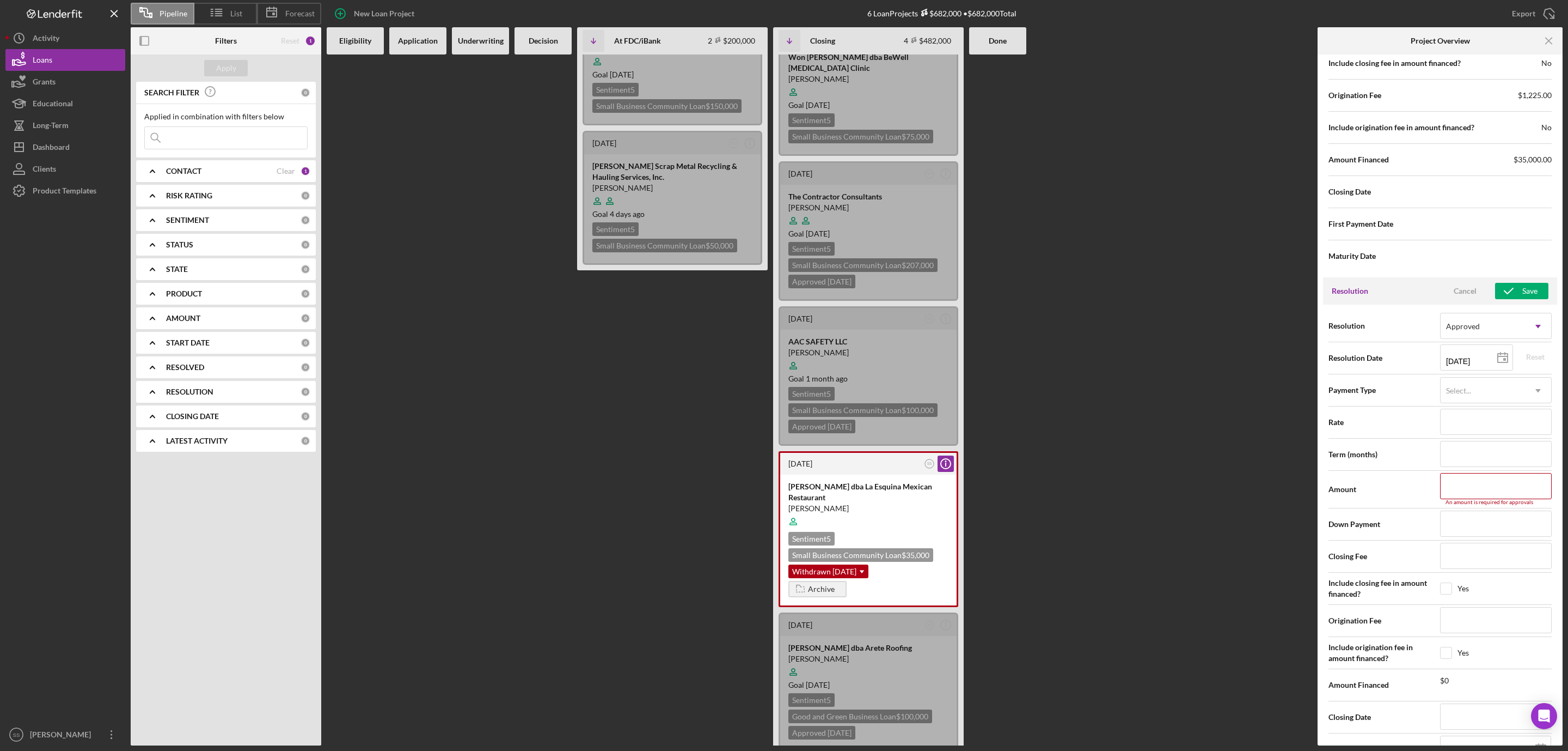
scroll to position [1548, 0]
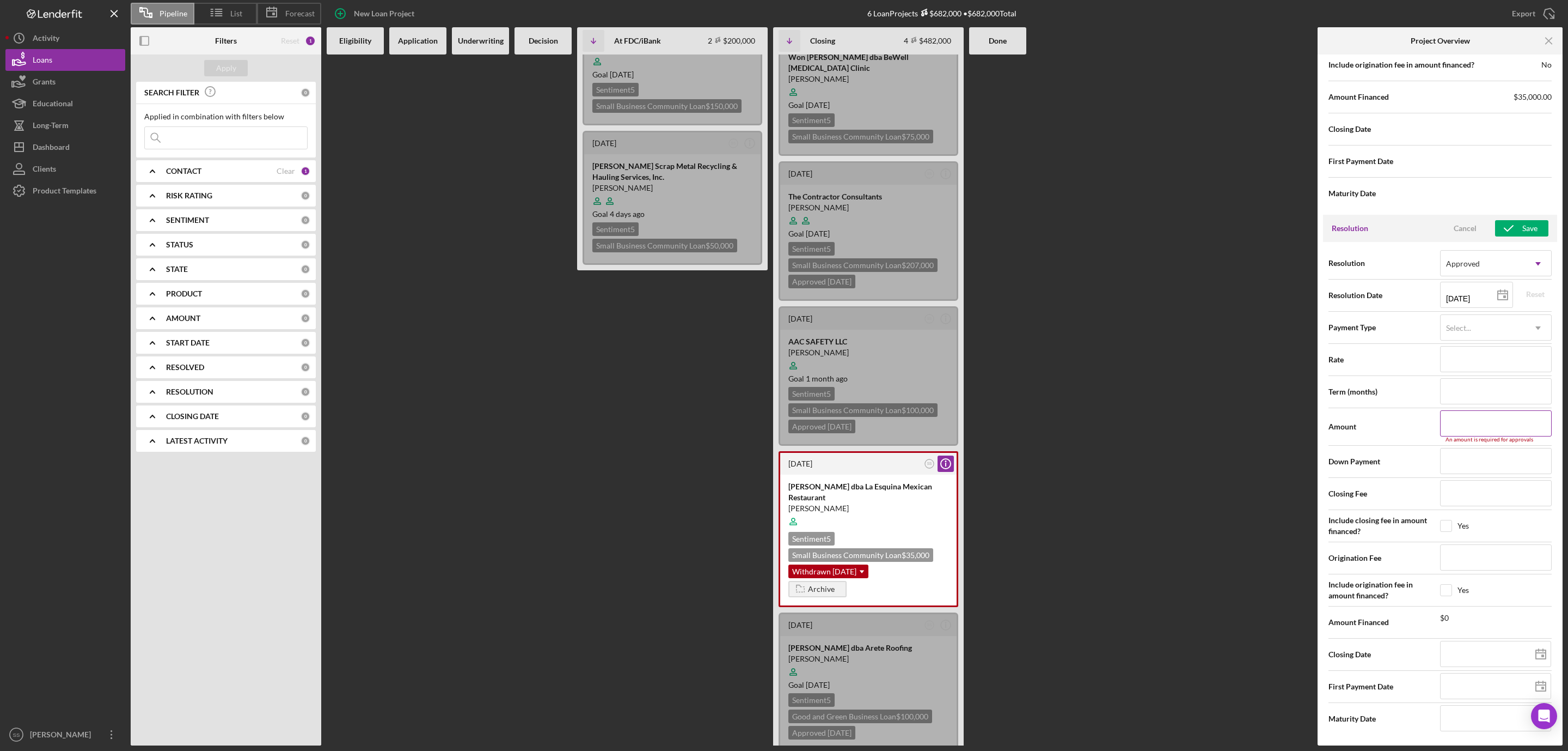
click at [1483, 427] on input at bounding box center [1496, 423] width 112 height 26
type input "$3"
type input "$35"
type input "$350"
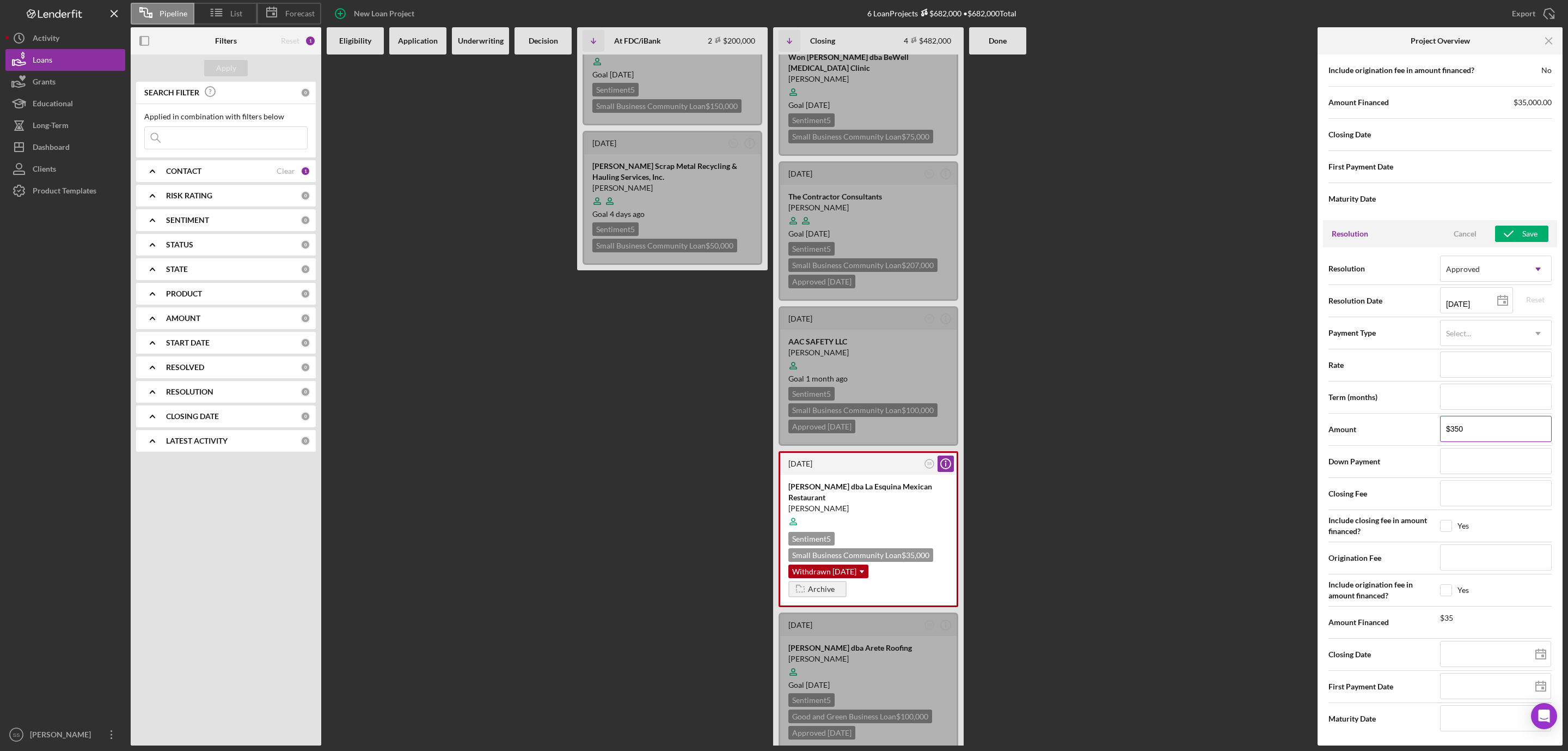
type input "$3,500"
type input "$35,000"
click at [1508, 225] on icon "button" at bounding box center [1509, 234] width 28 height 28
